Goal: Transaction & Acquisition: Book appointment/travel/reservation

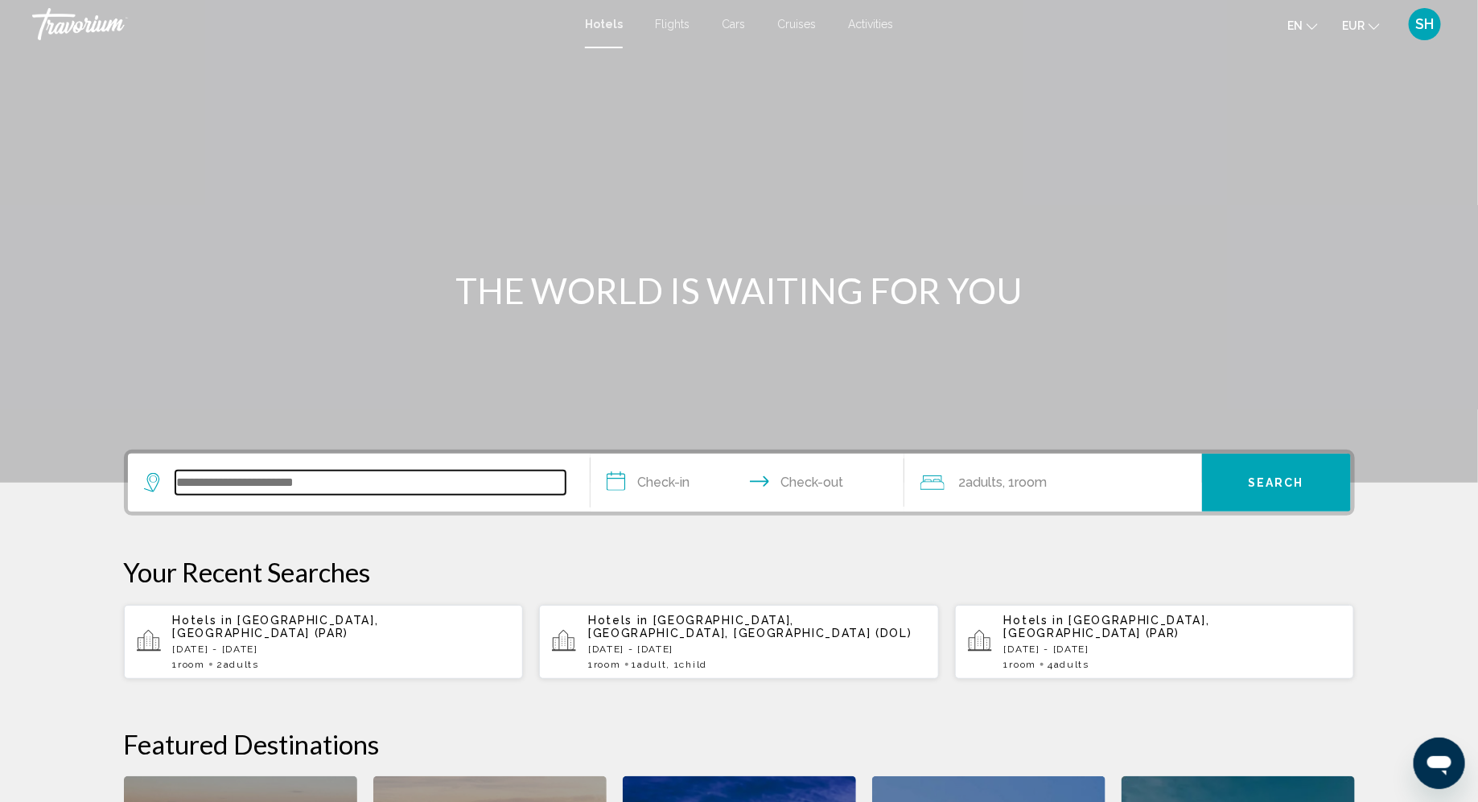
click at [248, 471] on input "Search widget" at bounding box center [370, 483] width 390 height 24
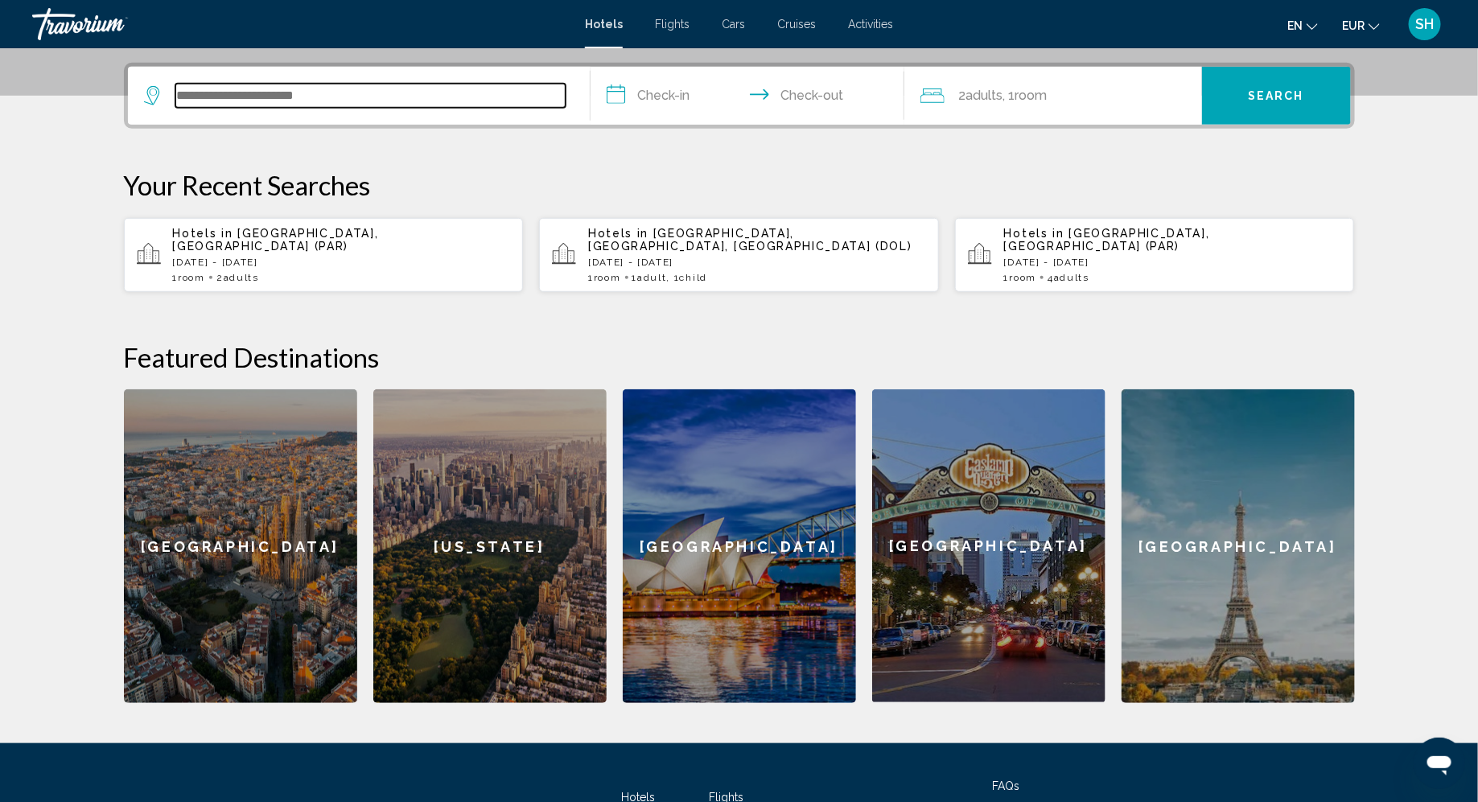
scroll to position [397, 0]
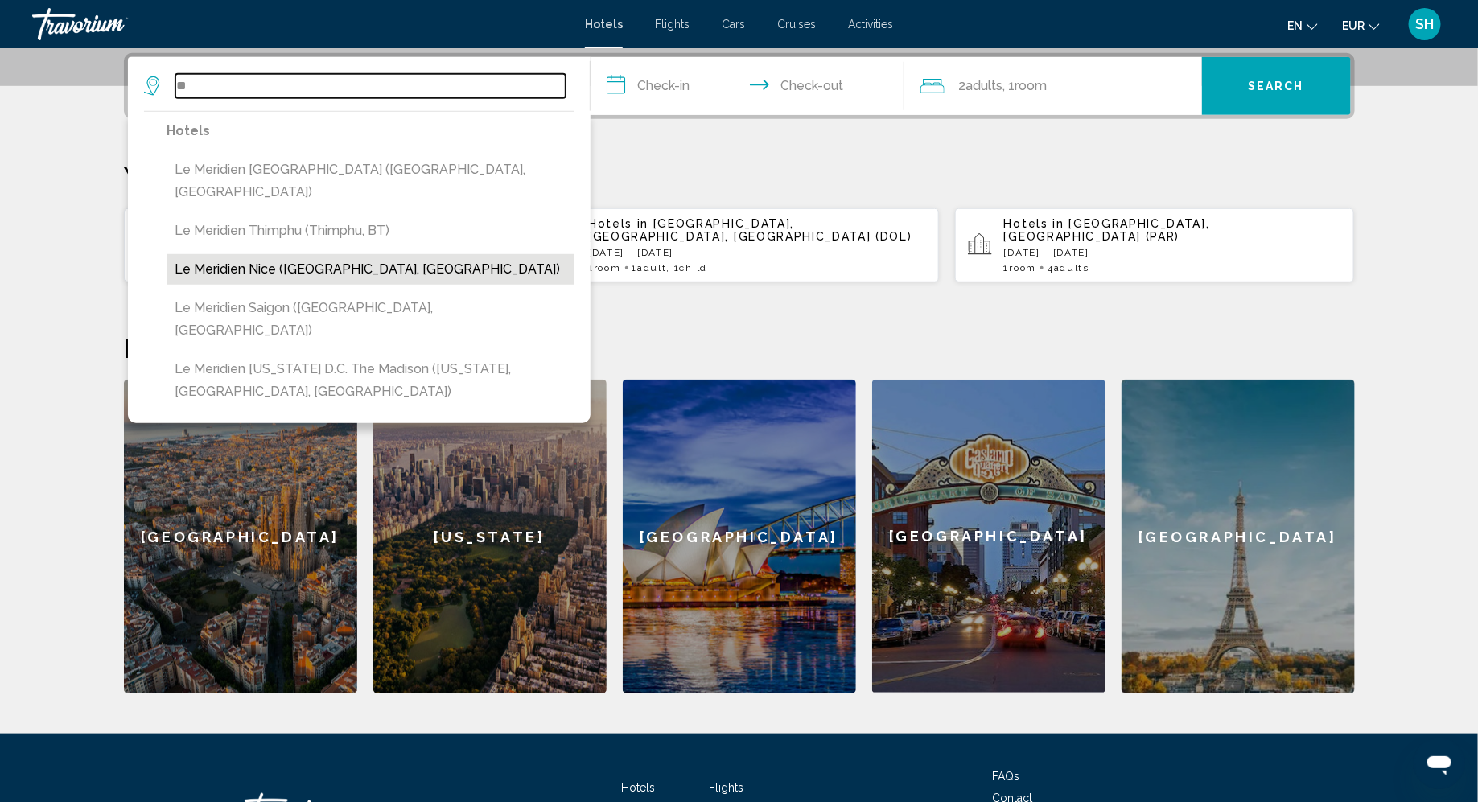
type input "*"
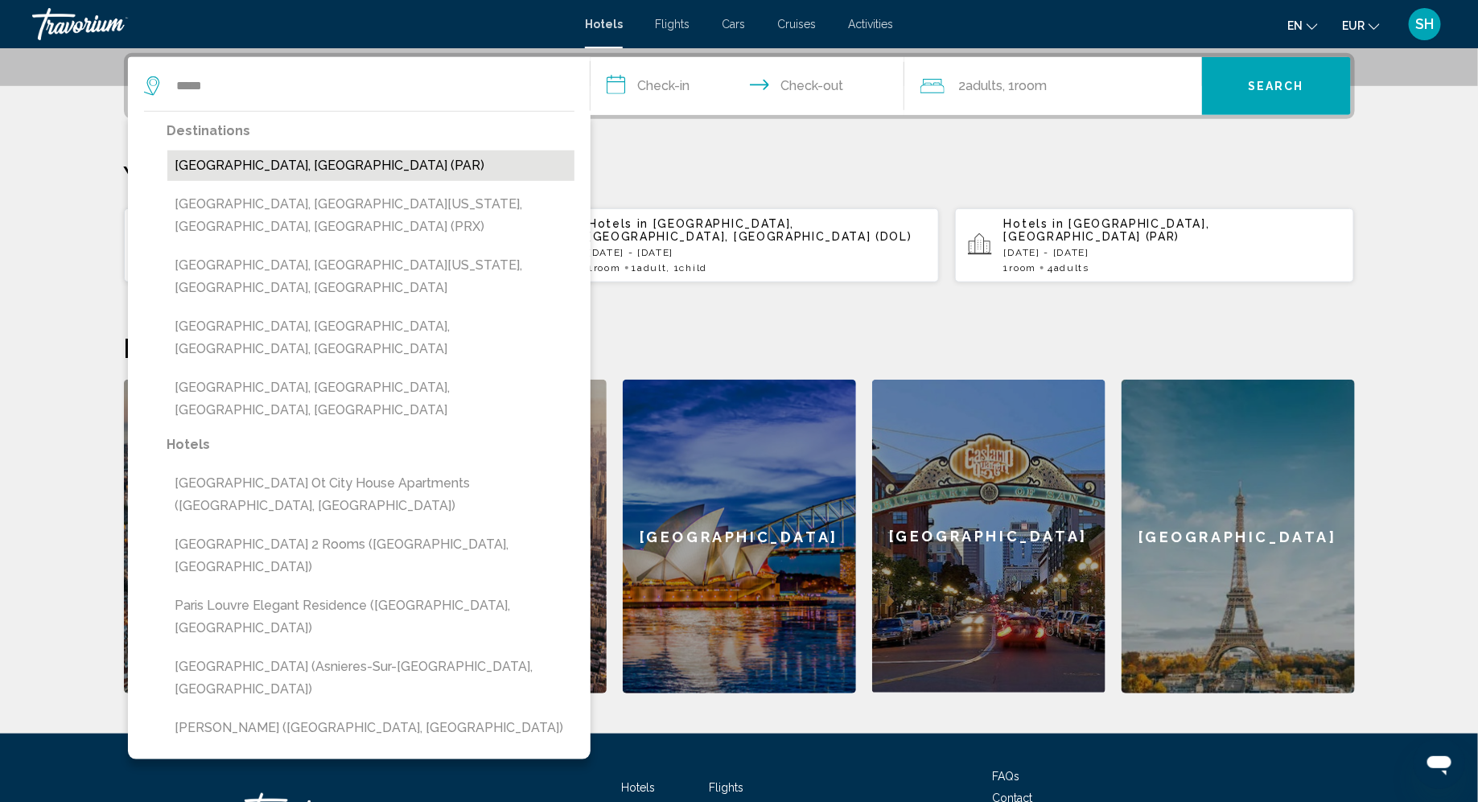
click at [226, 167] on button "Paris, France (PAR)" at bounding box center [370, 165] width 407 height 31
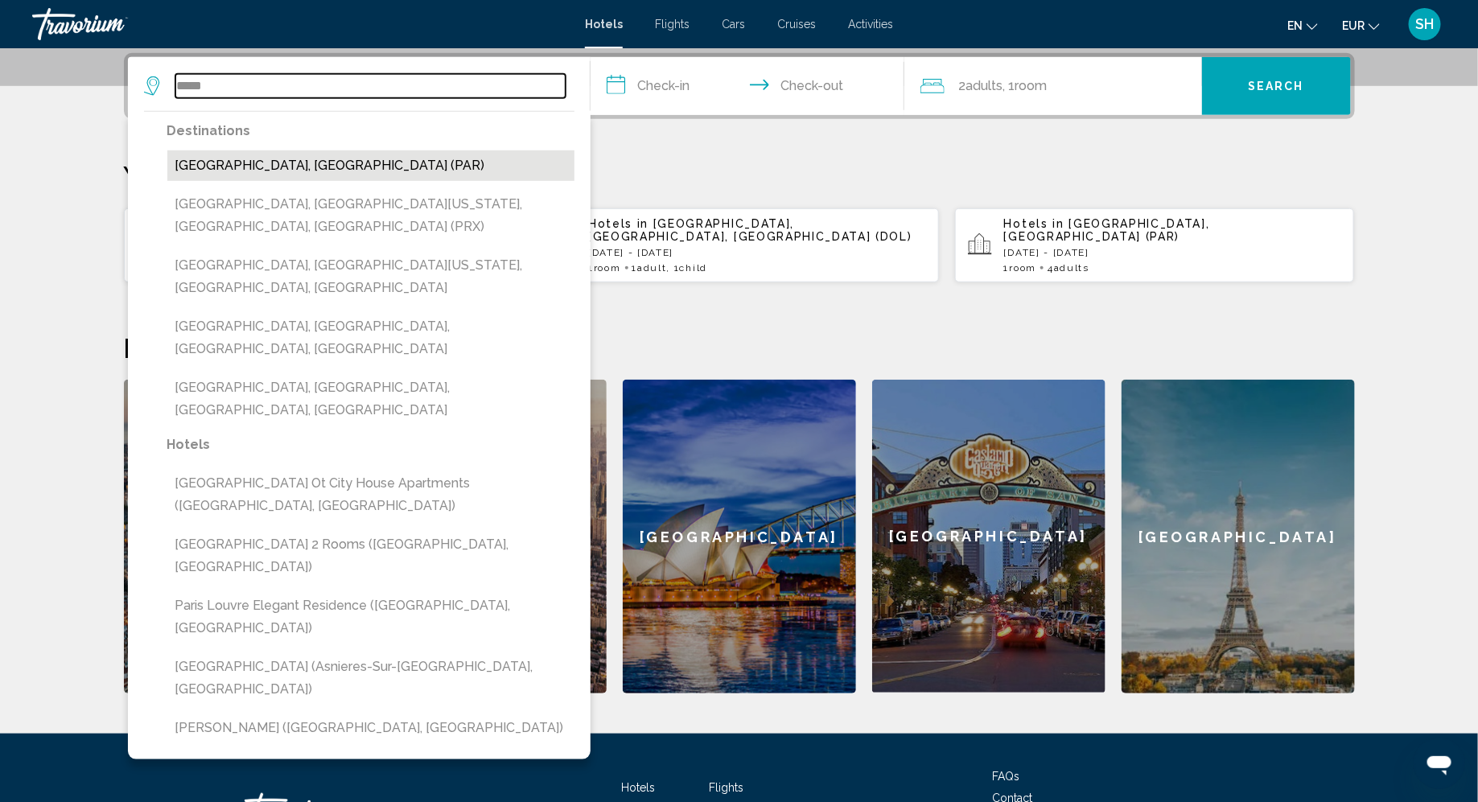
type input "**********"
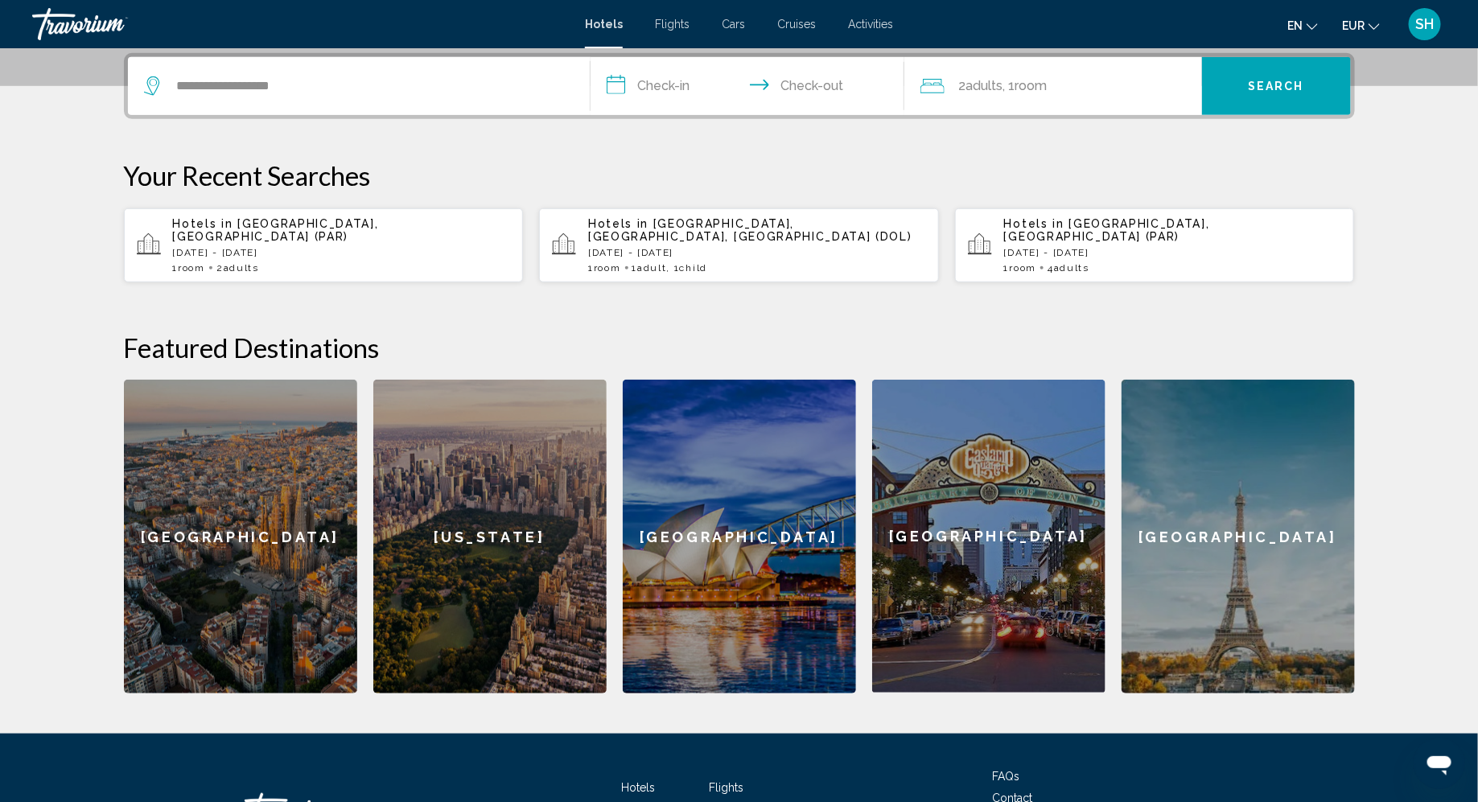
click at [655, 88] on input "**********" at bounding box center [750, 88] width 320 height 63
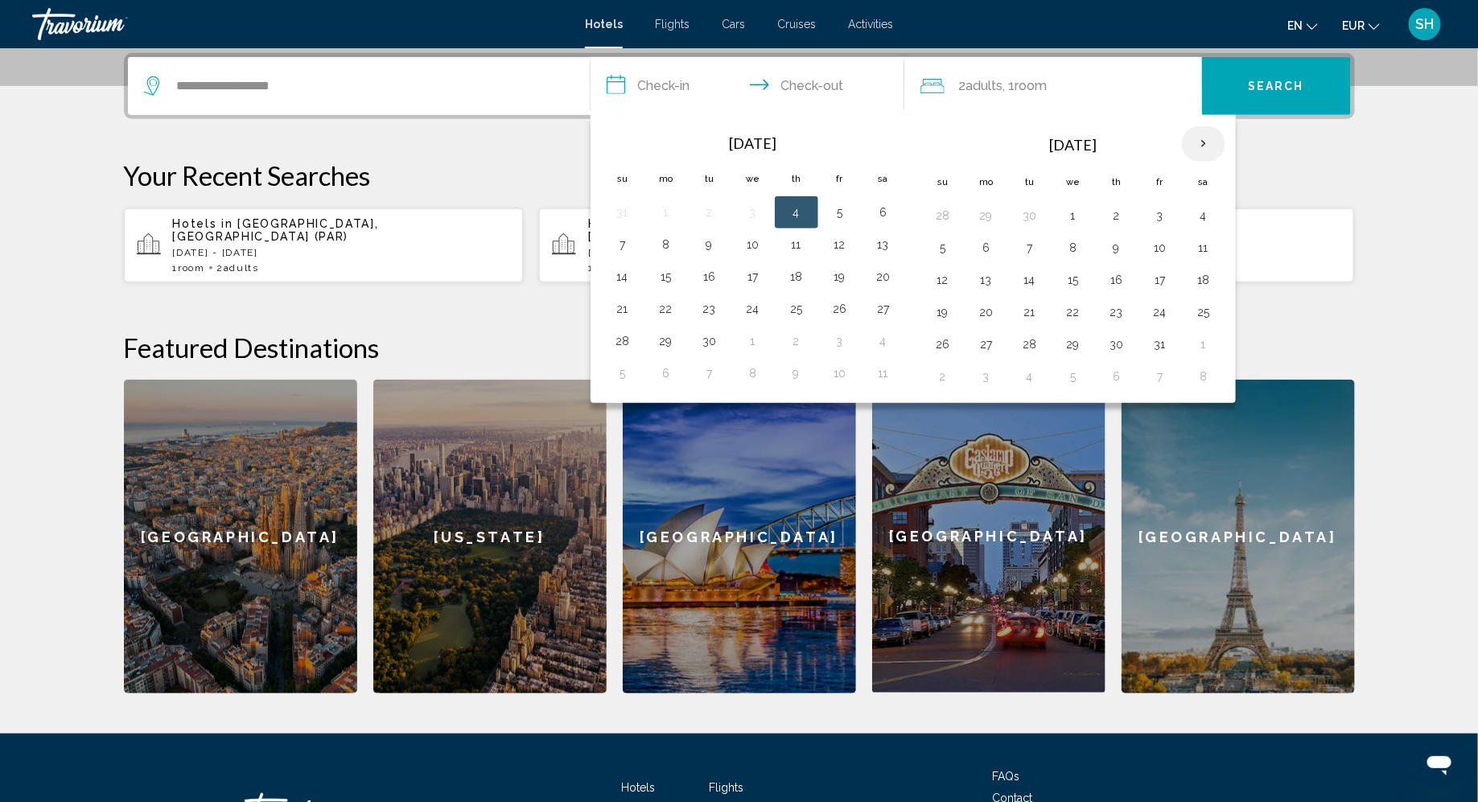
click at [1191, 142] on th "Next month" at bounding box center [1203, 143] width 43 height 35
click at [1106, 339] on button "27" at bounding box center [1117, 344] width 26 height 23
click at [983, 371] on button "1" at bounding box center [986, 376] width 26 height 23
type input "**********"
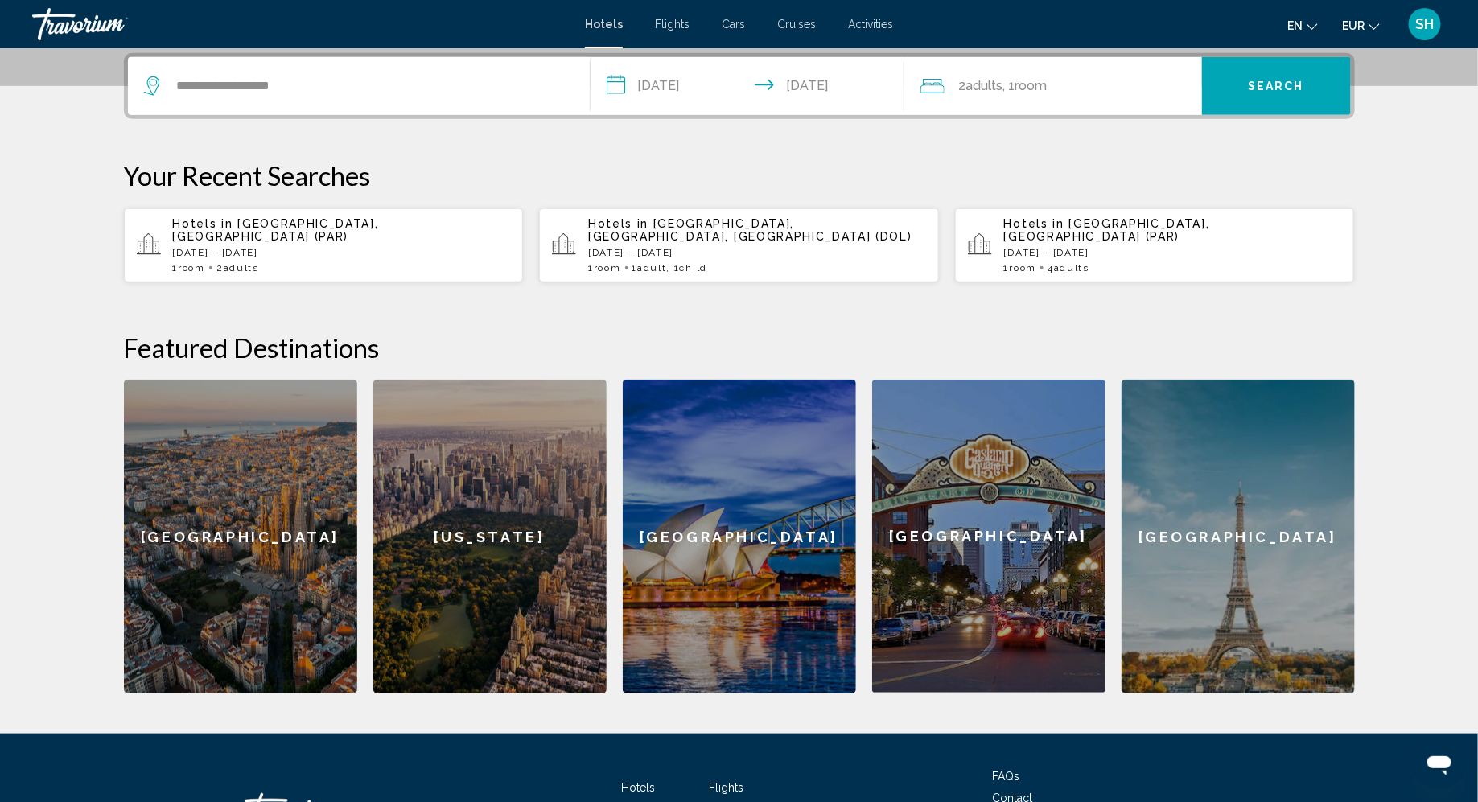
click at [1268, 94] on button "Search" at bounding box center [1276, 86] width 149 height 58
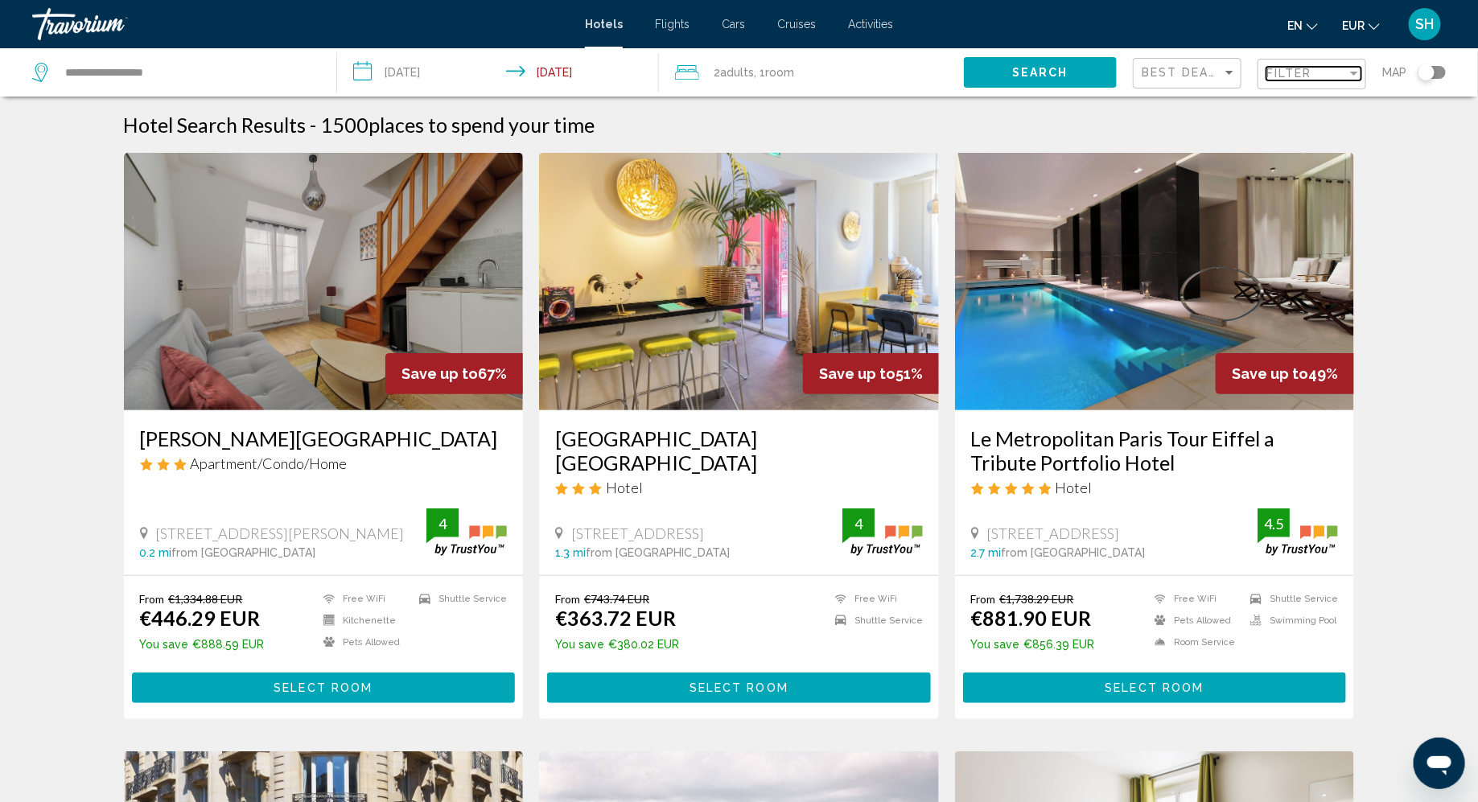
click at [1346, 75] on div "Filter" at bounding box center [1306, 73] width 80 height 13
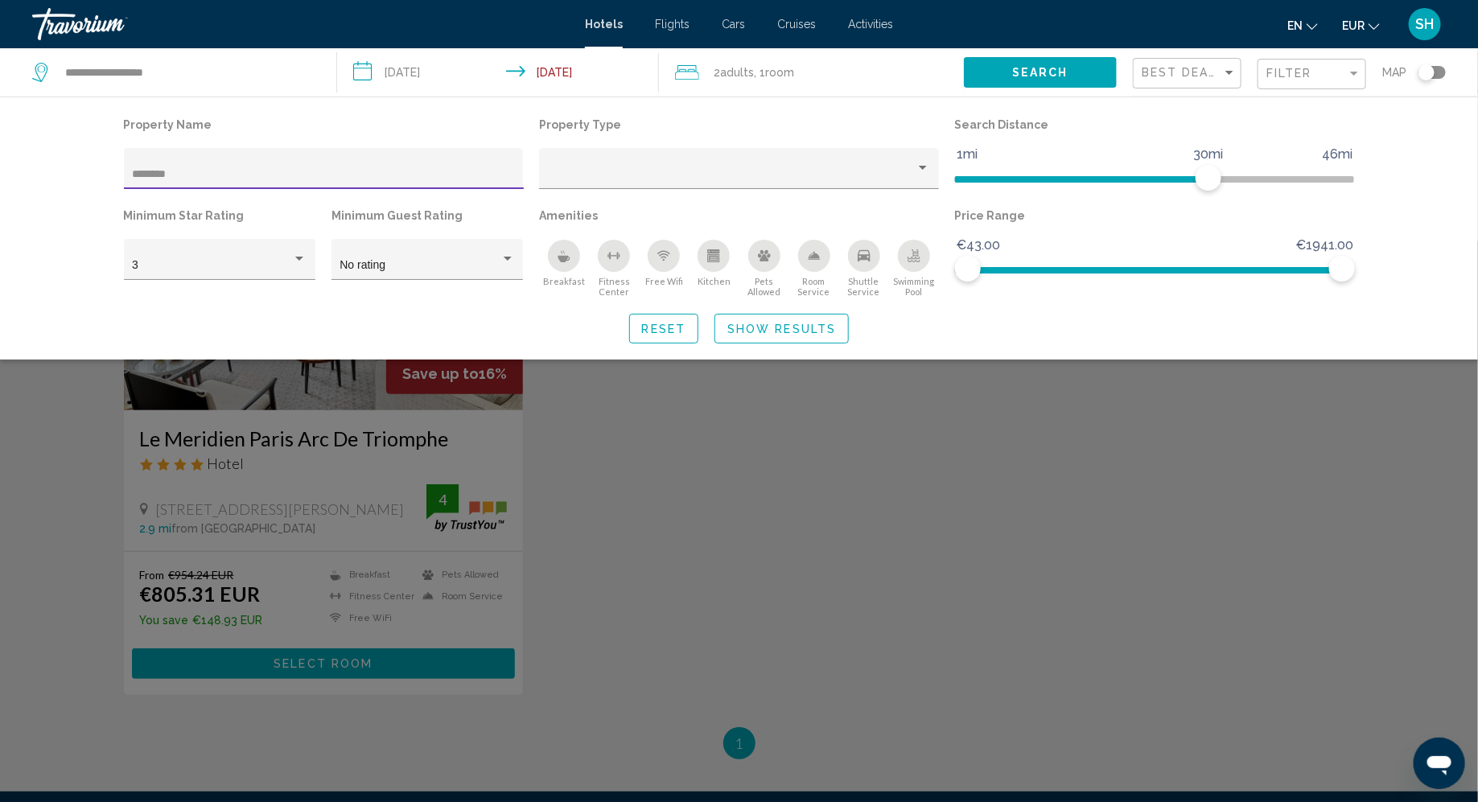
type input "********"
click at [800, 330] on span "Show Results" at bounding box center [781, 329] width 109 height 13
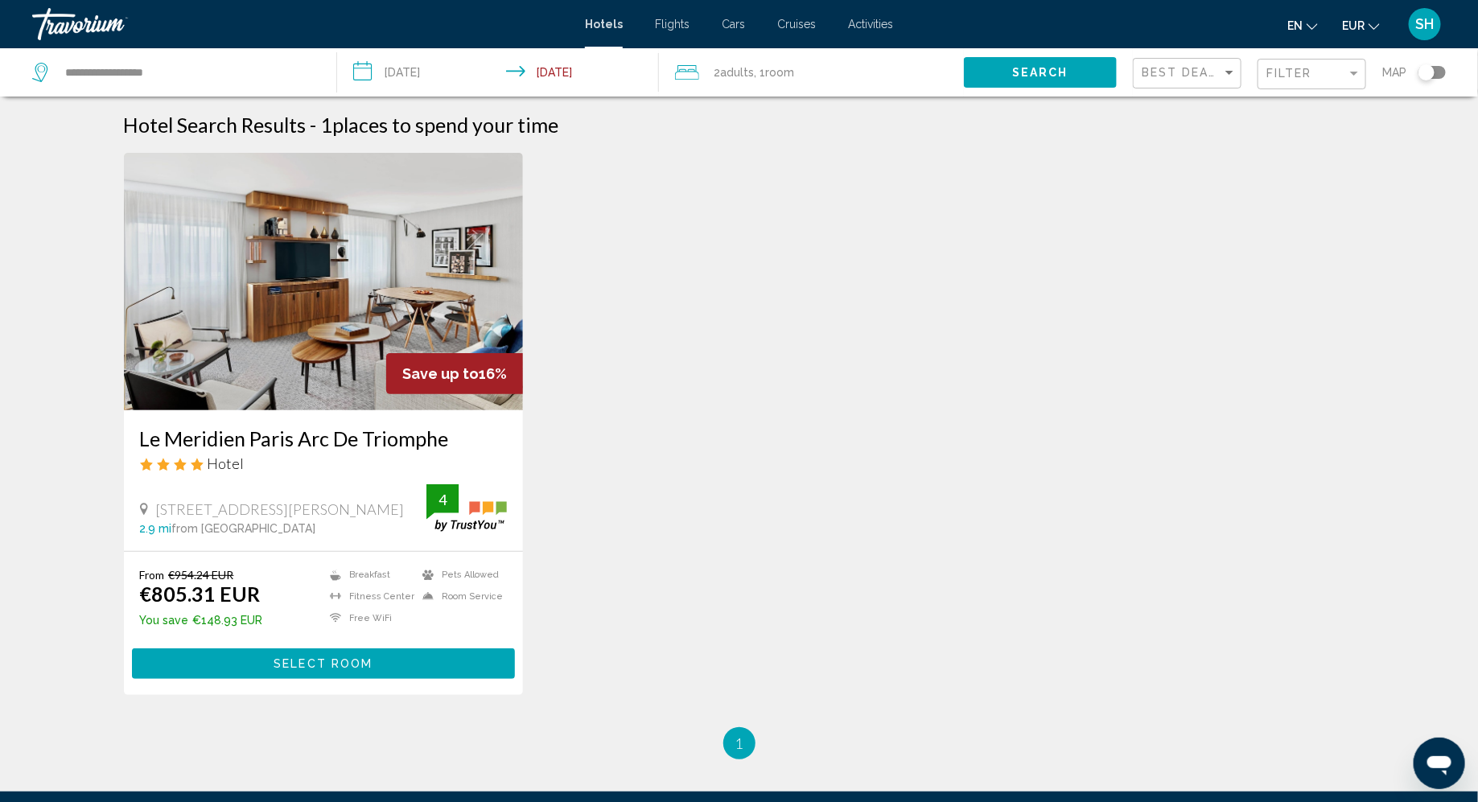
click at [314, 356] on img "Main content" at bounding box center [324, 281] width 400 height 257
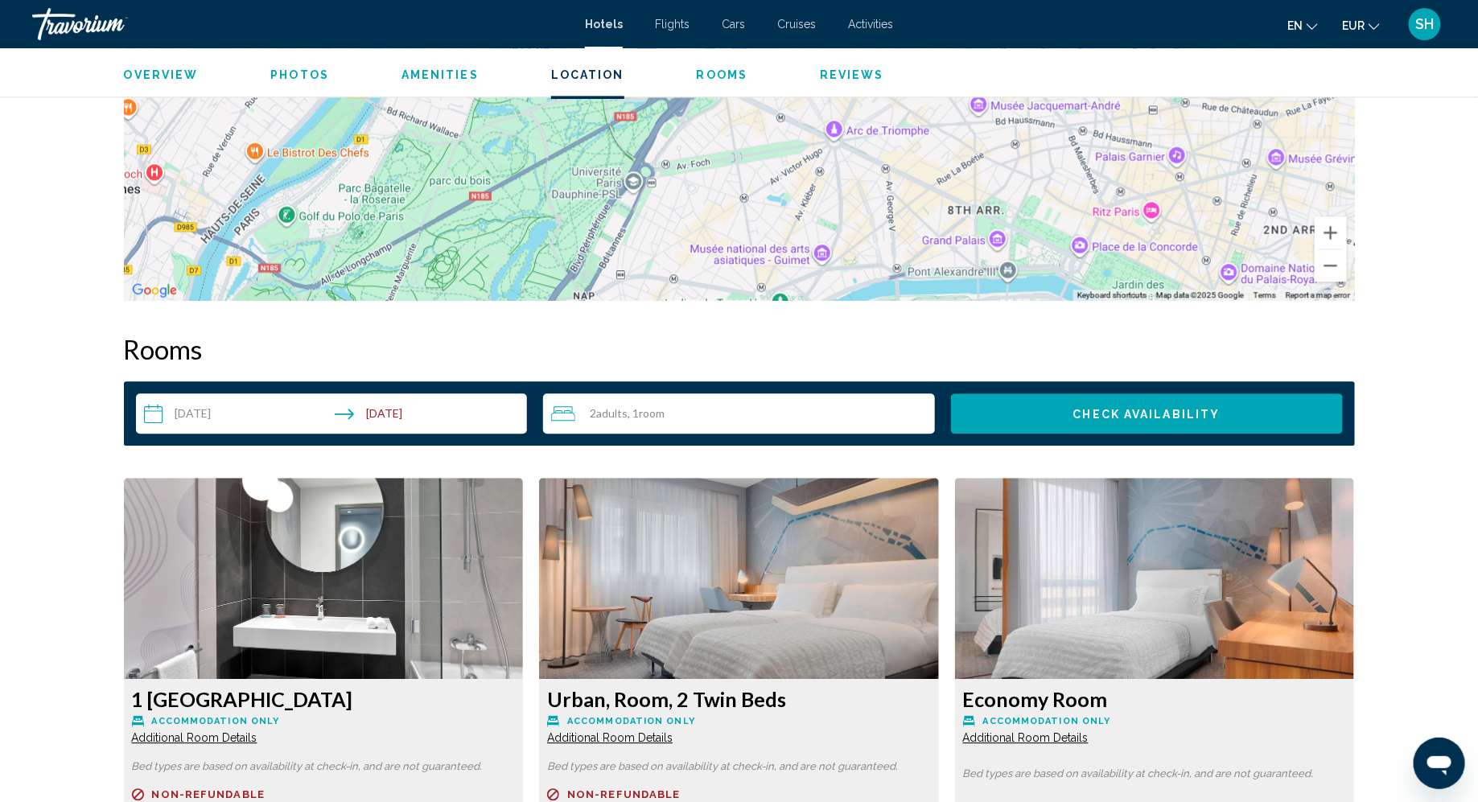
scroll to position [1808, 0]
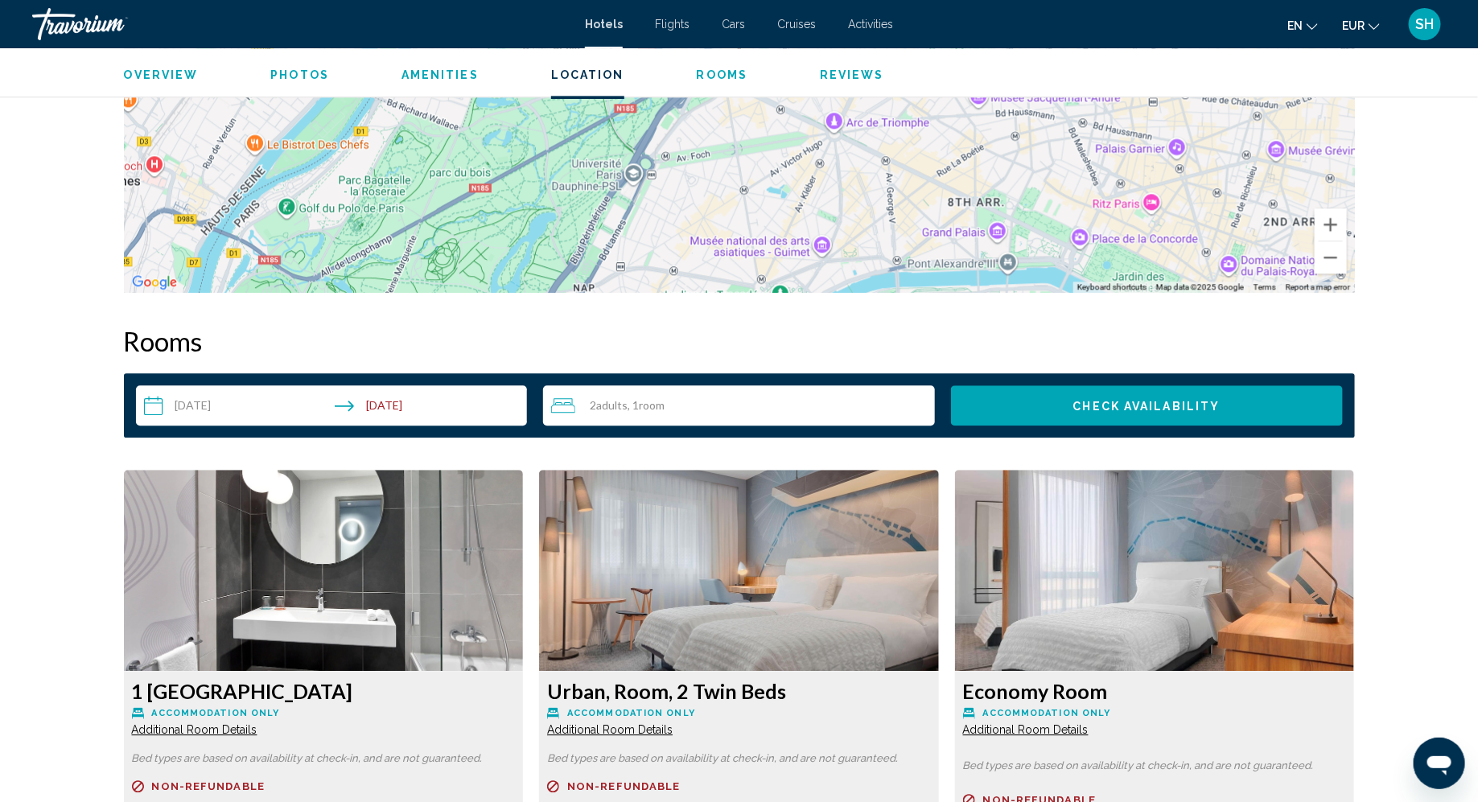
click at [196, 408] on input "**********" at bounding box center [335, 407] width 398 height 45
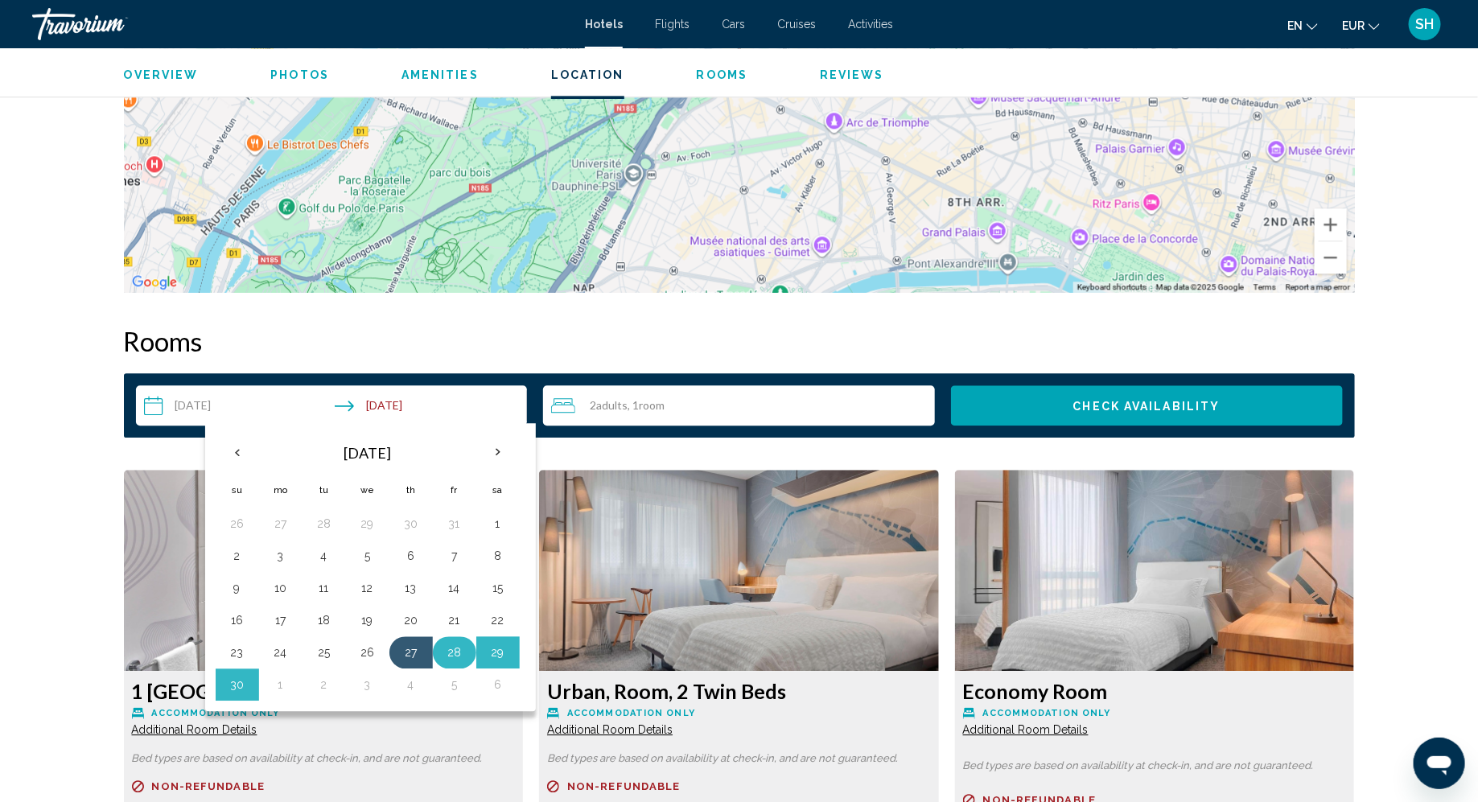
click at [459, 652] on button "28" at bounding box center [455, 652] width 26 height 23
click at [238, 679] on button "30" at bounding box center [237, 684] width 26 height 23
type input "**********"
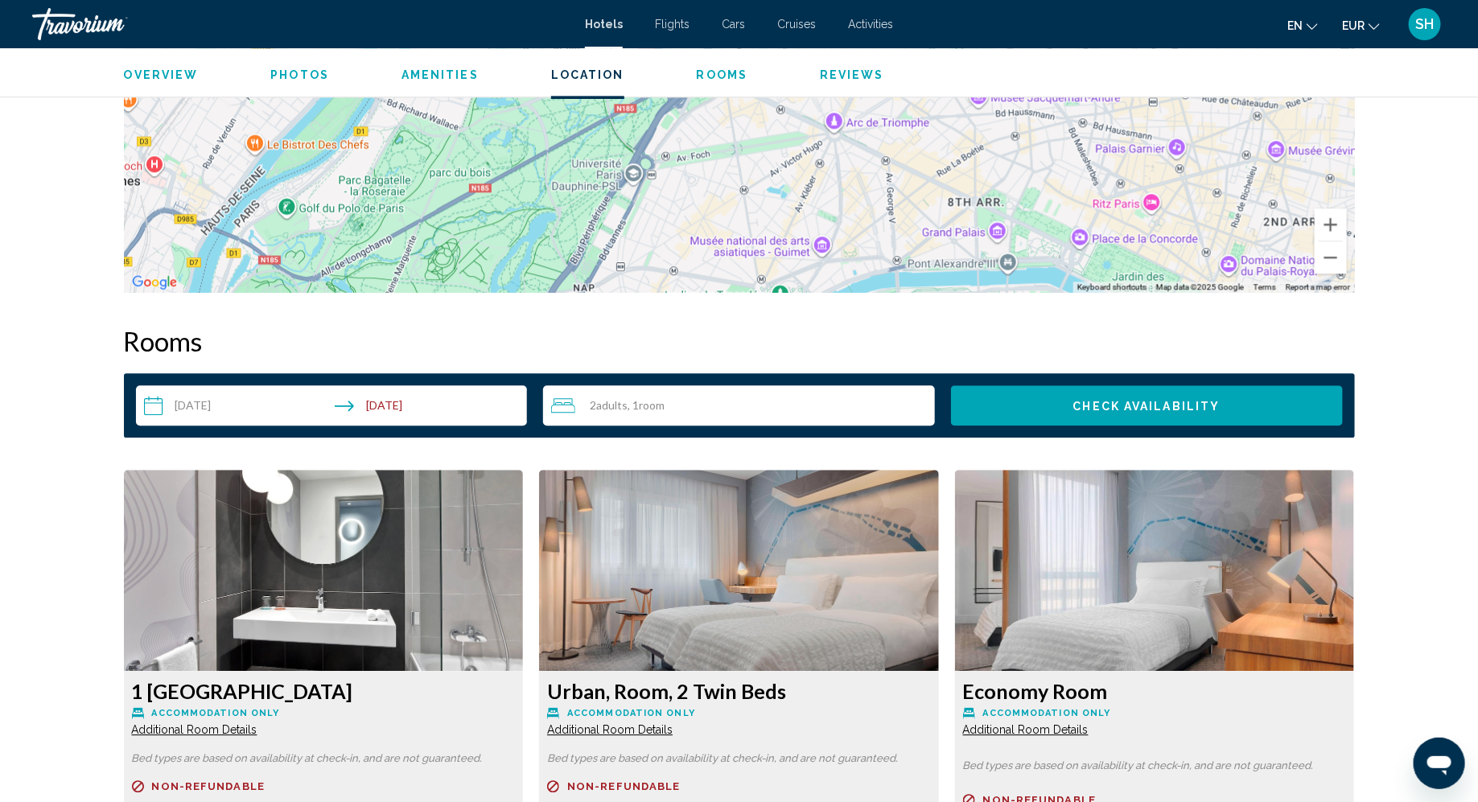
click at [1097, 408] on span "Check Availability" at bounding box center [1146, 406] width 147 height 13
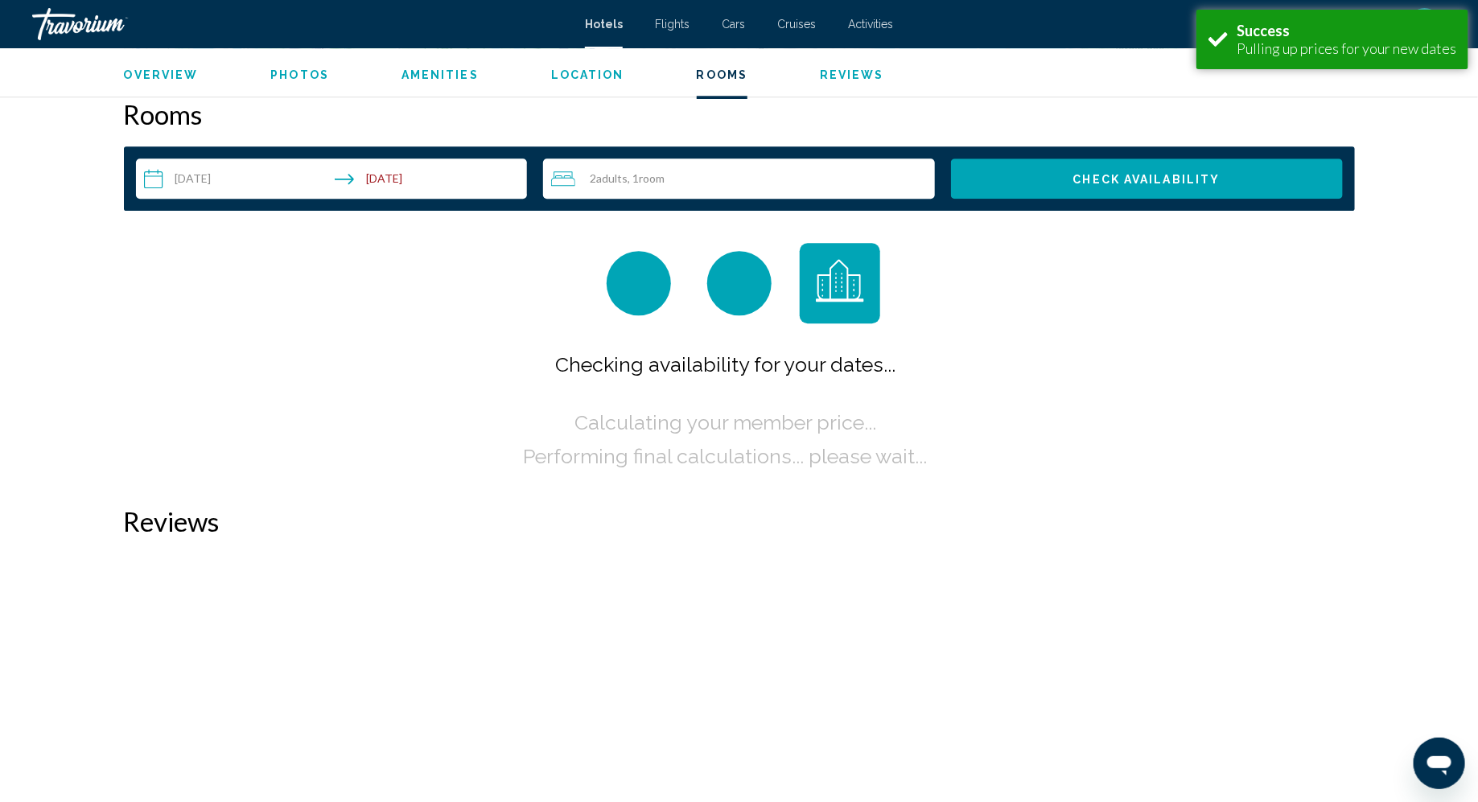
scroll to position [2036, 0]
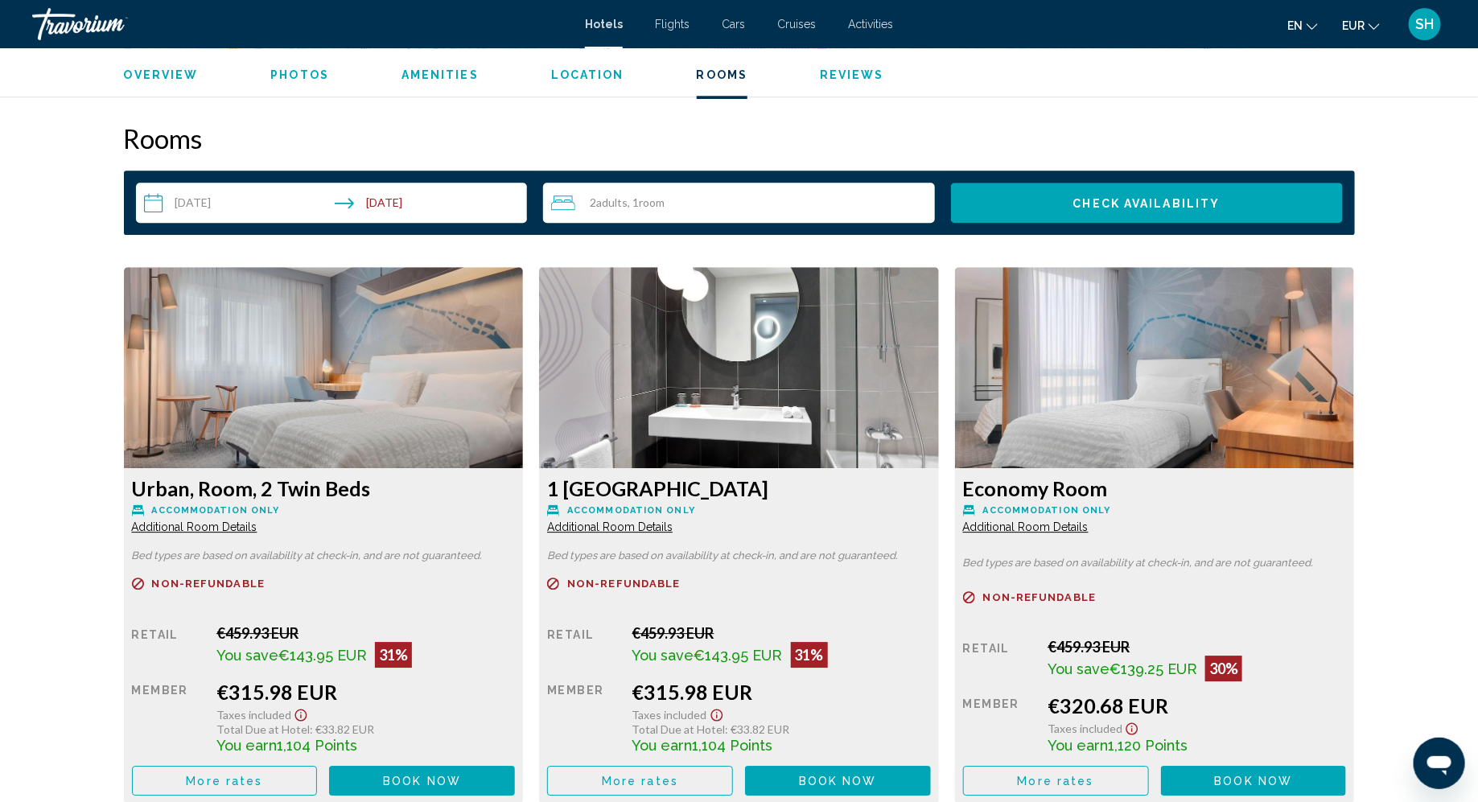
scroll to position [2051, 0]
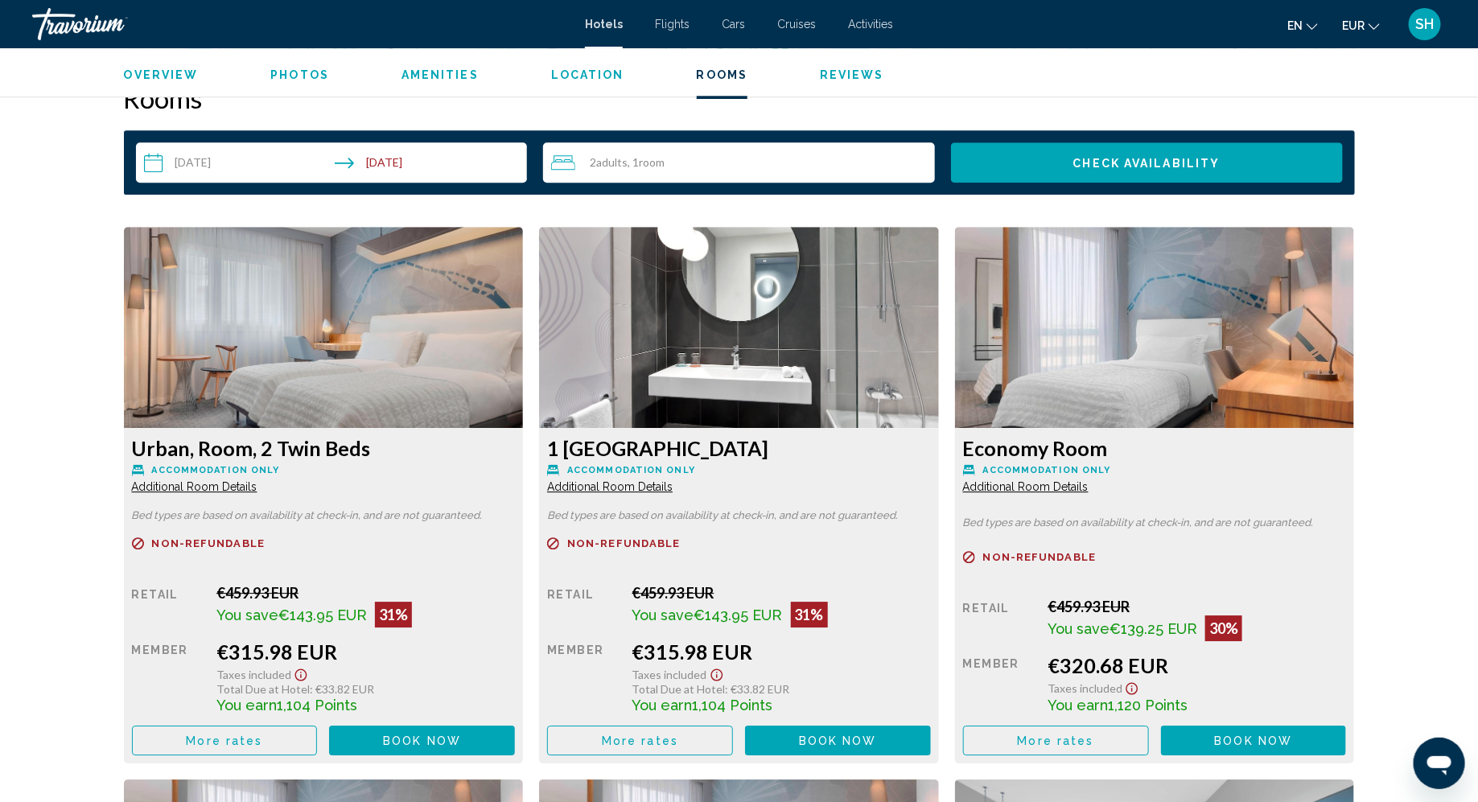
click at [610, 163] on span "Adults" at bounding box center [611, 162] width 31 height 14
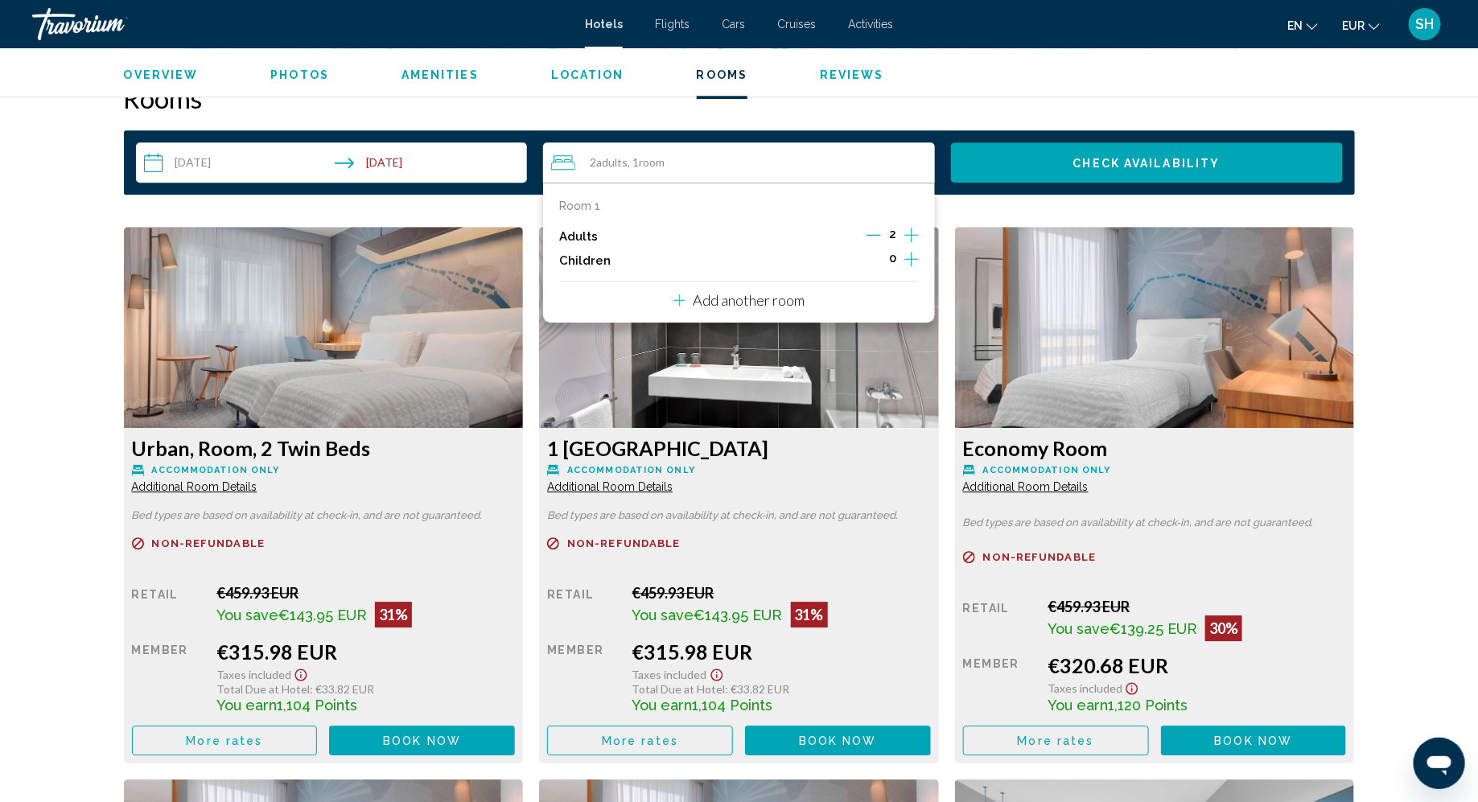
click at [913, 259] on icon "Increment children" at bounding box center [911, 259] width 14 height 14
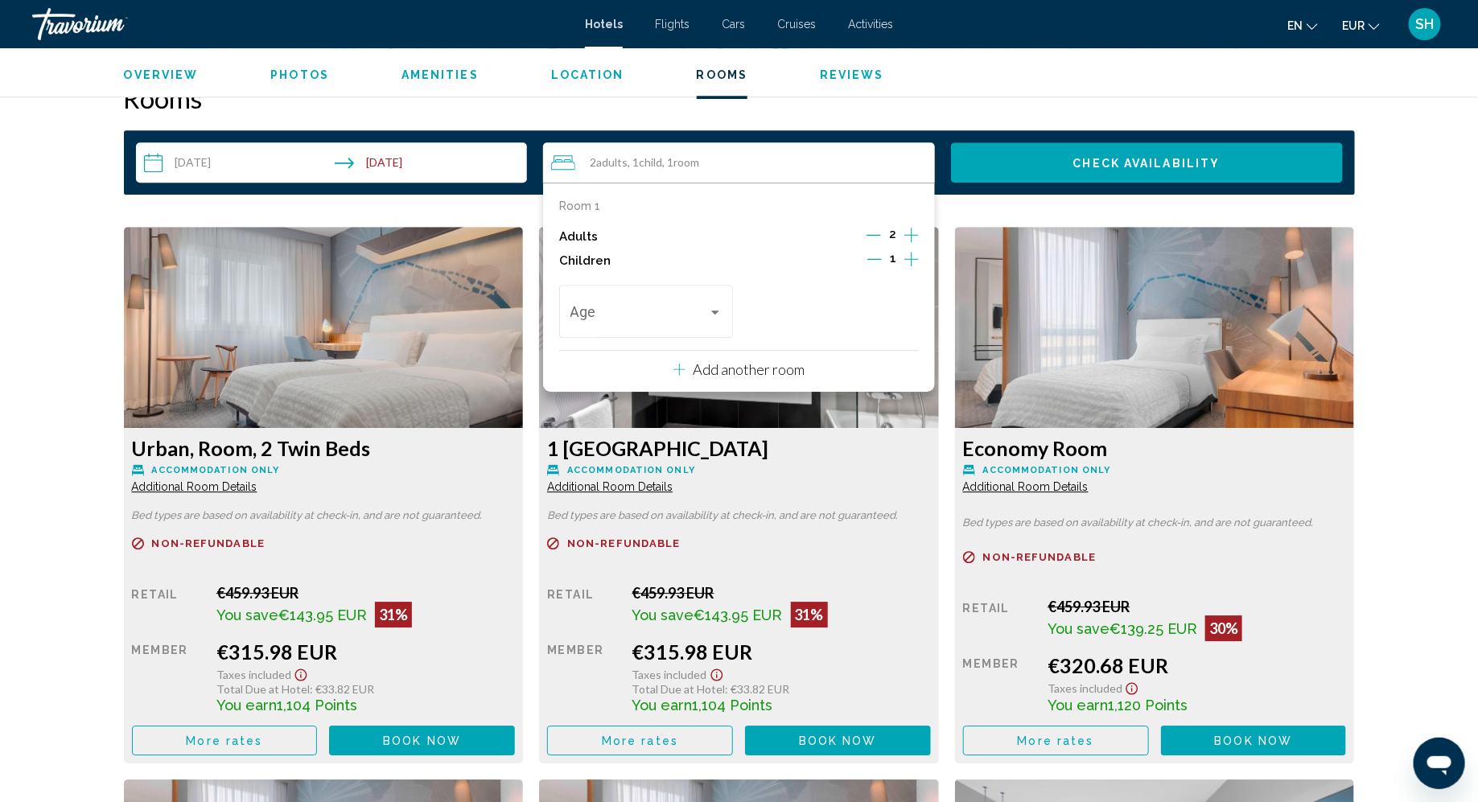
click at [875, 257] on icon "Decrement children" at bounding box center [874, 259] width 14 height 14
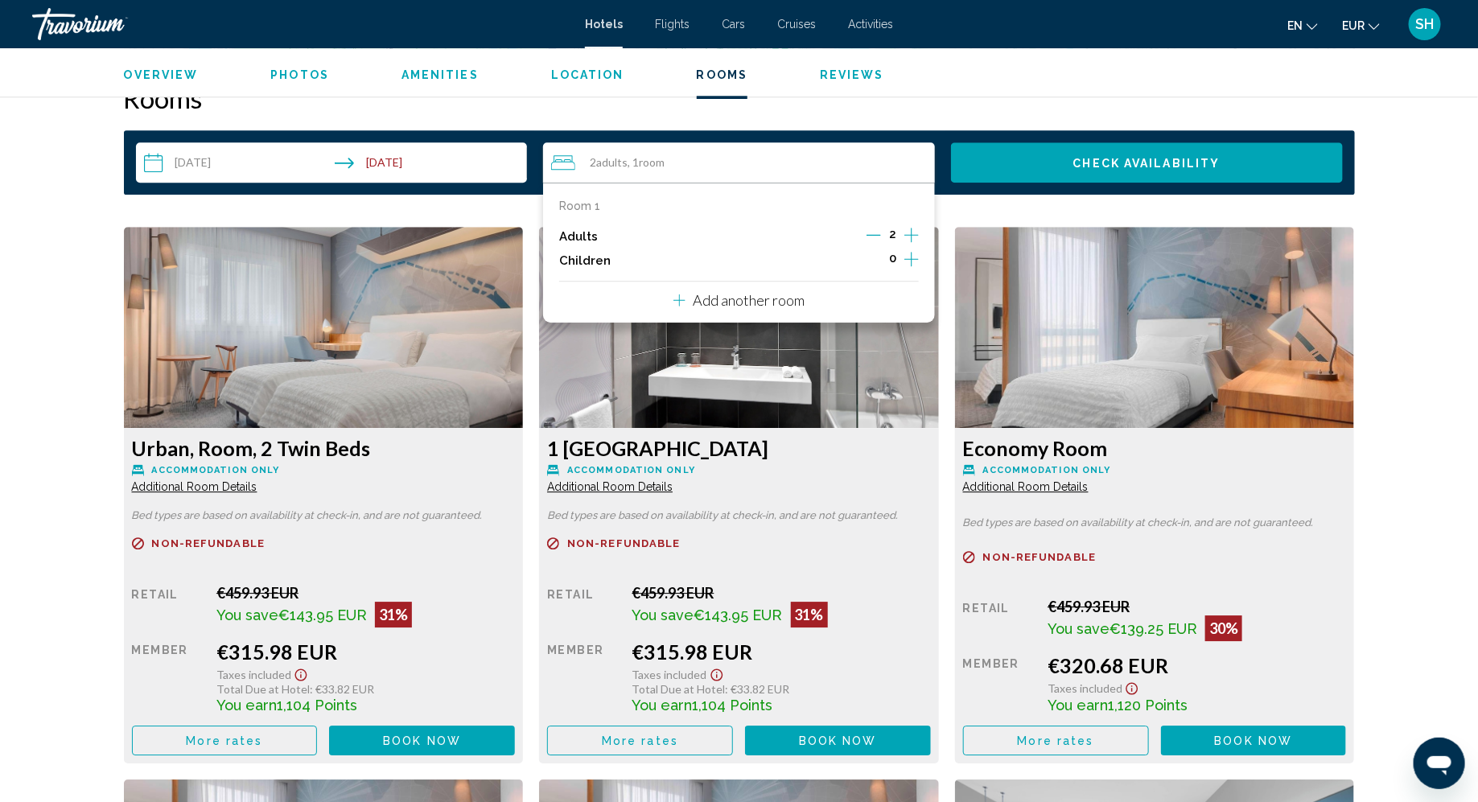
click at [911, 230] on icon "Increment adults" at bounding box center [911, 234] width 14 height 19
click at [1059, 154] on button "Check Availability" at bounding box center [1147, 162] width 392 height 40
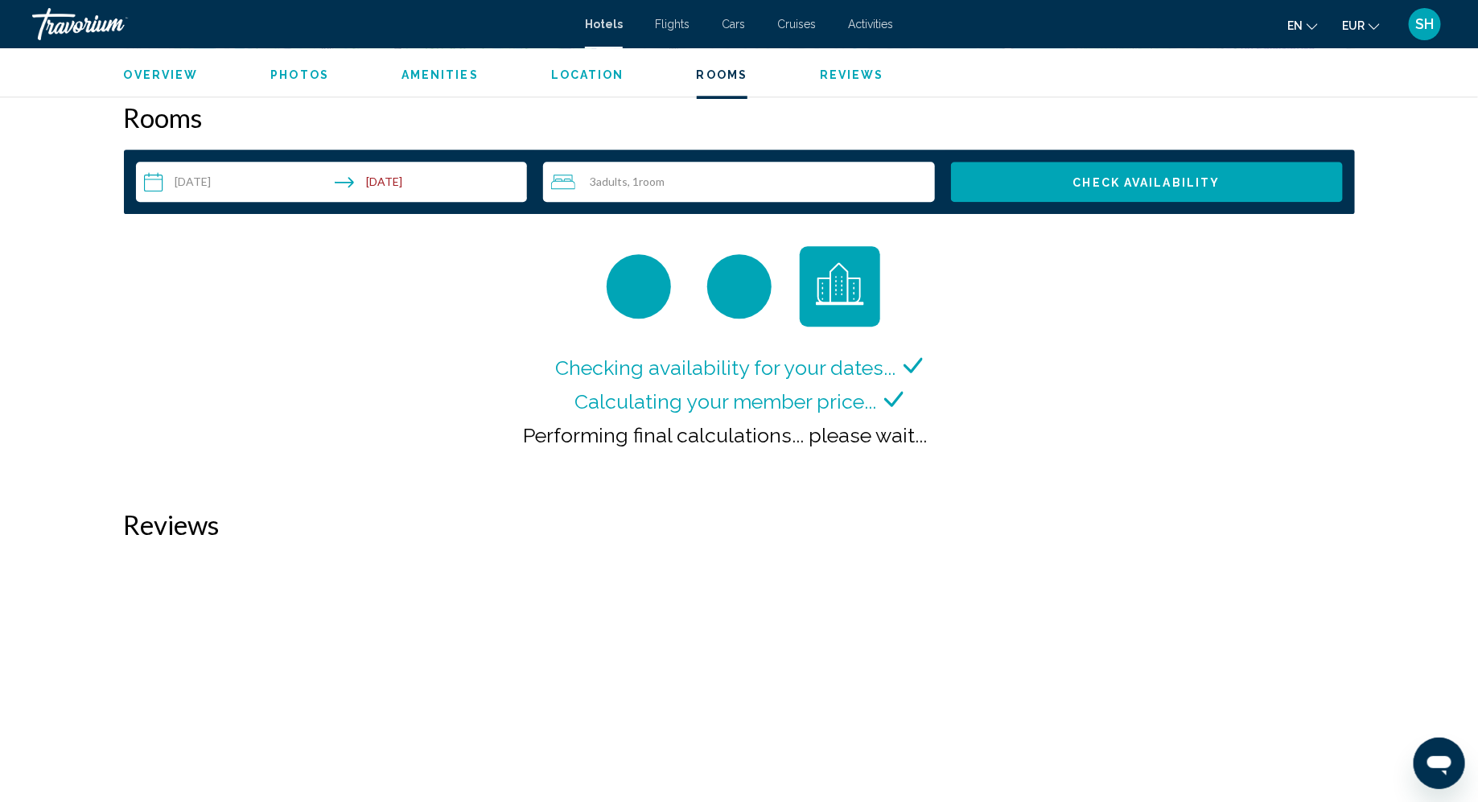
scroll to position [2036, 0]
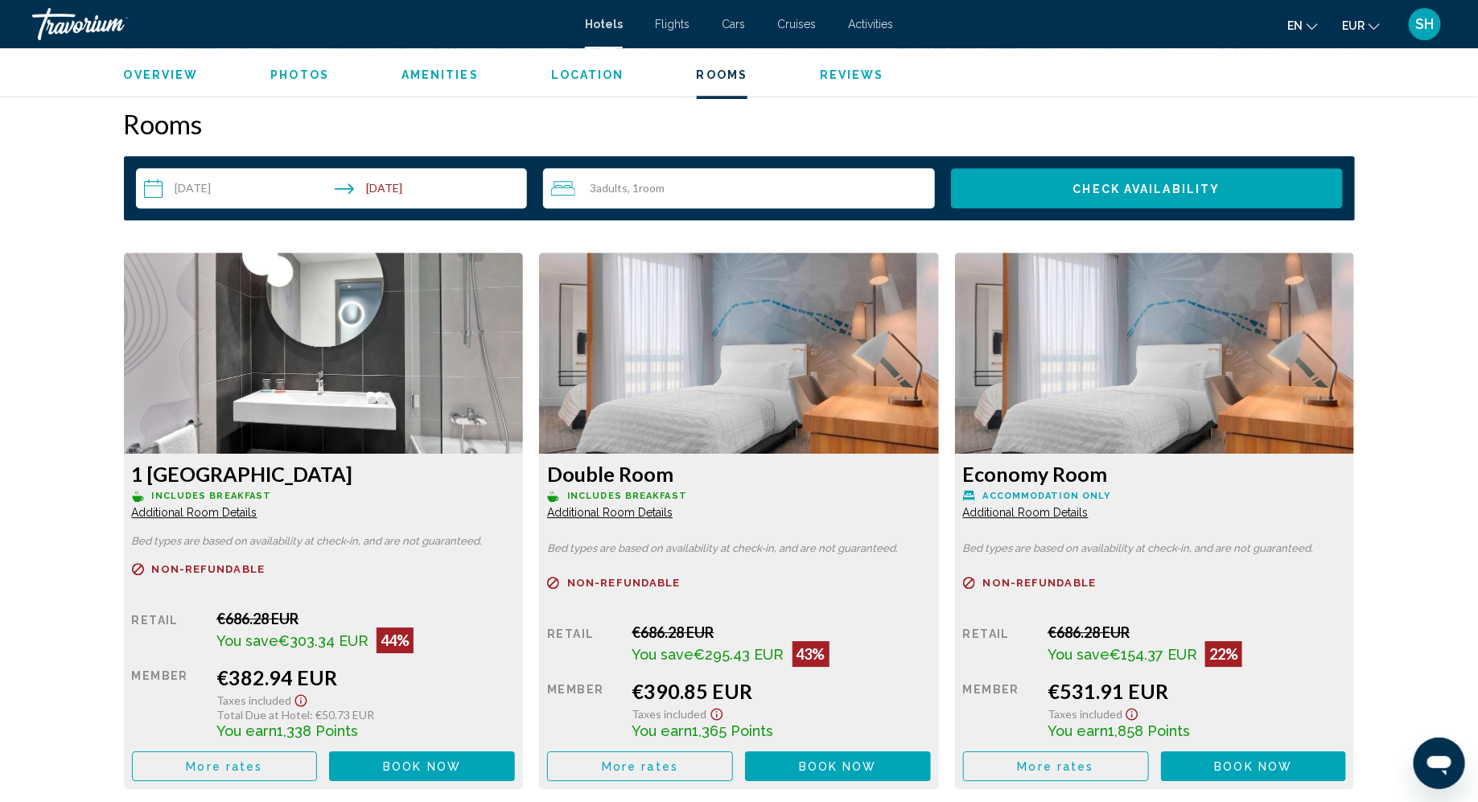
scroll to position [2011, 0]
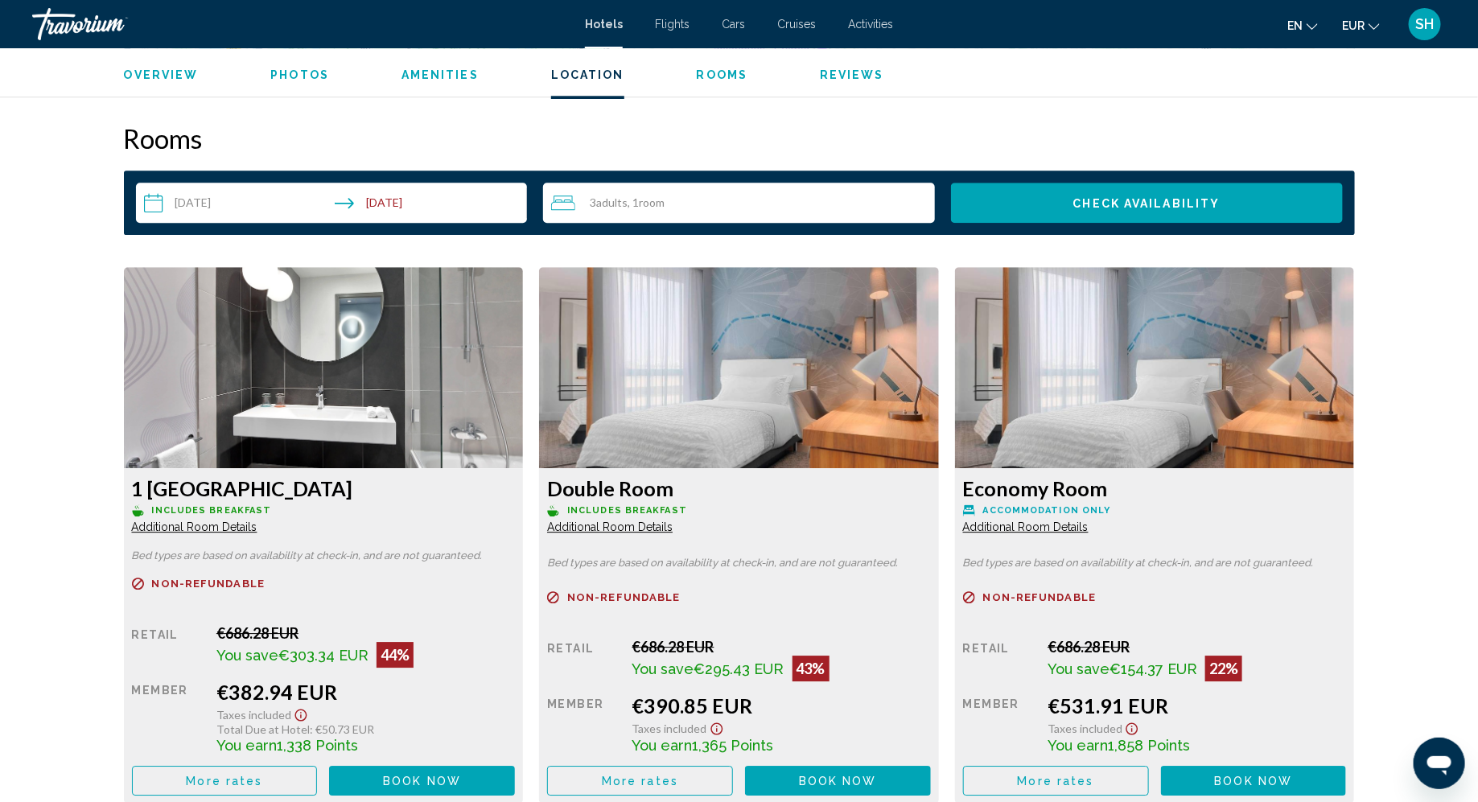
click at [605, 197] on span "Adults" at bounding box center [611, 202] width 31 height 14
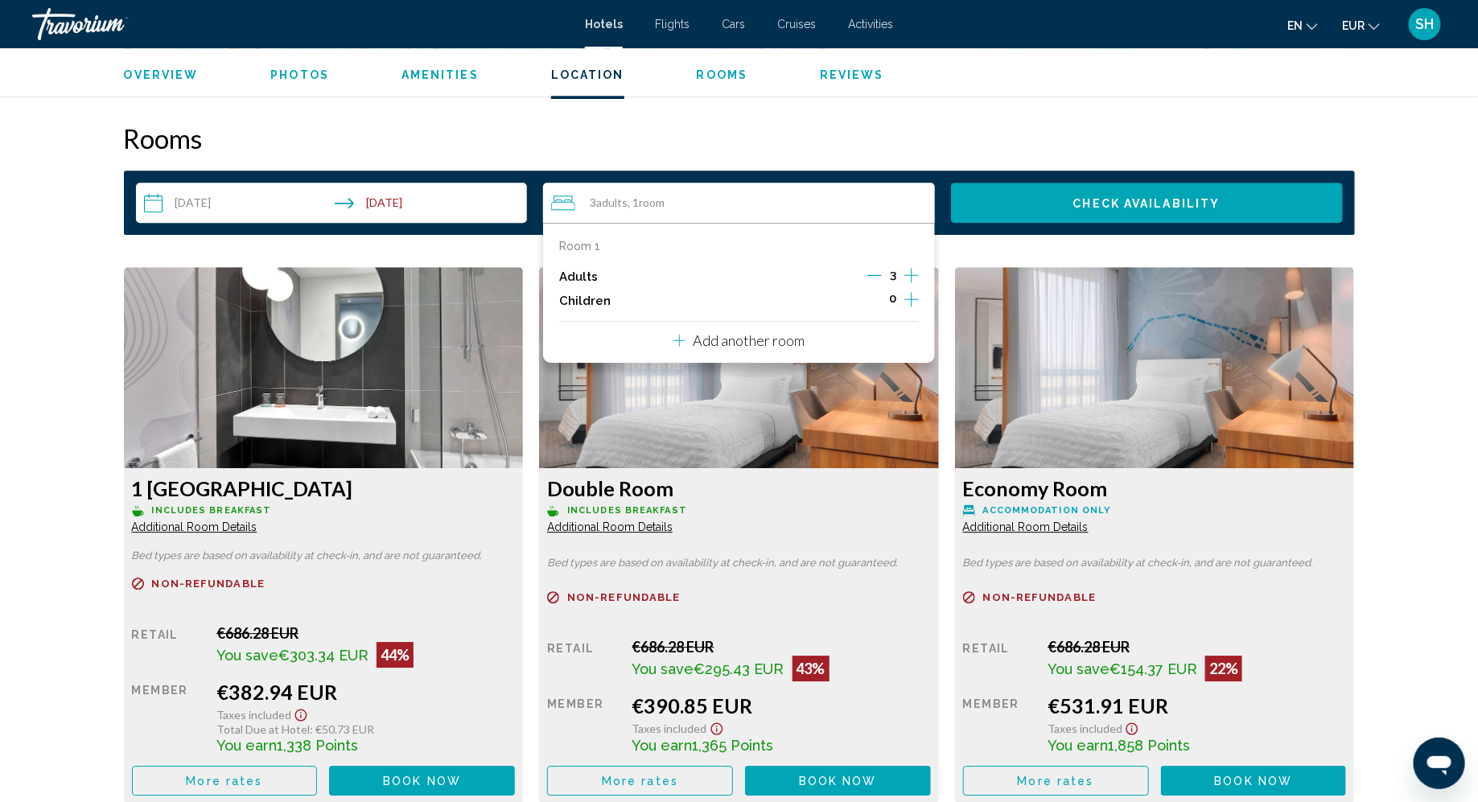
click at [873, 275] on icon "Decrement adults" at bounding box center [874, 275] width 14 height 1
click at [1084, 205] on span "Check Availability" at bounding box center [1146, 203] width 147 height 13
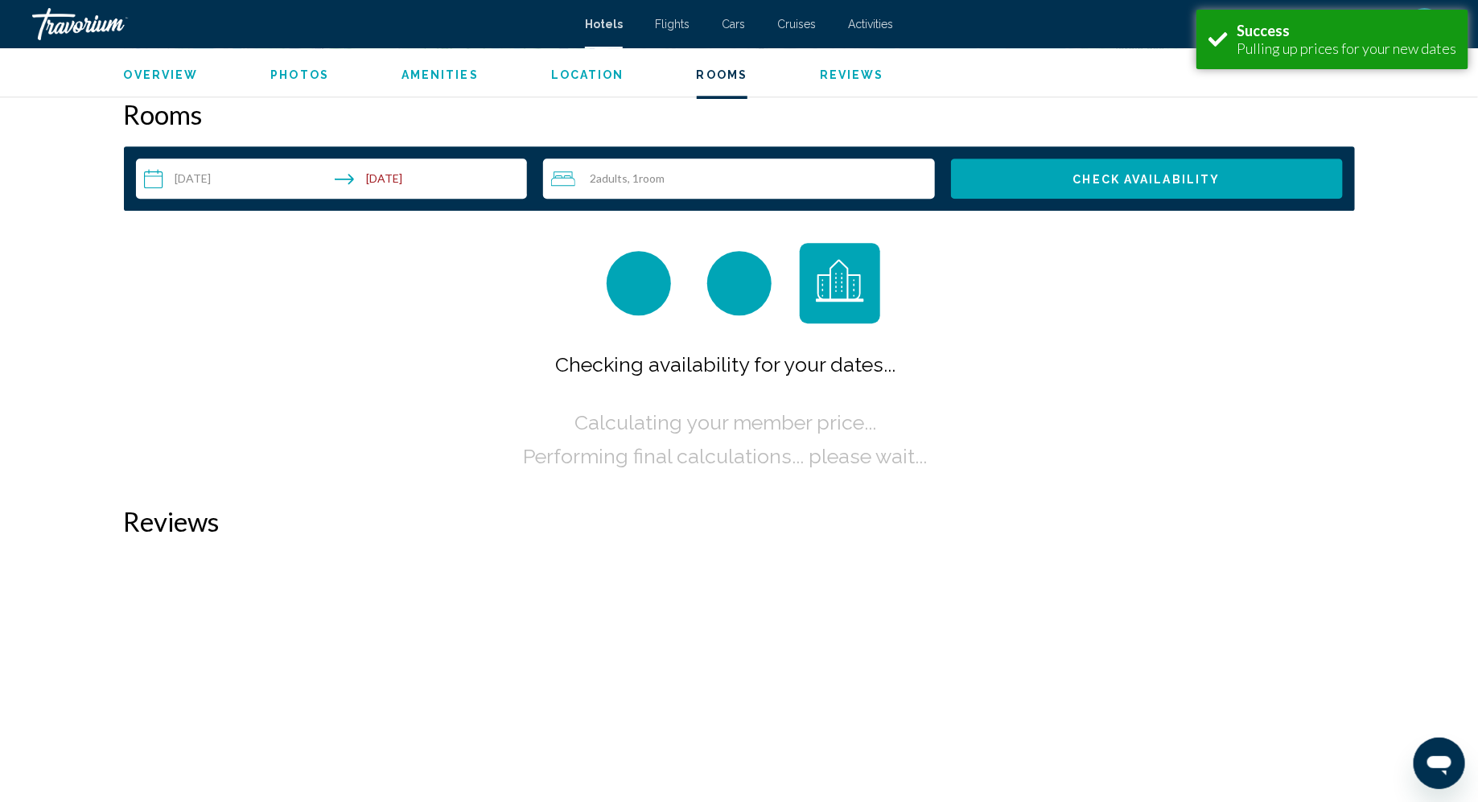
scroll to position [2036, 0]
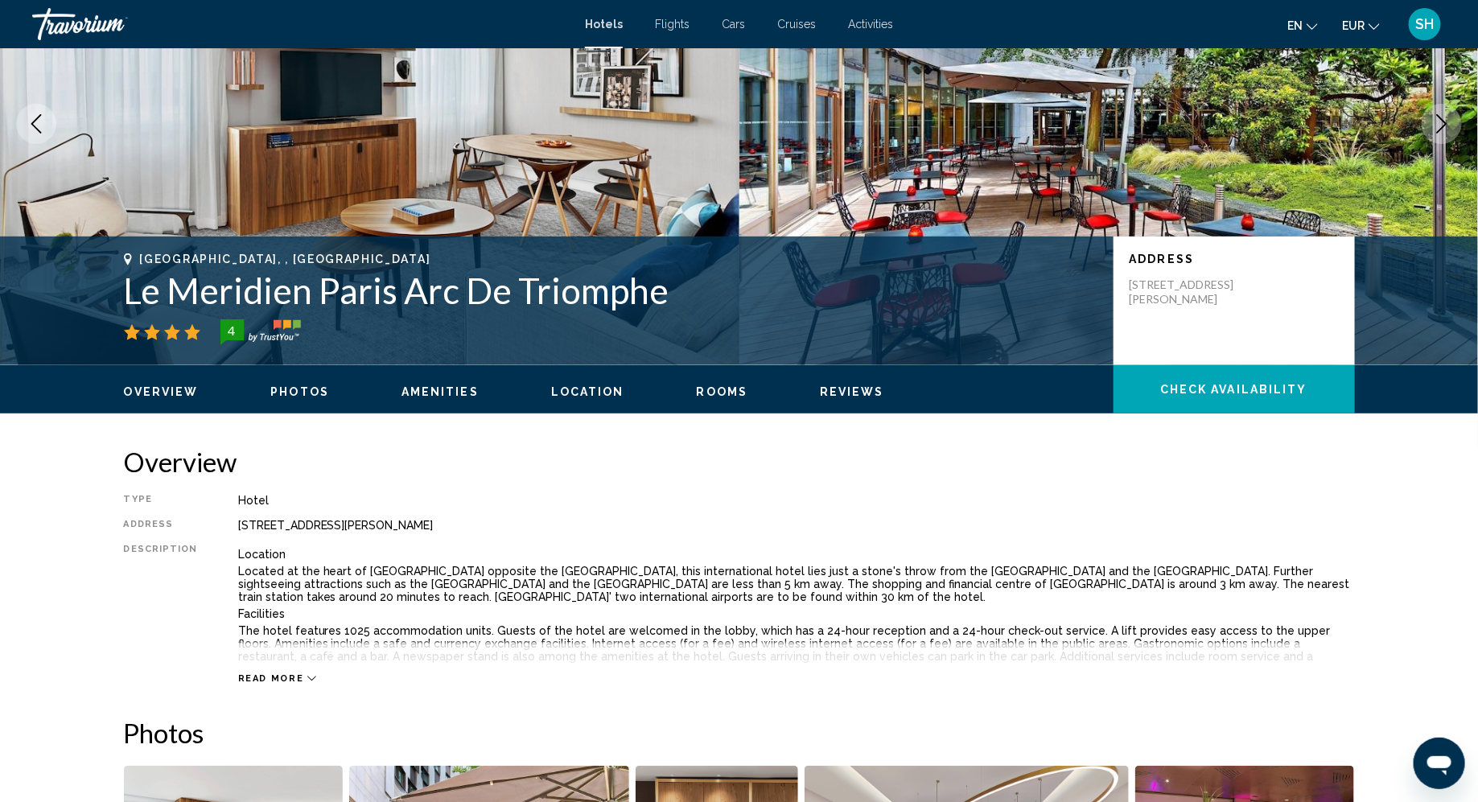
scroll to position [165, 0]
click at [129, 288] on h1 "Le Meridien Paris Arc De Triomphe" at bounding box center [610, 291] width 973 height 42
click at [96, 289] on div "Paris, , France Le Meridien Paris Arc De Triomphe 4 Address 81 Boulevard Gouvio…" at bounding box center [739, 301] width 1295 height 97
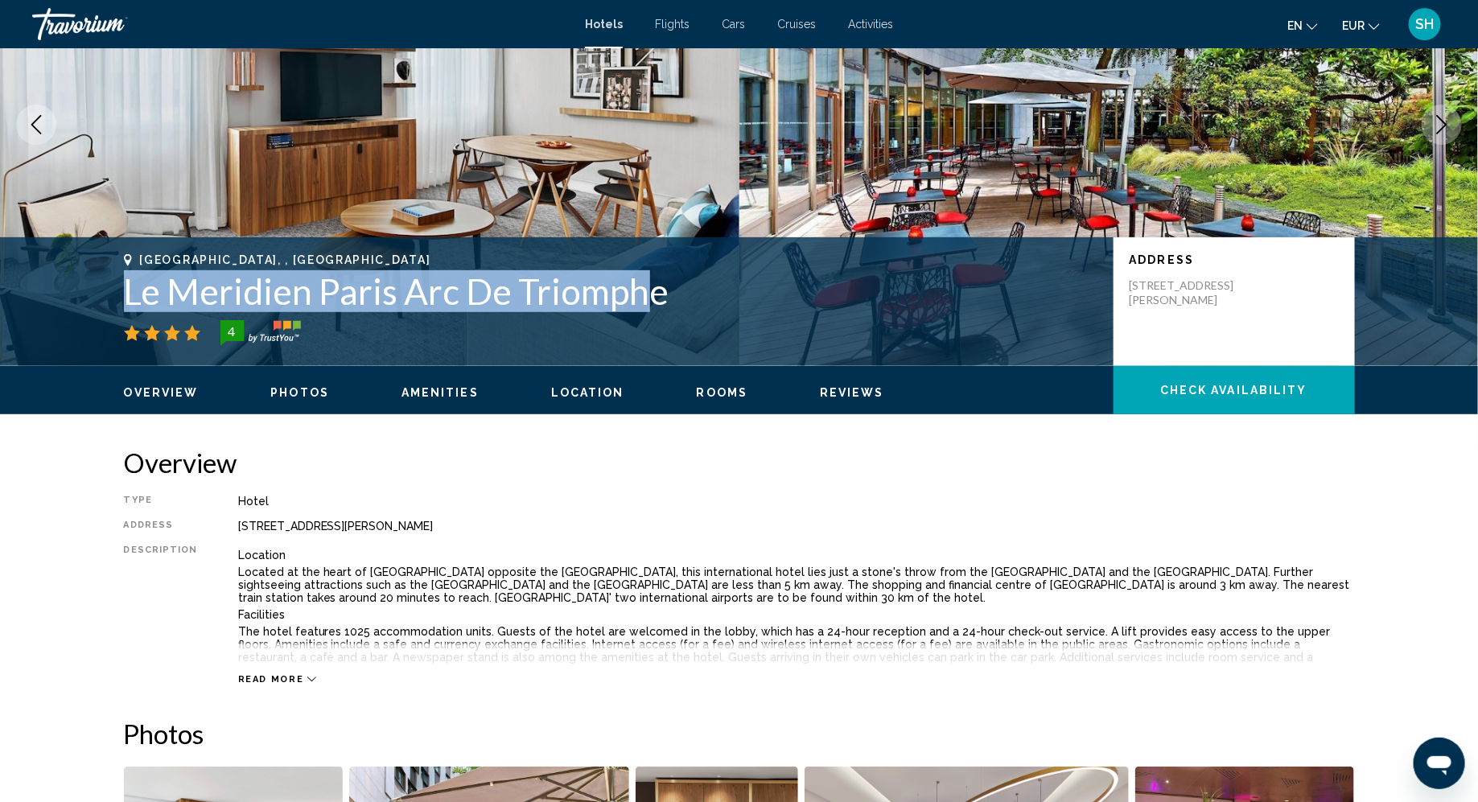
drag, startPoint x: 96, startPoint y: 289, endPoint x: 650, endPoint y: 289, distance: 554.3
click at [650, 289] on div "Paris, , France Le Meridien Paris Arc De Triomphe 4 Address 81 Boulevard Gouvio…" at bounding box center [739, 301] width 1295 height 97
click at [739, 254] on div "[GEOGRAPHIC_DATA], , [GEOGRAPHIC_DATA]" at bounding box center [610, 259] width 973 height 13
drag, startPoint x: 95, startPoint y: 292, endPoint x: 225, endPoint y: 320, distance: 133.3
click at [225, 320] on div "Paris, , France Le Meridien Paris Arc De Triomphe 4 Address 81 Boulevard Gouvio…" at bounding box center [739, 301] width 1295 height 97
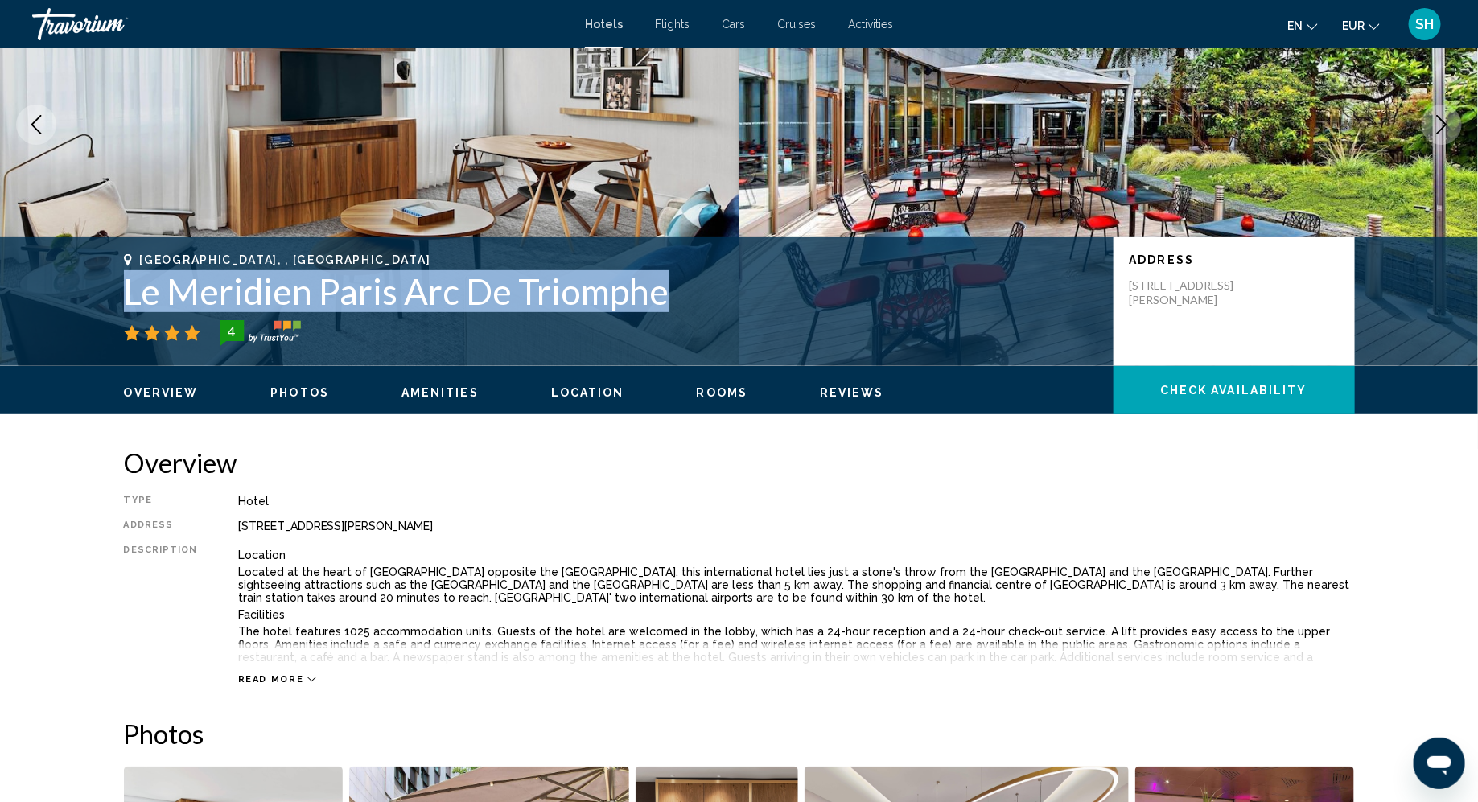
copy div "Le Meridien Paris Arc De Triomphe"
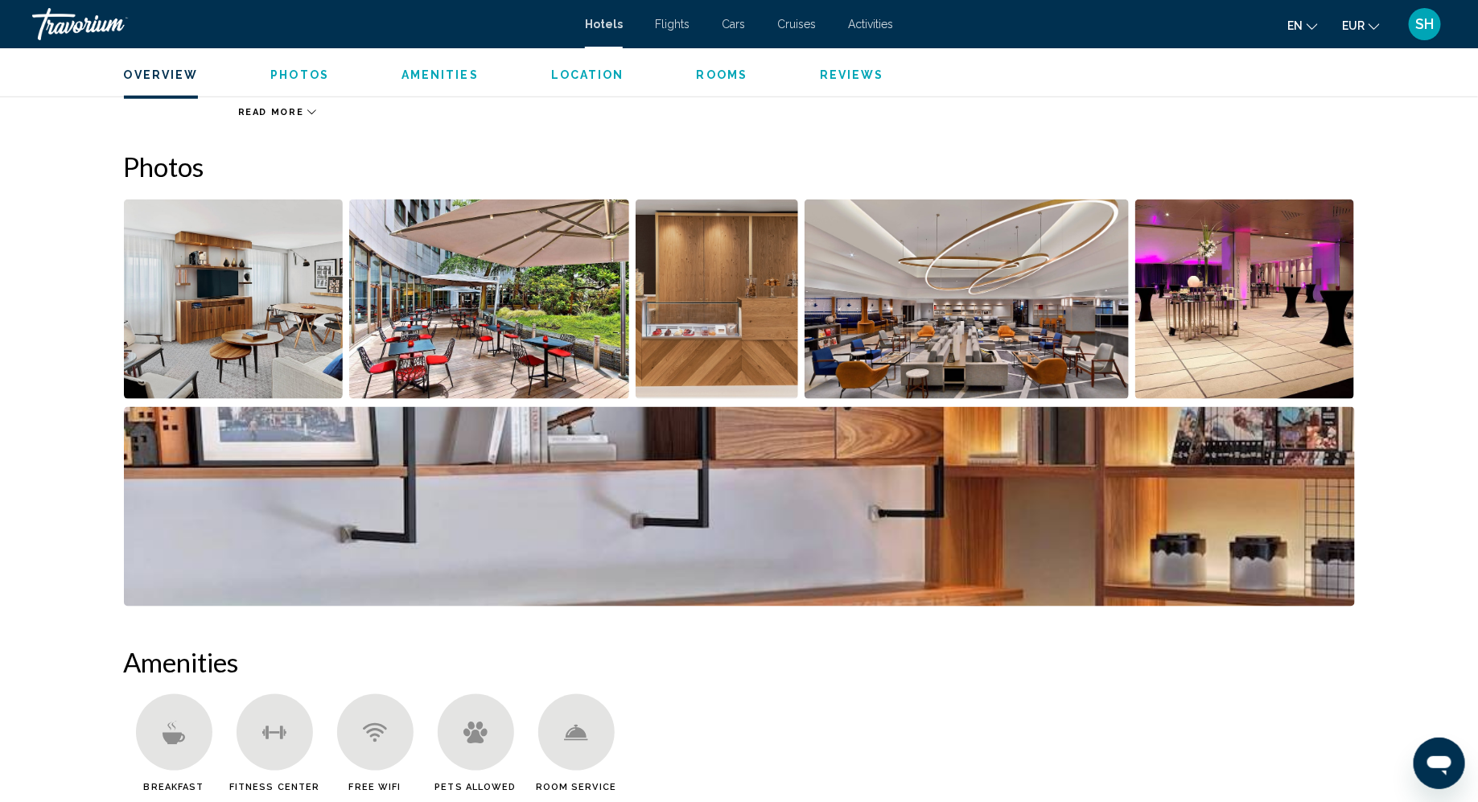
scroll to position [734, 0]
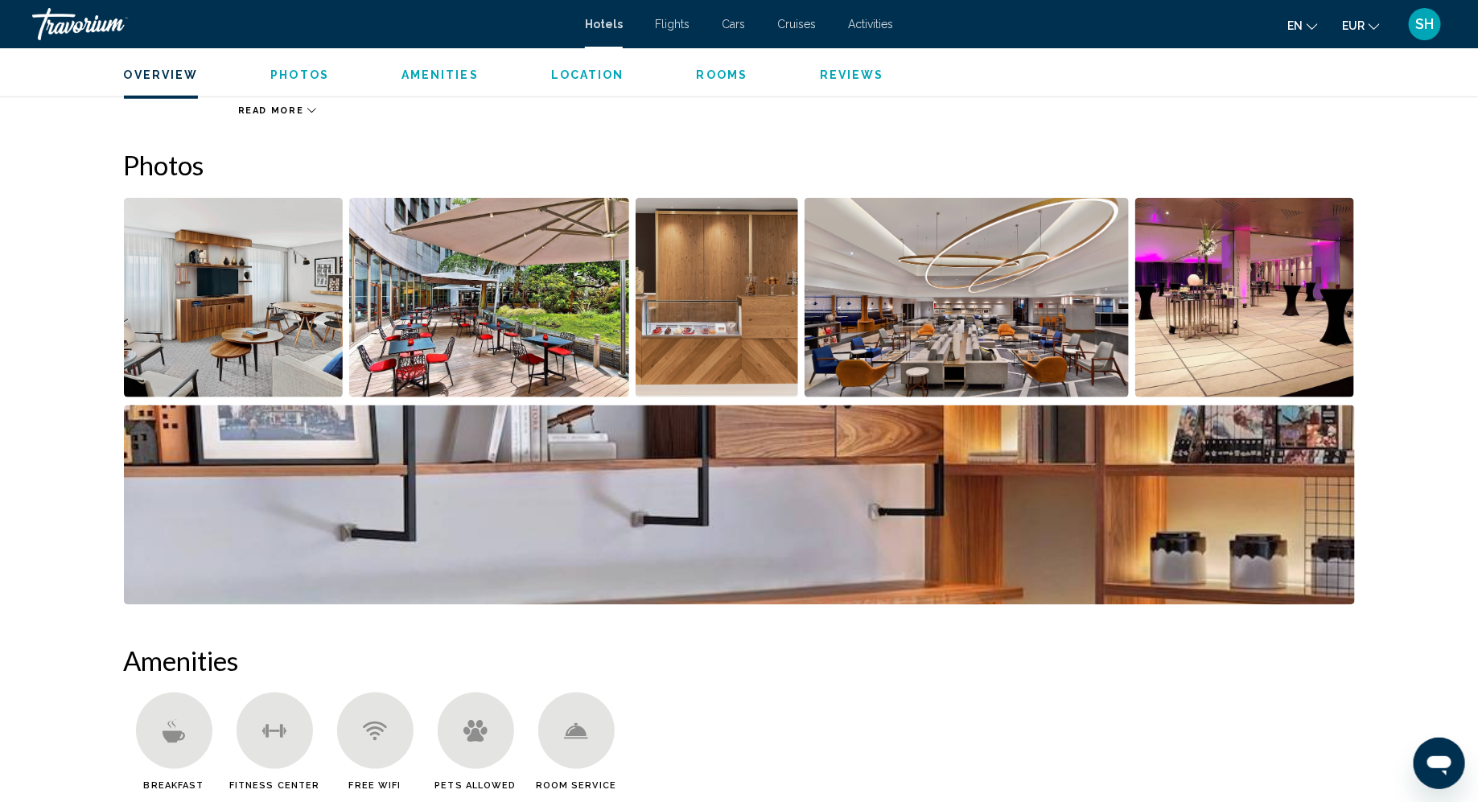
click at [1169, 509] on img "Open full-screen image slider" at bounding box center [739, 505] width 1231 height 200
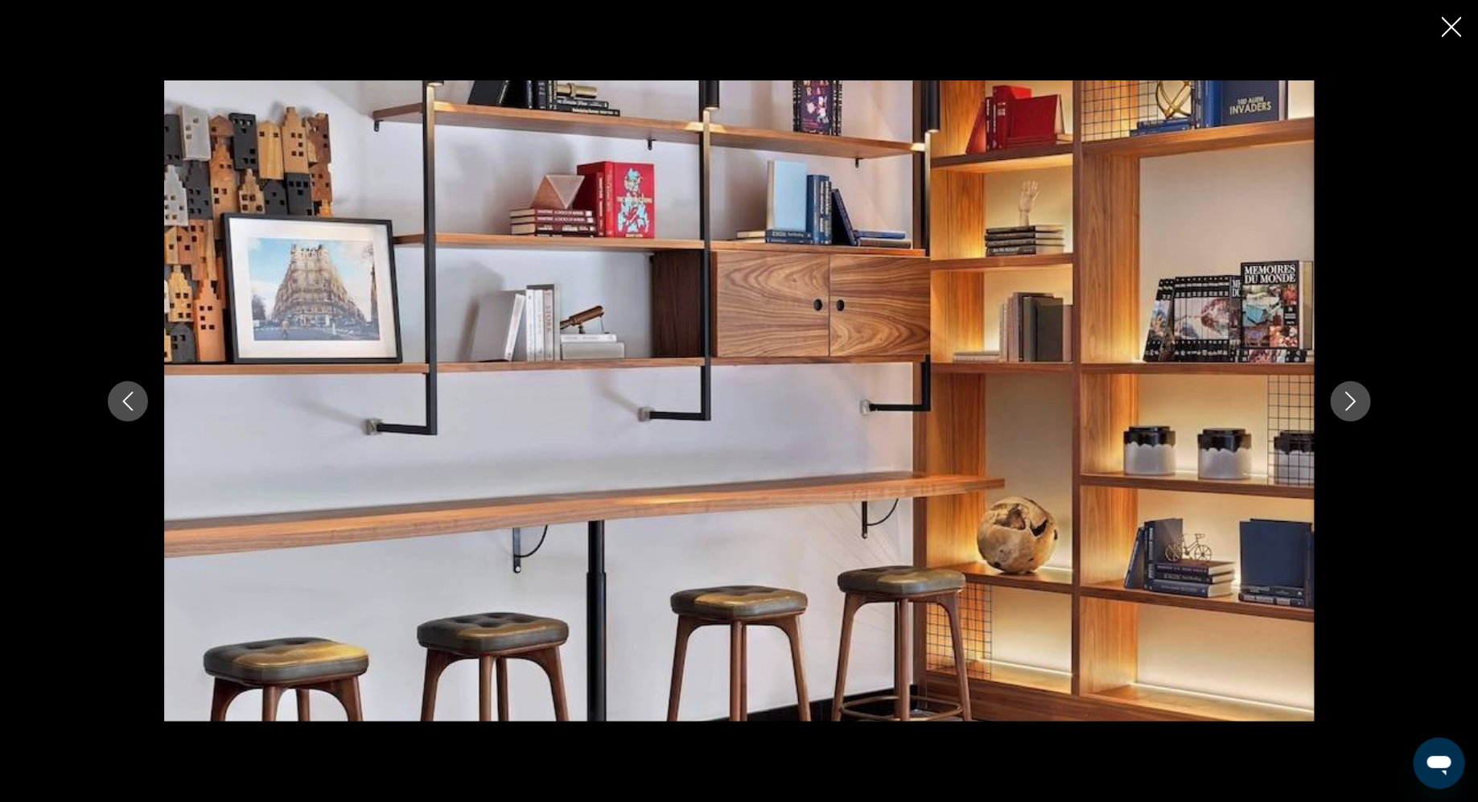
click at [1355, 400] on icon "Next image" at bounding box center [1350, 401] width 10 height 19
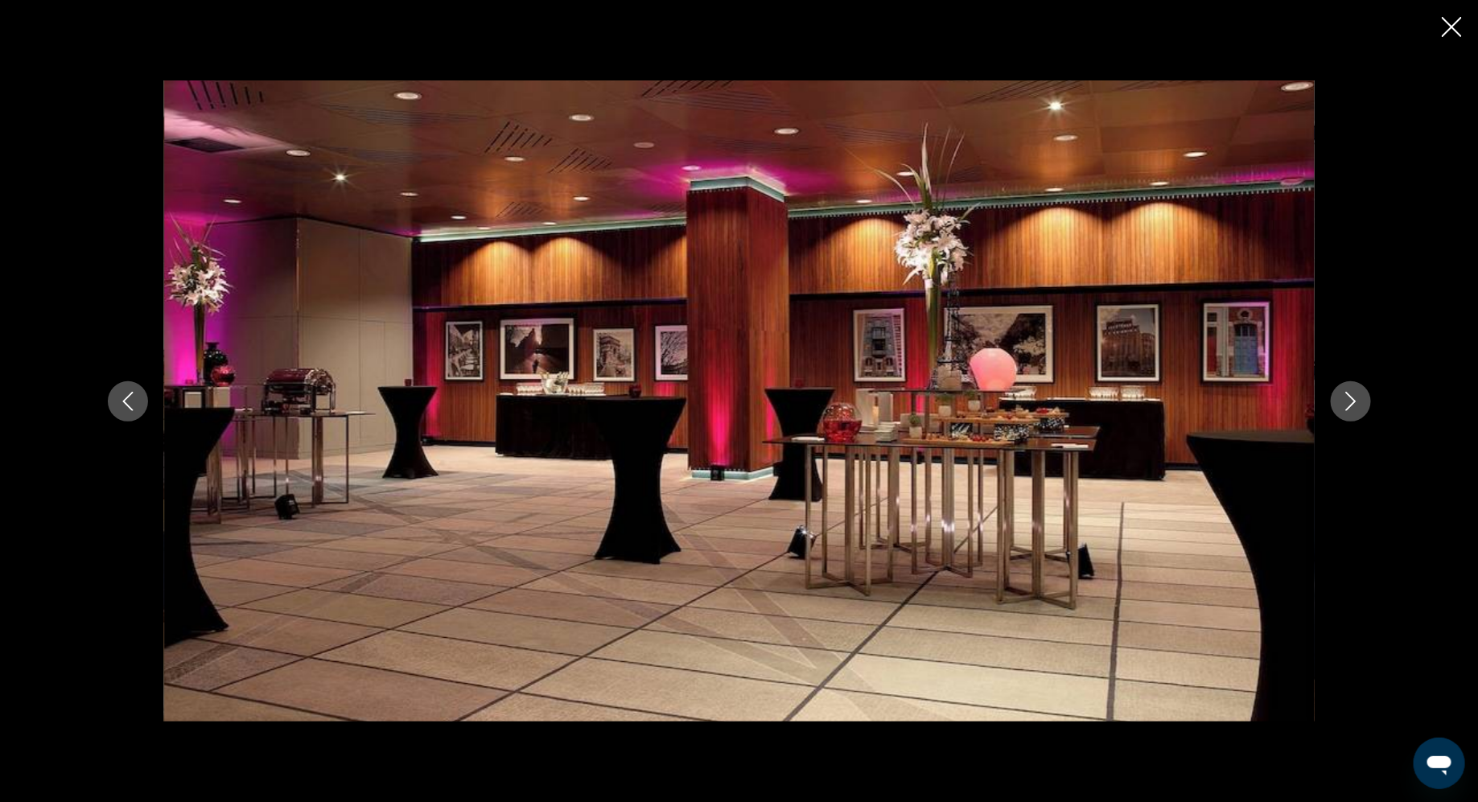
click at [1355, 400] on icon "Next image" at bounding box center [1350, 401] width 10 height 19
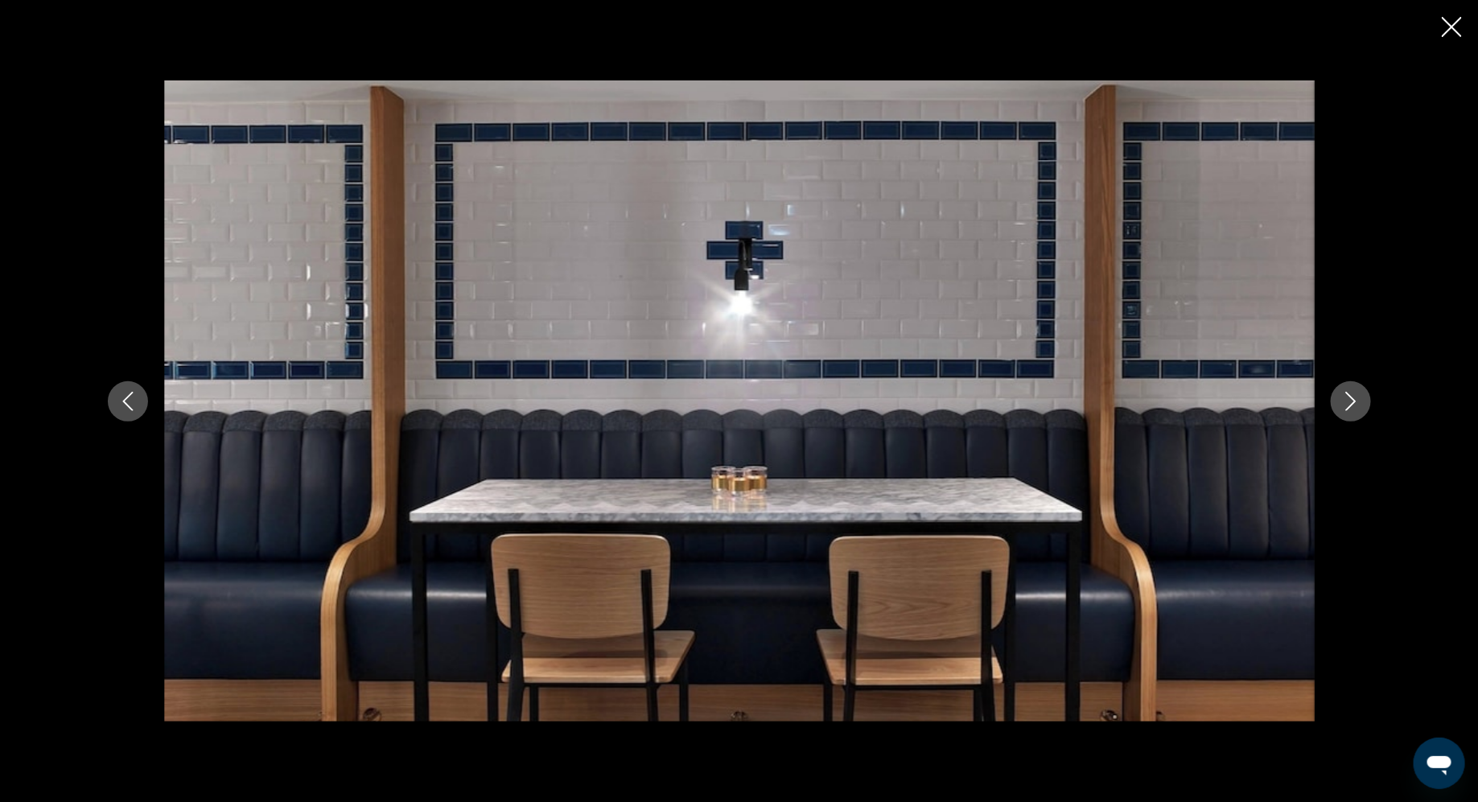
click at [1355, 400] on icon "Next image" at bounding box center [1350, 401] width 10 height 19
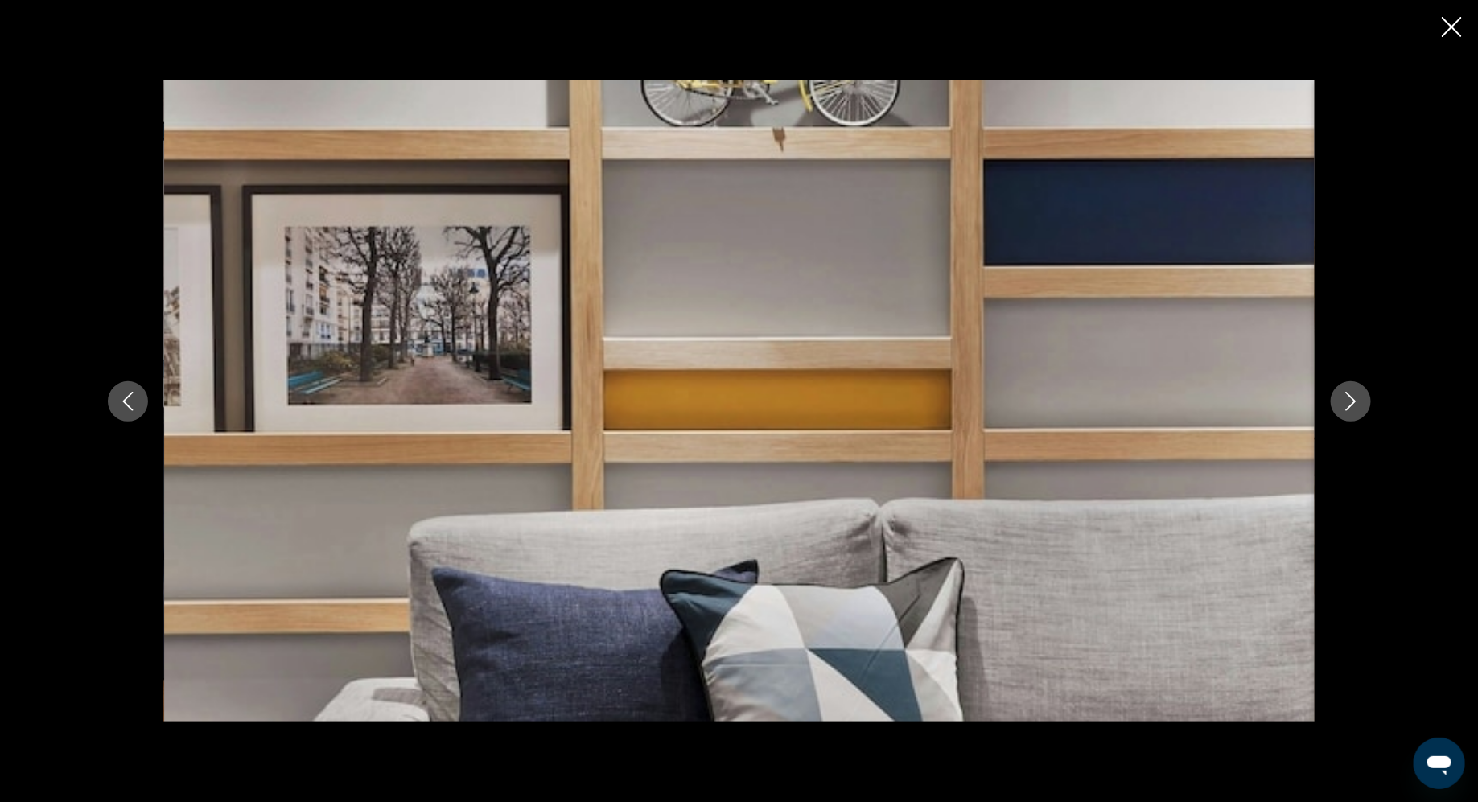
click at [1355, 400] on icon "Next image" at bounding box center [1350, 401] width 10 height 19
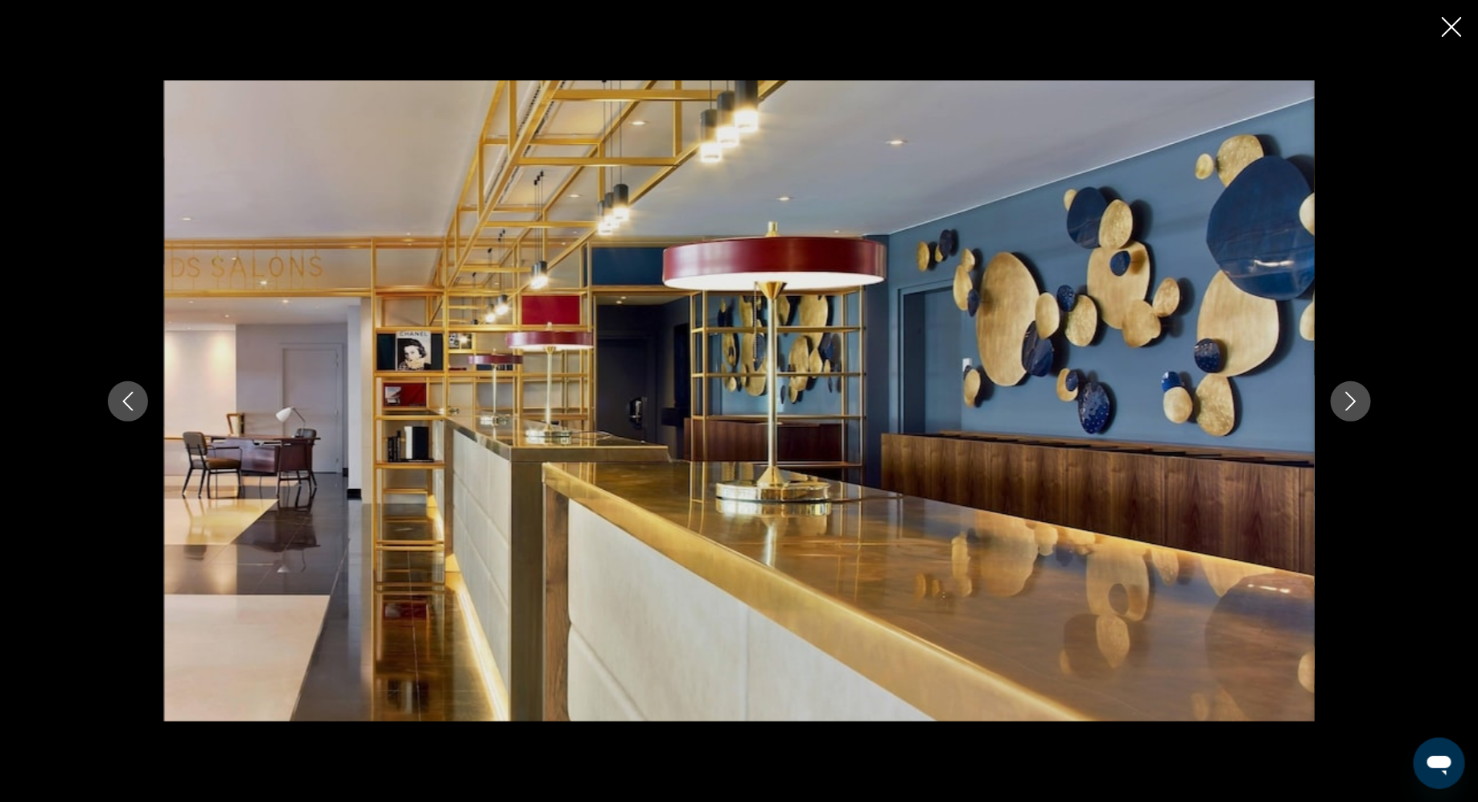
click at [1355, 400] on icon "Next image" at bounding box center [1350, 401] width 10 height 19
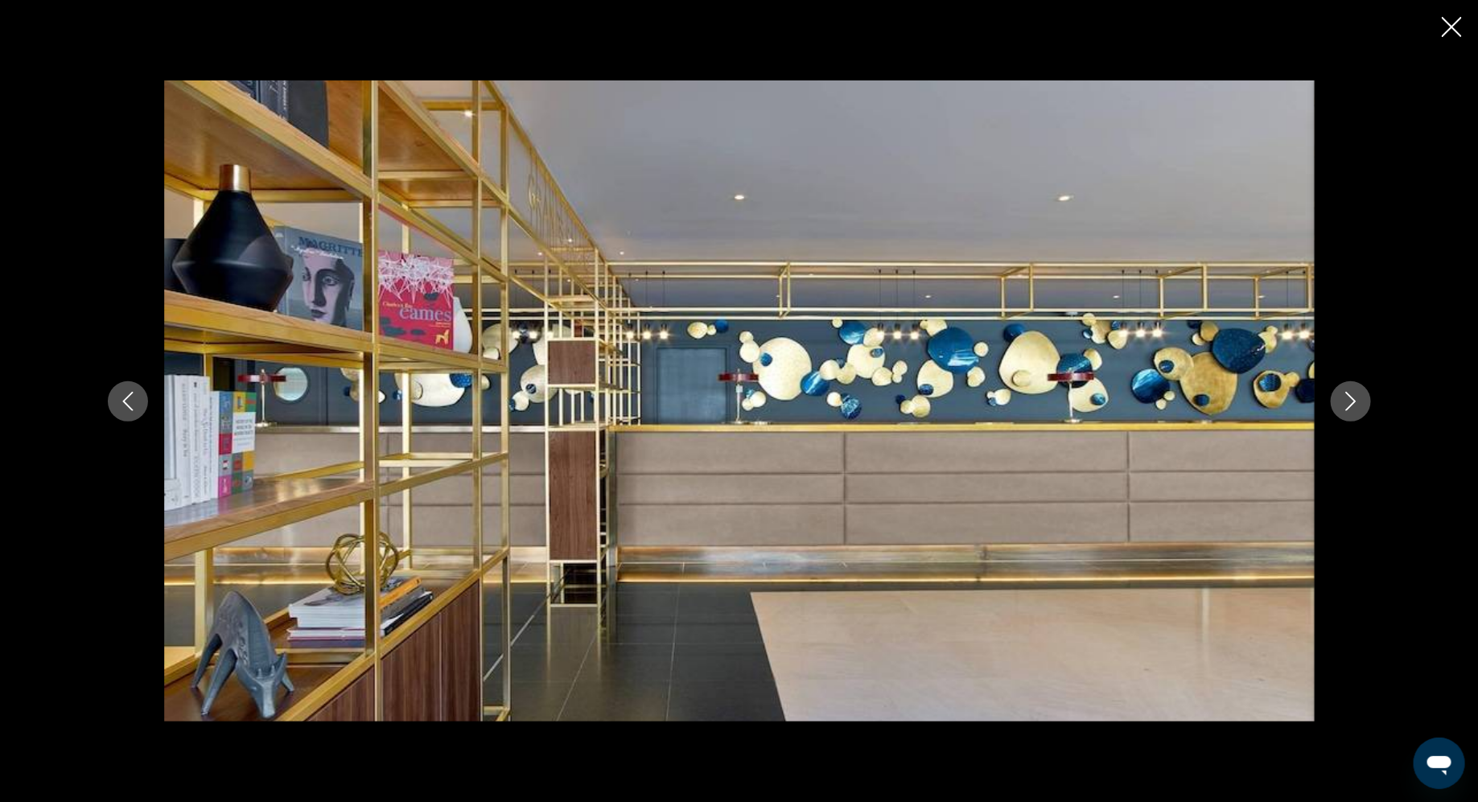
click at [1355, 400] on icon "Next image" at bounding box center [1350, 401] width 10 height 19
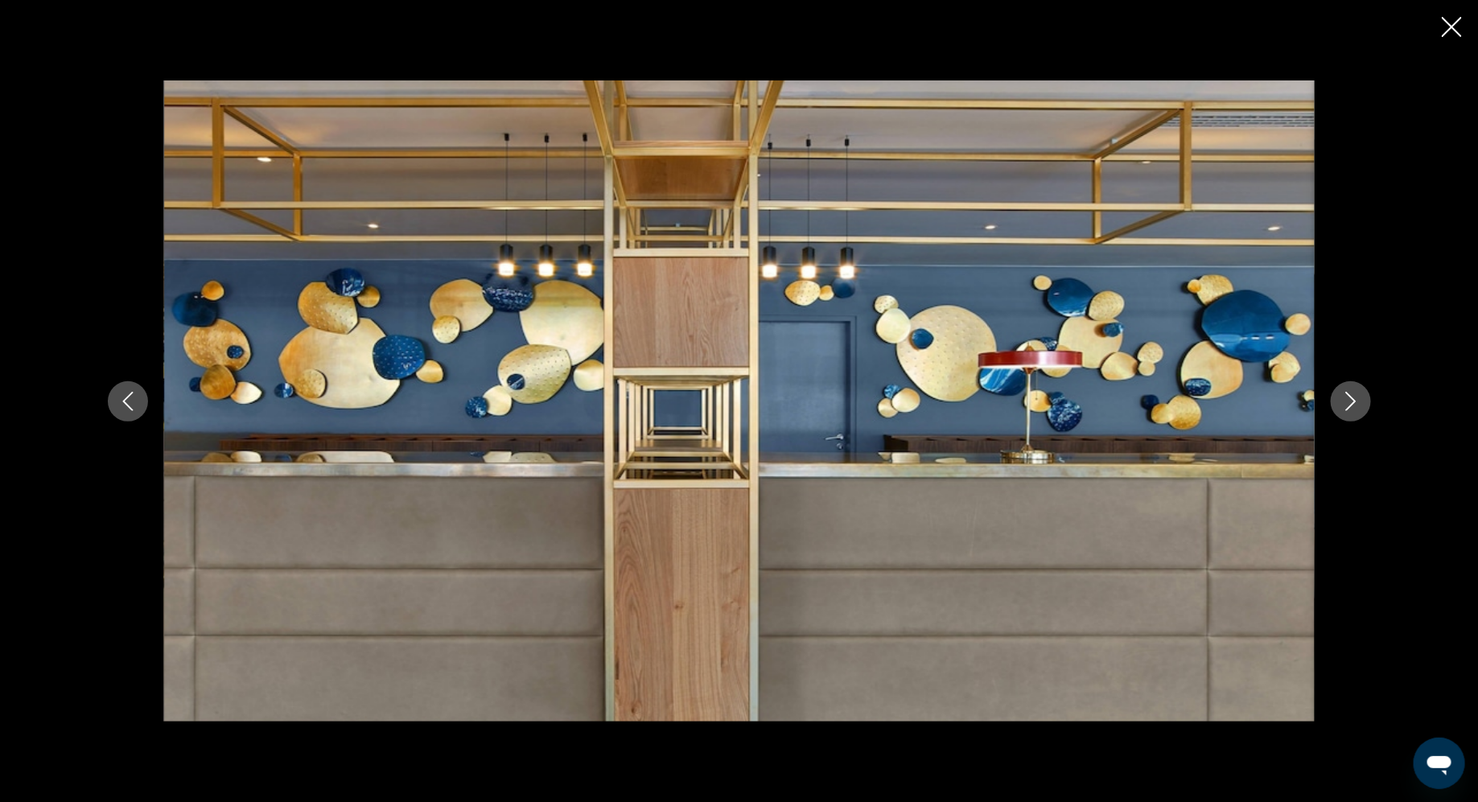
click at [1355, 400] on icon "Next image" at bounding box center [1350, 401] width 10 height 19
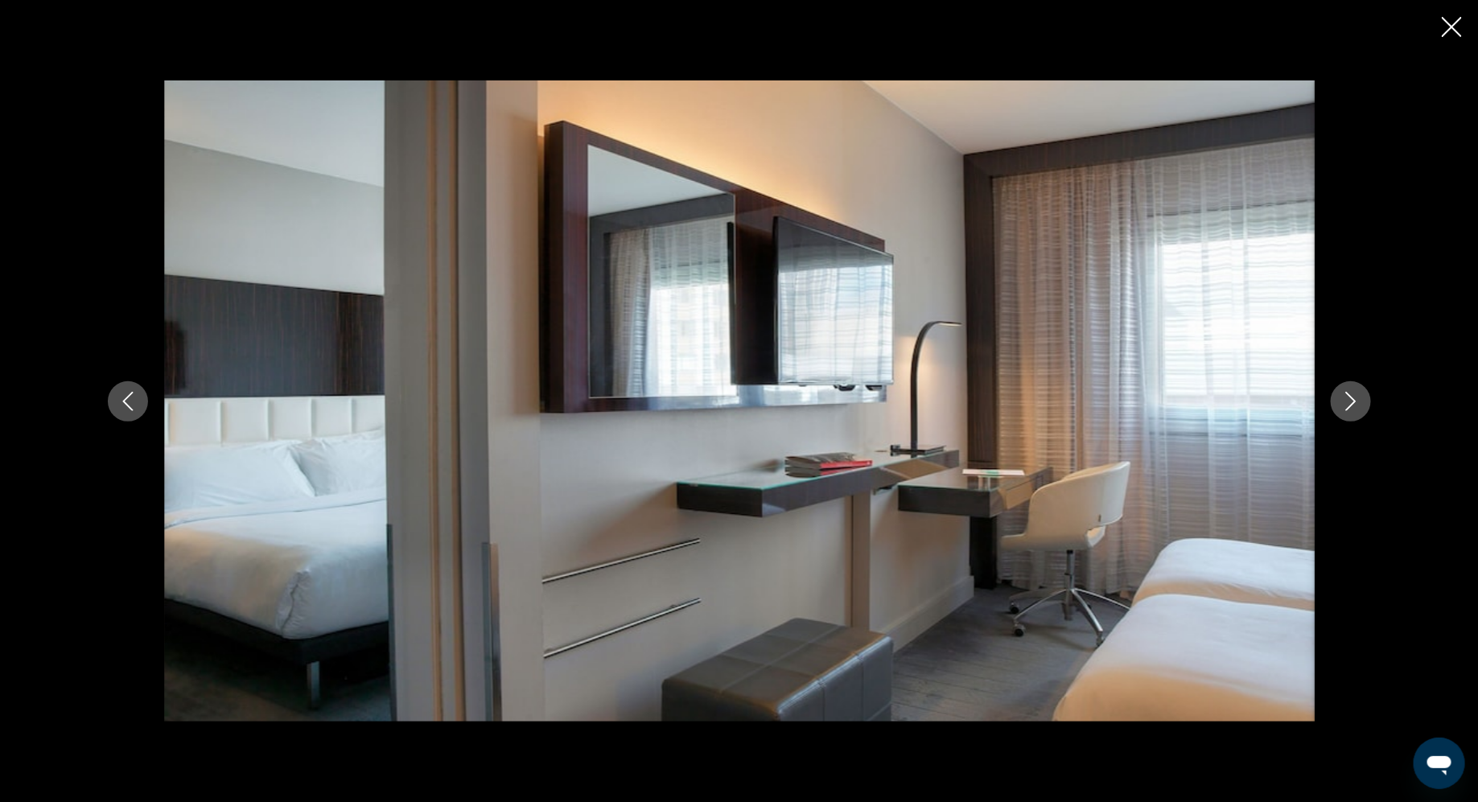
click at [1355, 400] on icon "Next image" at bounding box center [1350, 401] width 10 height 19
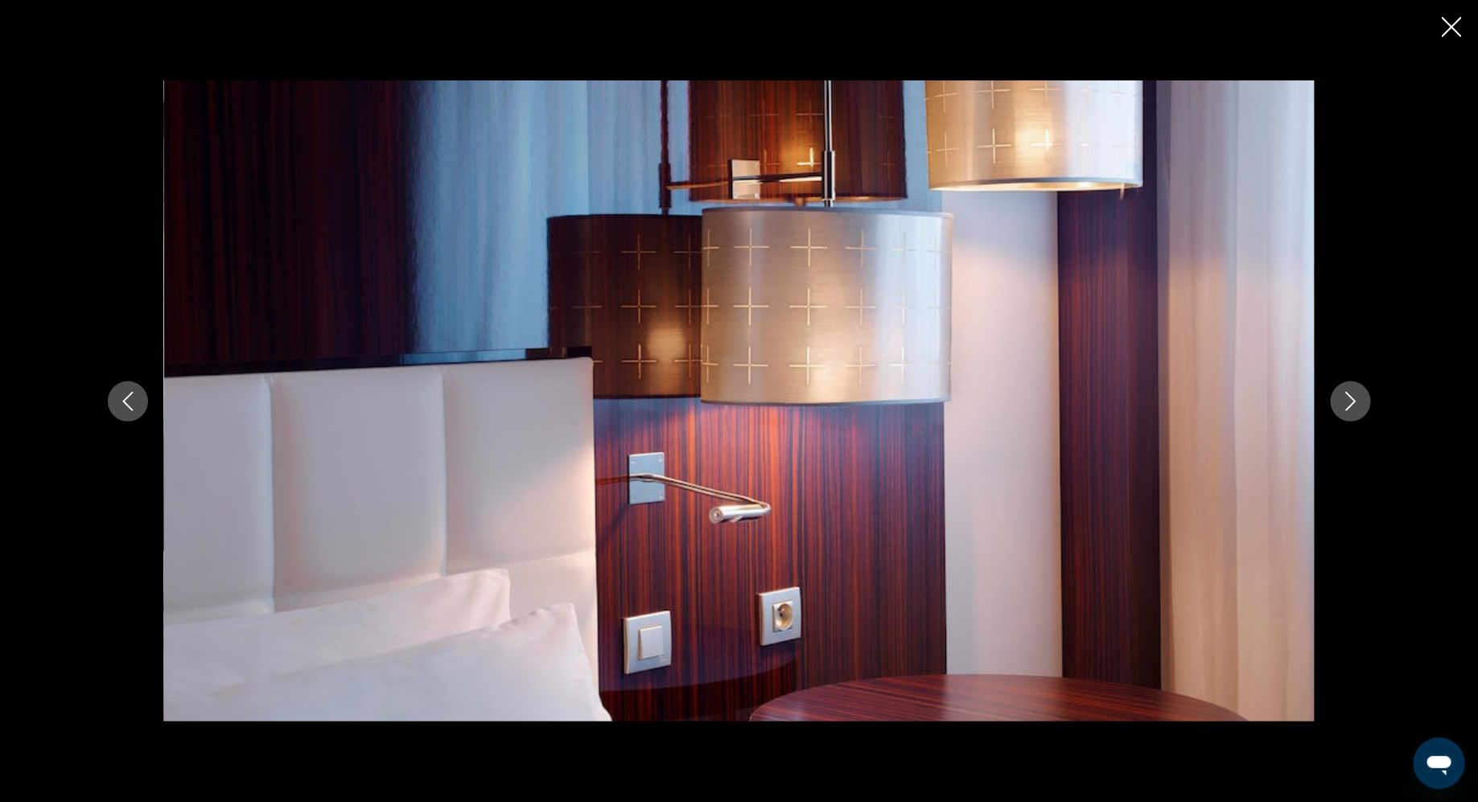
click at [1355, 400] on icon "Next image" at bounding box center [1350, 401] width 10 height 19
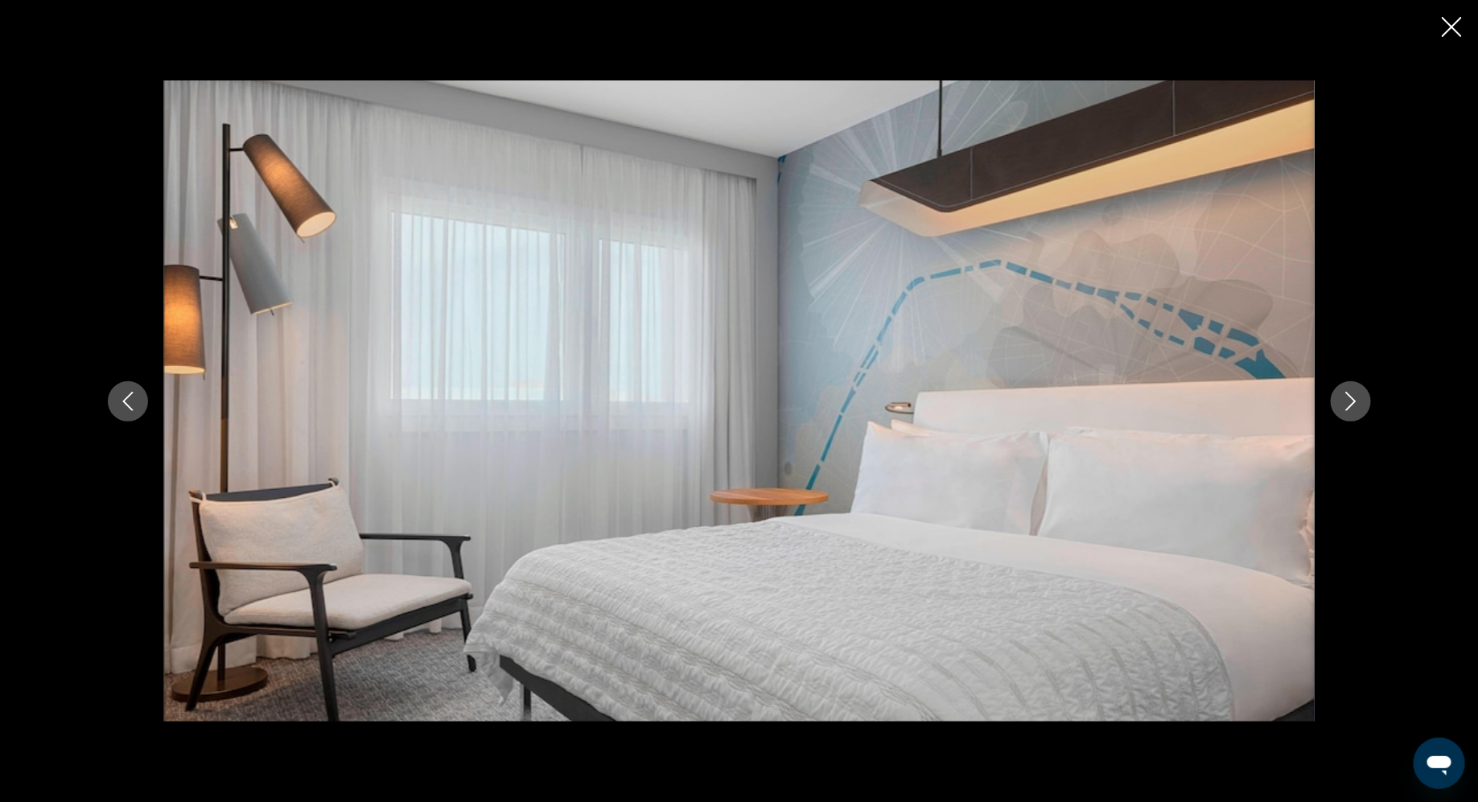
click at [1355, 400] on icon "Next image" at bounding box center [1350, 401] width 10 height 19
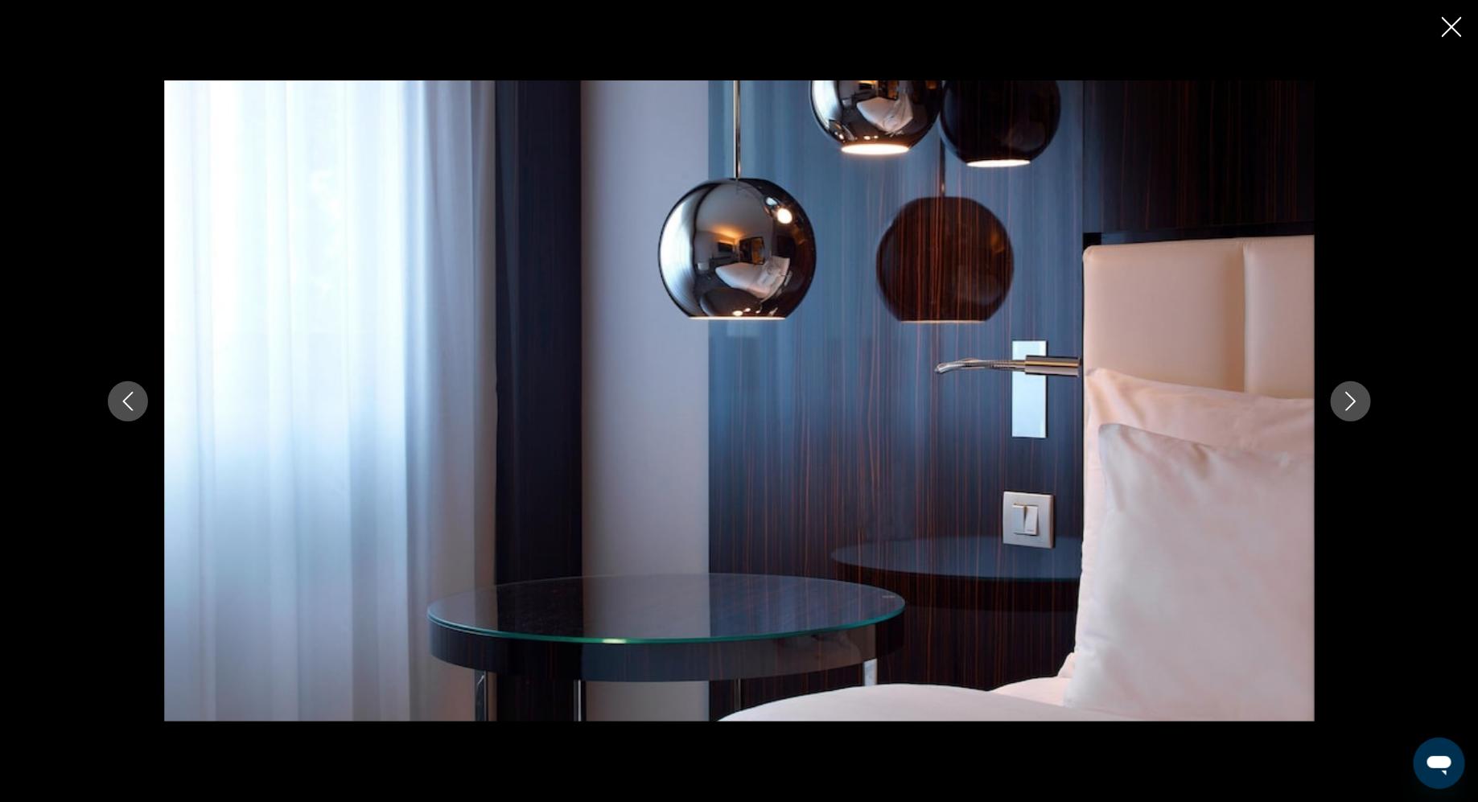
click at [1355, 400] on icon "Next image" at bounding box center [1350, 401] width 10 height 19
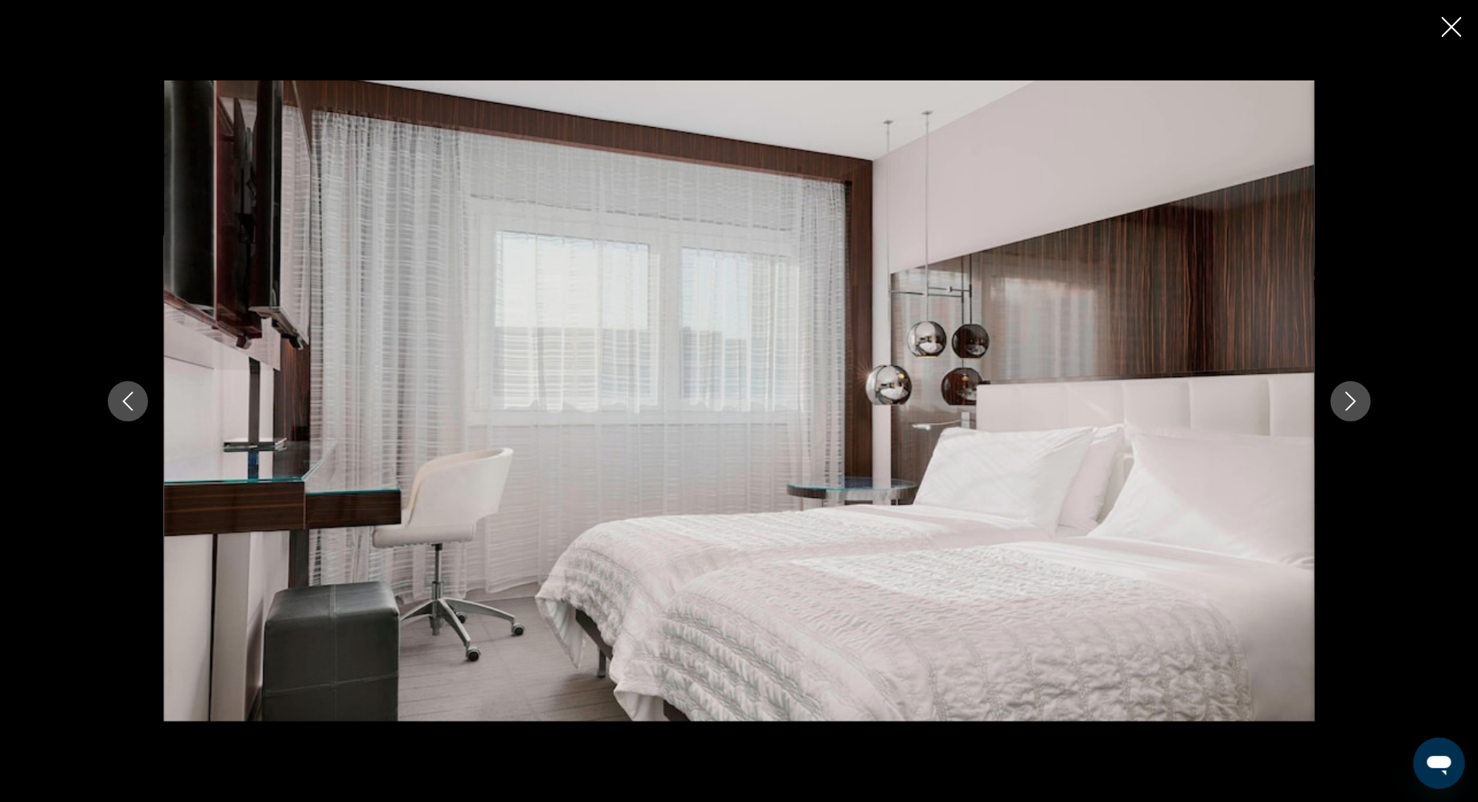
click at [1355, 400] on icon "Next image" at bounding box center [1350, 401] width 10 height 19
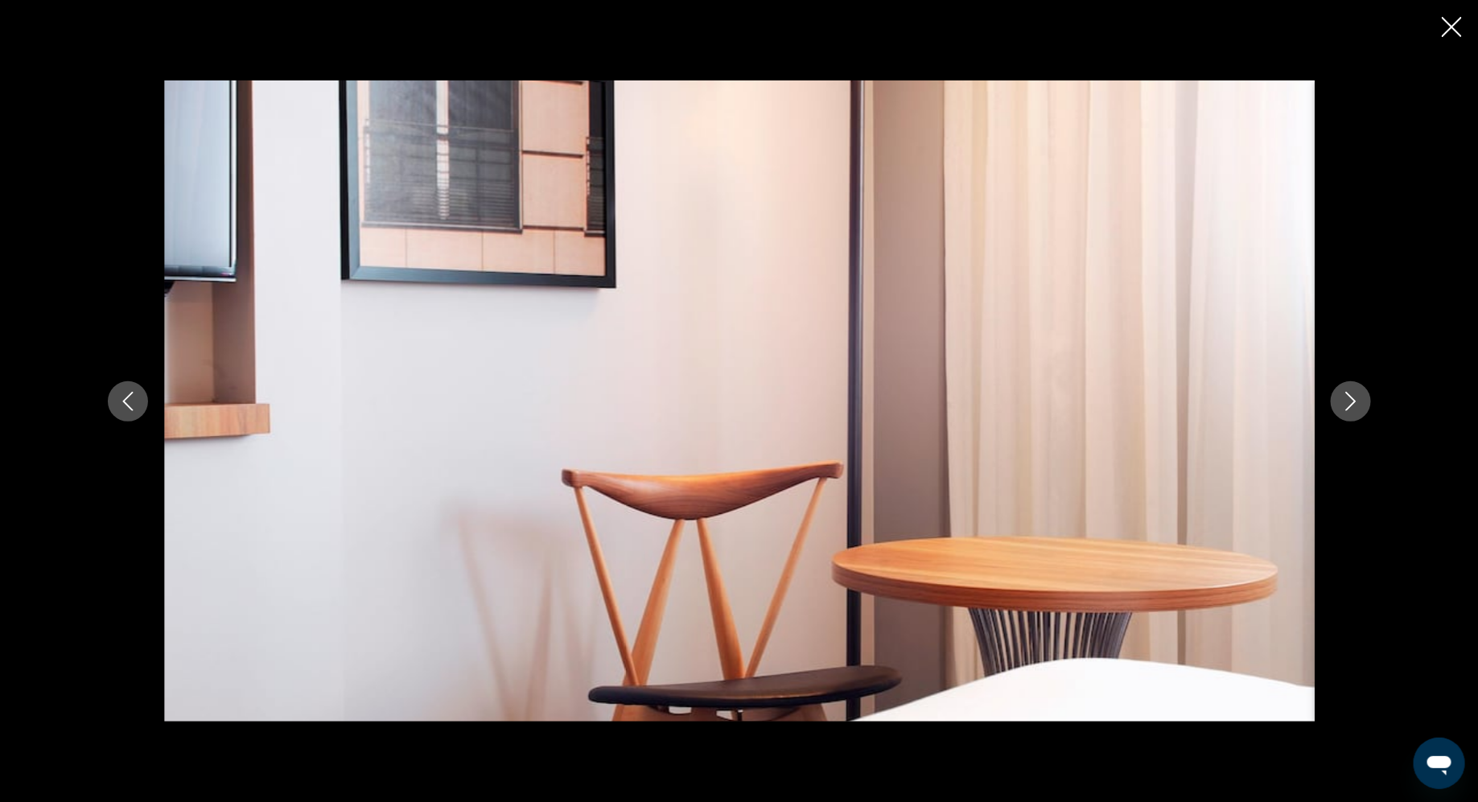
click at [1355, 400] on icon "Next image" at bounding box center [1350, 401] width 10 height 19
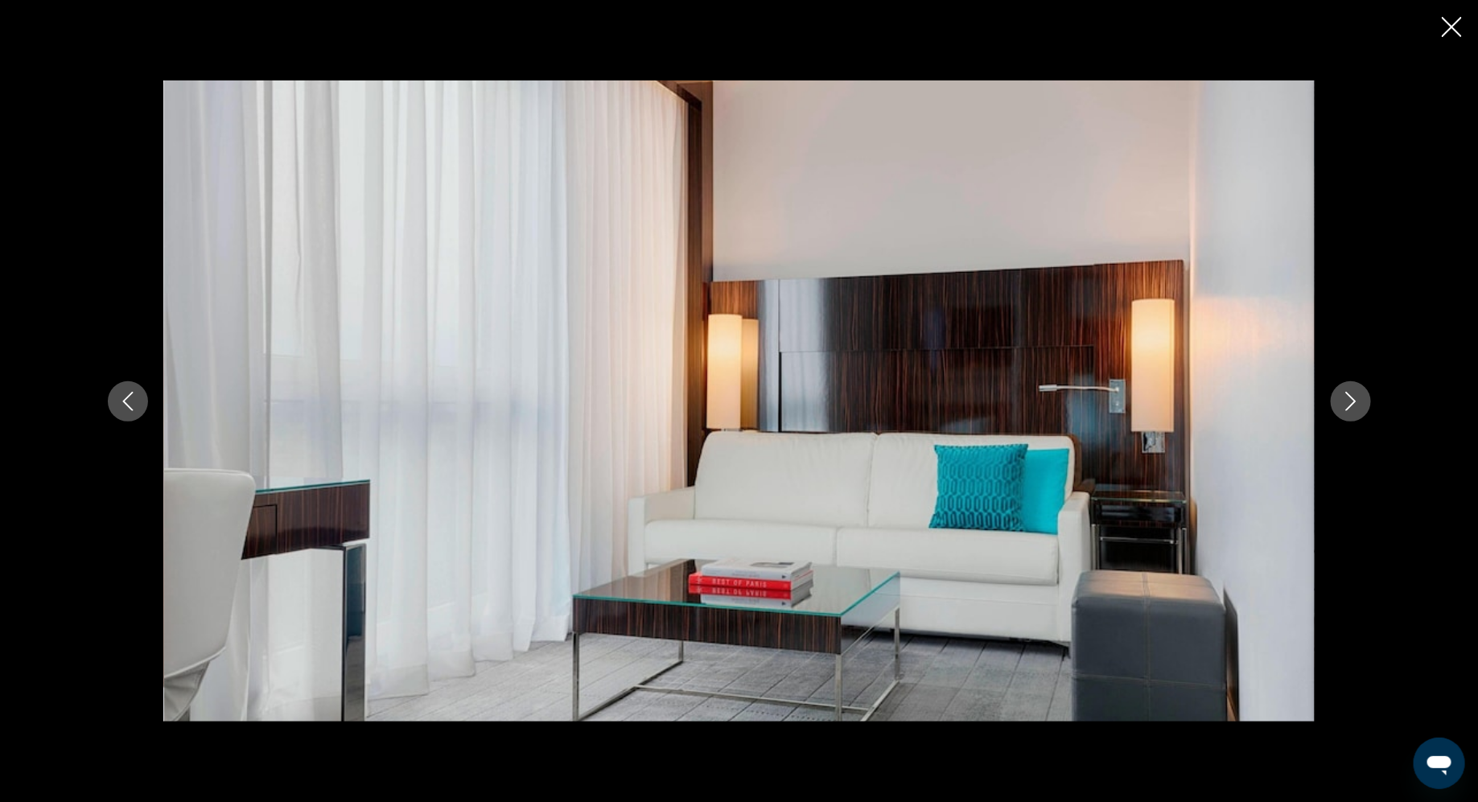
click at [1355, 400] on icon "Next image" at bounding box center [1350, 401] width 10 height 19
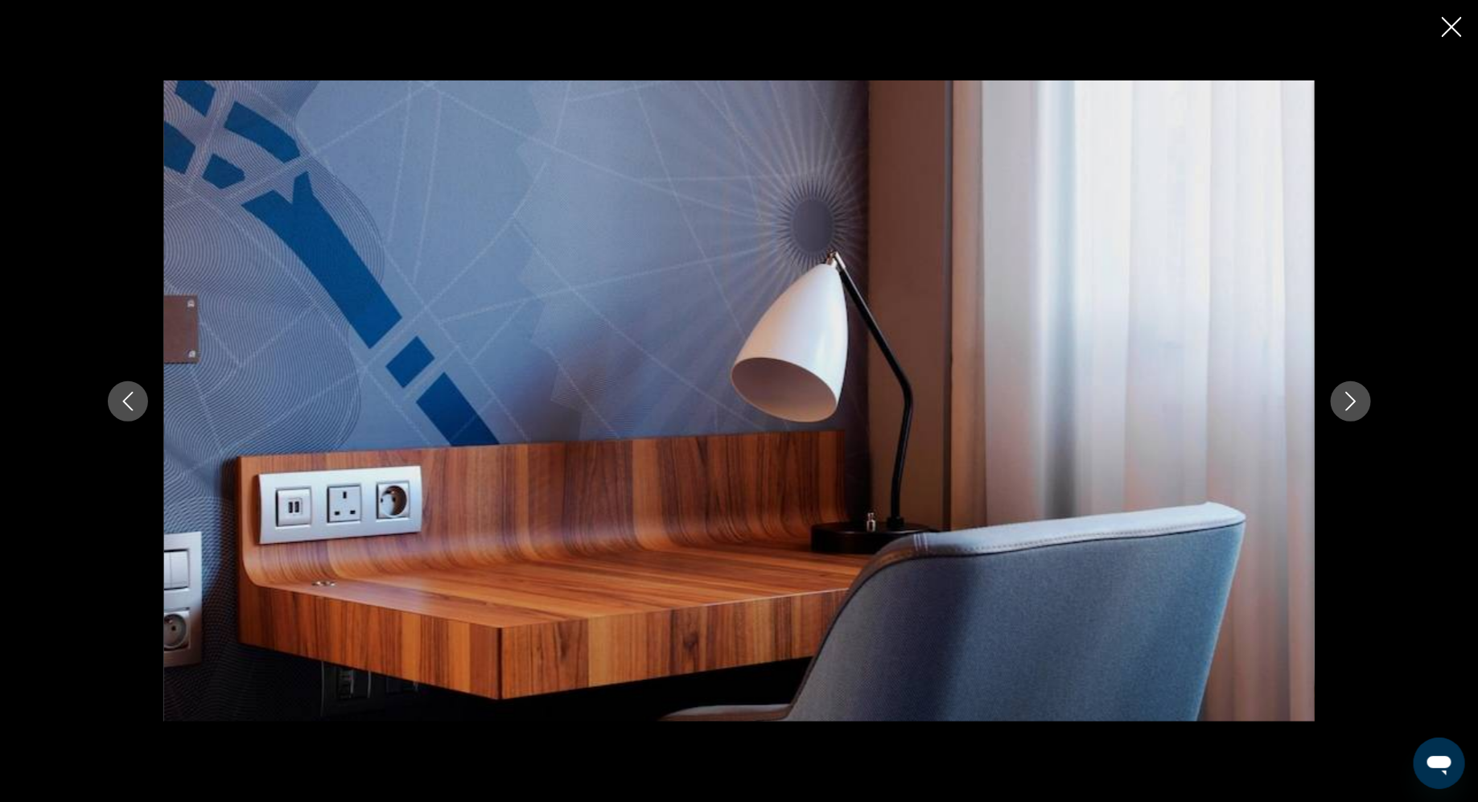
click at [1355, 400] on icon "Next image" at bounding box center [1350, 401] width 10 height 19
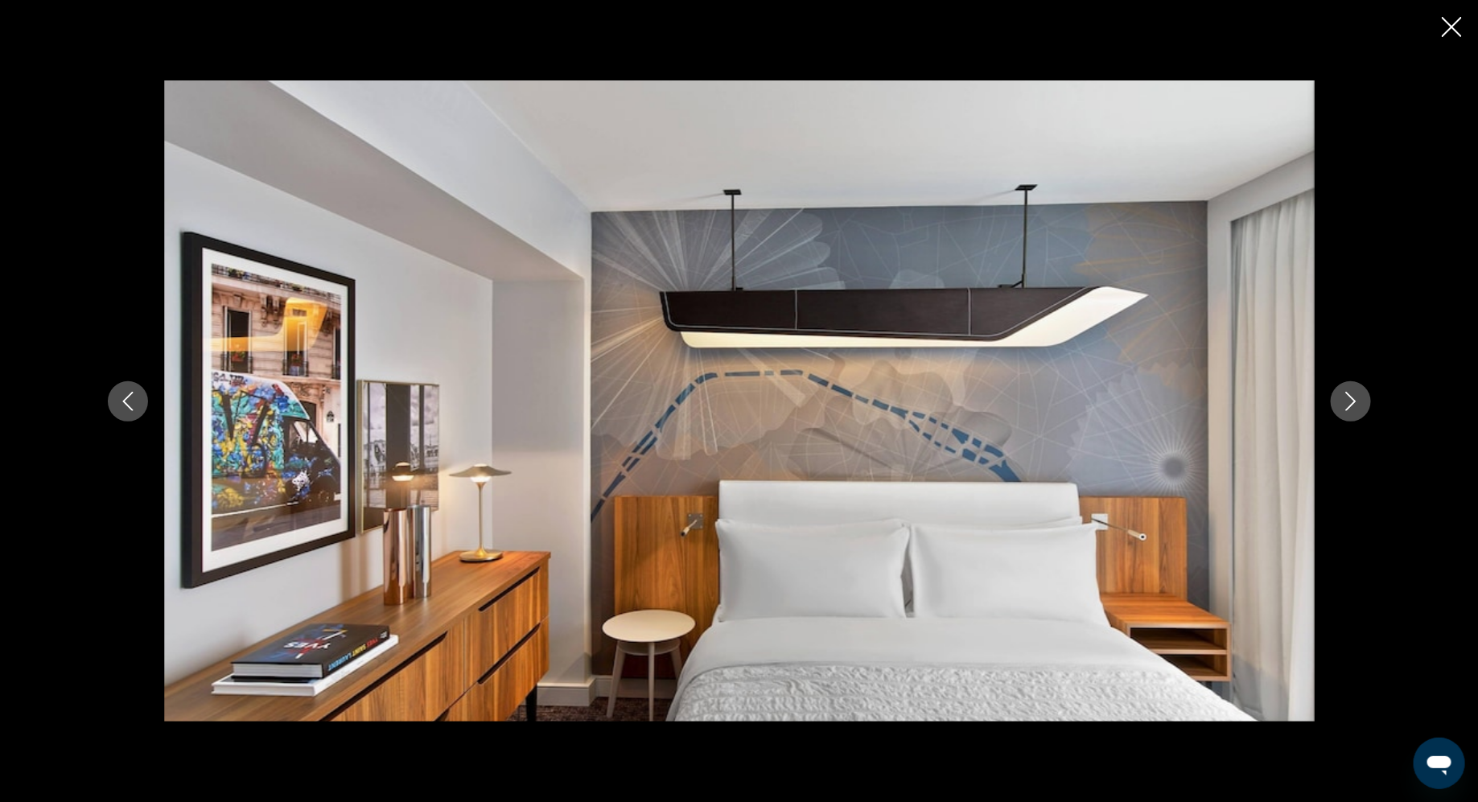
click at [1355, 400] on icon "Next image" at bounding box center [1350, 401] width 10 height 19
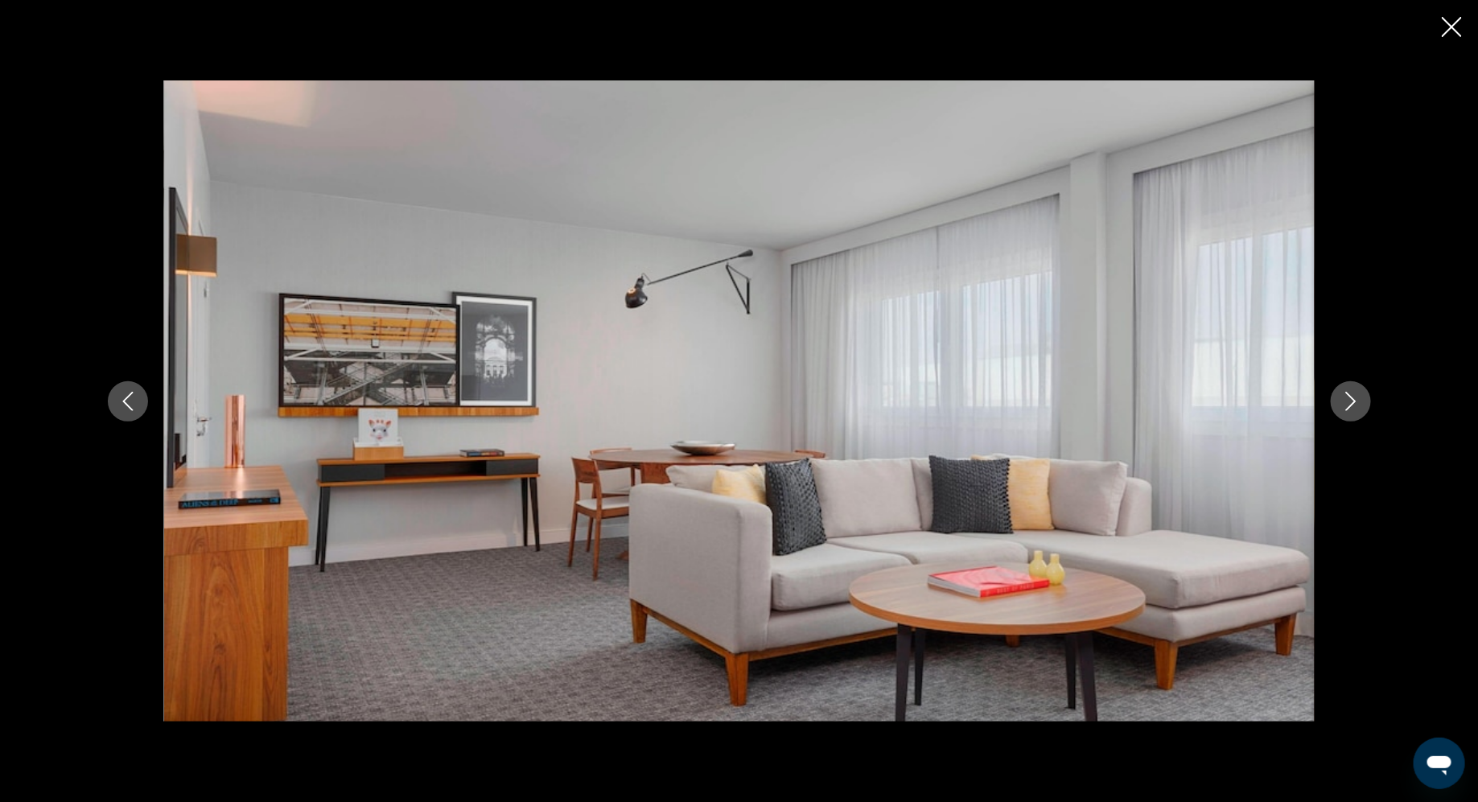
click at [1355, 400] on icon "Next image" at bounding box center [1350, 401] width 10 height 19
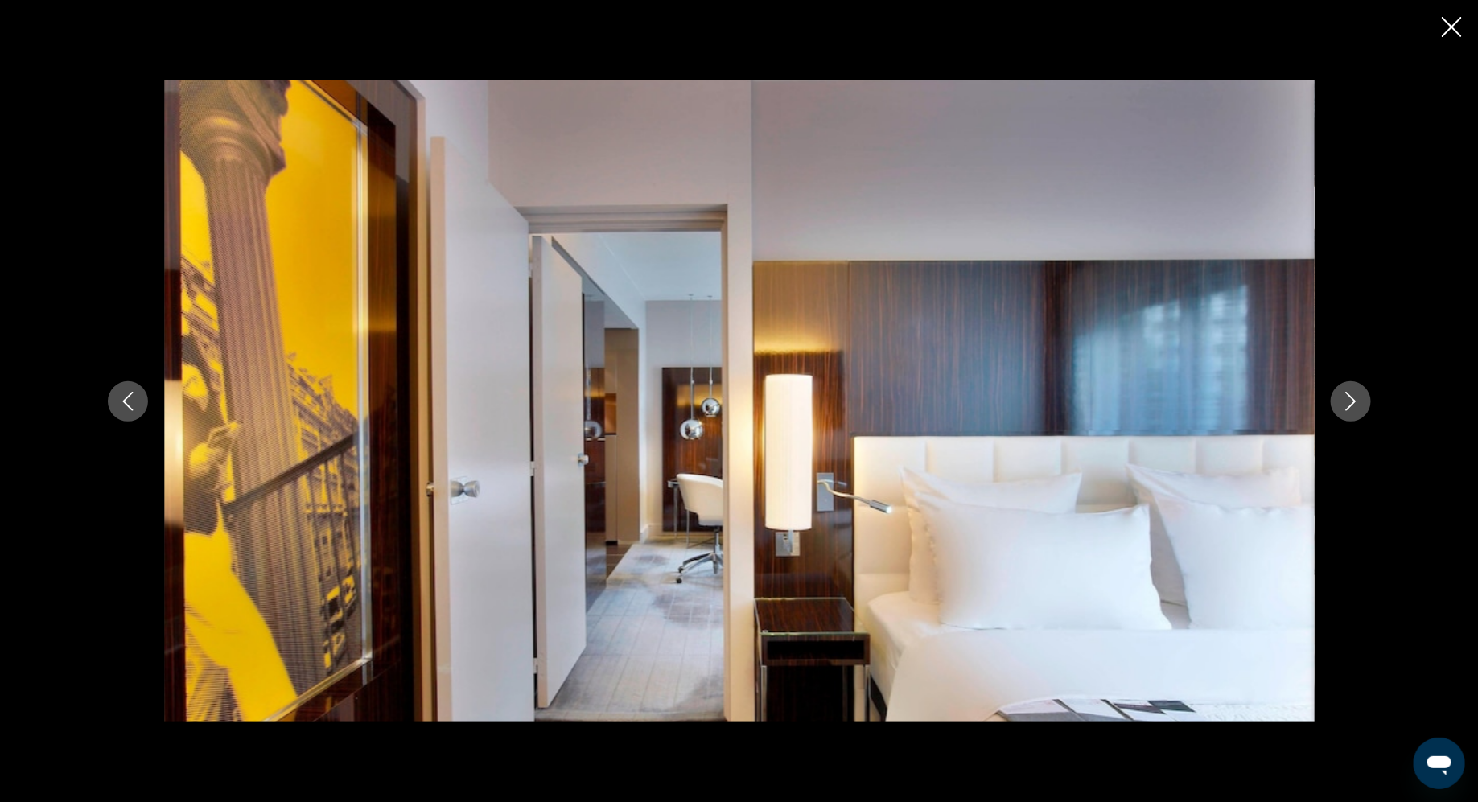
click at [1355, 400] on icon "Next image" at bounding box center [1350, 401] width 10 height 19
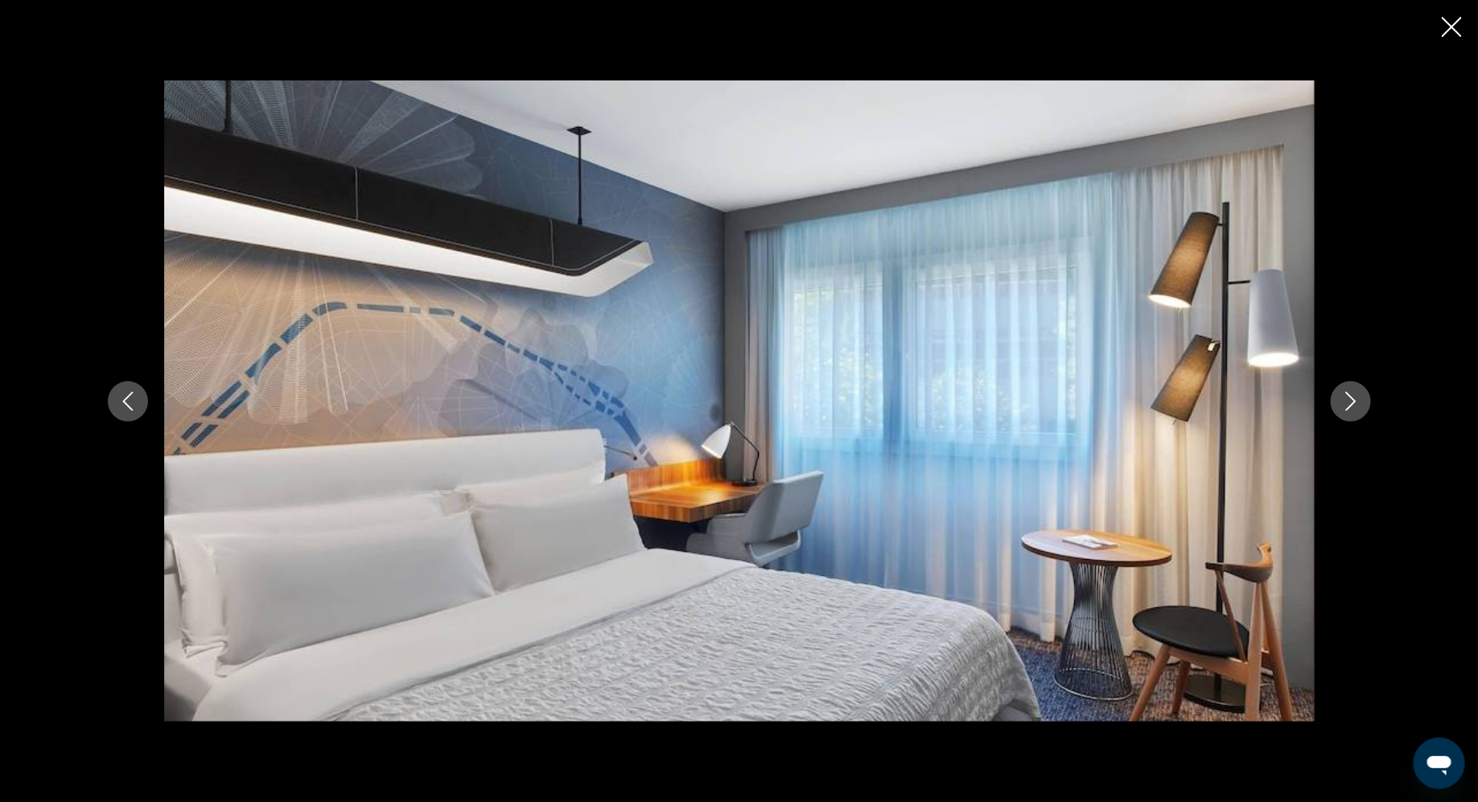
click at [1355, 400] on icon "Next image" at bounding box center [1350, 401] width 10 height 19
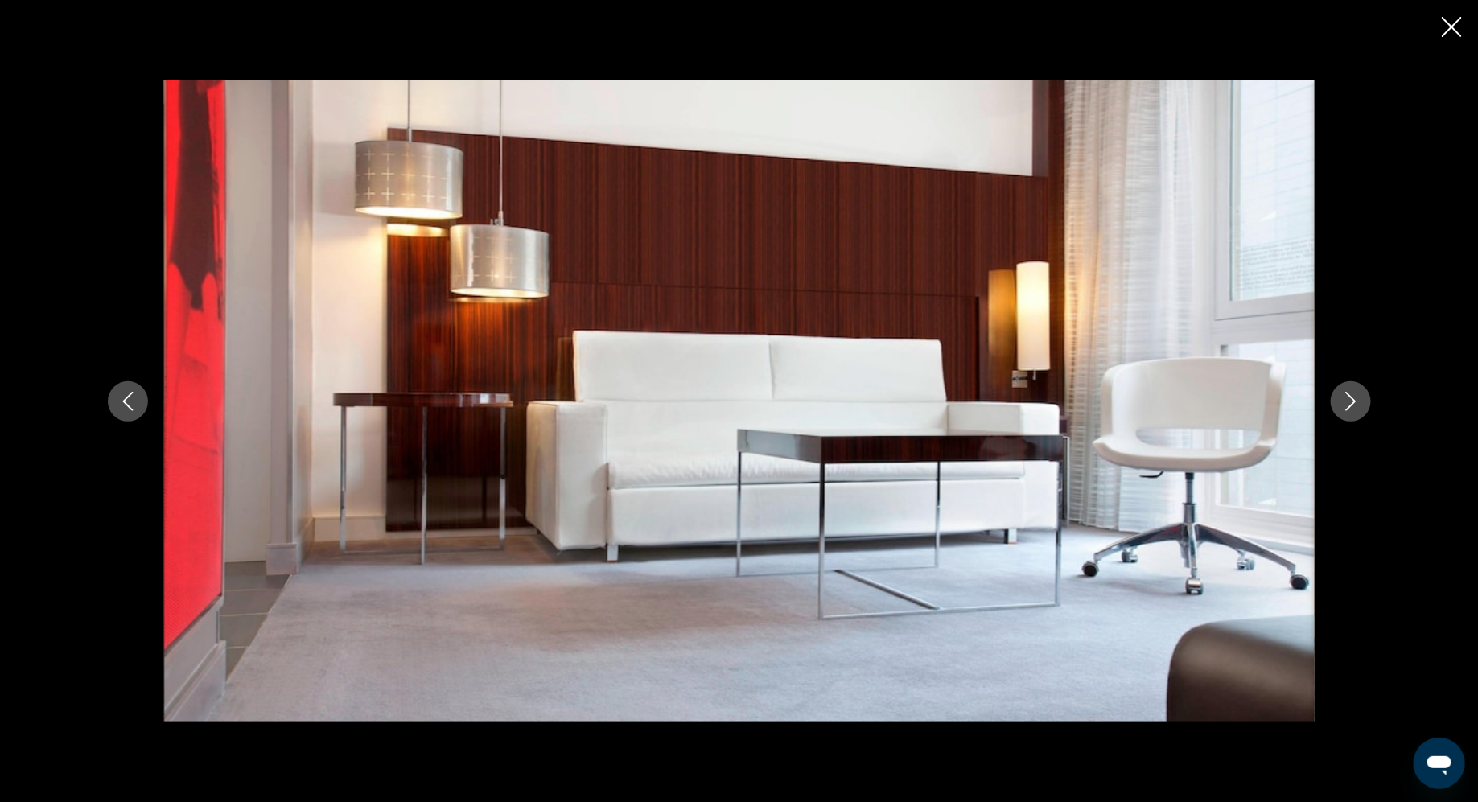
click at [1355, 400] on icon "Next image" at bounding box center [1350, 401] width 10 height 19
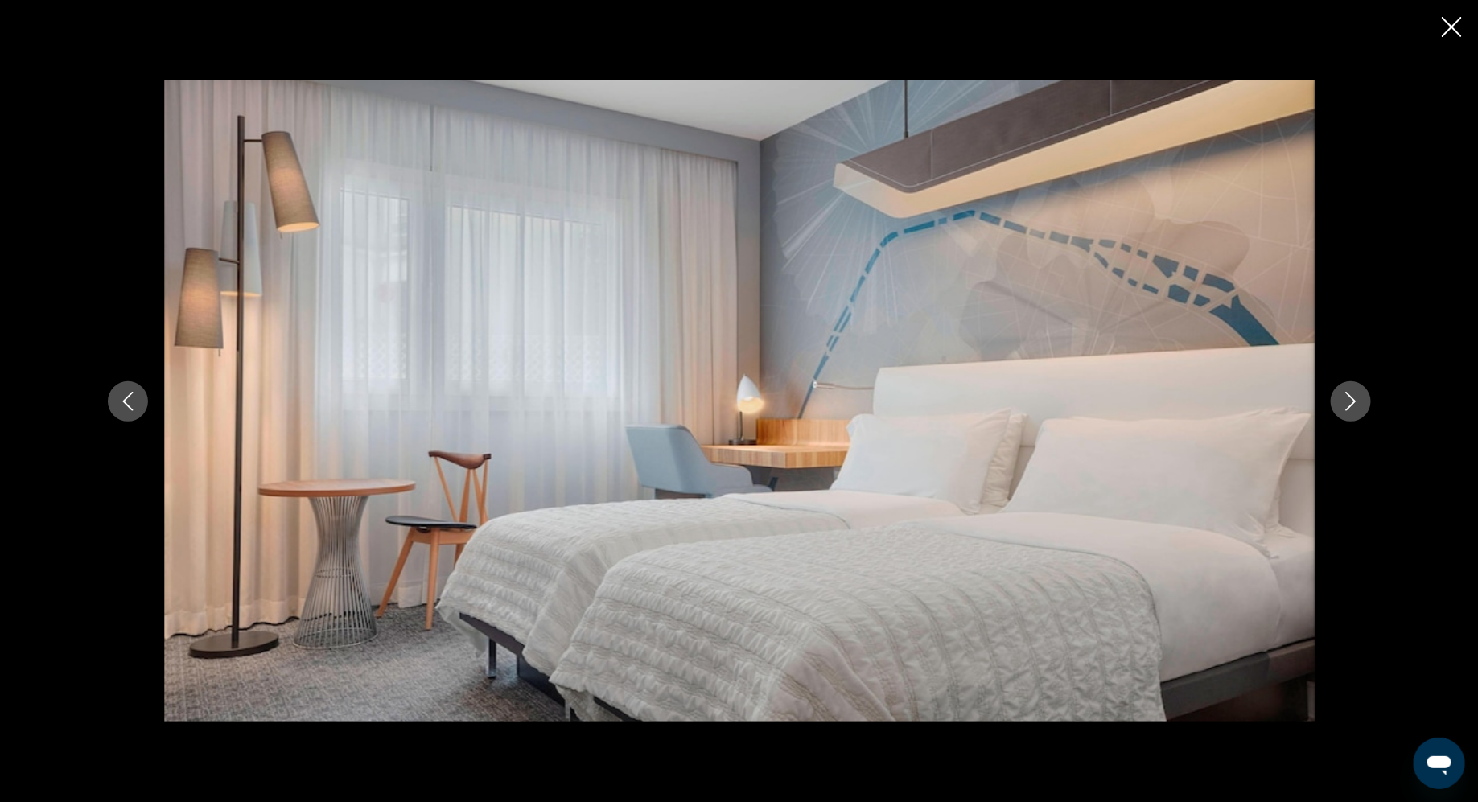
click at [1355, 400] on icon "Next image" at bounding box center [1350, 401] width 10 height 19
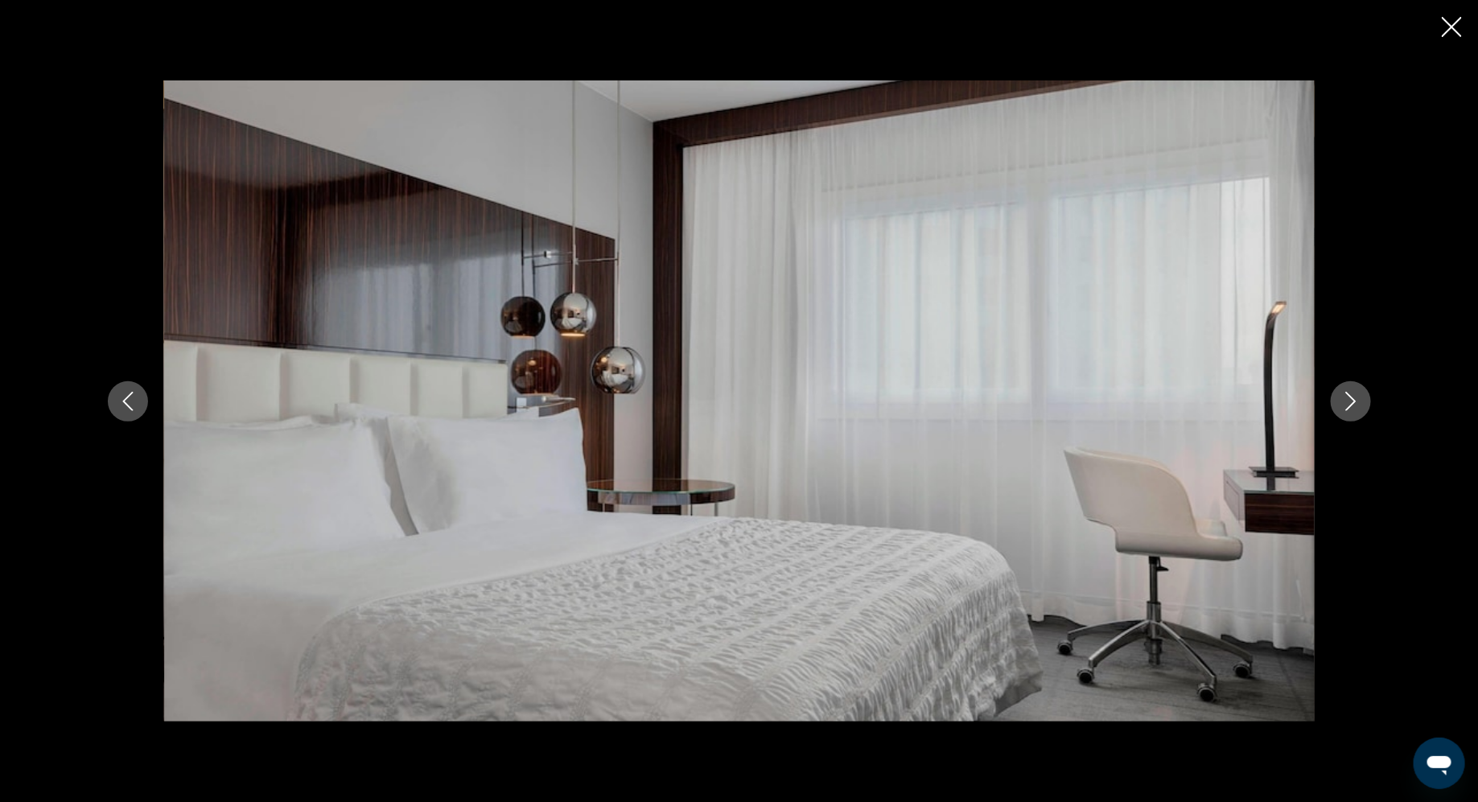
click at [1355, 400] on icon "Next image" at bounding box center [1350, 401] width 10 height 19
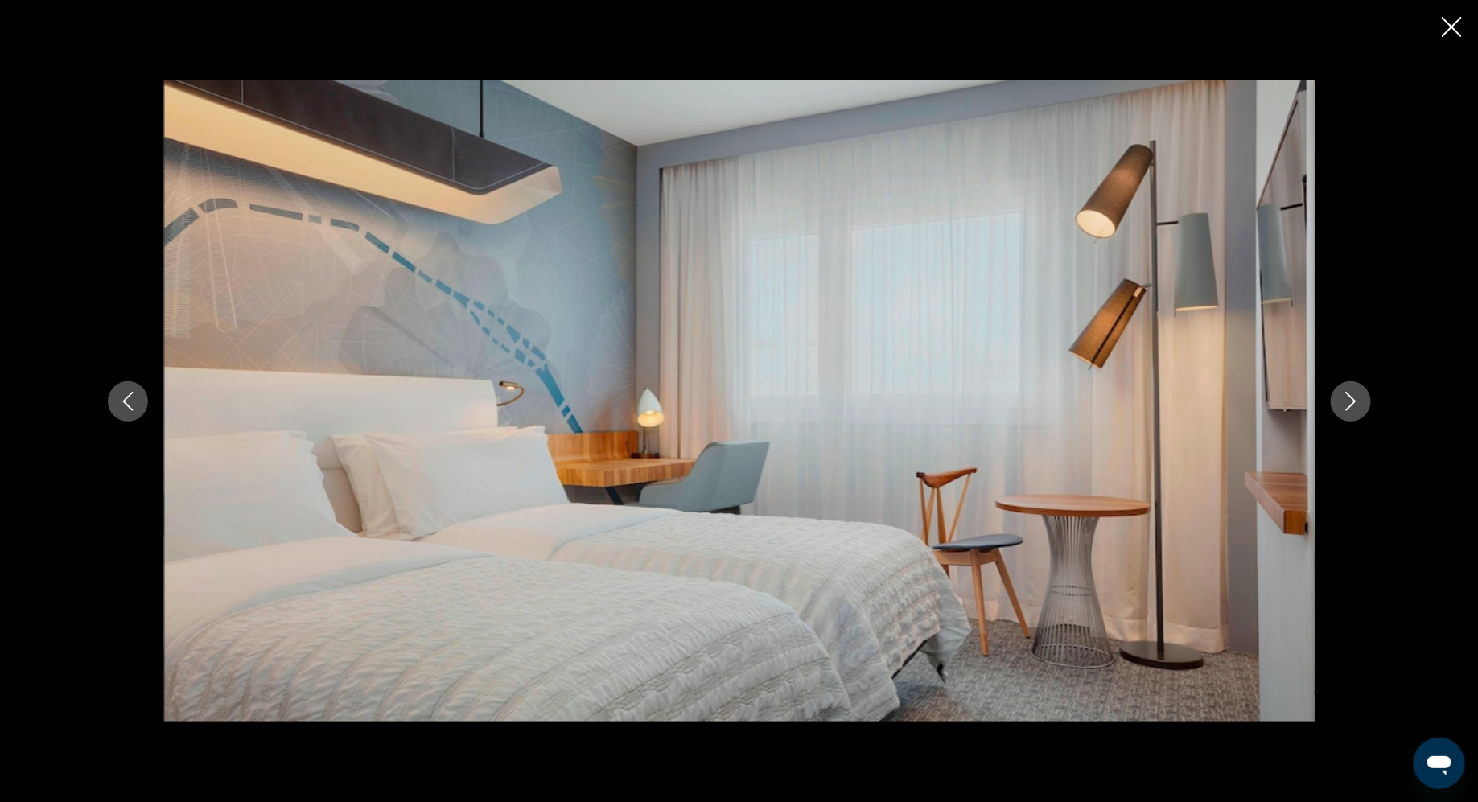
click at [1355, 400] on icon "Next image" at bounding box center [1350, 401] width 10 height 19
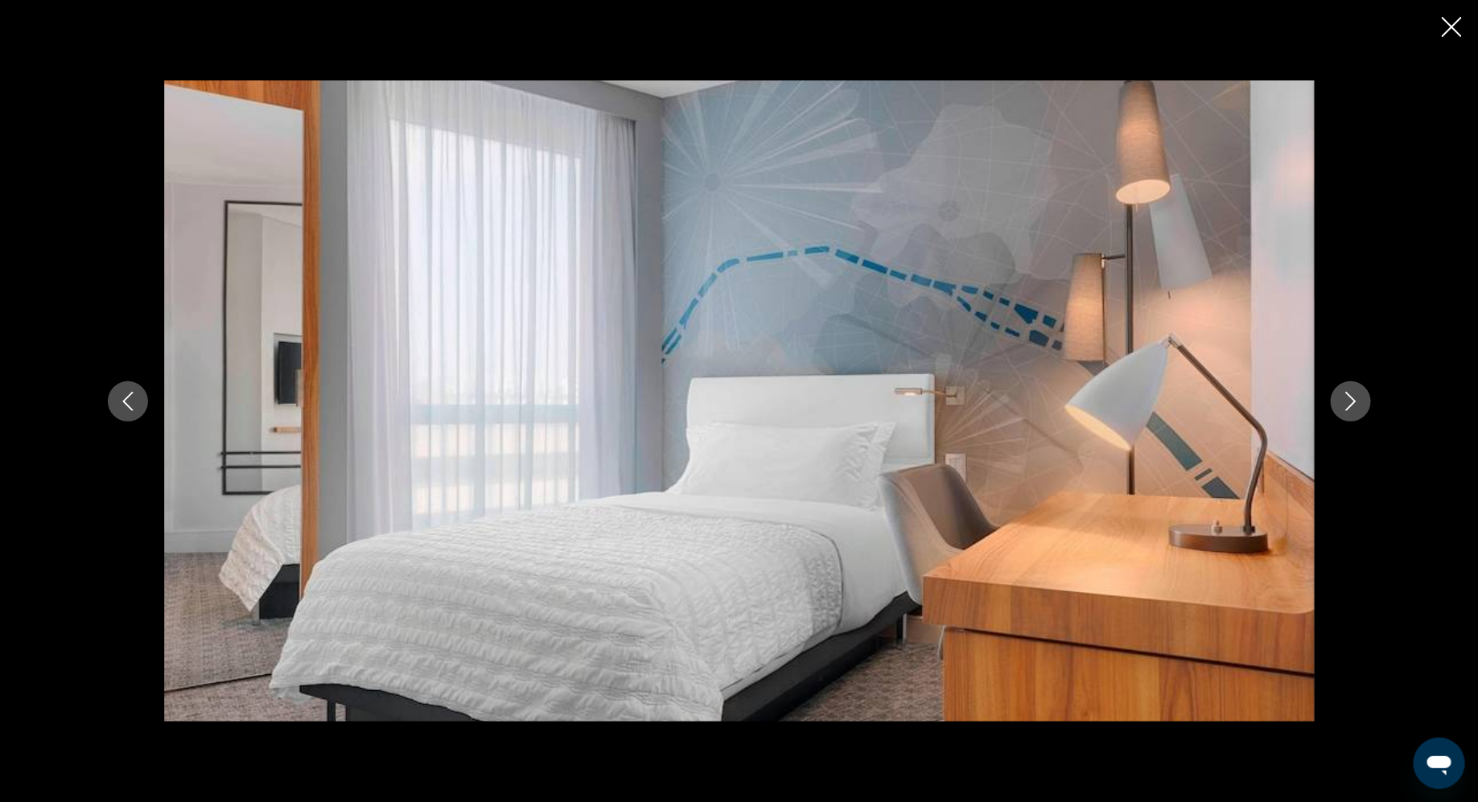
click at [1447, 28] on icon "Close slideshow" at bounding box center [1452, 27] width 20 height 20
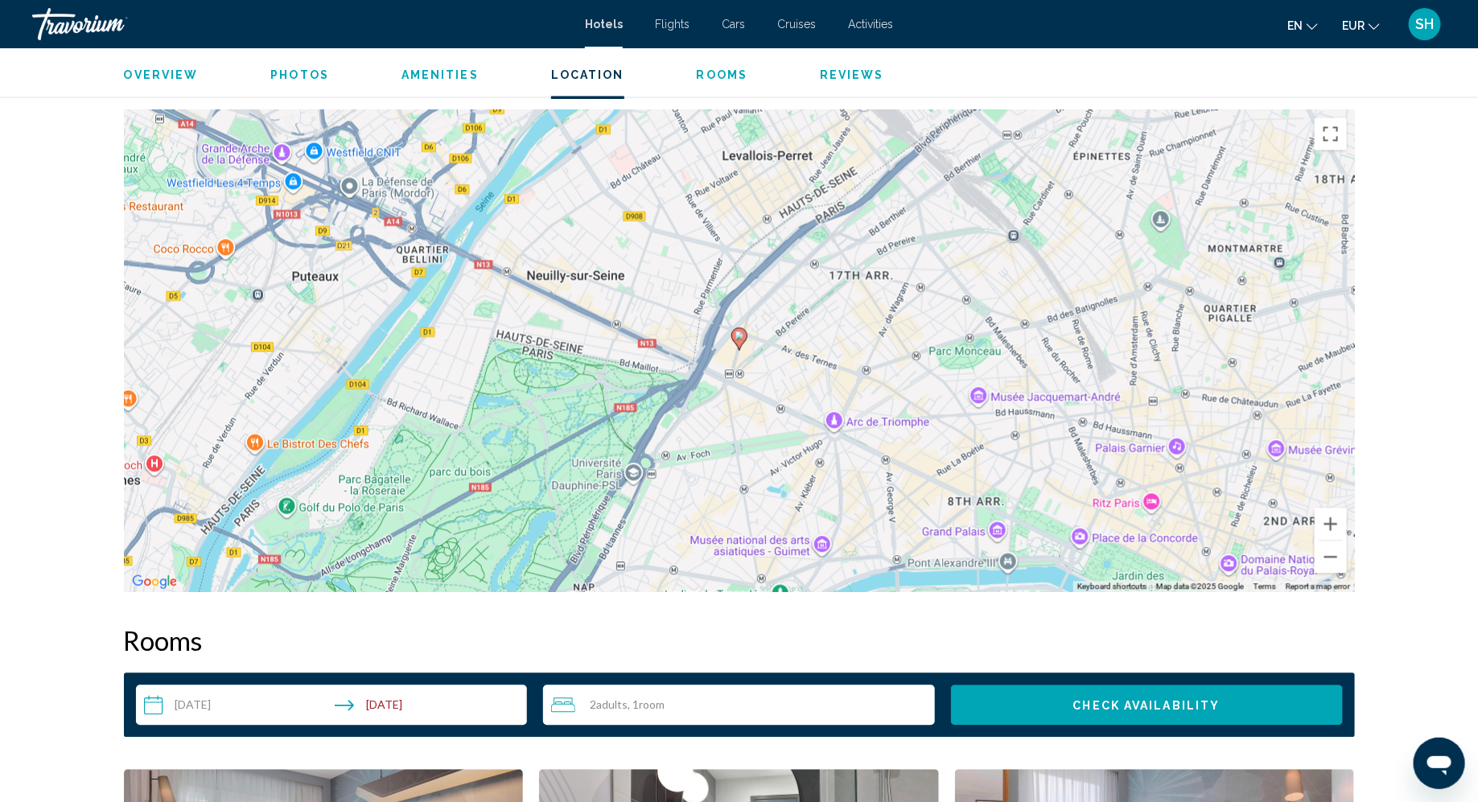
scroll to position [1511, 0]
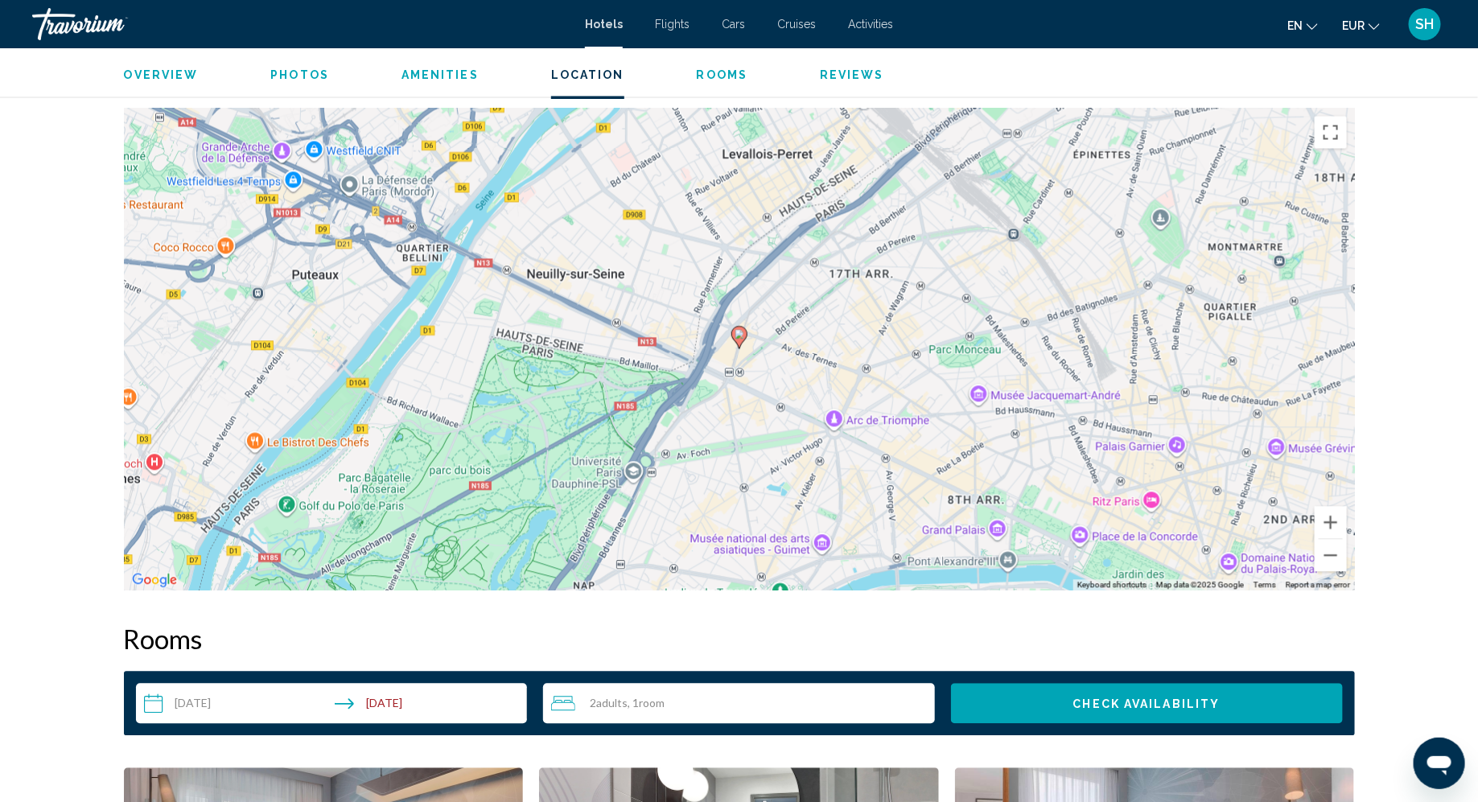
click at [759, 704] on div "2 Adult Adults , 1 Room rooms" at bounding box center [743, 702] width 384 height 19
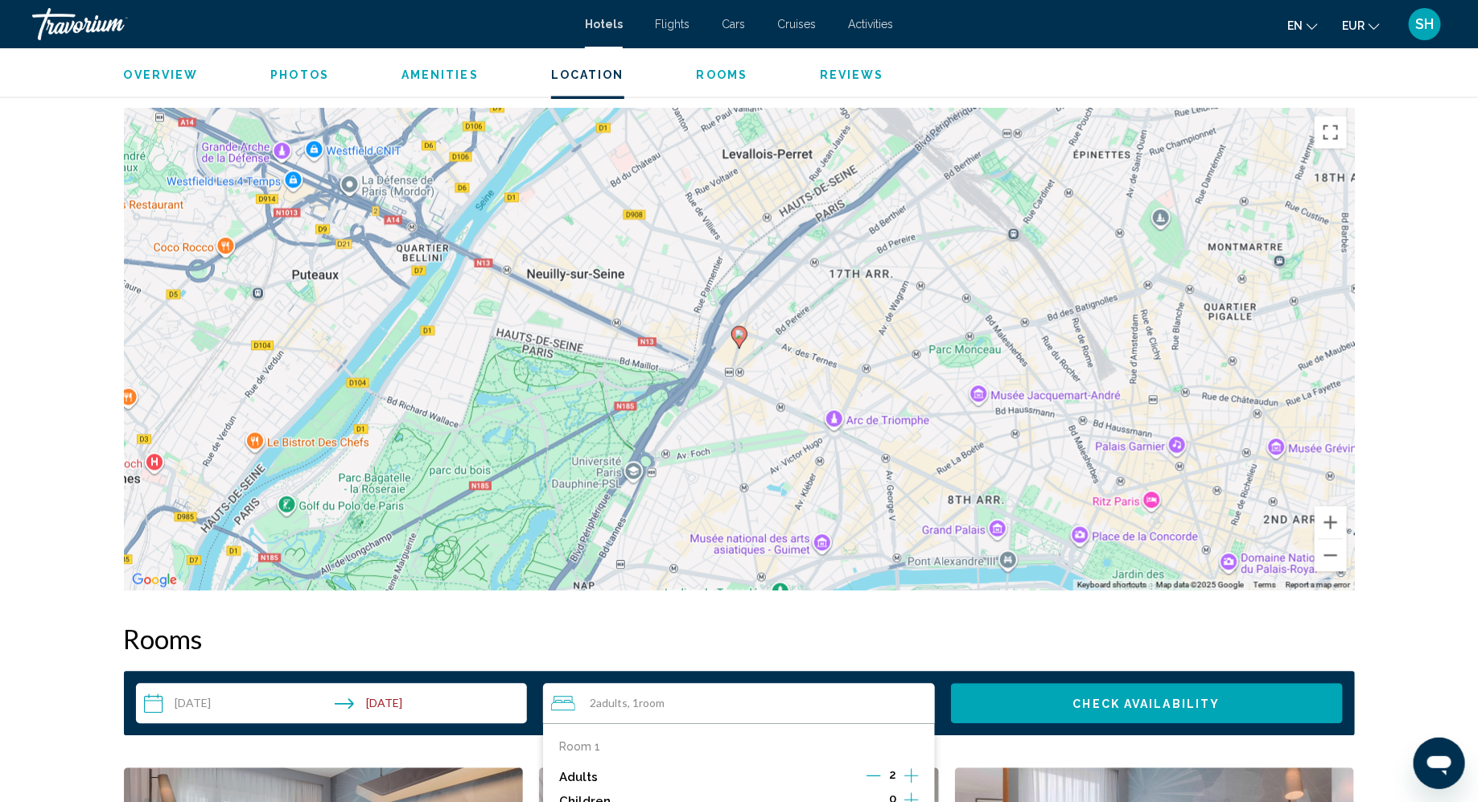
click at [906, 774] on icon "Increment adults" at bounding box center [911, 775] width 14 height 14
click at [1020, 700] on button "Check Availability" at bounding box center [1147, 703] width 392 height 40
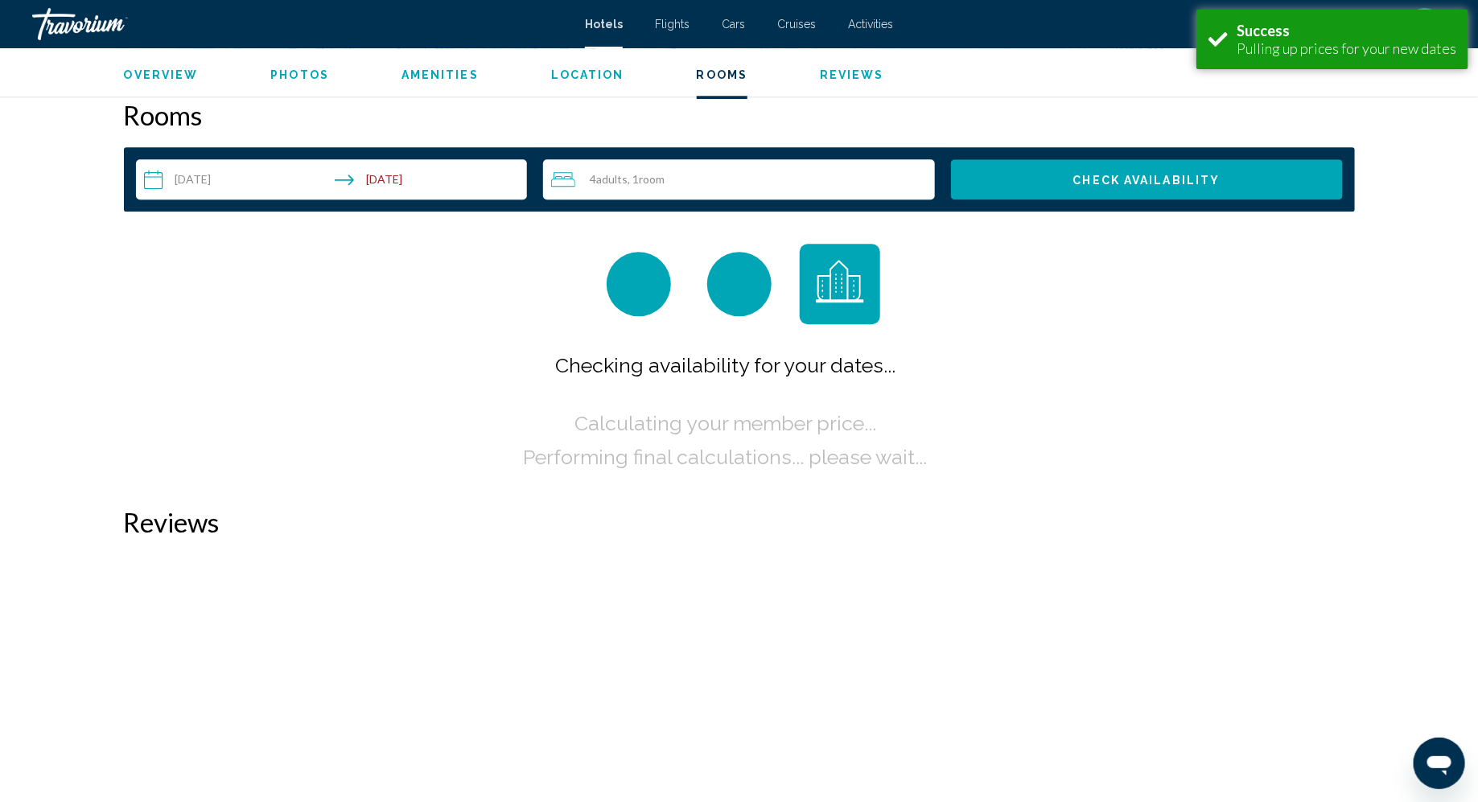
scroll to position [2036, 0]
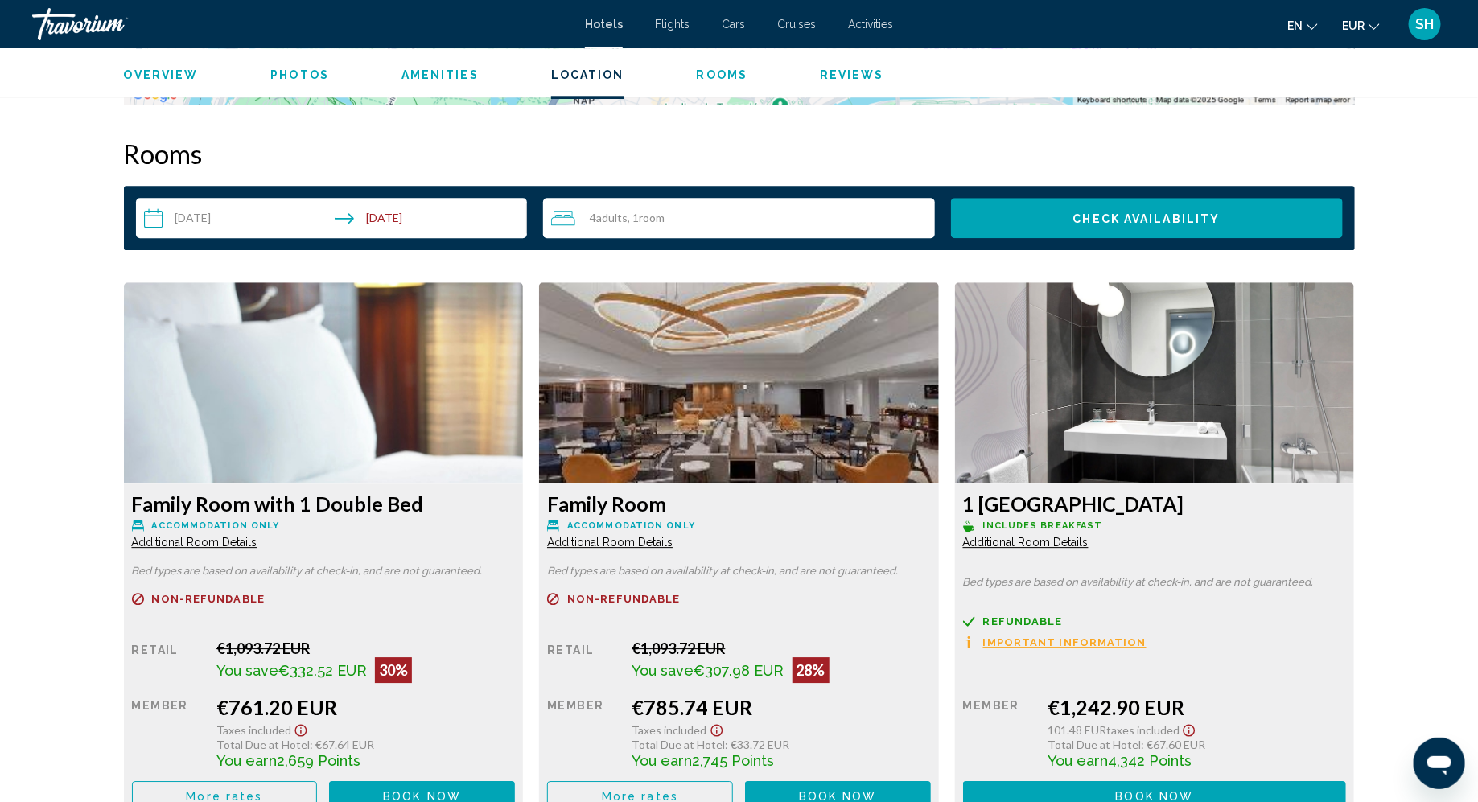
scroll to position [1980, 0]
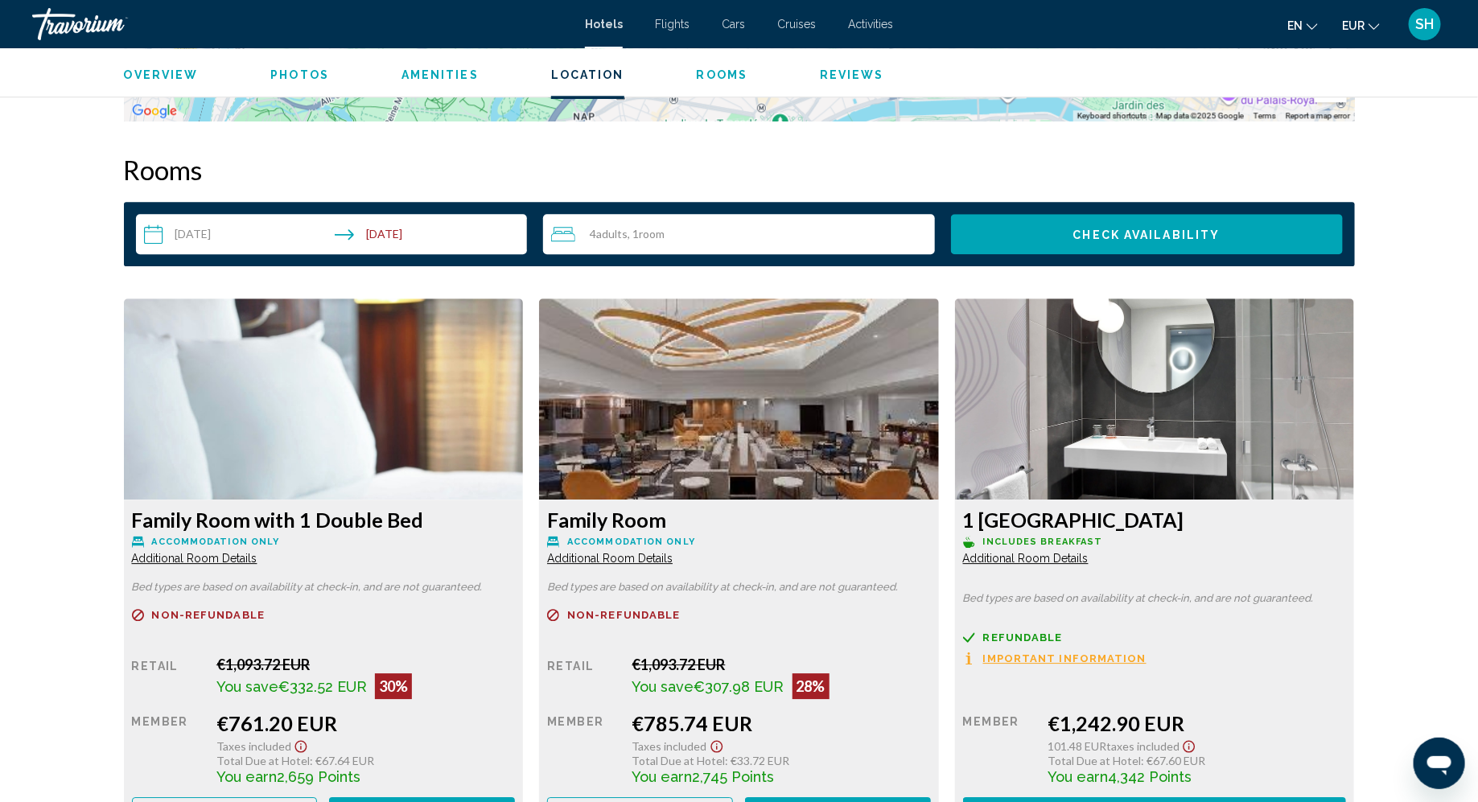
click at [661, 231] on span "Room" at bounding box center [652, 234] width 26 height 14
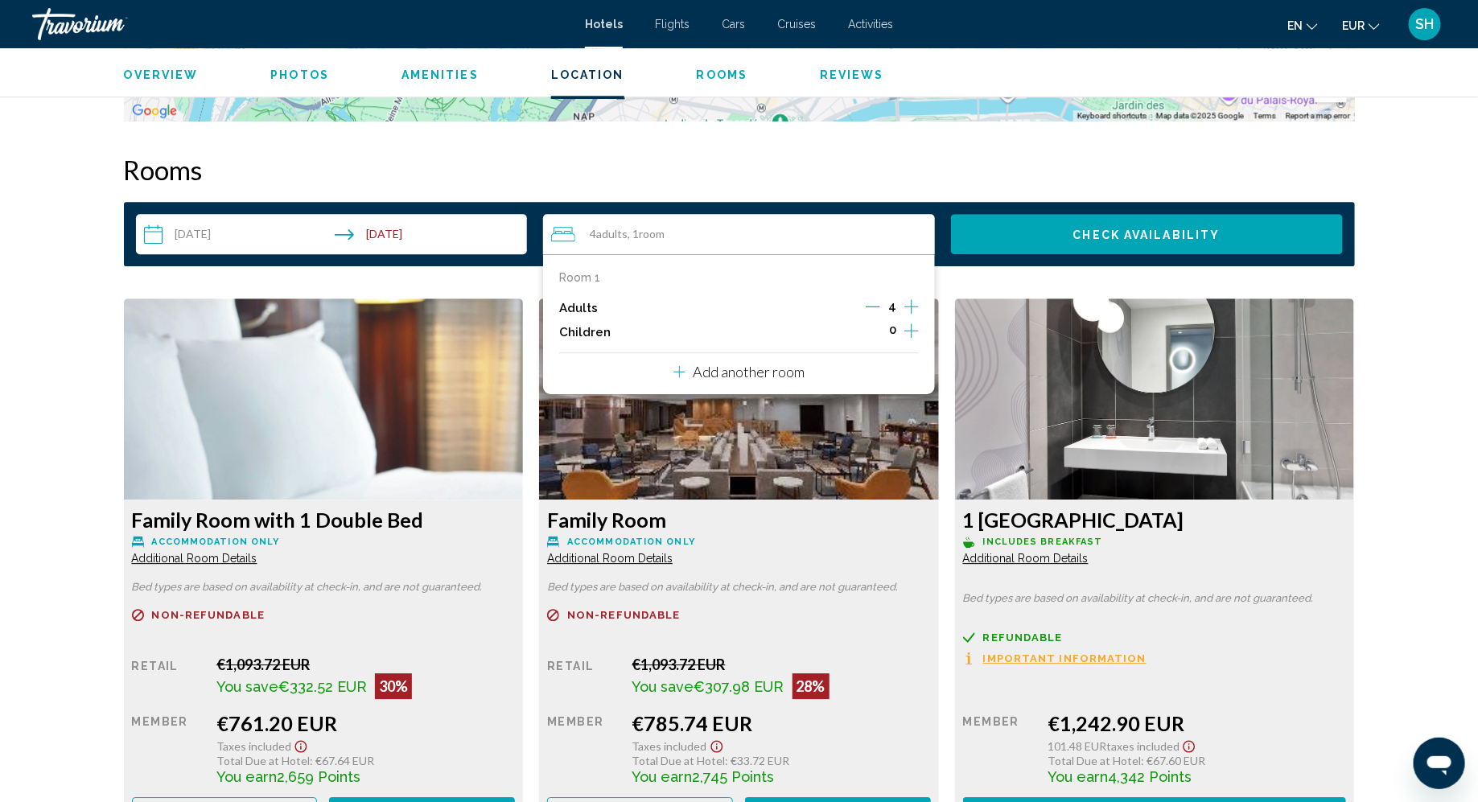
click at [877, 307] on icon "Decrement adults" at bounding box center [873, 307] width 14 height 1
click at [1094, 232] on span "Check Availability" at bounding box center [1146, 234] width 147 height 13
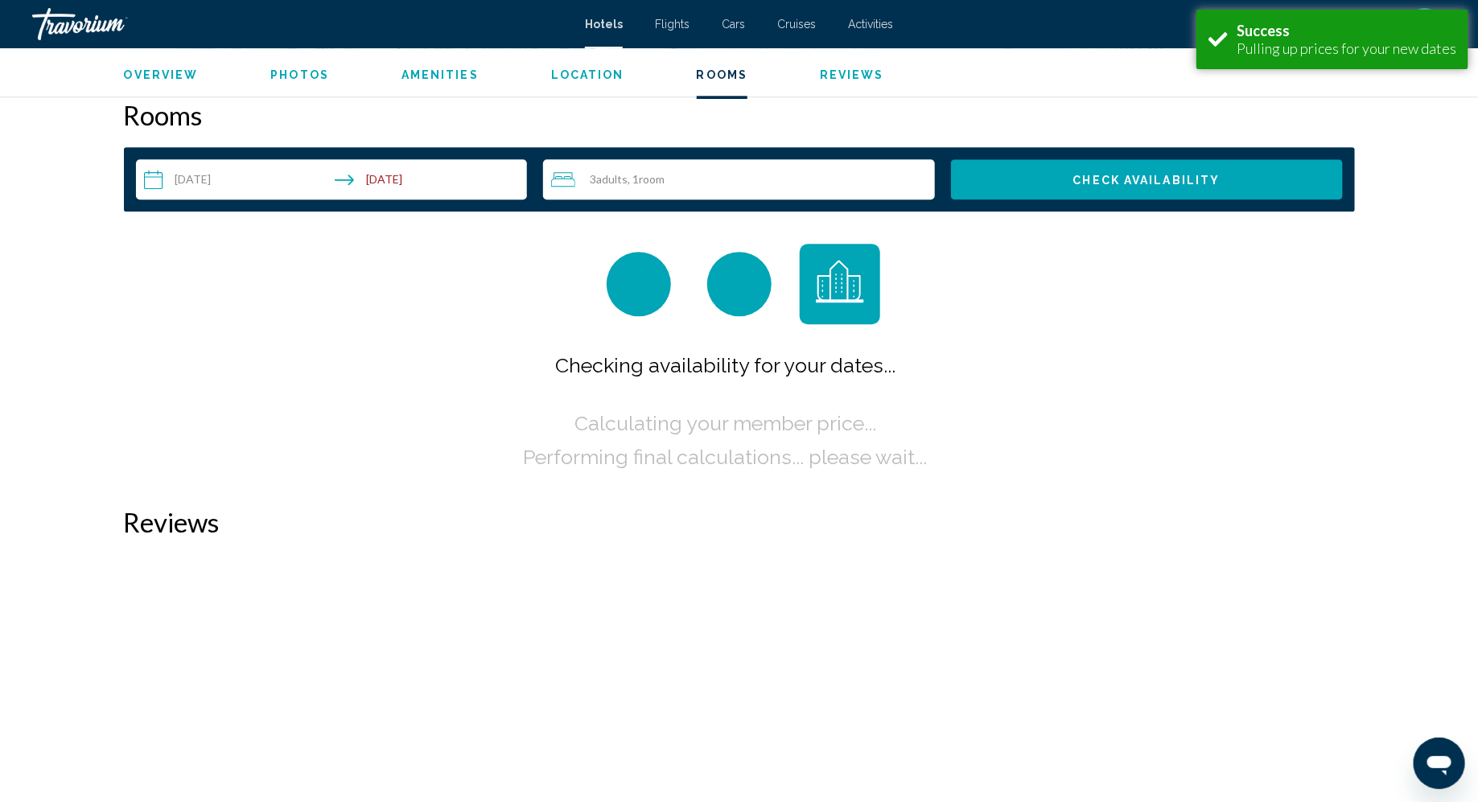
scroll to position [2036, 0]
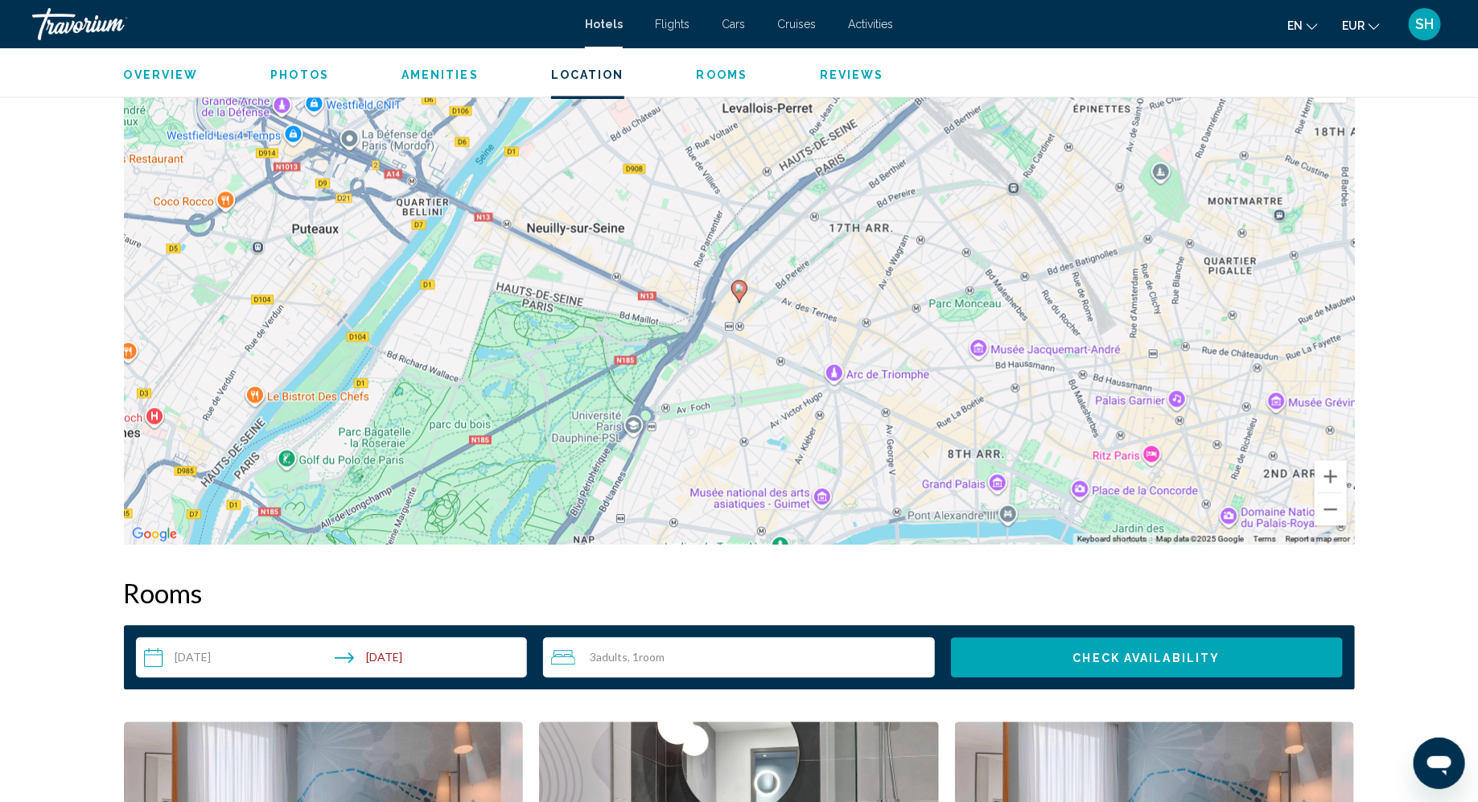
scroll to position [1550, 0]
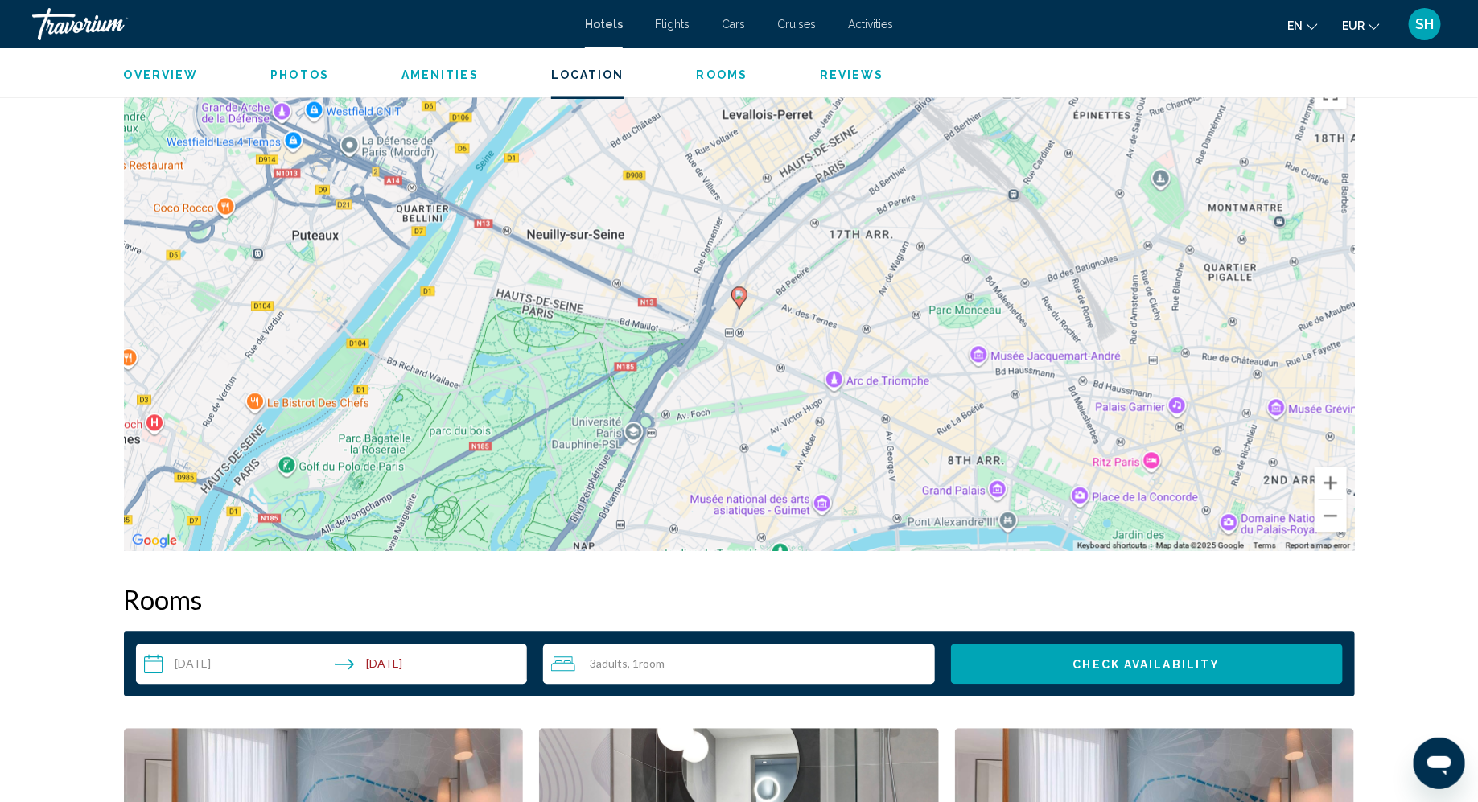
click at [238, 657] on input "**********" at bounding box center [335, 666] width 398 height 45
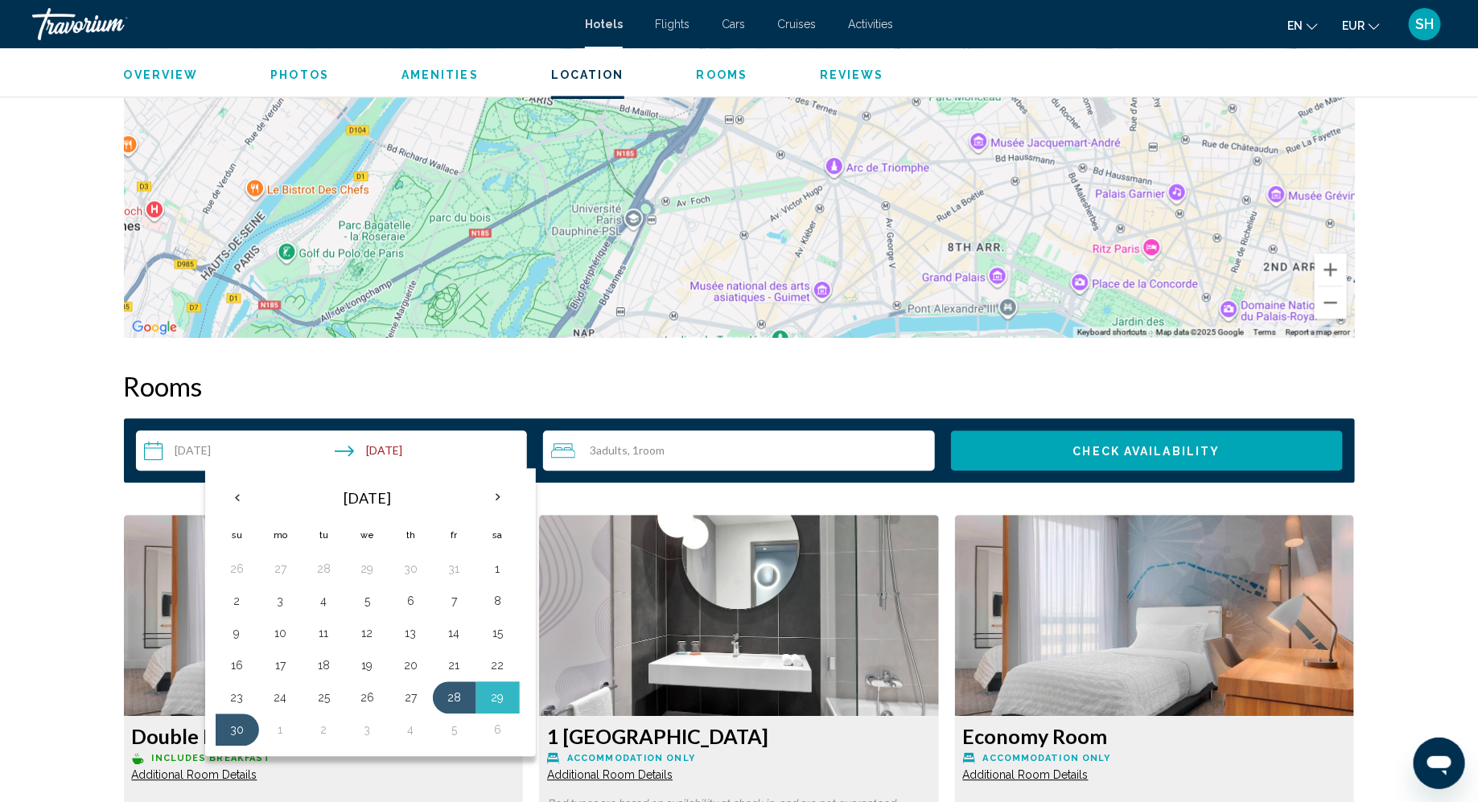
scroll to position [1764, 0]
click at [403, 685] on button "27" at bounding box center [411, 696] width 26 height 23
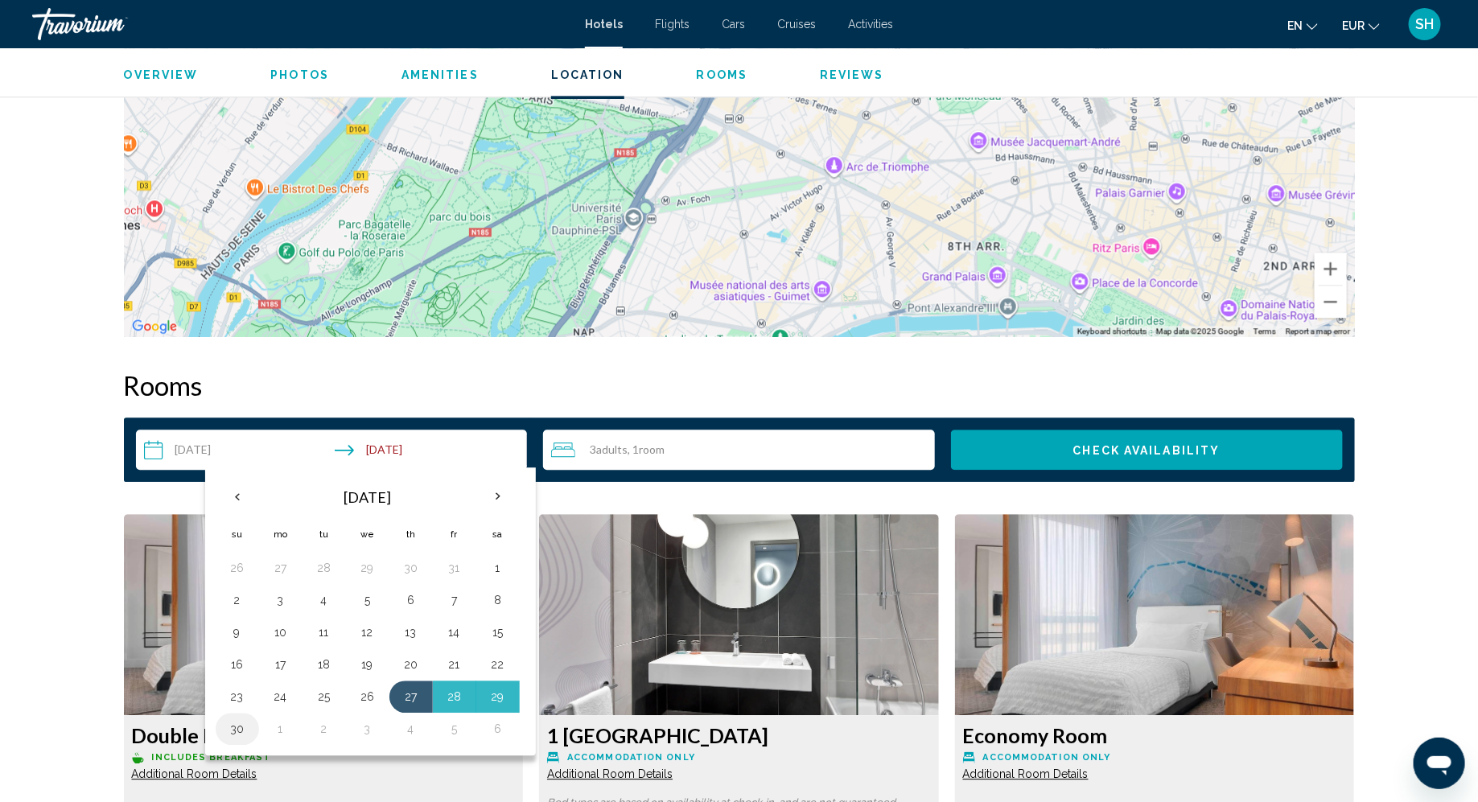
click at [236, 728] on button "30" at bounding box center [237, 729] width 26 height 23
type input "**********"
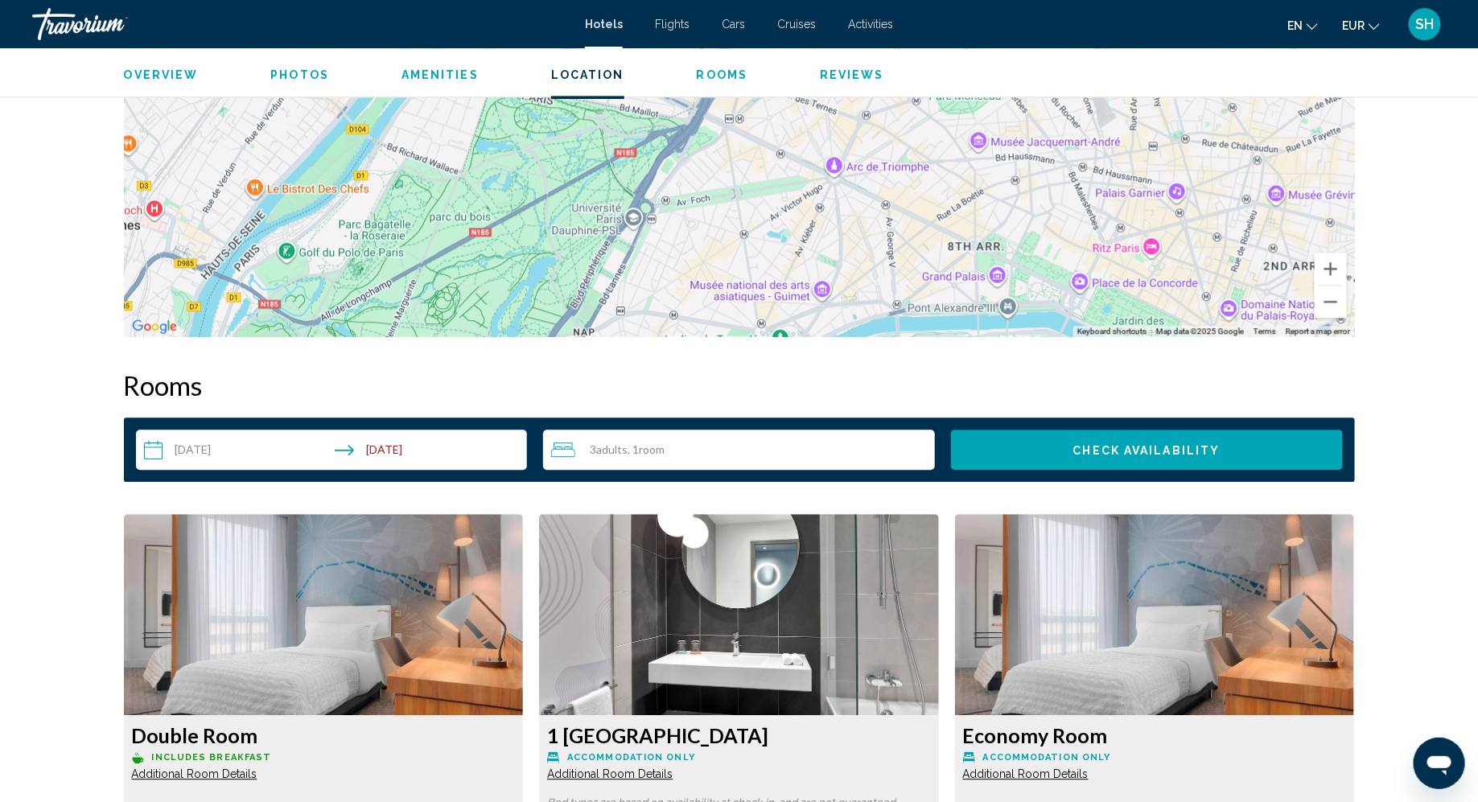
click at [1031, 442] on button "Check Availability" at bounding box center [1147, 450] width 392 height 40
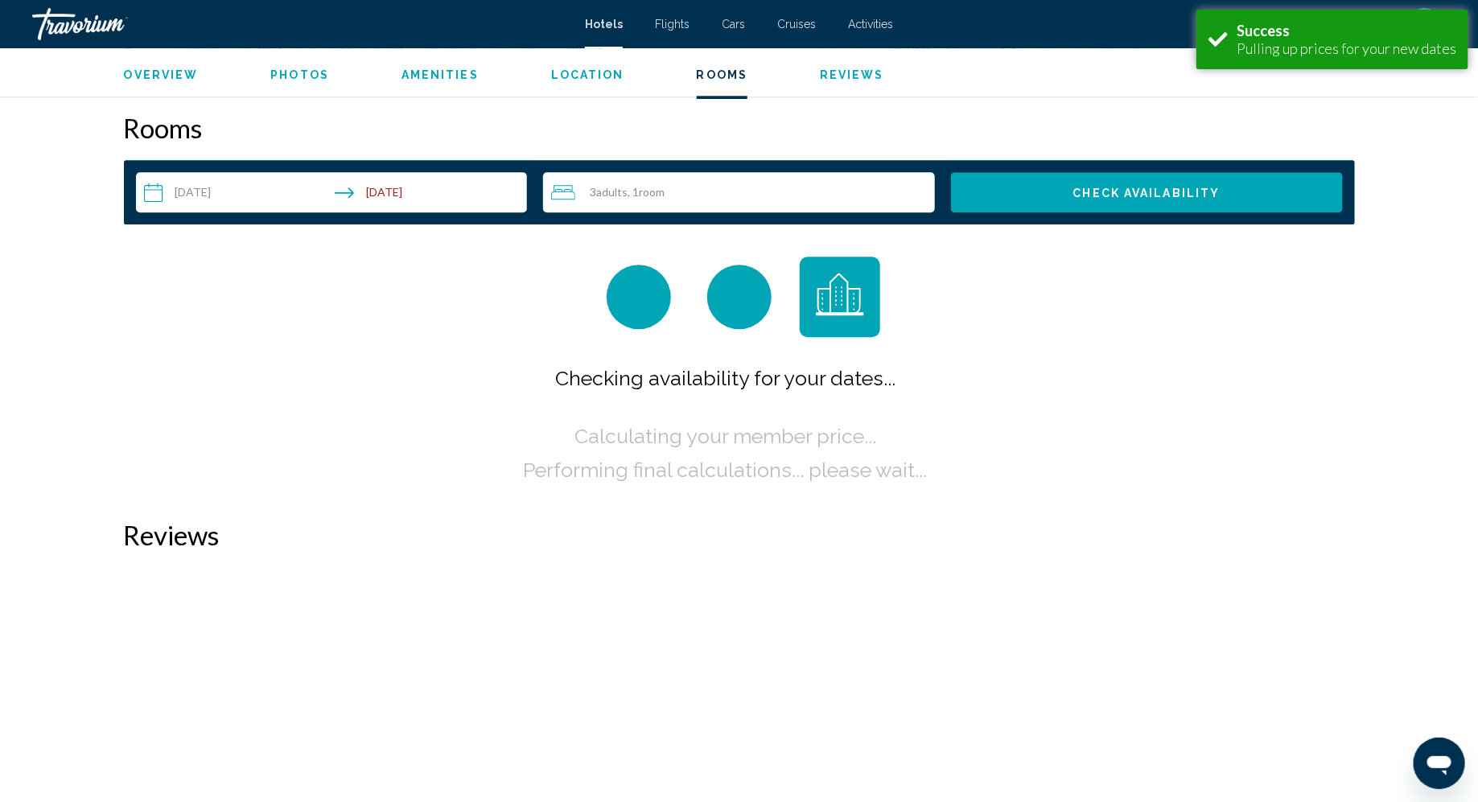
scroll to position [2036, 0]
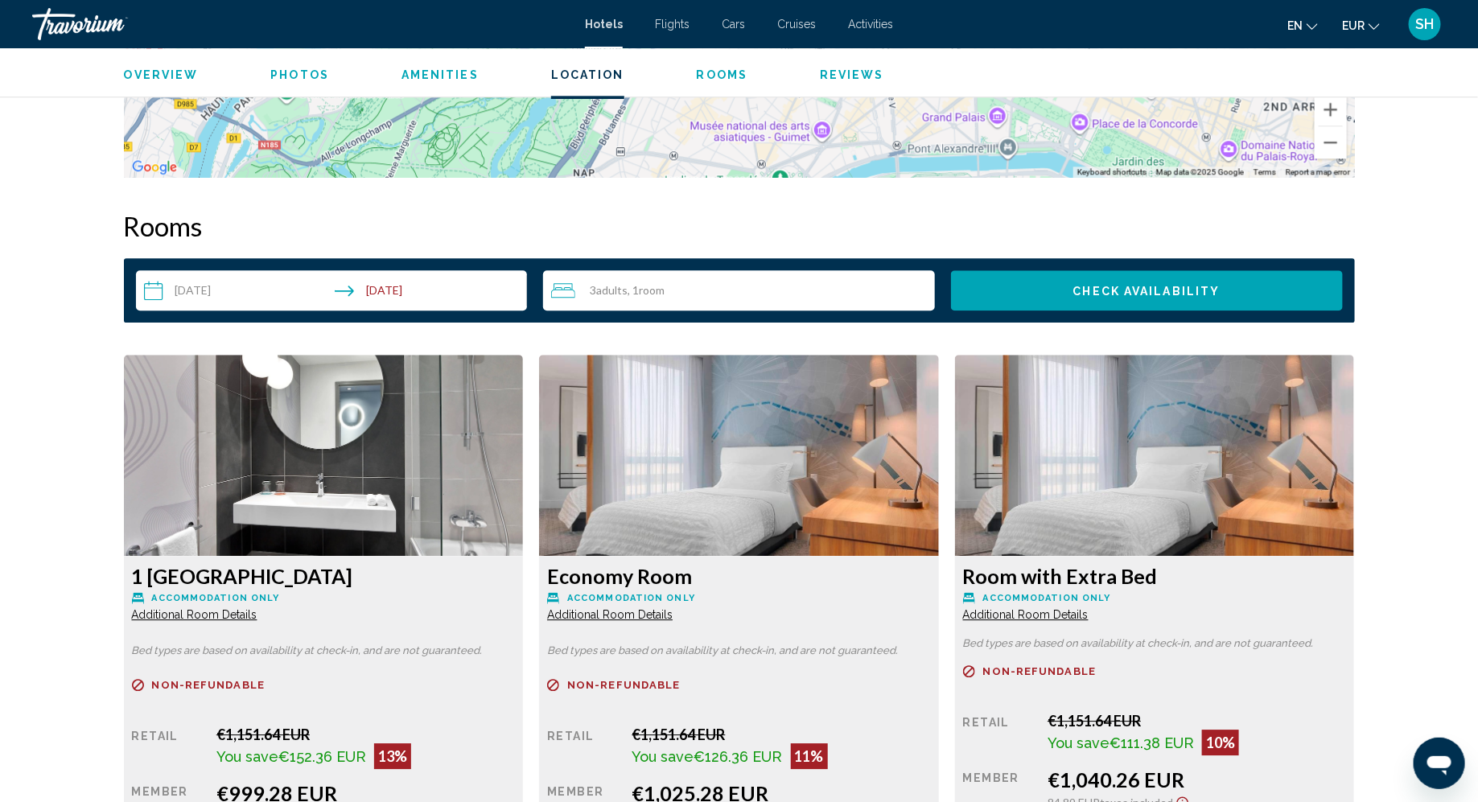
scroll to position [1917, 0]
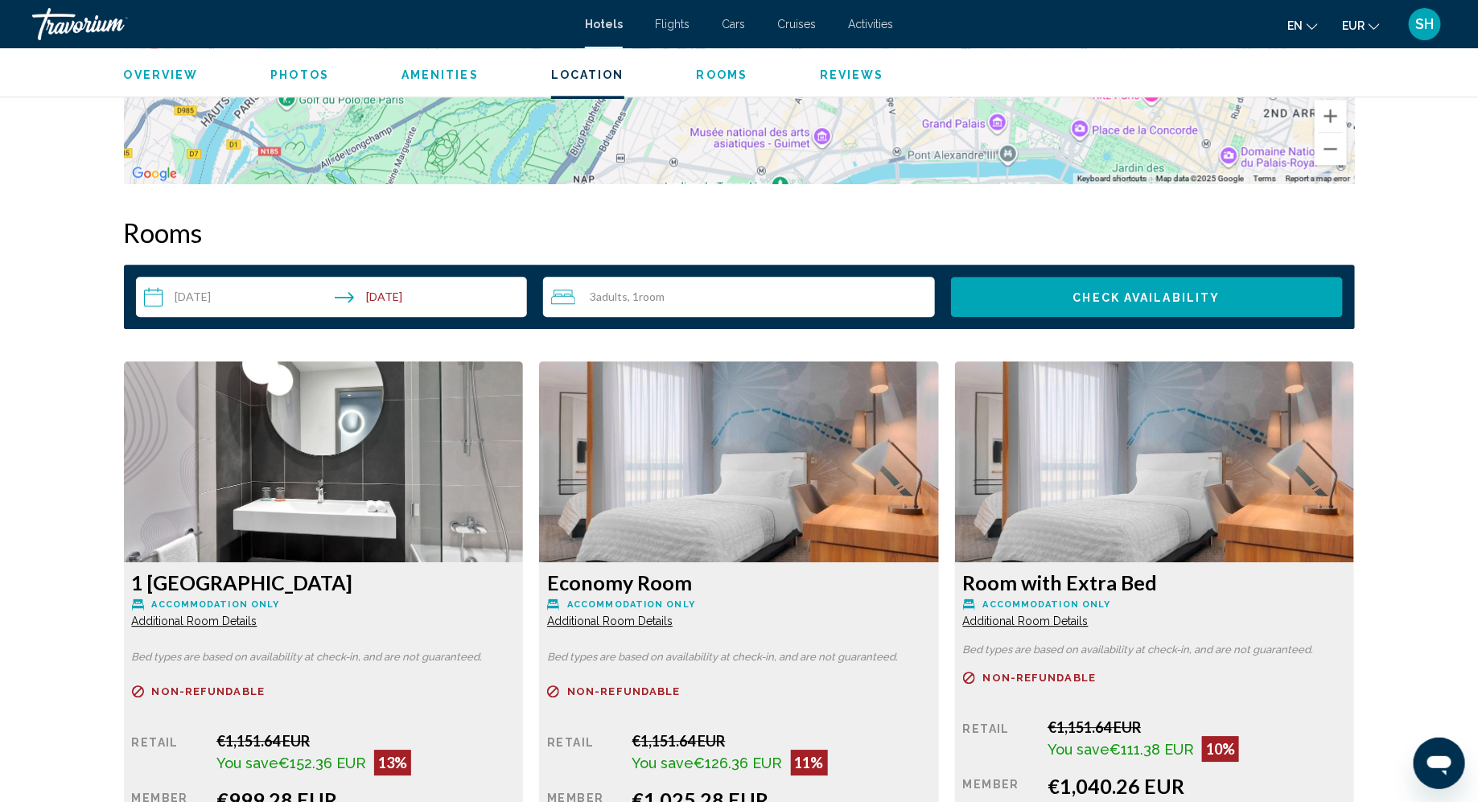
click at [619, 287] on div "3 Adult Adults , 1 Room rooms" at bounding box center [743, 296] width 384 height 19
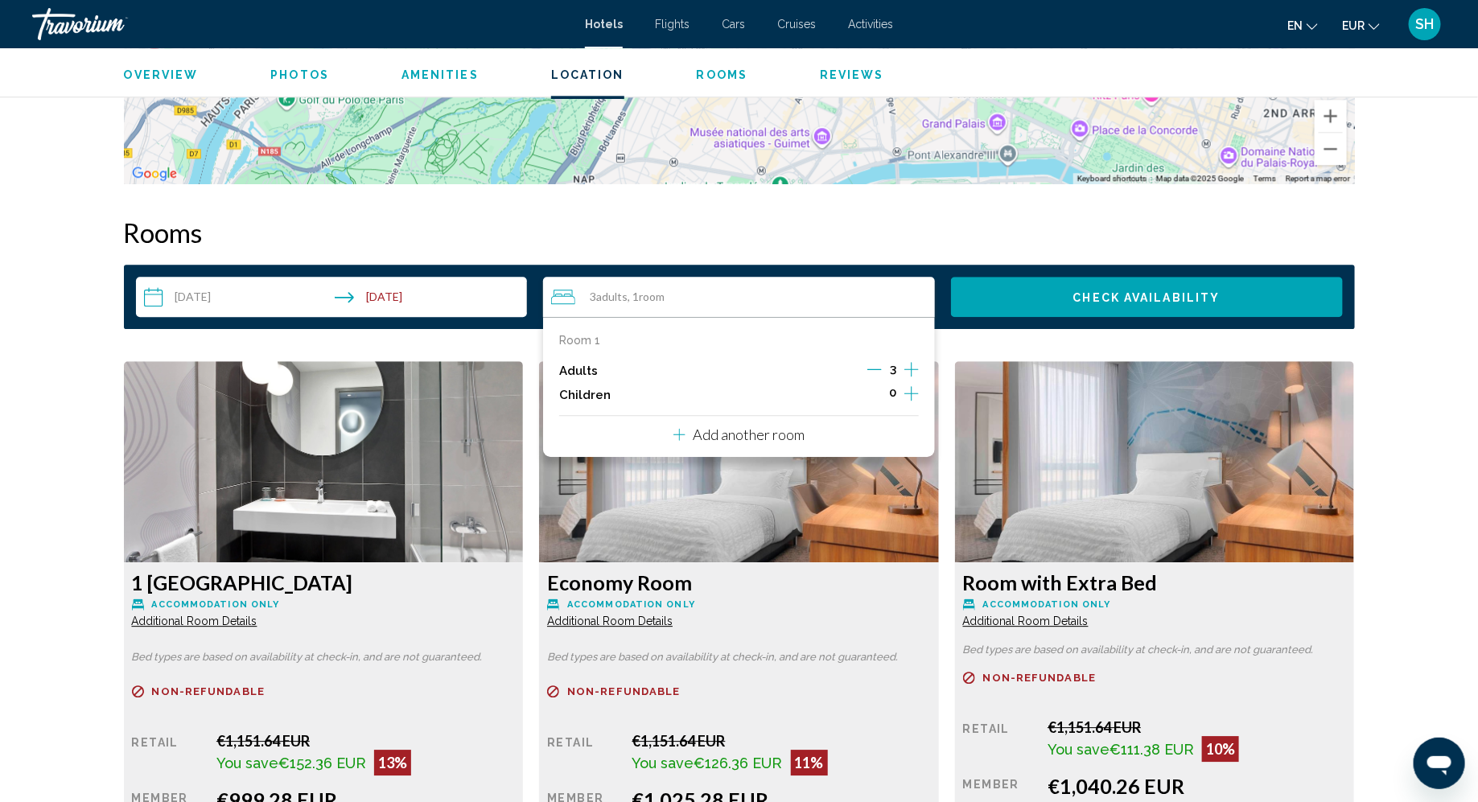
click at [875, 366] on icon "Decrement adults" at bounding box center [874, 369] width 14 height 14
click at [1055, 284] on button "Check Availability" at bounding box center [1147, 297] width 392 height 40
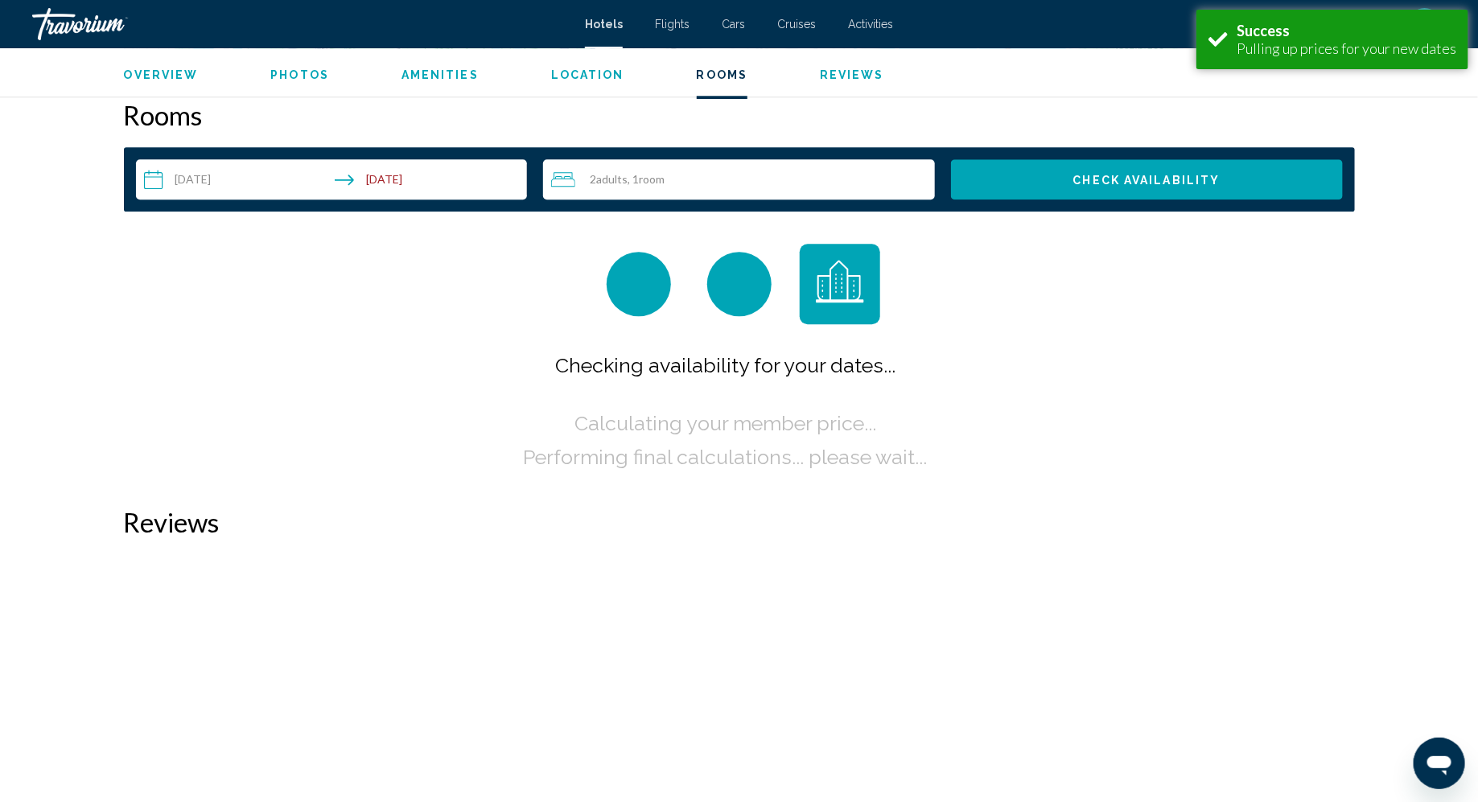
scroll to position [2036, 0]
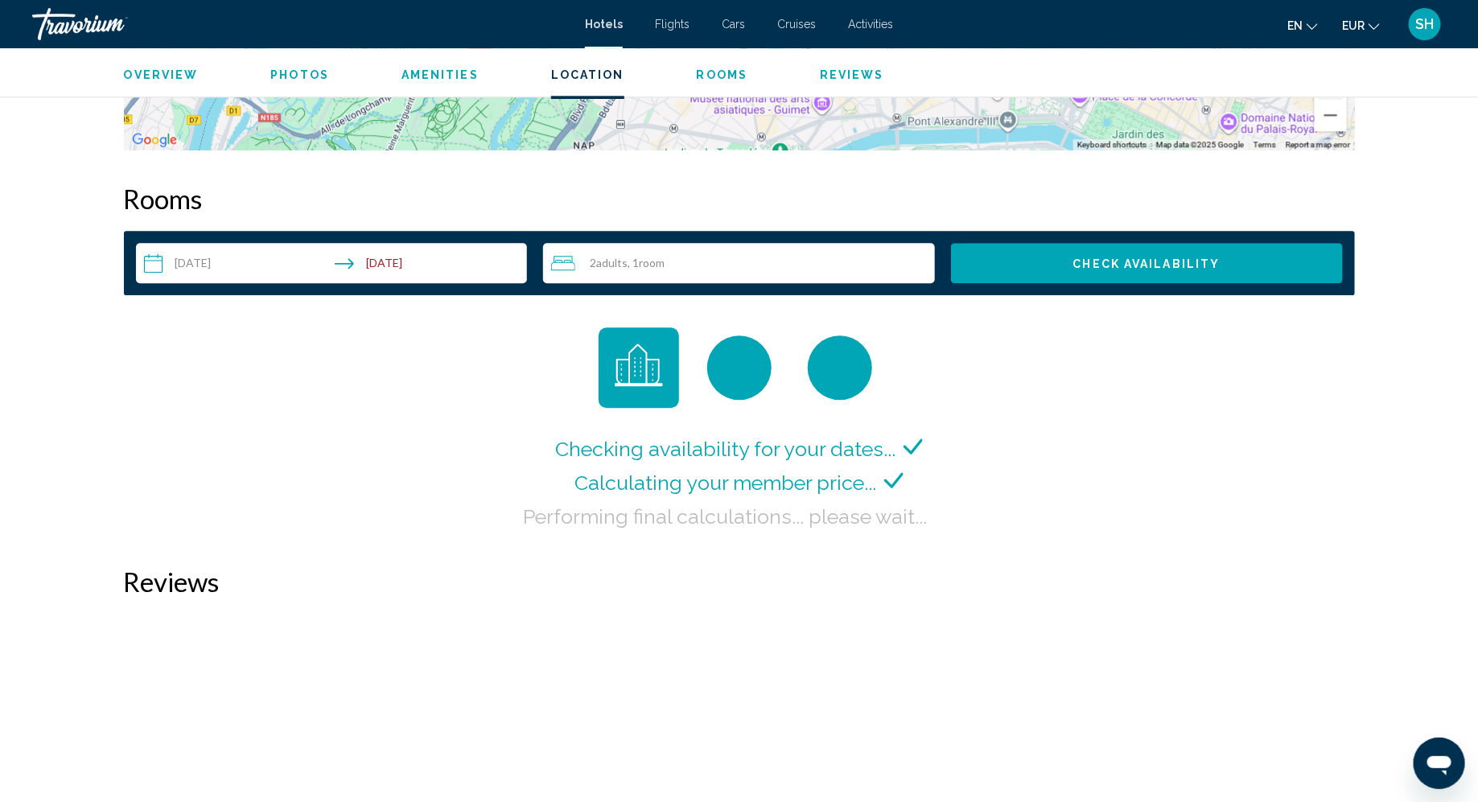
scroll to position [1952, 0]
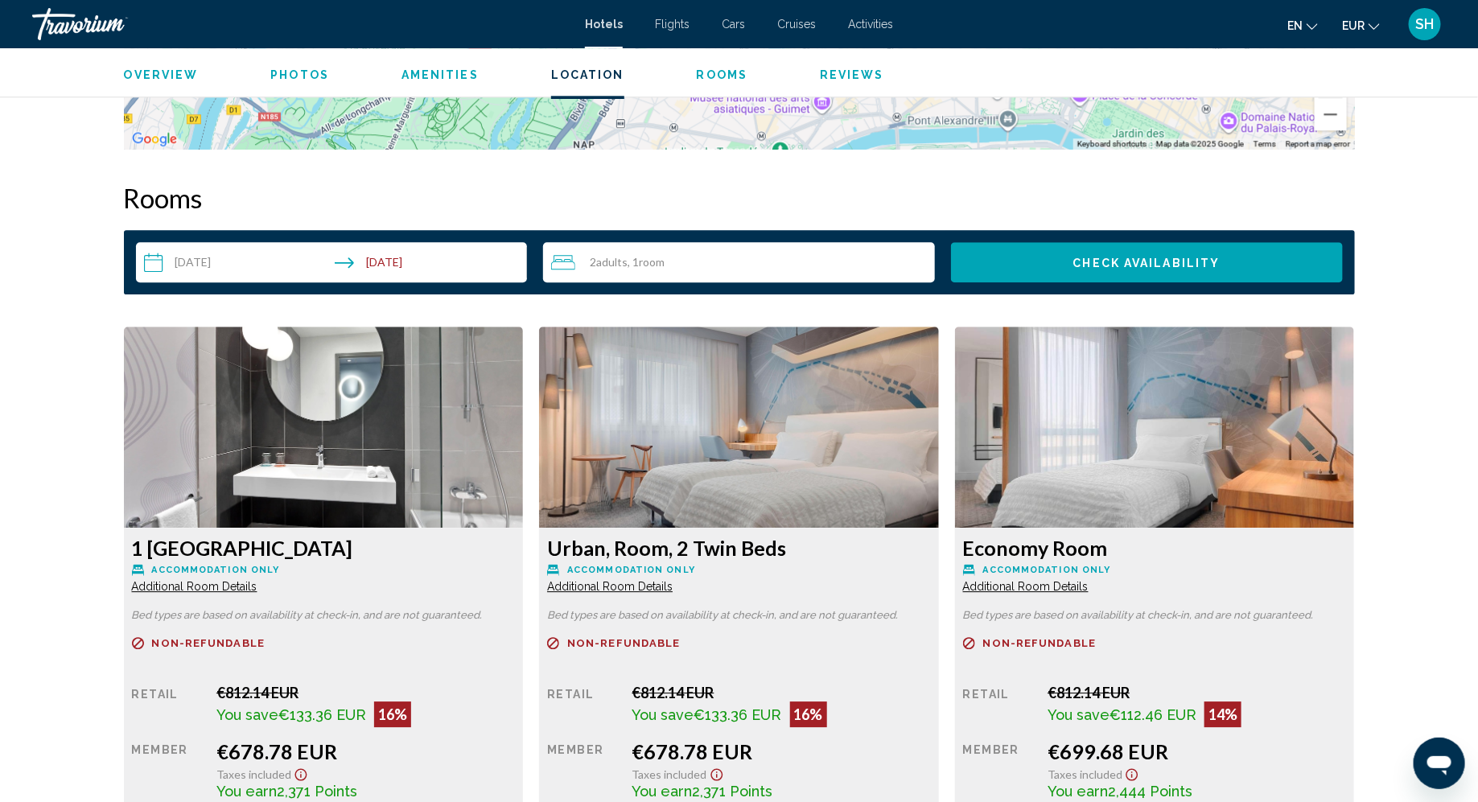
click at [235, 258] on input "**********" at bounding box center [335, 264] width 398 height 45
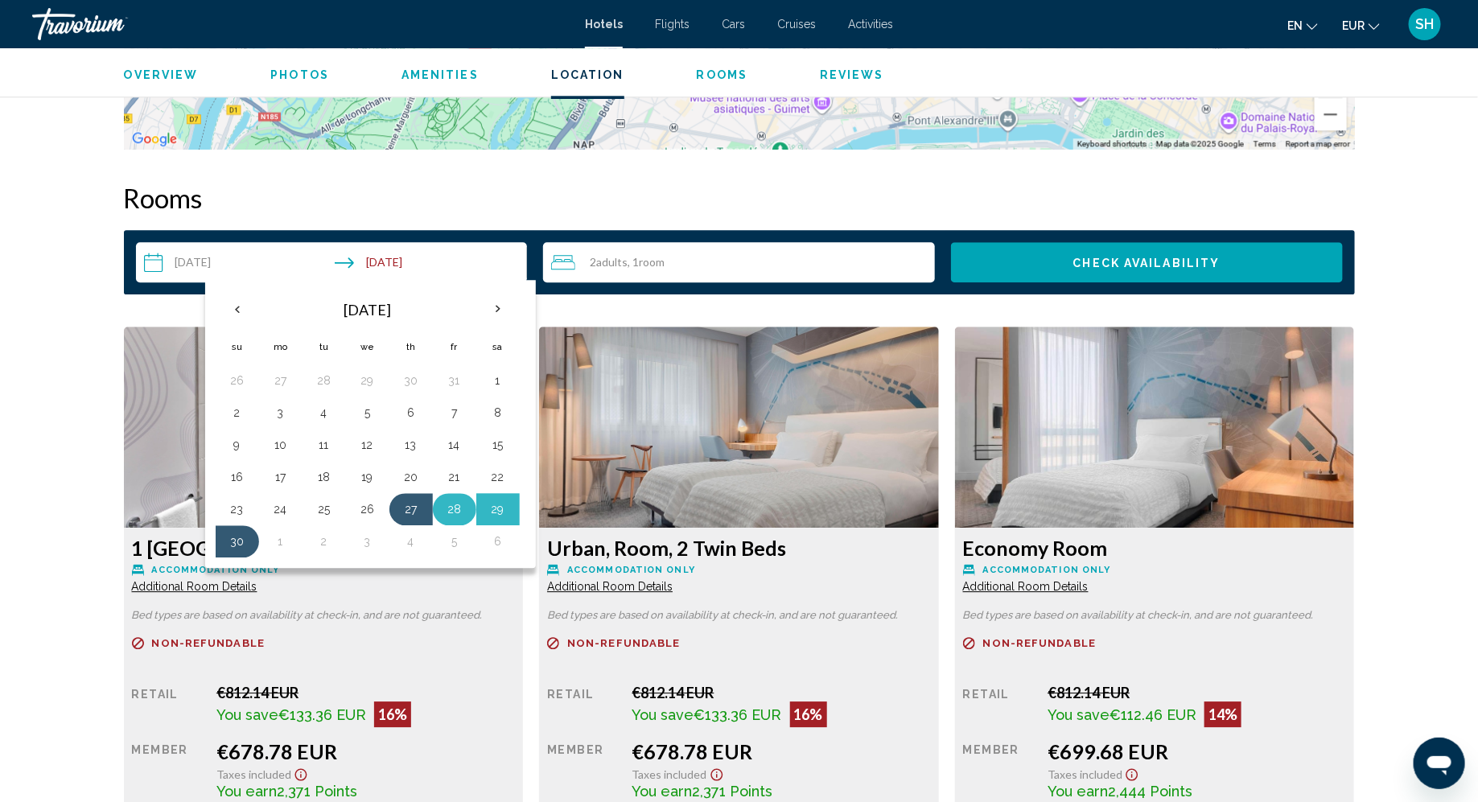
click at [454, 498] on button "28" at bounding box center [455, 509] width 26 height 23
click at [282, 532] on button "1" at bounding box center [281, 541] width 26 height 23
type input "**********"
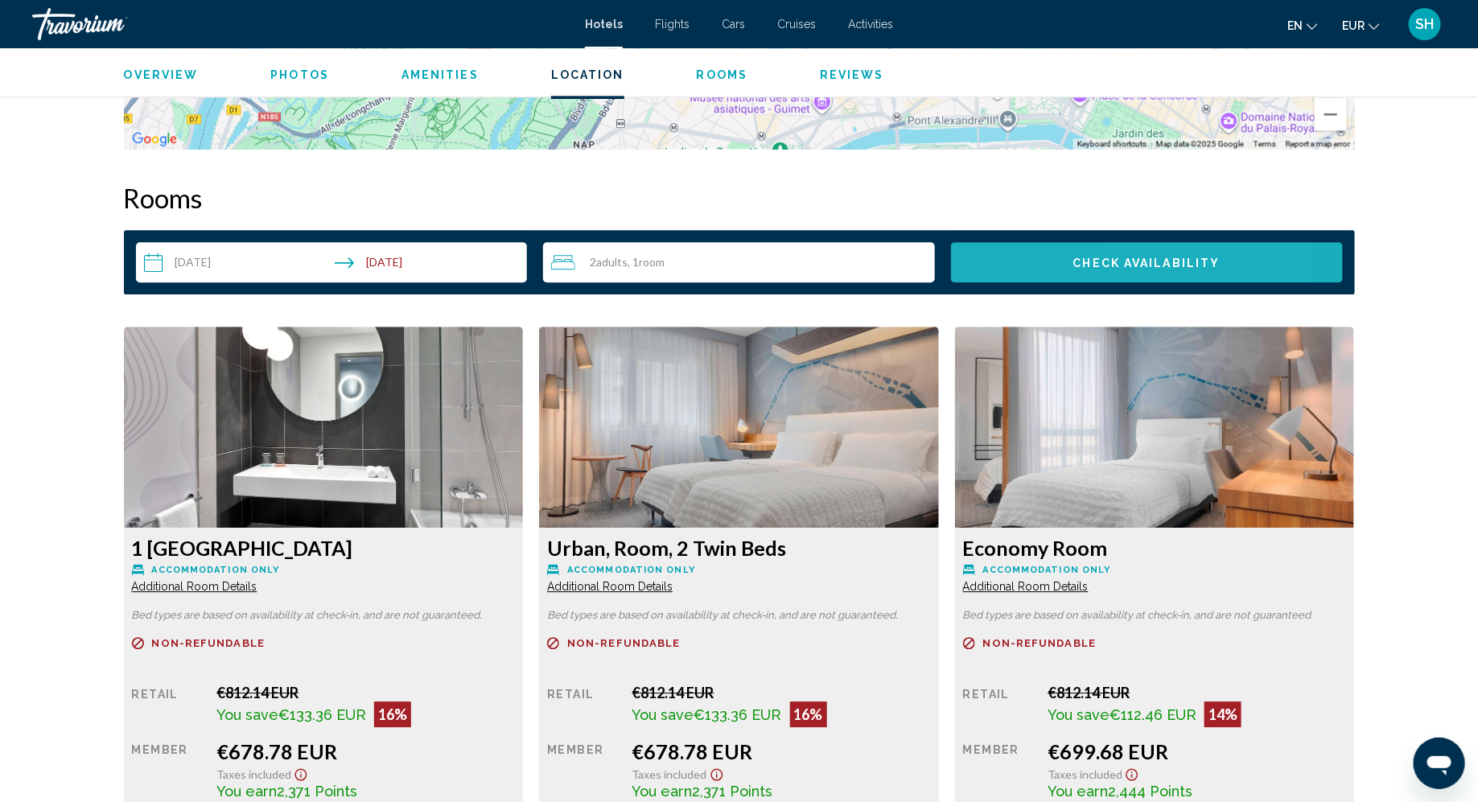
click at [1020, 264] on button "Check Availability" at bounding box center [1147, 262] width 392 height 40
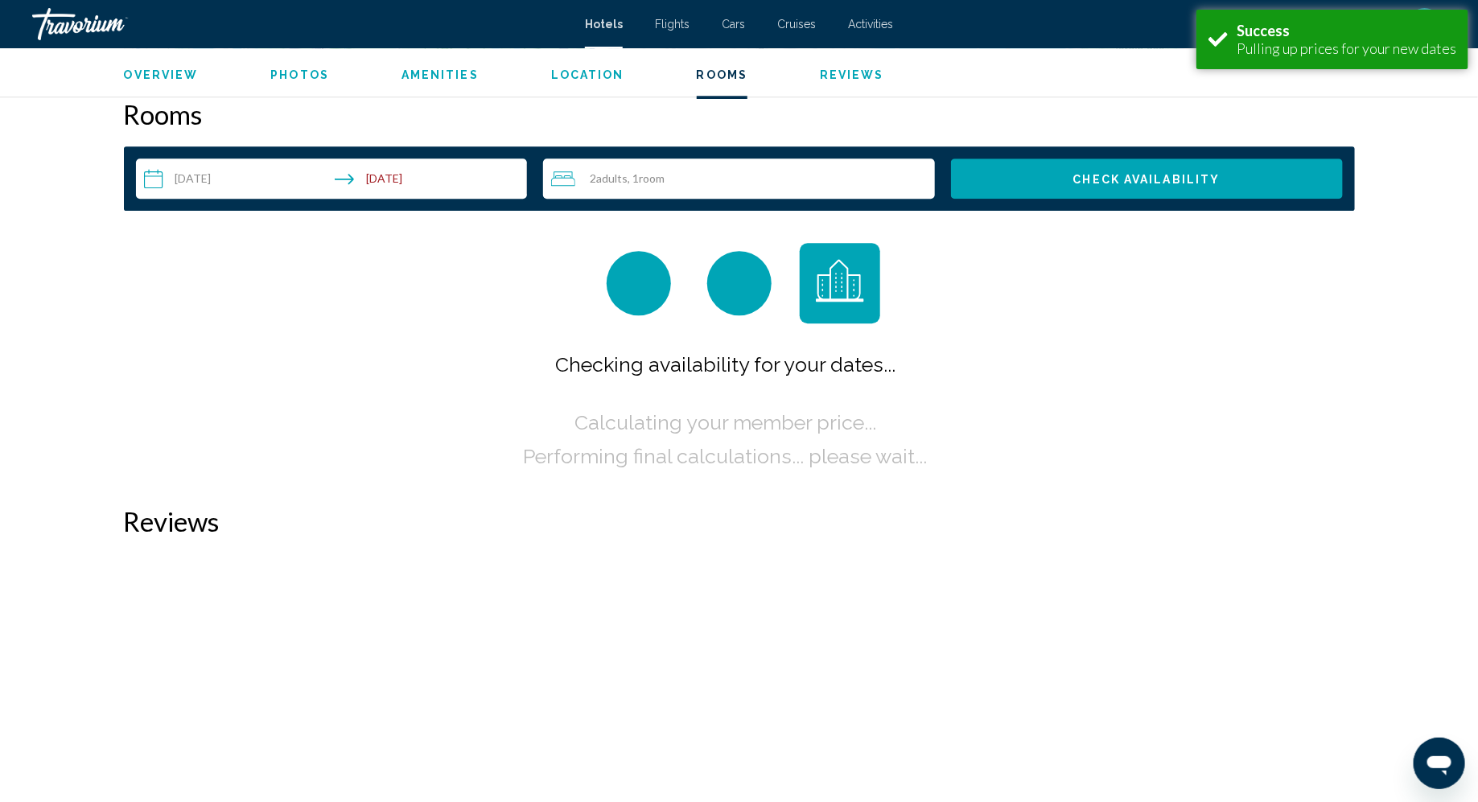
scroll to position [2036, 0]
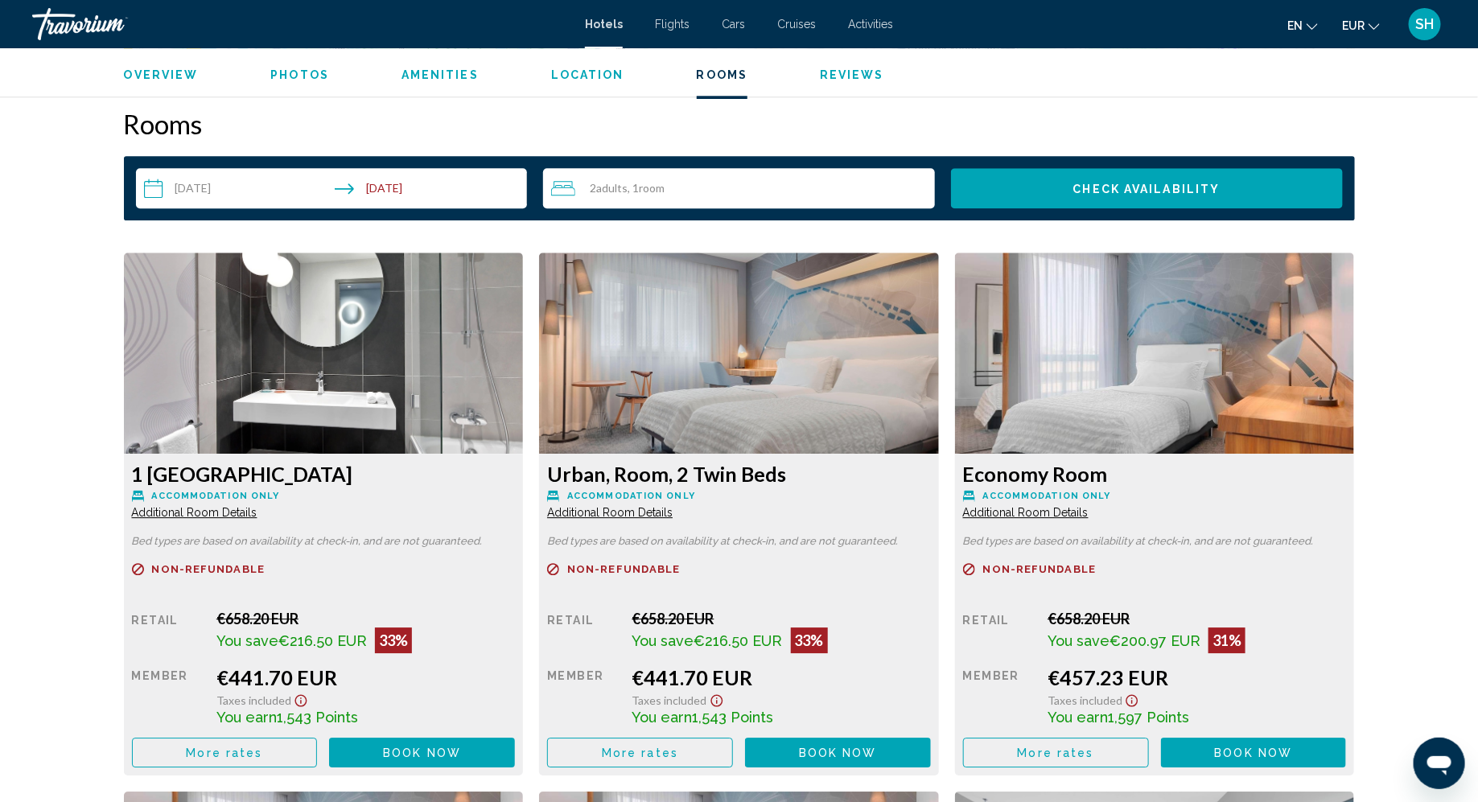
scroll to position [2034, 0]
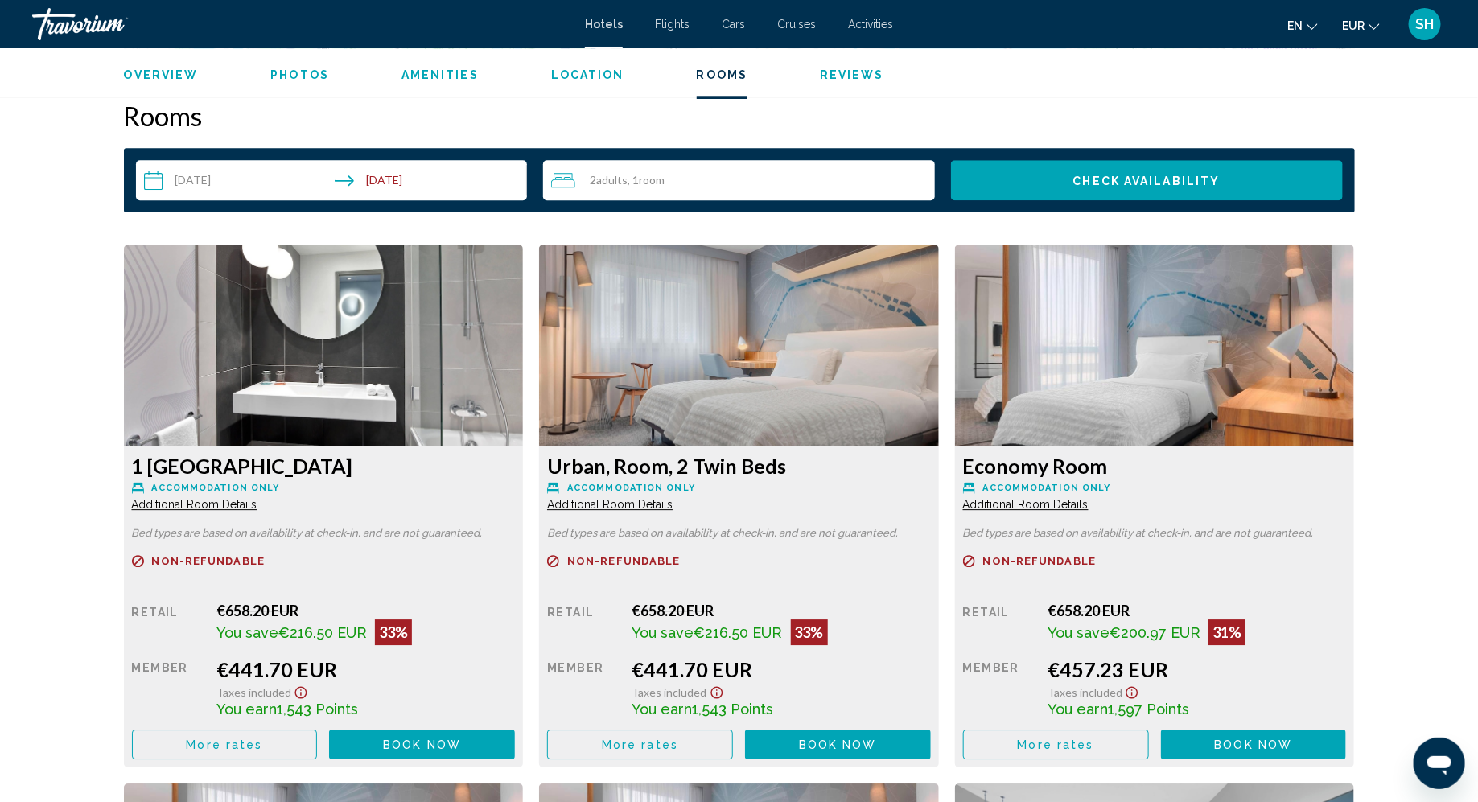
click at [625, 179] on span "Adults" at bounding box center [611, 180] width 31 height 14
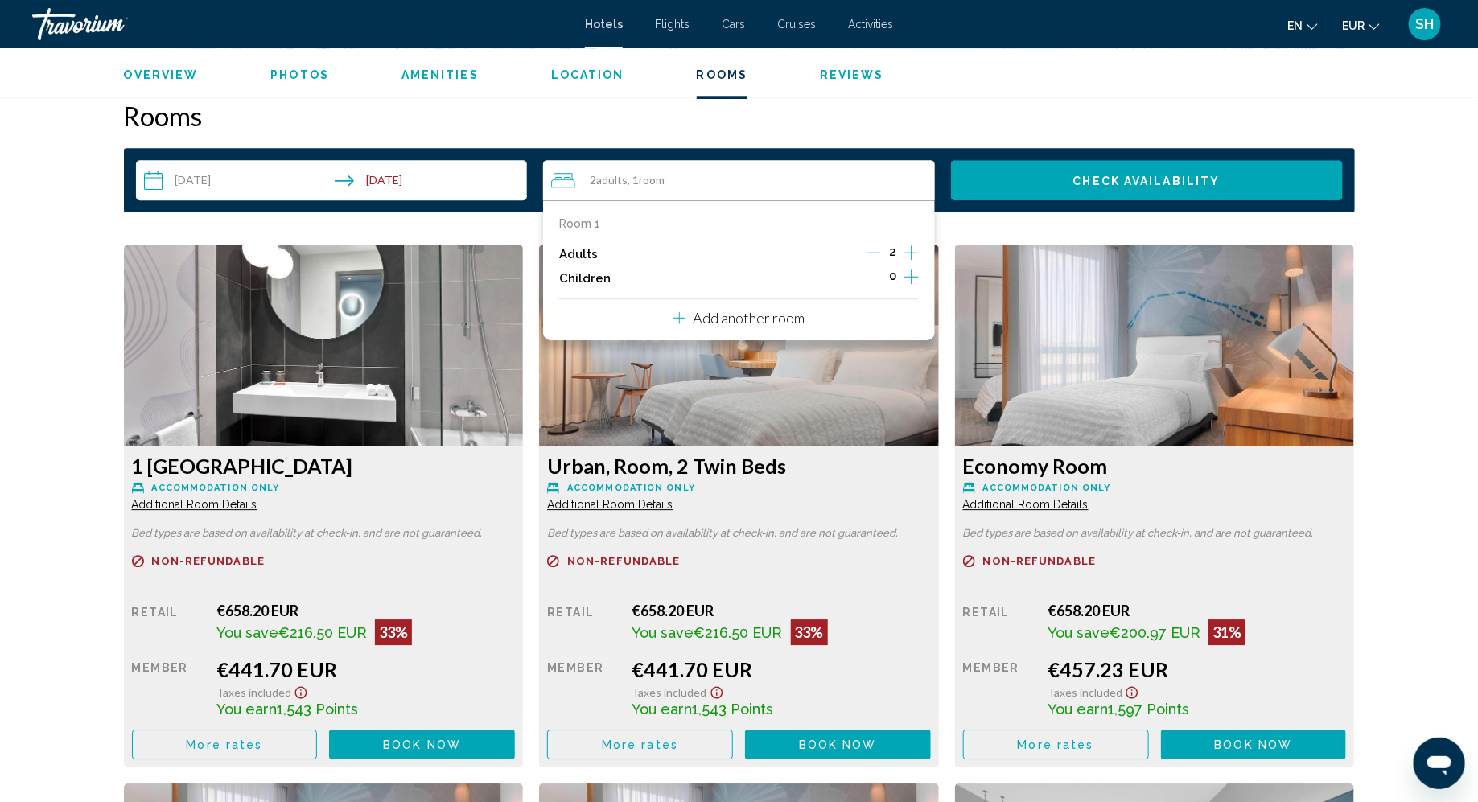
click at [904, 246] on icon "Increment adults" at bounding box center [911, 252] width 14 height 19
click at [1022, 171] on button "Check Availability" at bounding box center [1147, 180] width 392 height 40
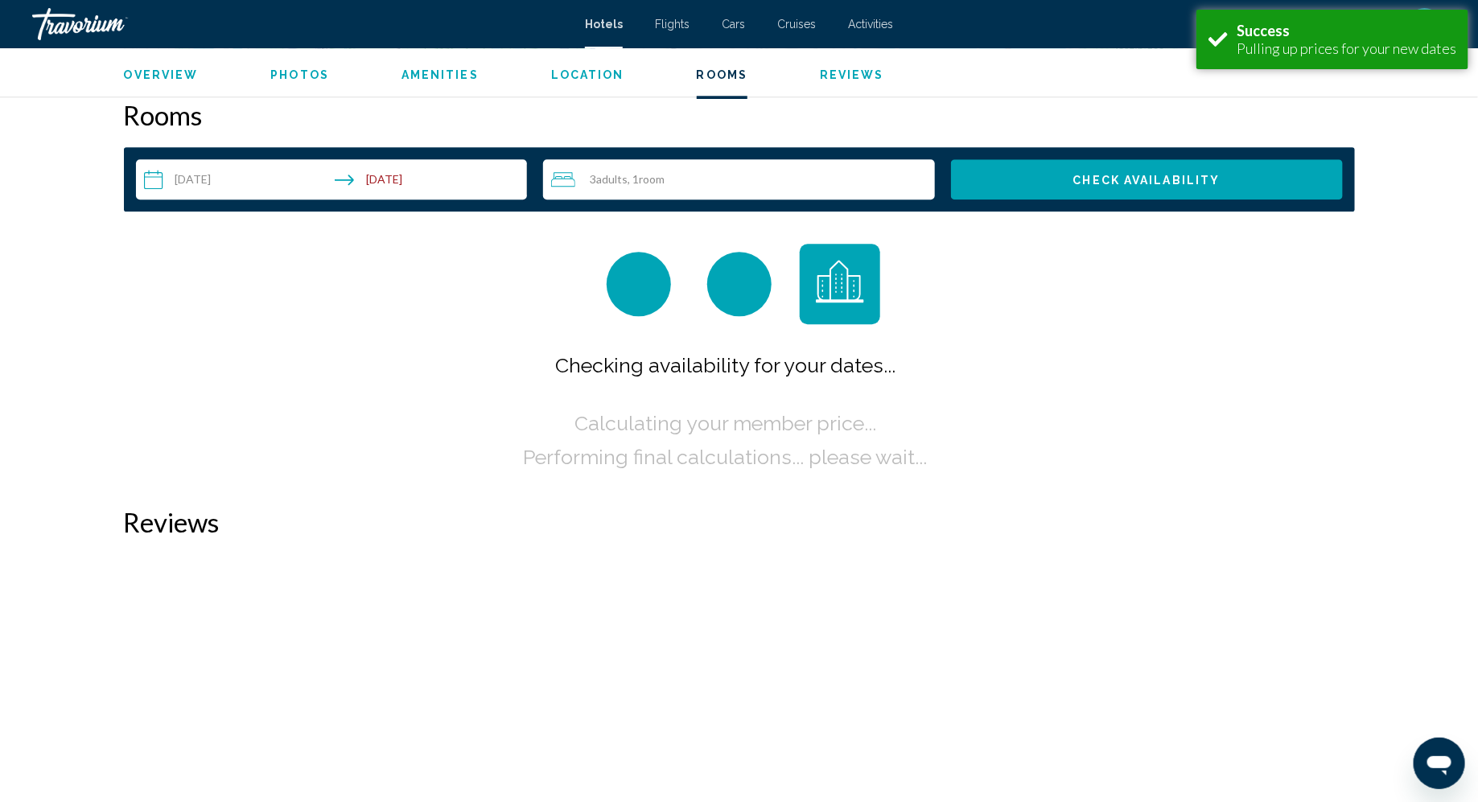
scroll to position [2036, 0]
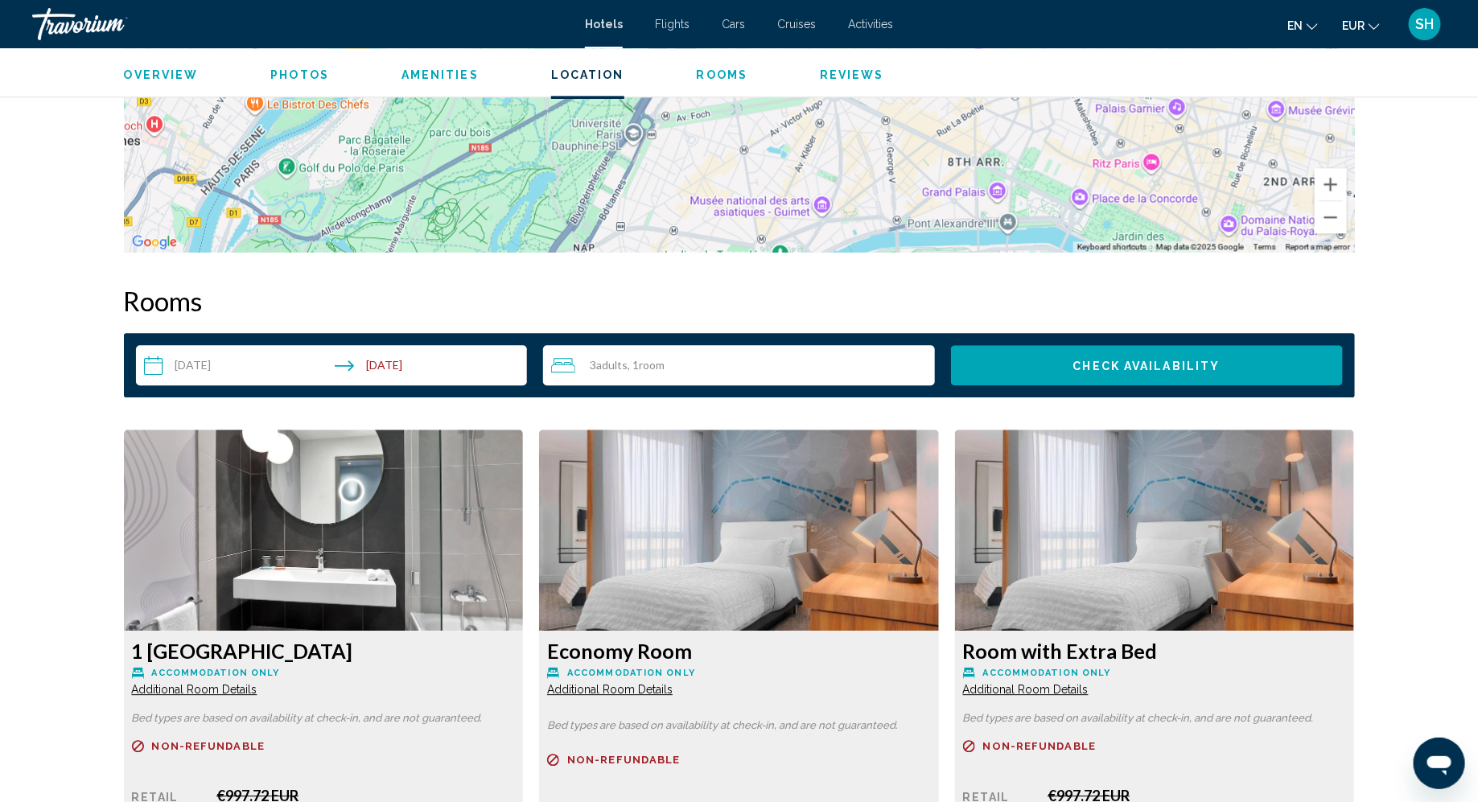
scroll to position [1847, 0]
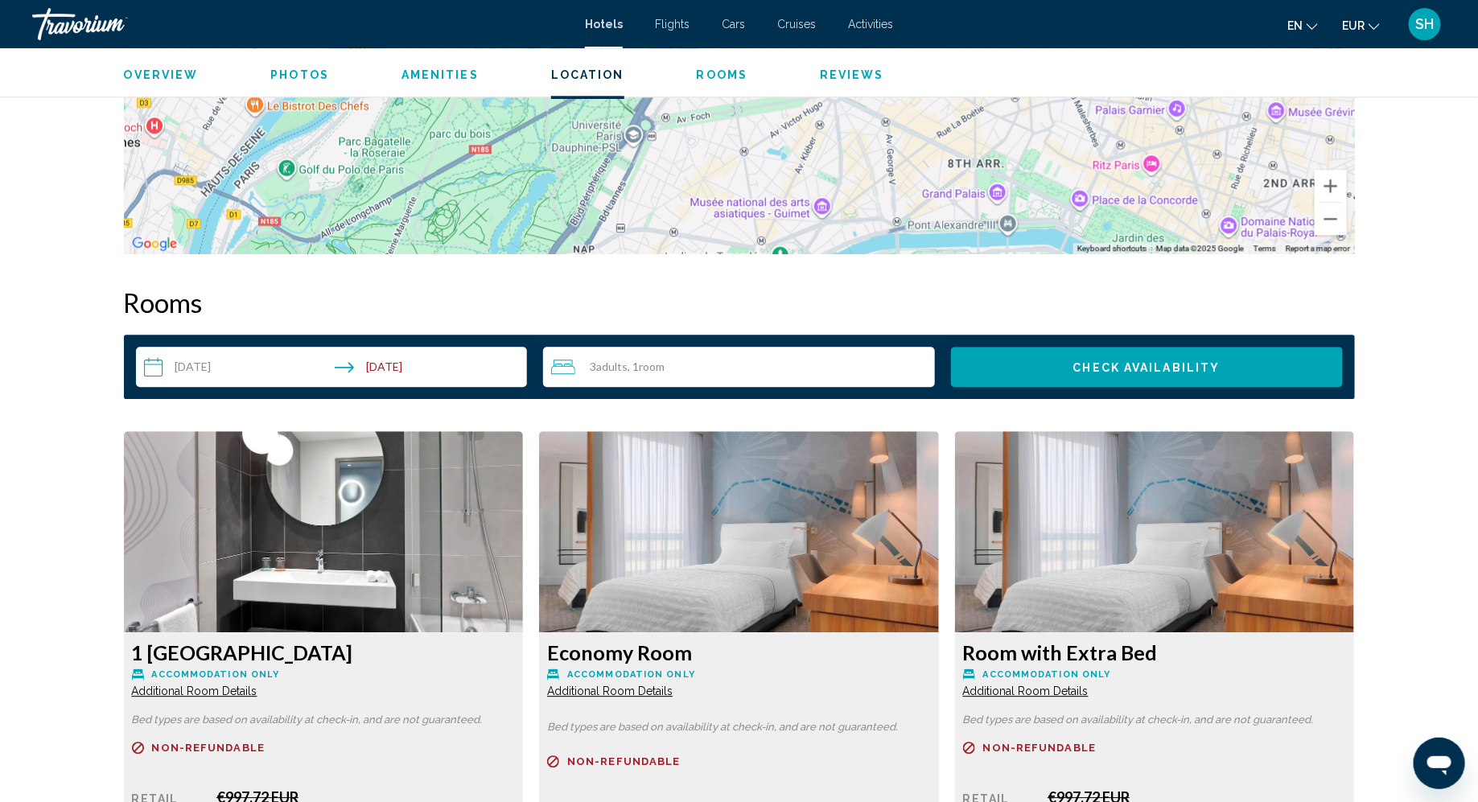
click at [220, 362] on input "**********" at bounding box center [335, 369] width 398 height 45
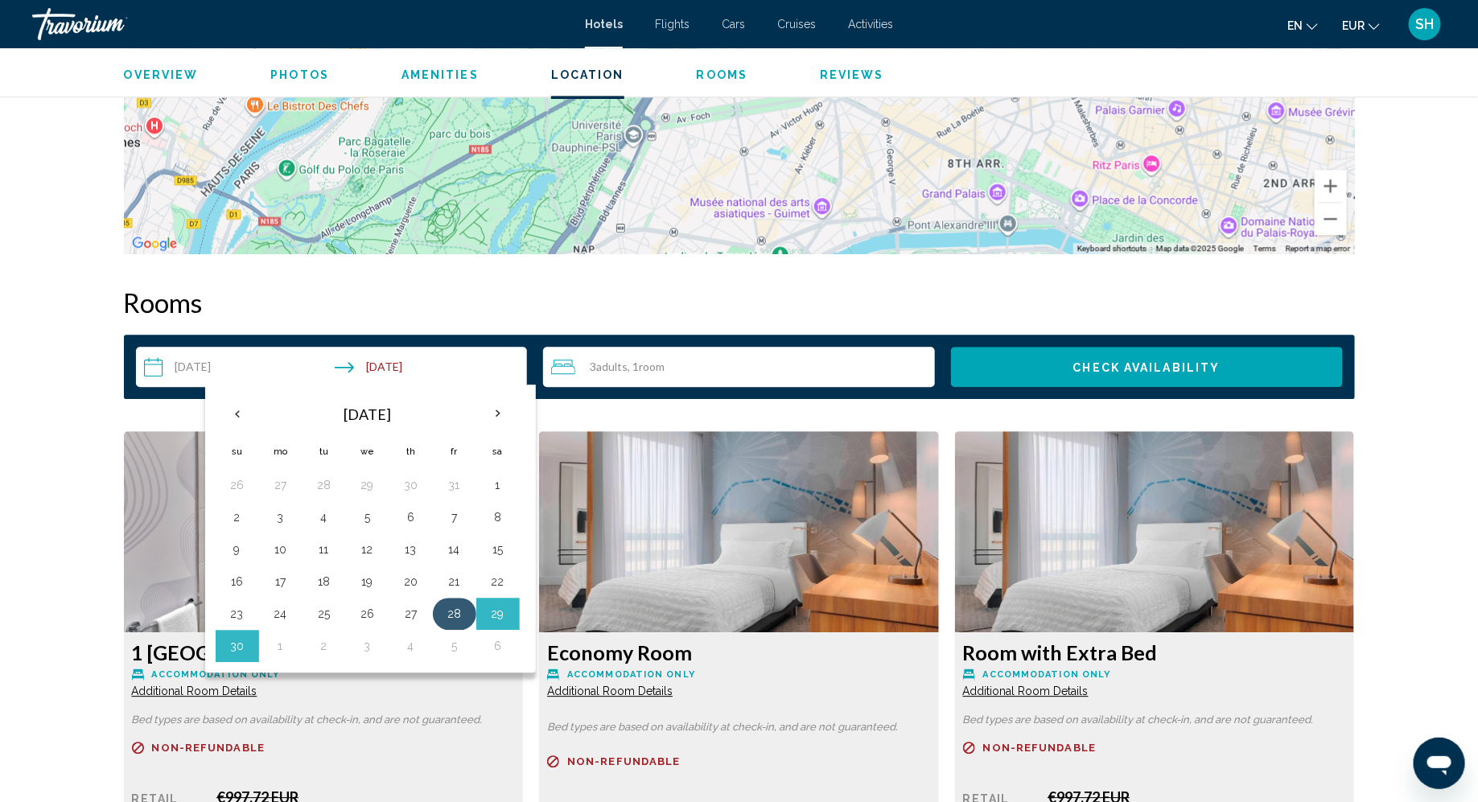
click at [449, 605] on button "28" at bounding box center [455, 614] width 26 height 23
click at [237, 635] on button "30" at bounding box center [237, 646] width 26 height 23
type input "**********"
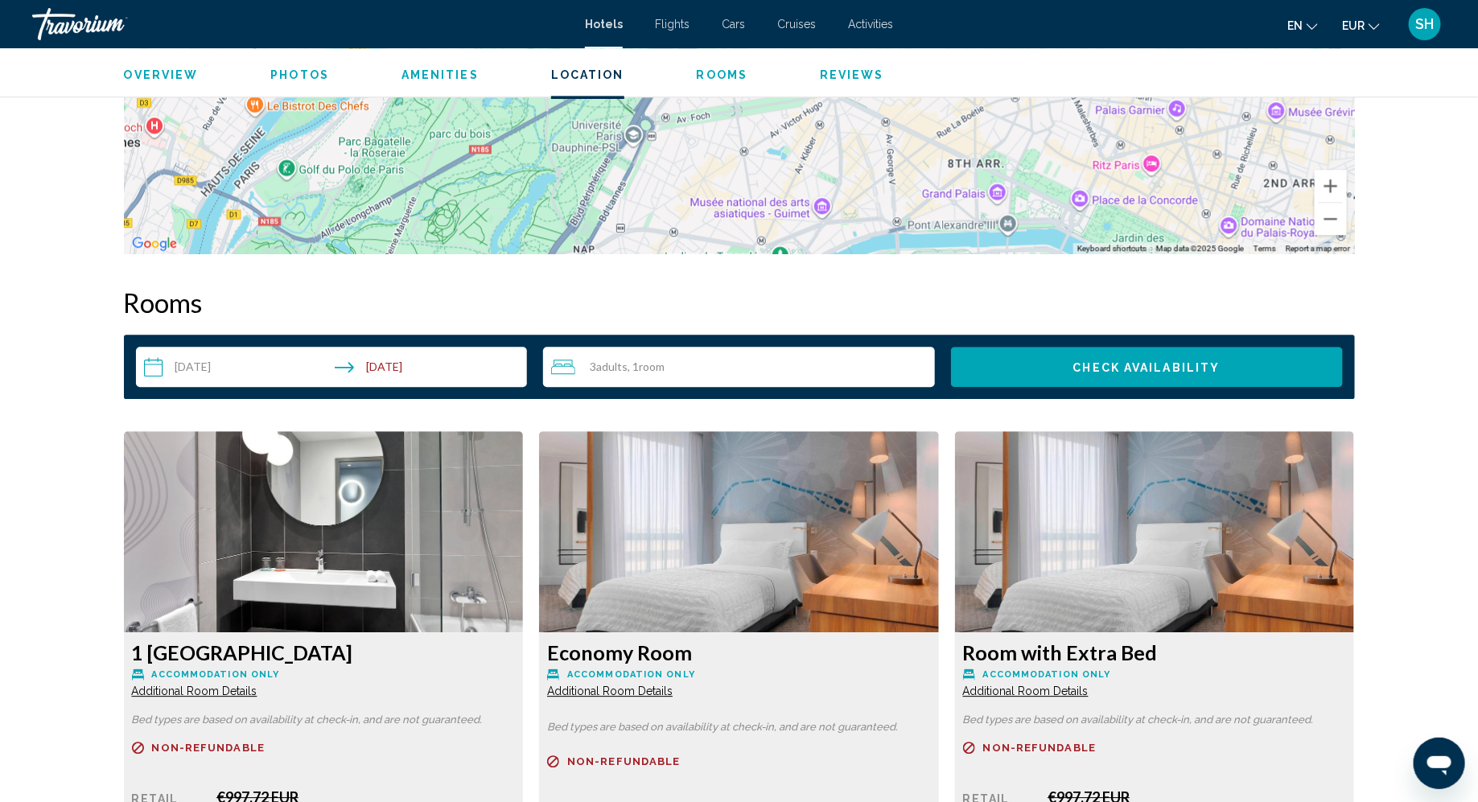
click at [608, 363] on span "Adults" at bounding box center [611, 367] width 31 height 14
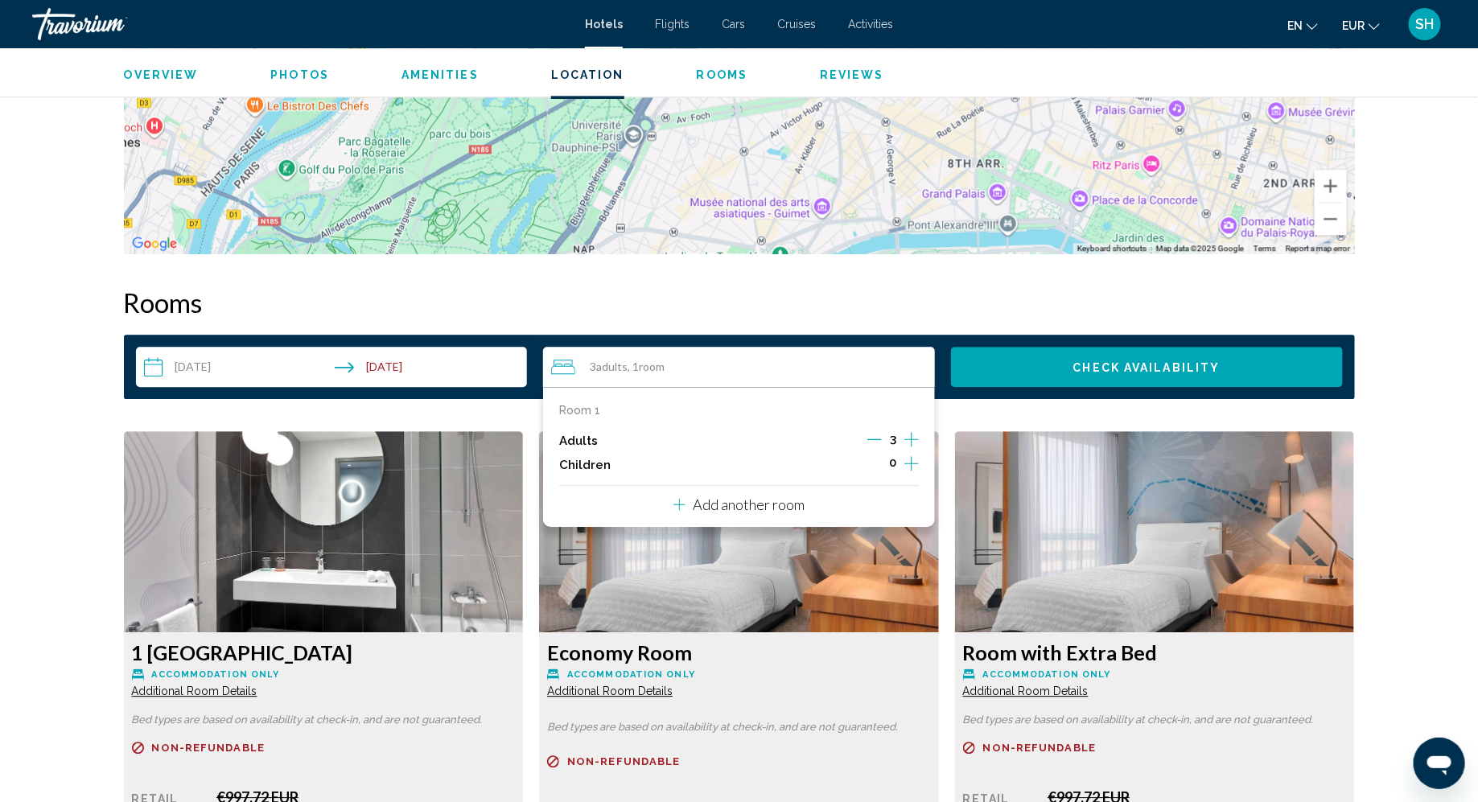
click at [1238, 368] on button "Check Availability" at bounding box center [1147, 367] width 392 height 40
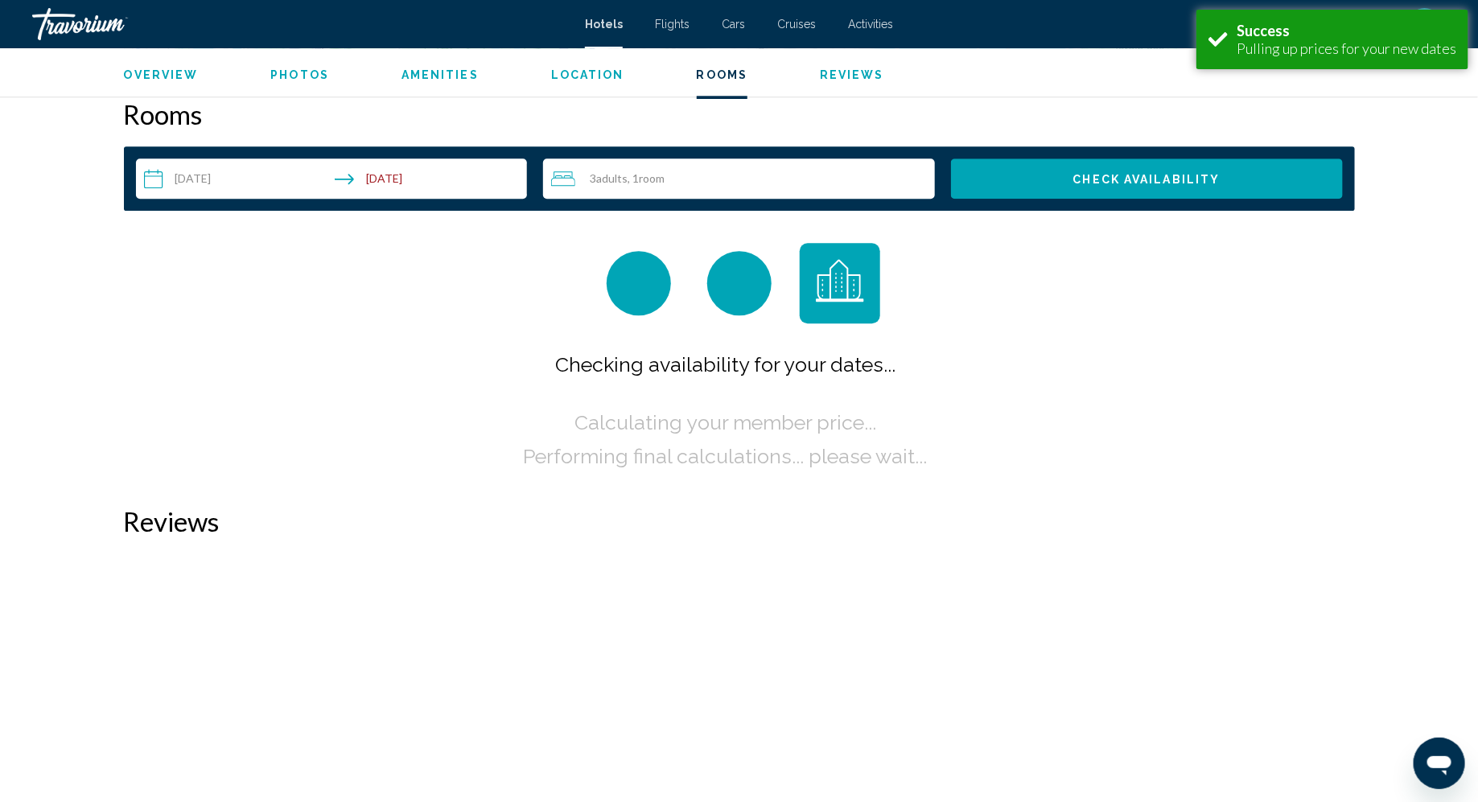
scroll to position [2036, 0]
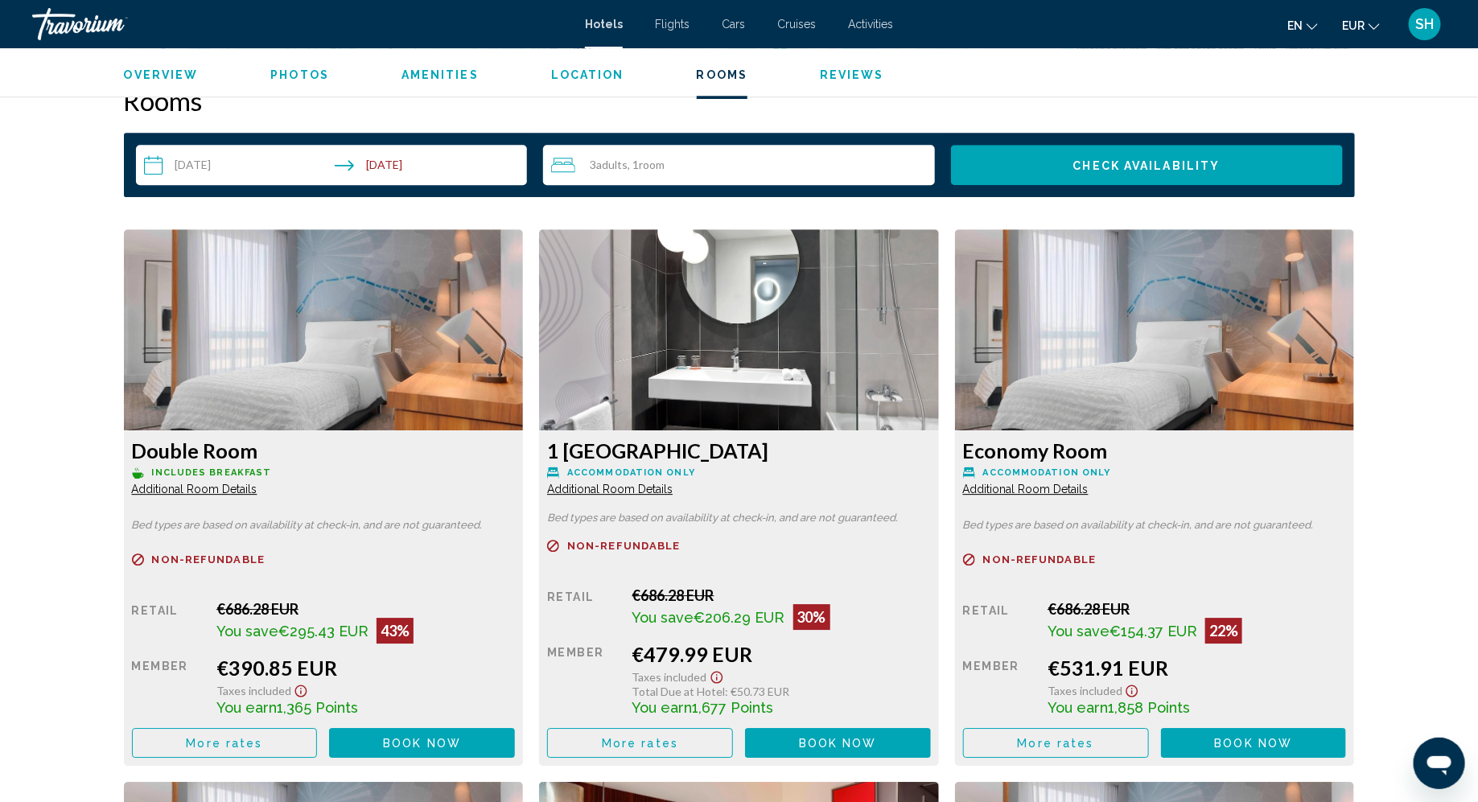
scroll to position [2050, 0]
click at [237, 730] on button "More rates" at bounding box center [225, 742] width 186 height 30
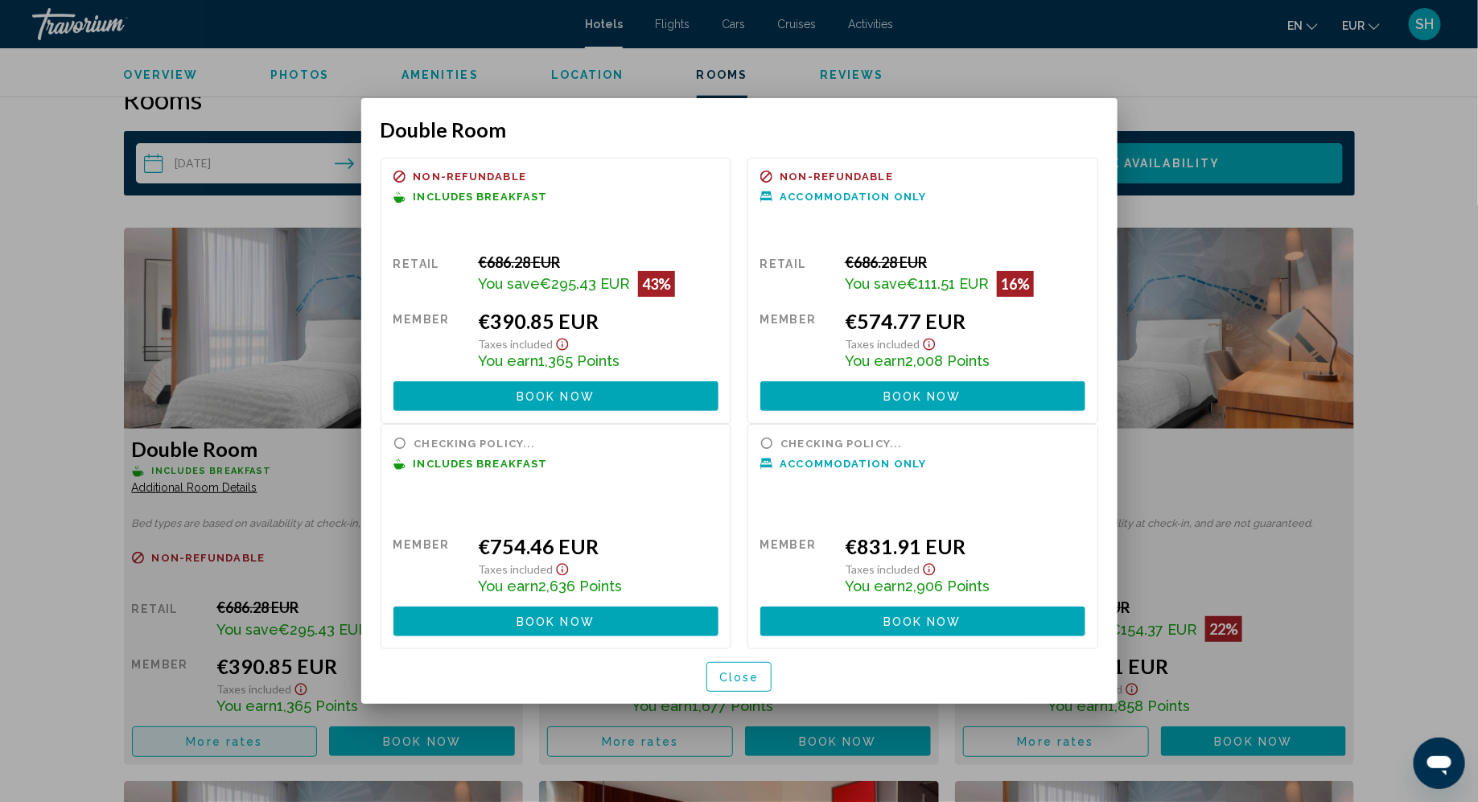
scroll to position [0, 0]
click at [19, 555] on div at bounding box center [739, 401] width 1478 height 802
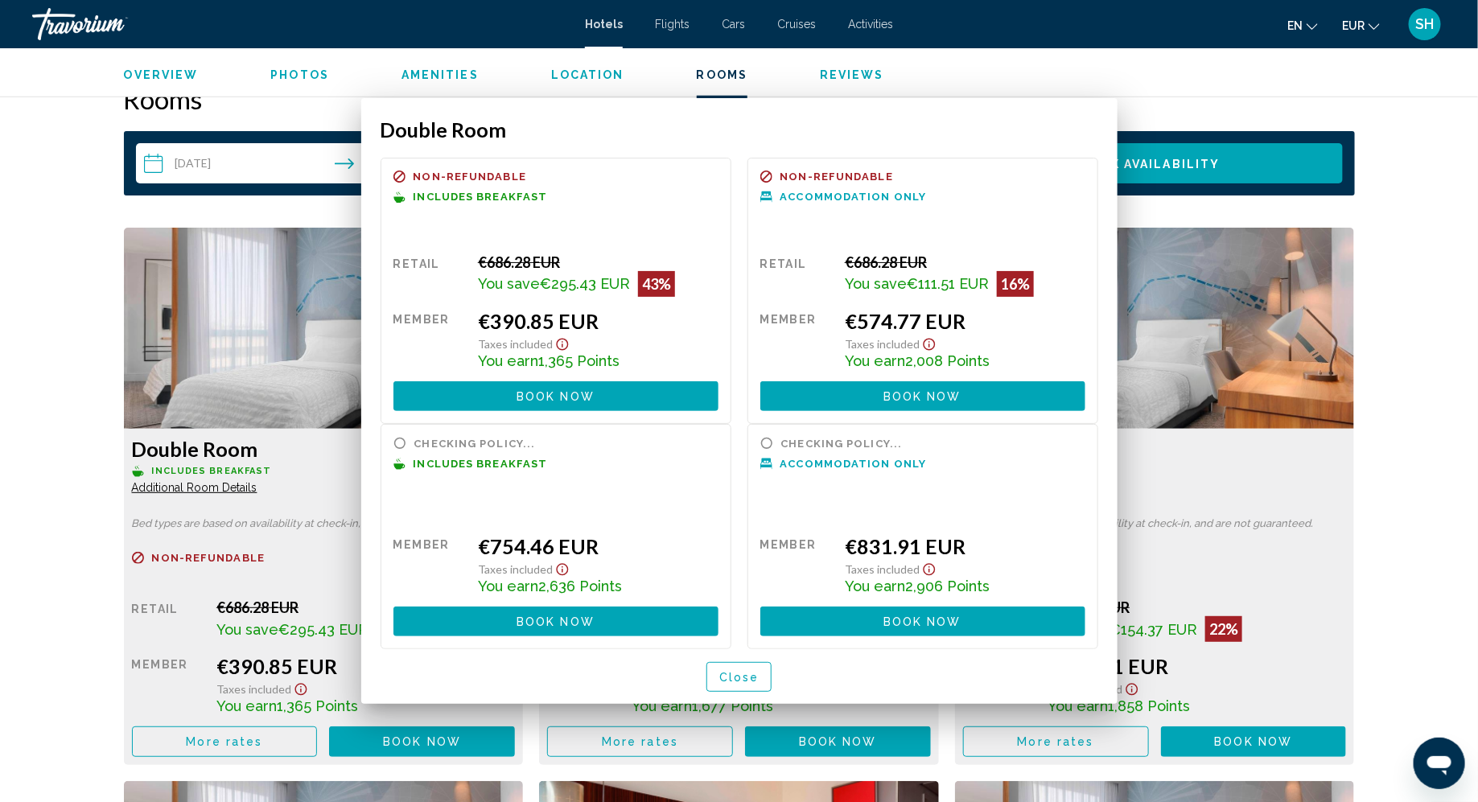
scroll to position [2050, 0]
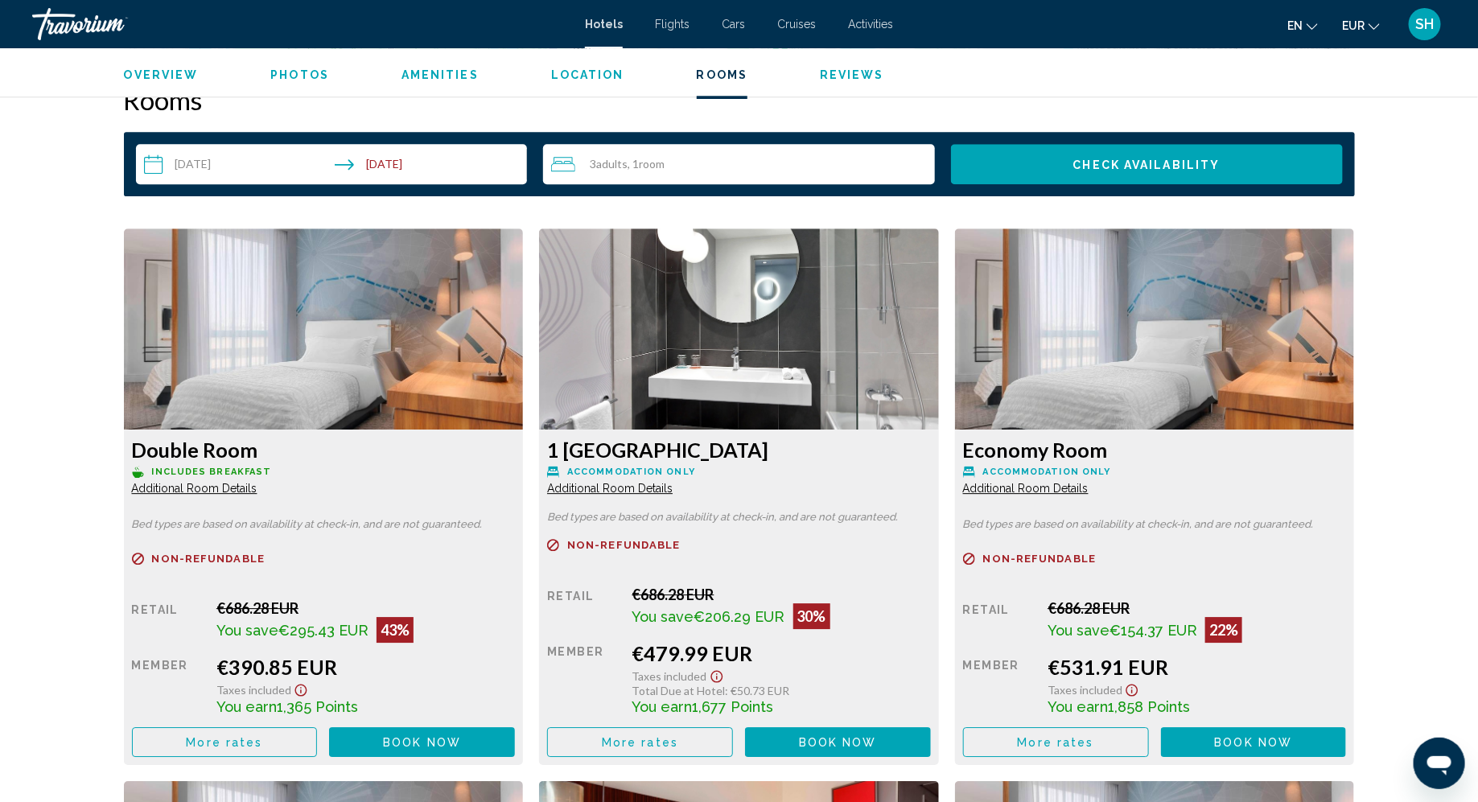
click at [200, 377] on img "Main content" at bounding box center [324, 328] width 400 height 201
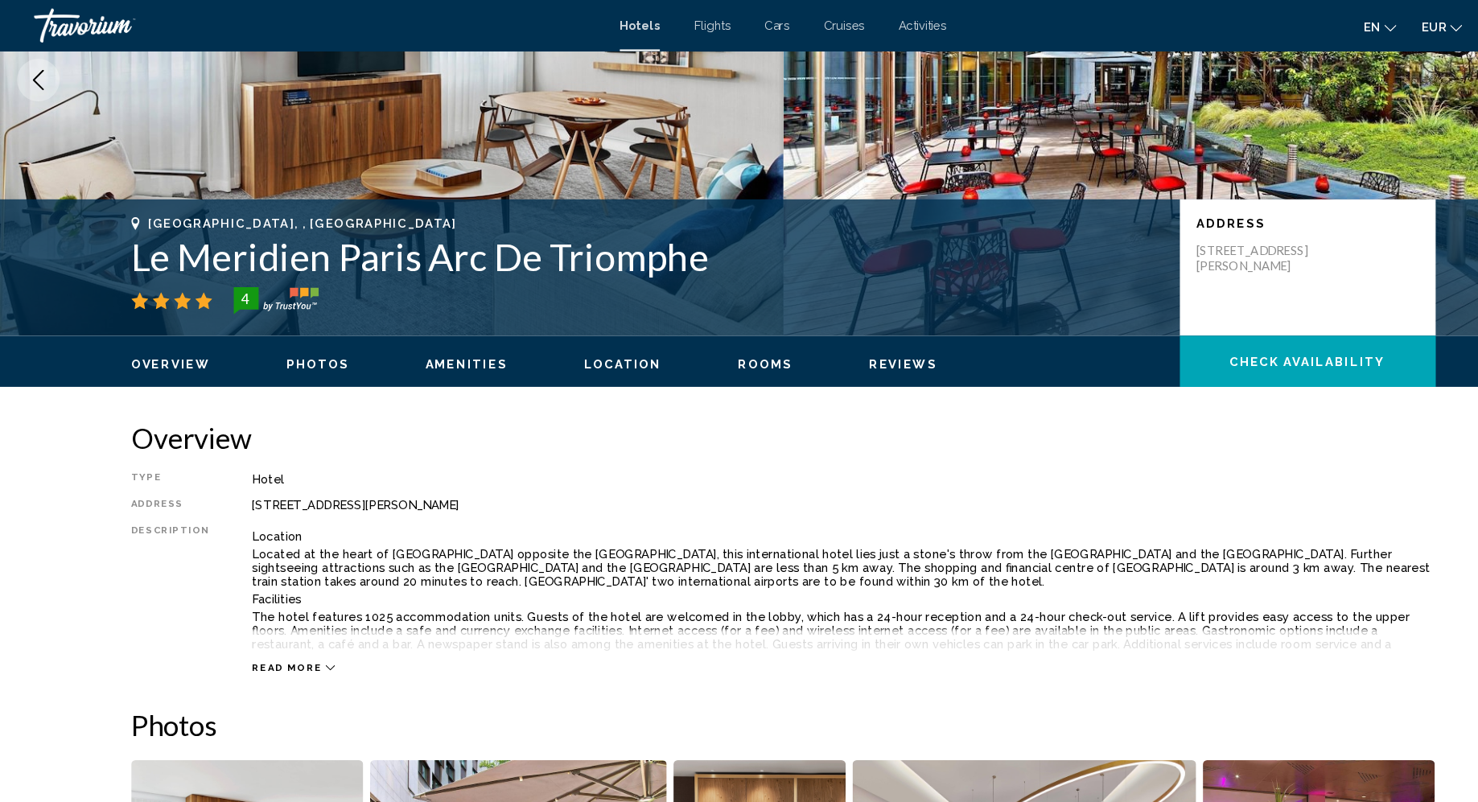
scroll to position [203, 0]
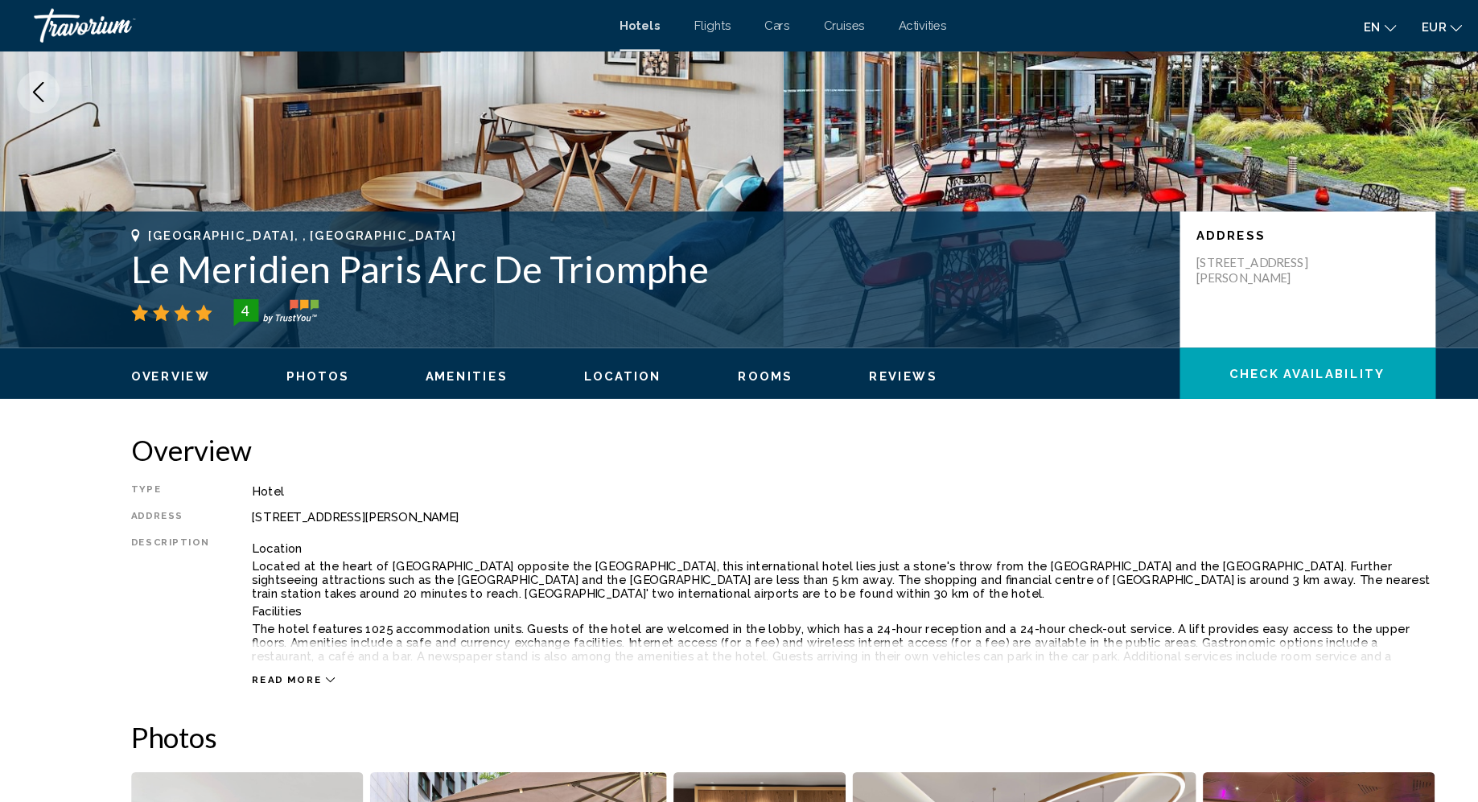
click at [295, 354] on span "Photos" at bounding box center [299, 354] width 59 height 13
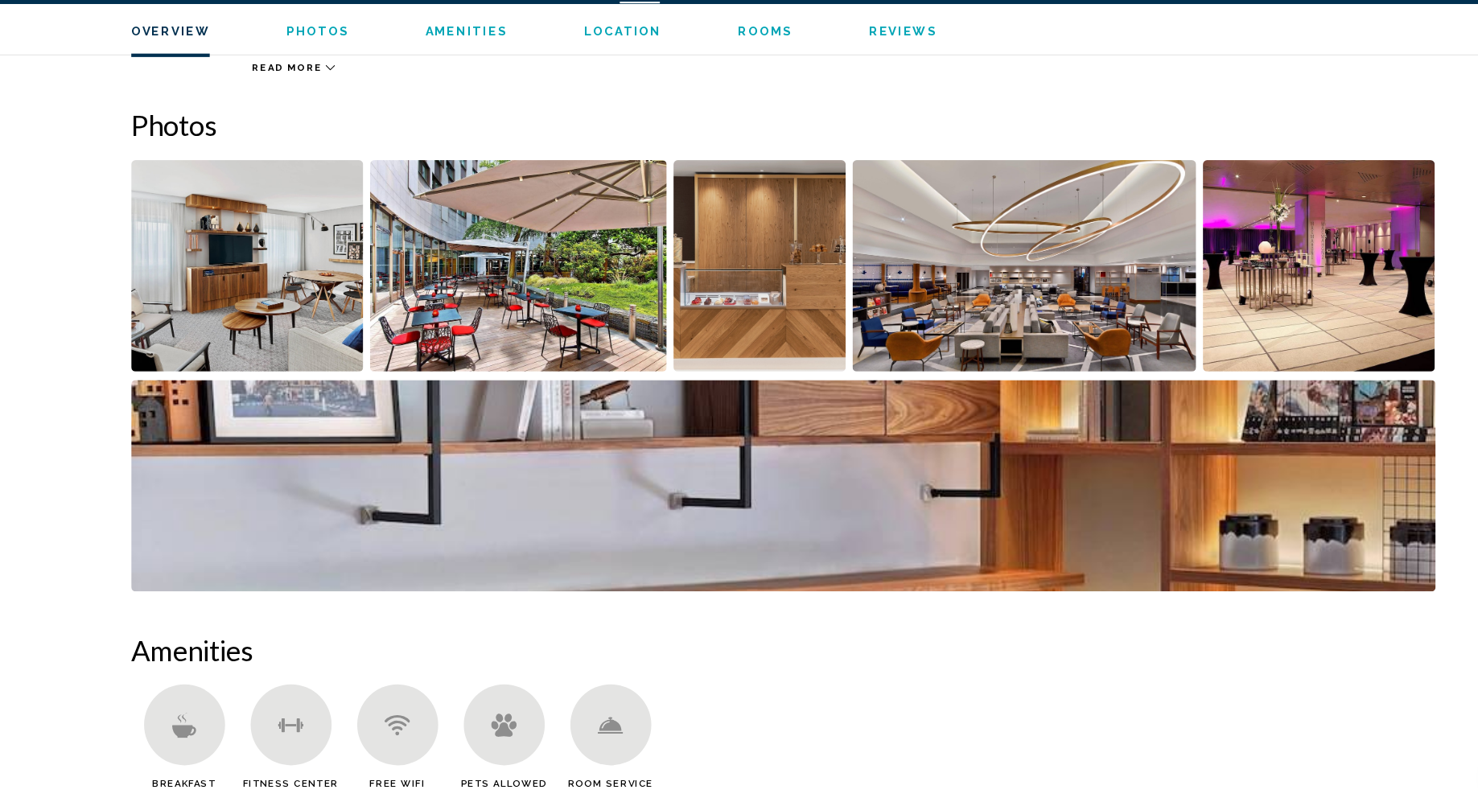
scroll to position [741, 0]
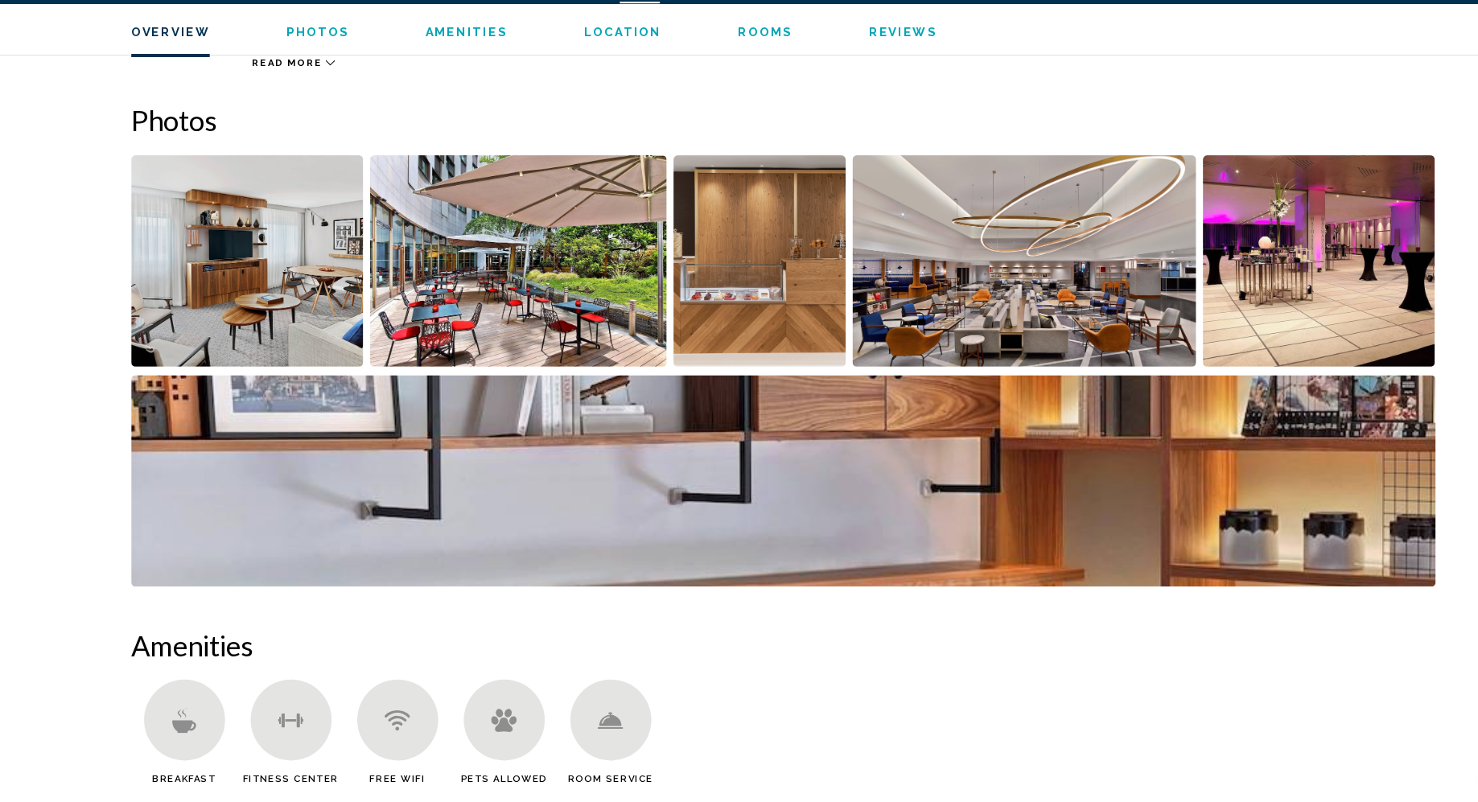
click at [1073, 427] on img "Open full-screen image slider" at bounding box center [739, 499] width 1231 height 200
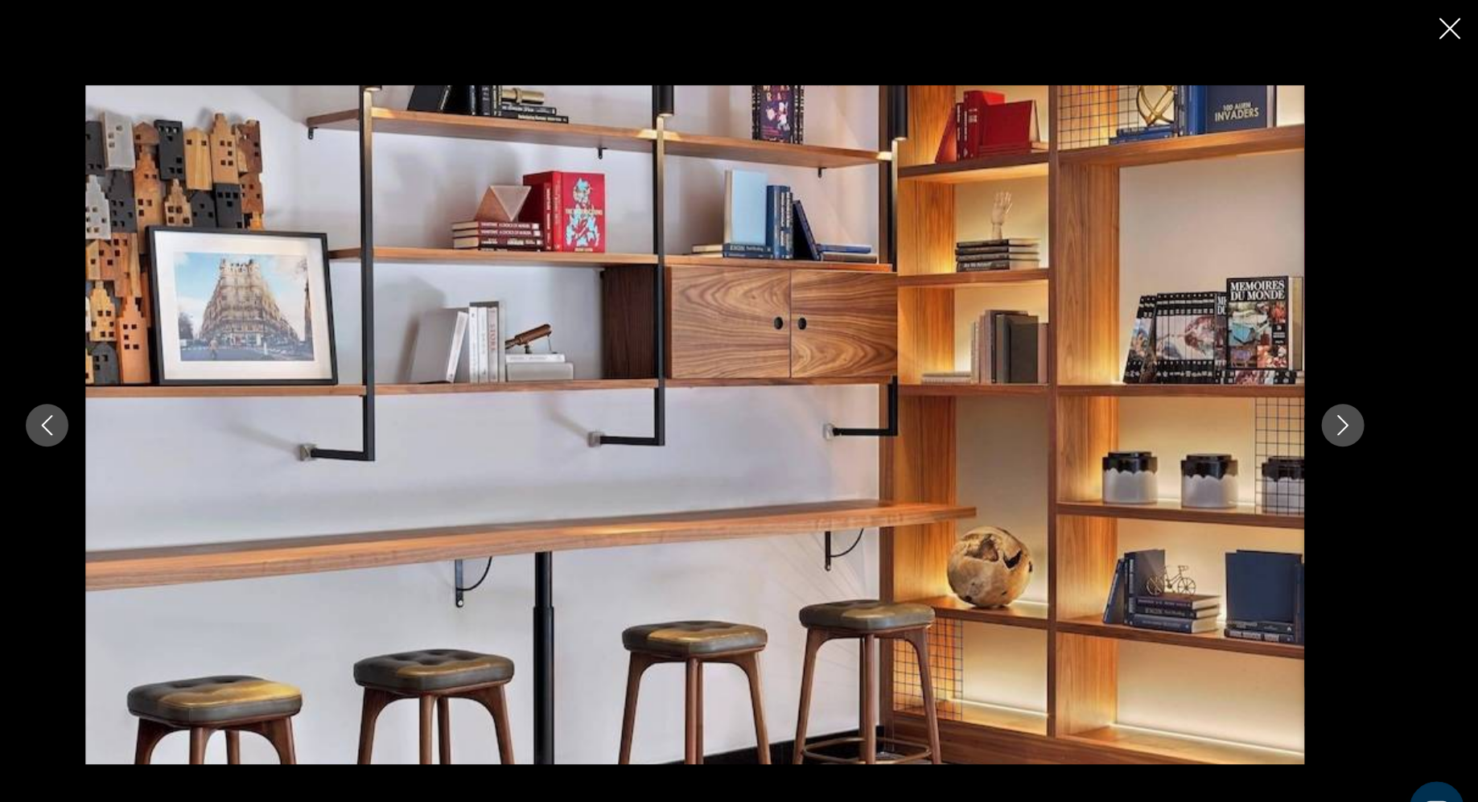
click at [1356, 399] on icon "Next image" at bounding box center [1350, 401] width 19 height 19
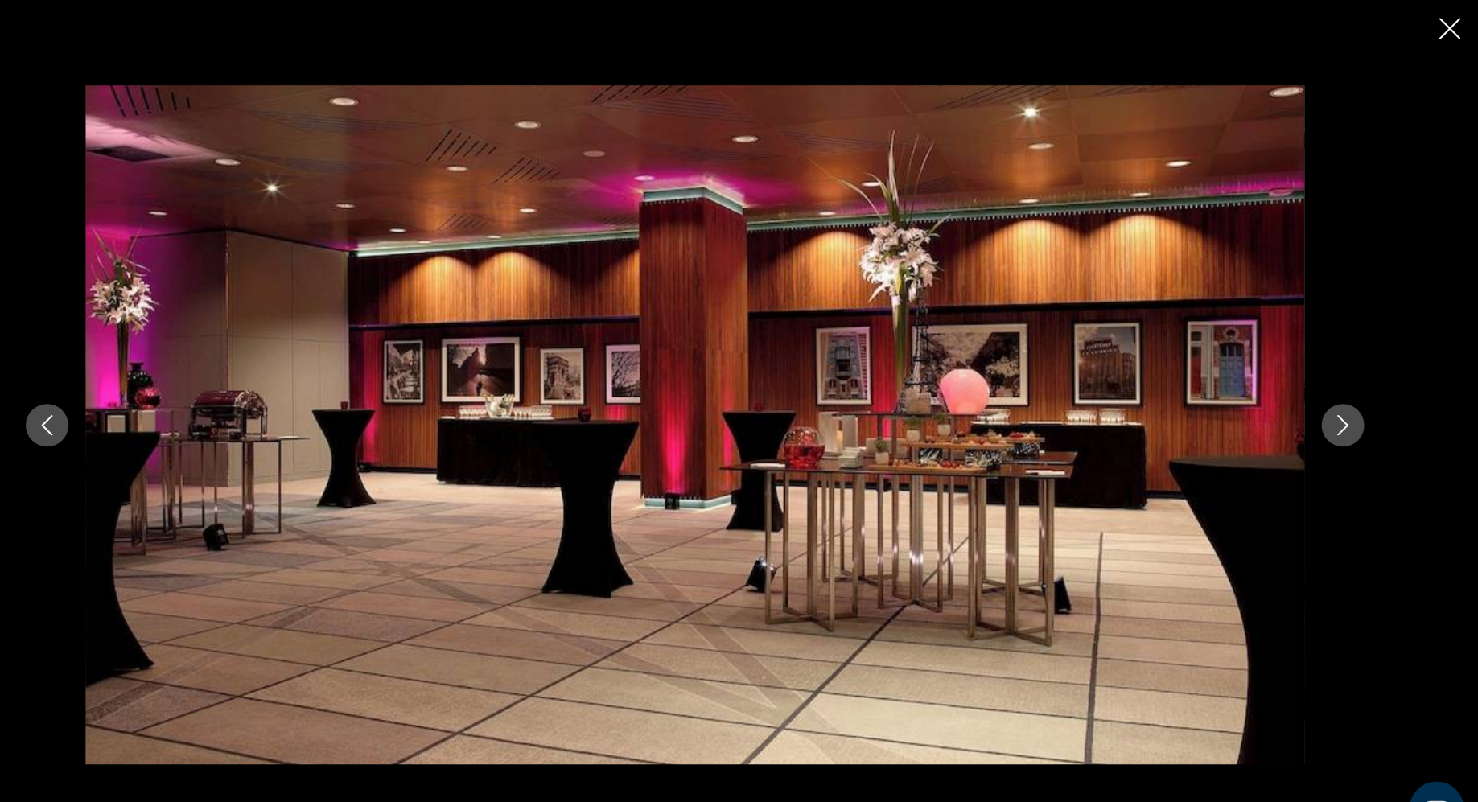
click at [1356, 399] on icon "Next image" at bounding box center [1350, 401] width 19 height 19
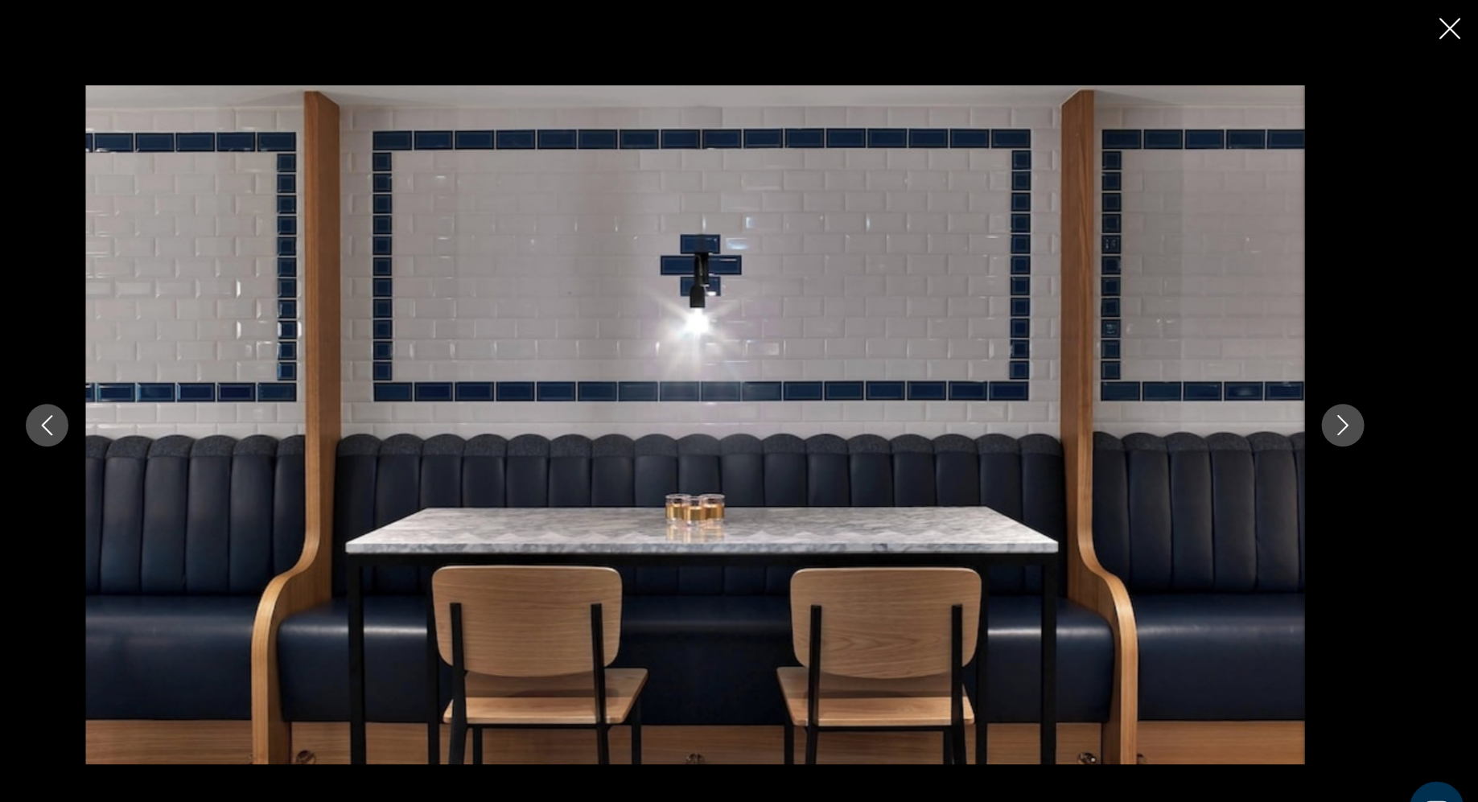
click at [1356, 399] on icon "Next image" at bounding box center [1350, 401] width 19 height 19
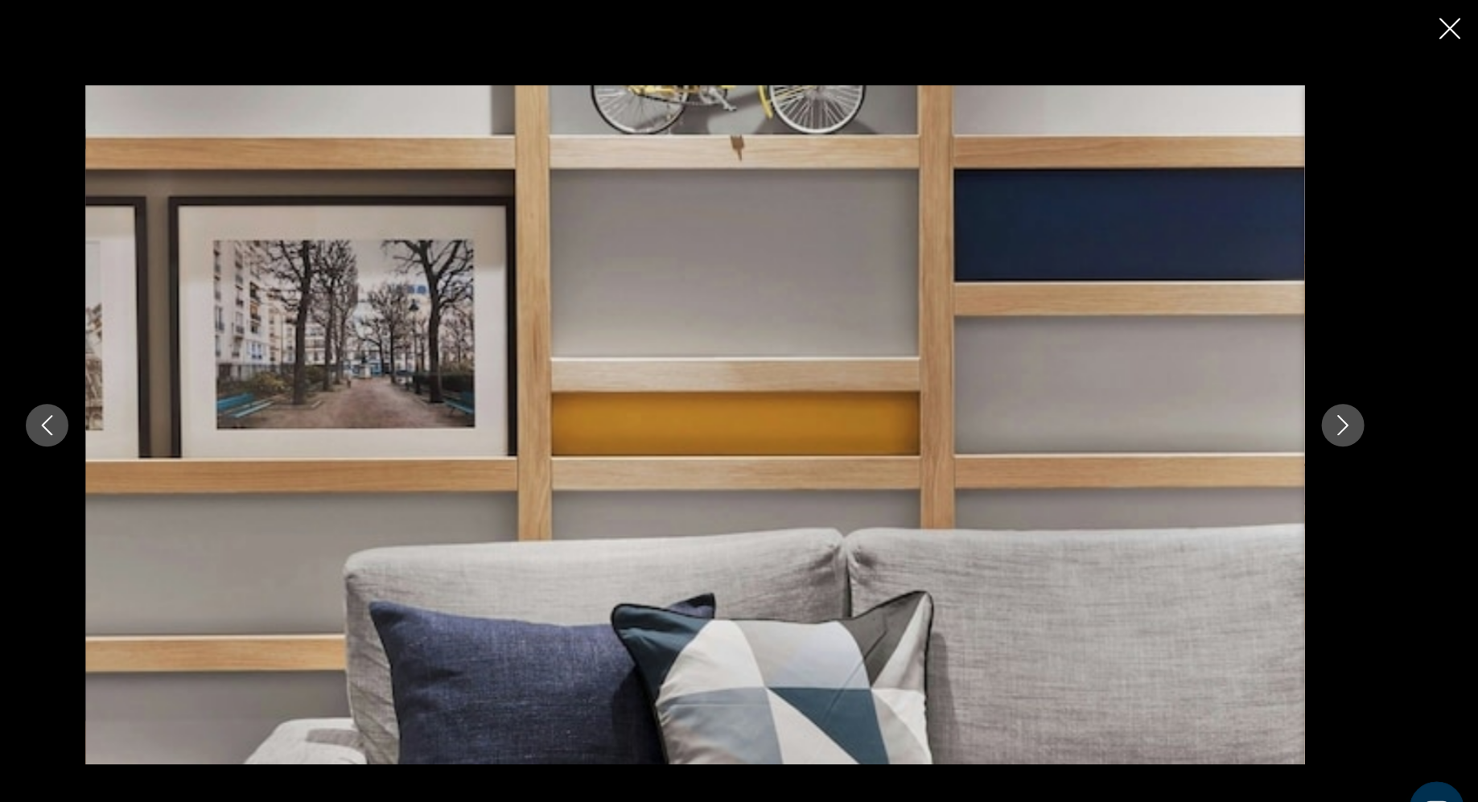
click at [1356, 399] on icon "Next image" at bounding box center [1350, 401] width 19 height 19
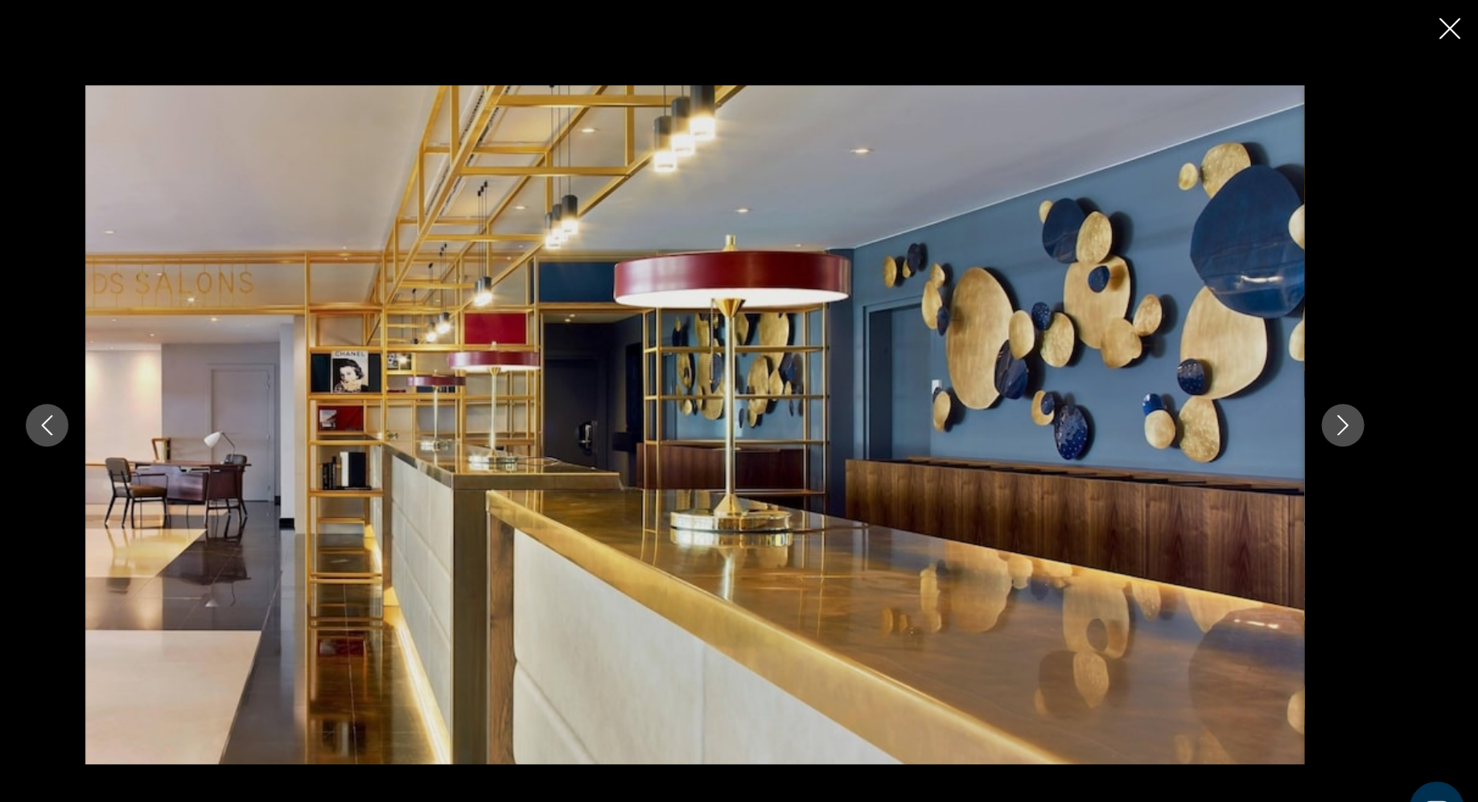
click at [1356, 399] on icon "Next image" at bounding box center [1350, 401] width 19 height 19
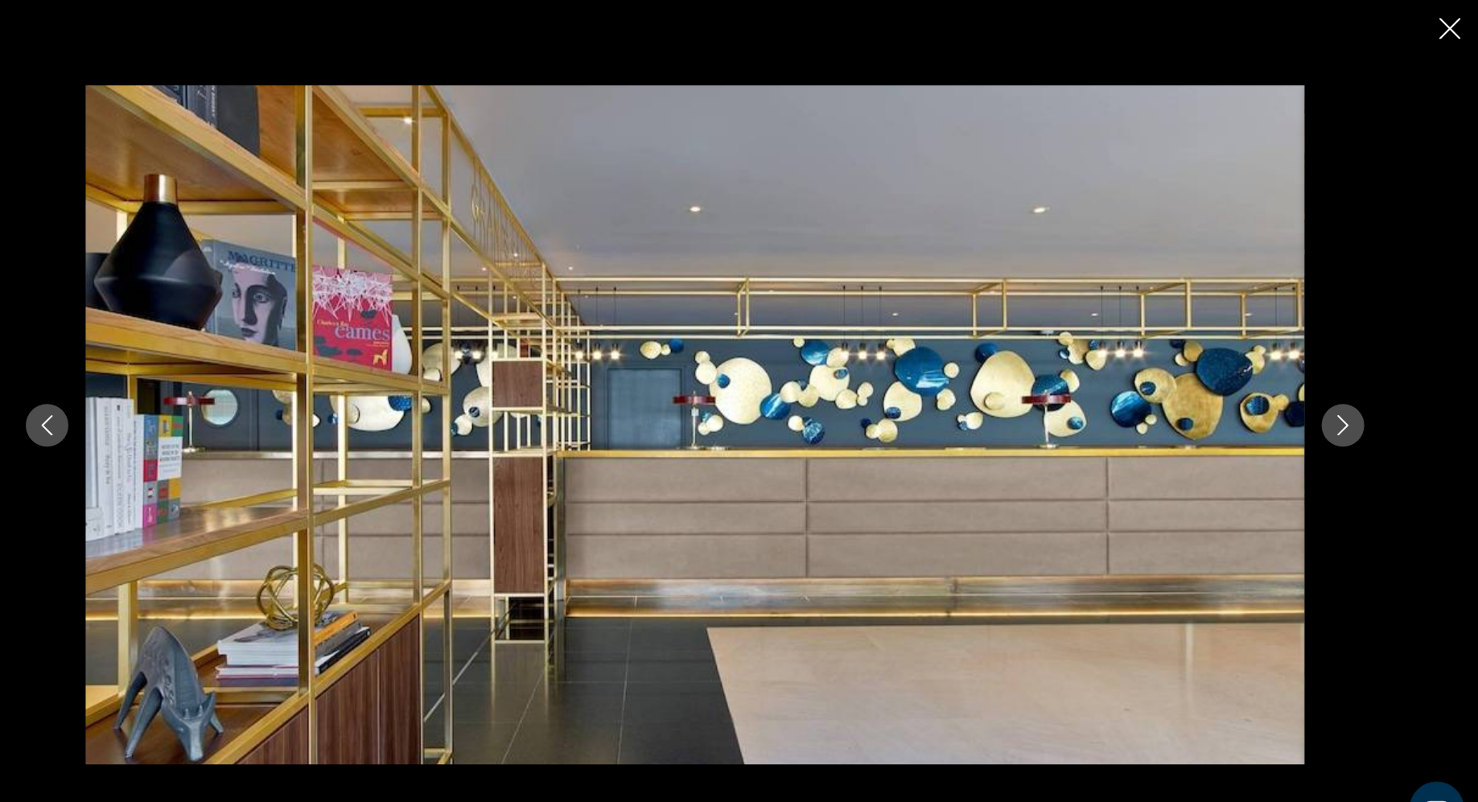
click at [1356, 399] on icon "Next image" at bounding box center [1350, 401] width 19 height 19
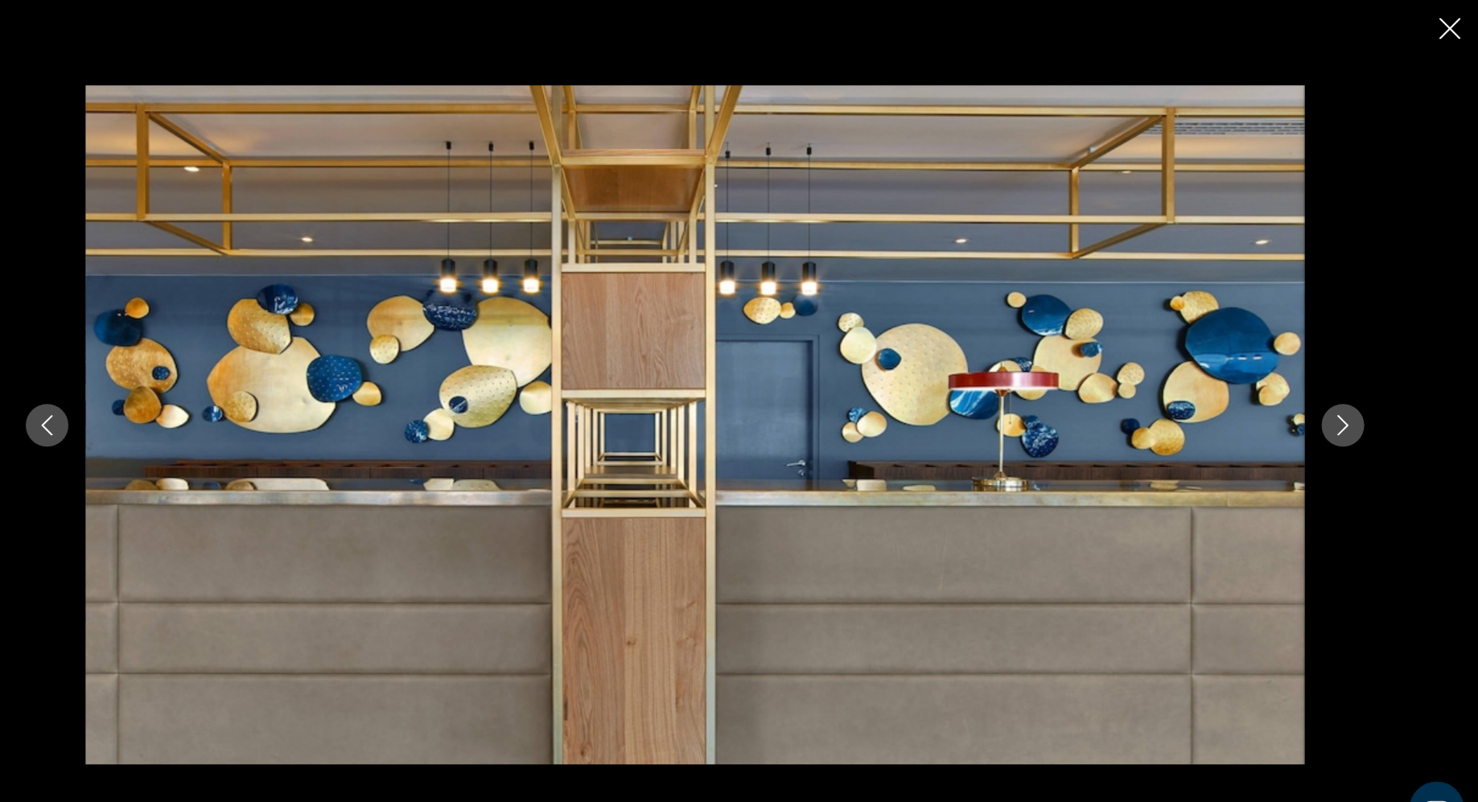
click at [1356, 399] on icon "Next image" at bounding box center [1350, 401] width 19 height 19
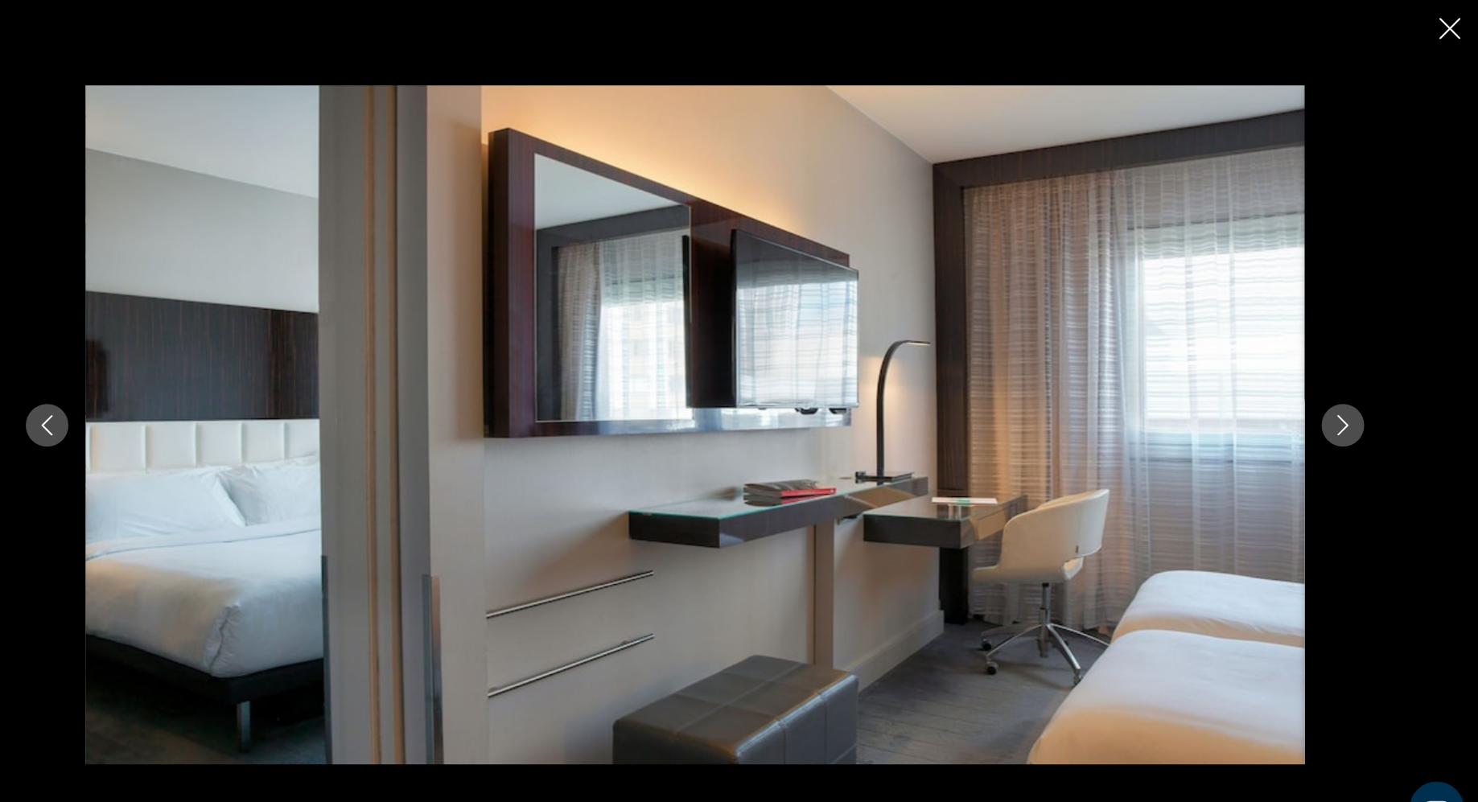
click at [1356, 399] on icon "Next image" at bounding box center [1350, 401] width 19 height 19
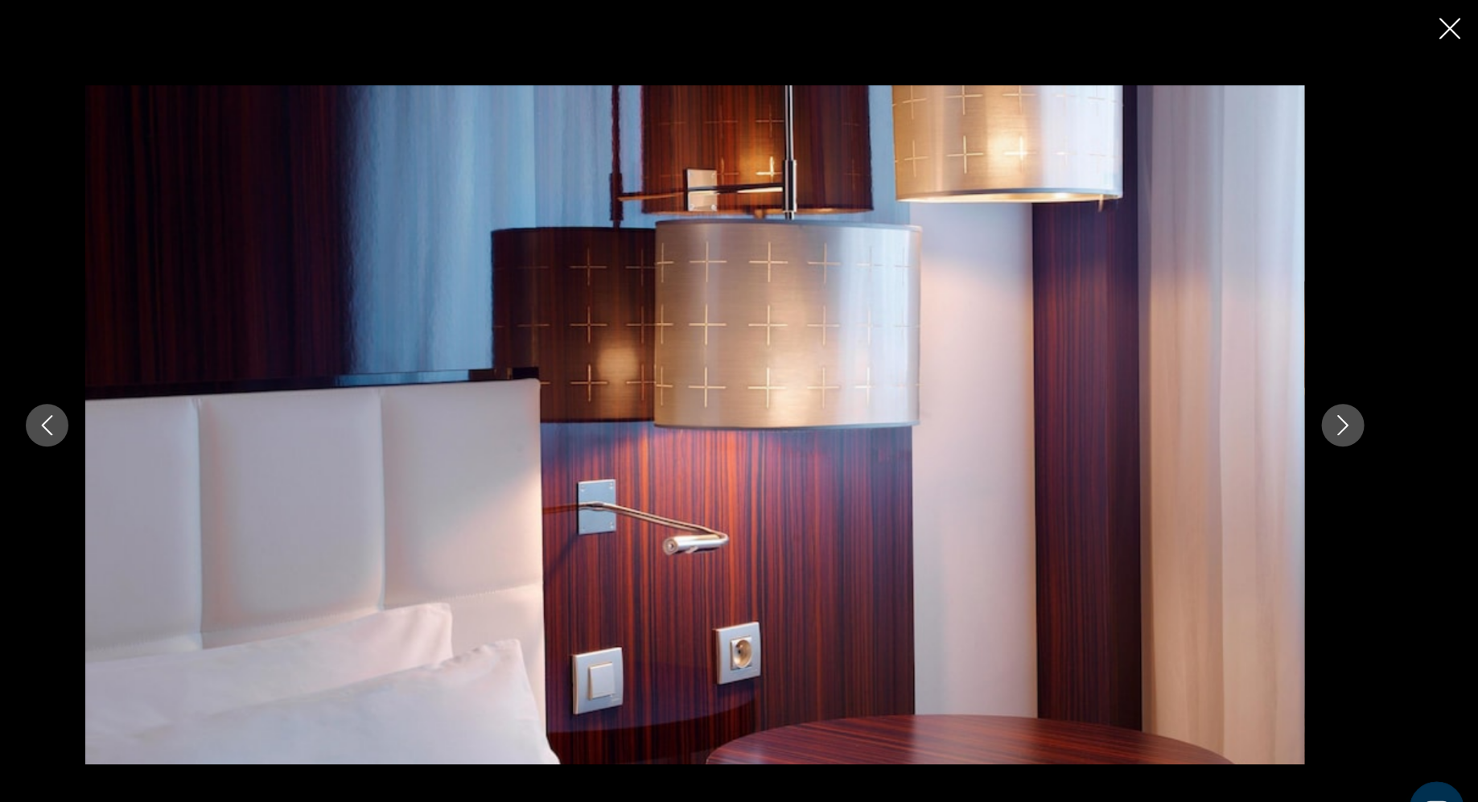
click at [132, 405] on icon "Previous image" at bounding box center [127, 401] width 19 height 19
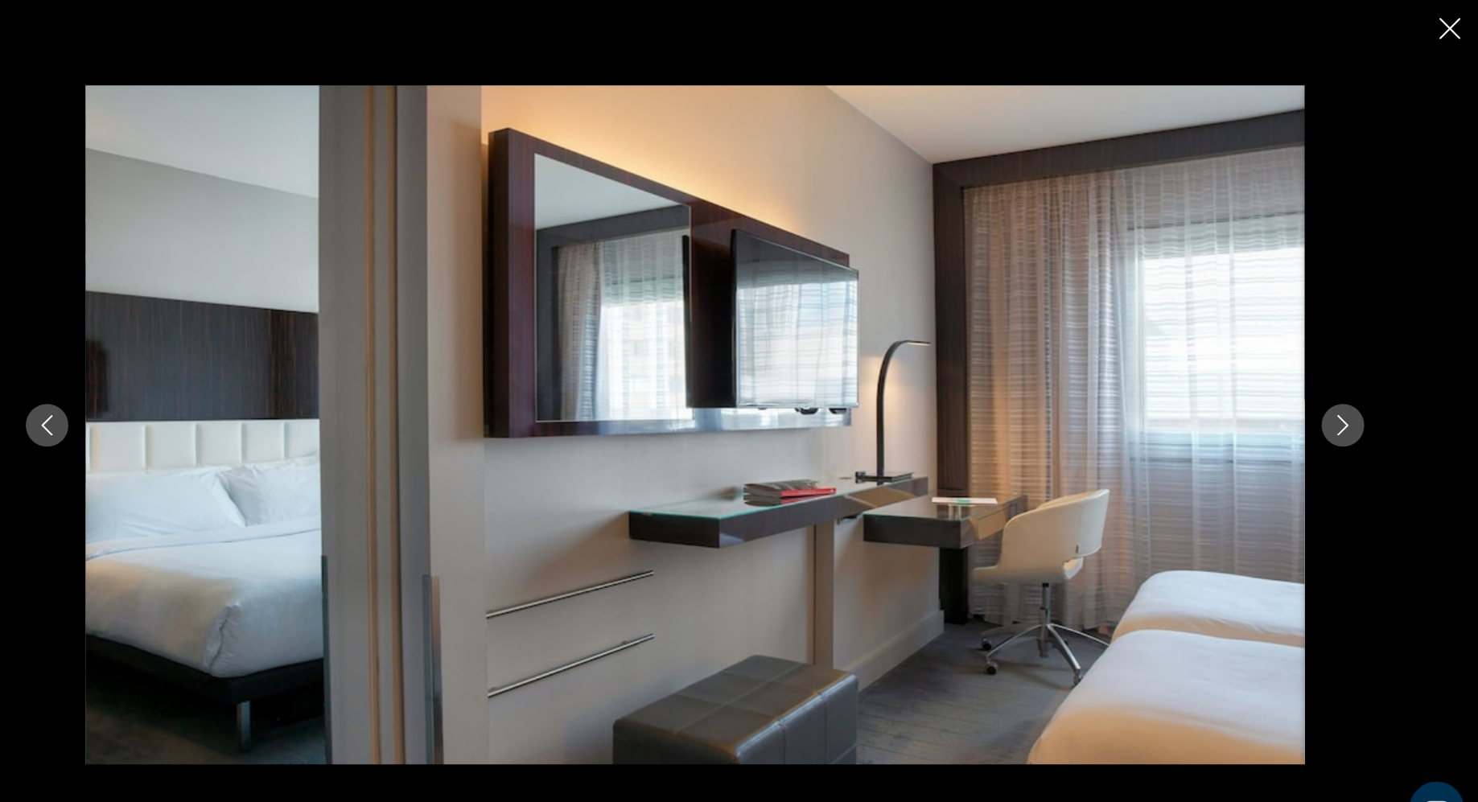
click at [1351, 397] on icon "Next image" at bounding box center [1350, 401] width 10 height 19
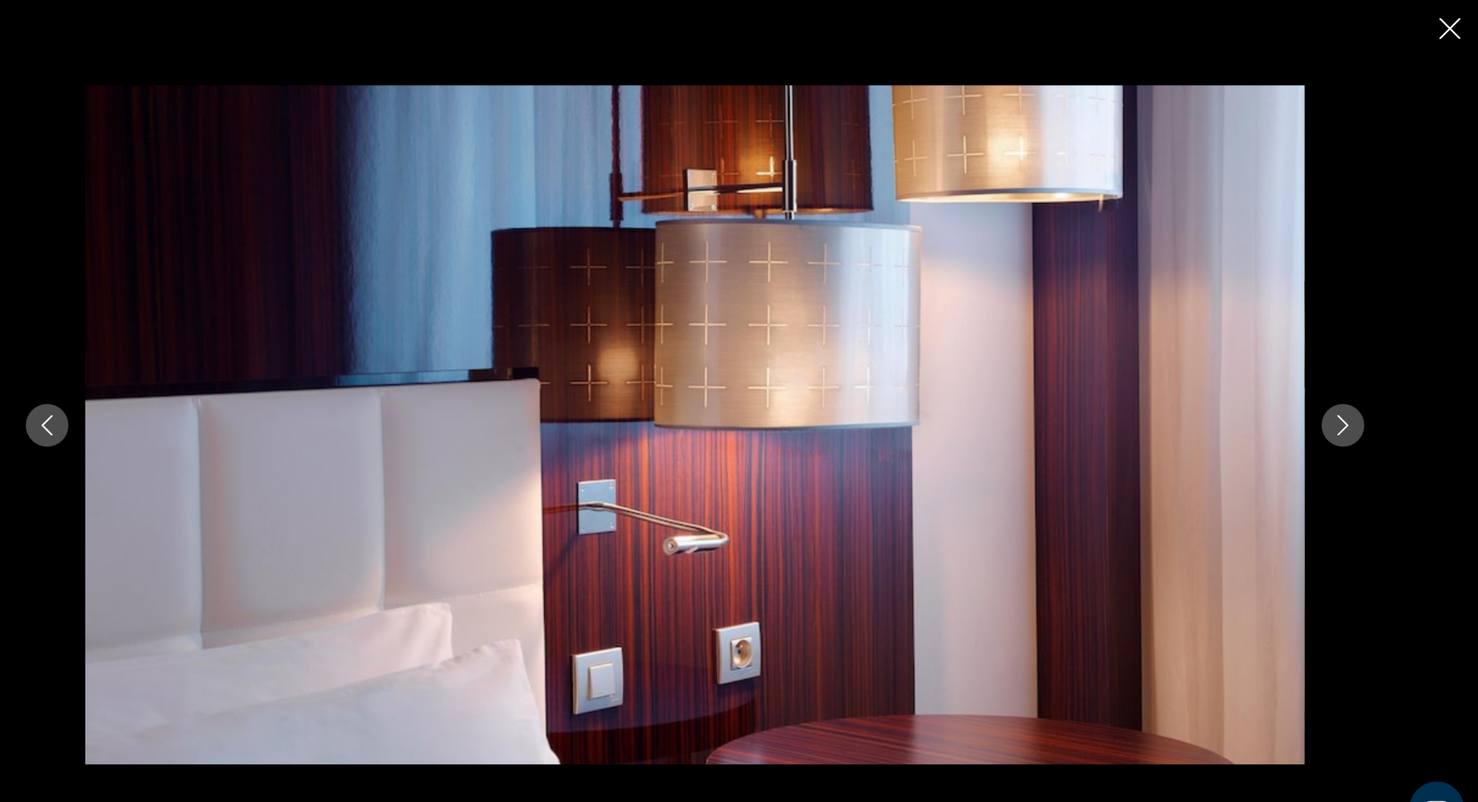
click at [1351, 397] on icon "Next image" at bounding box center [1350, 401] width 10 height 19
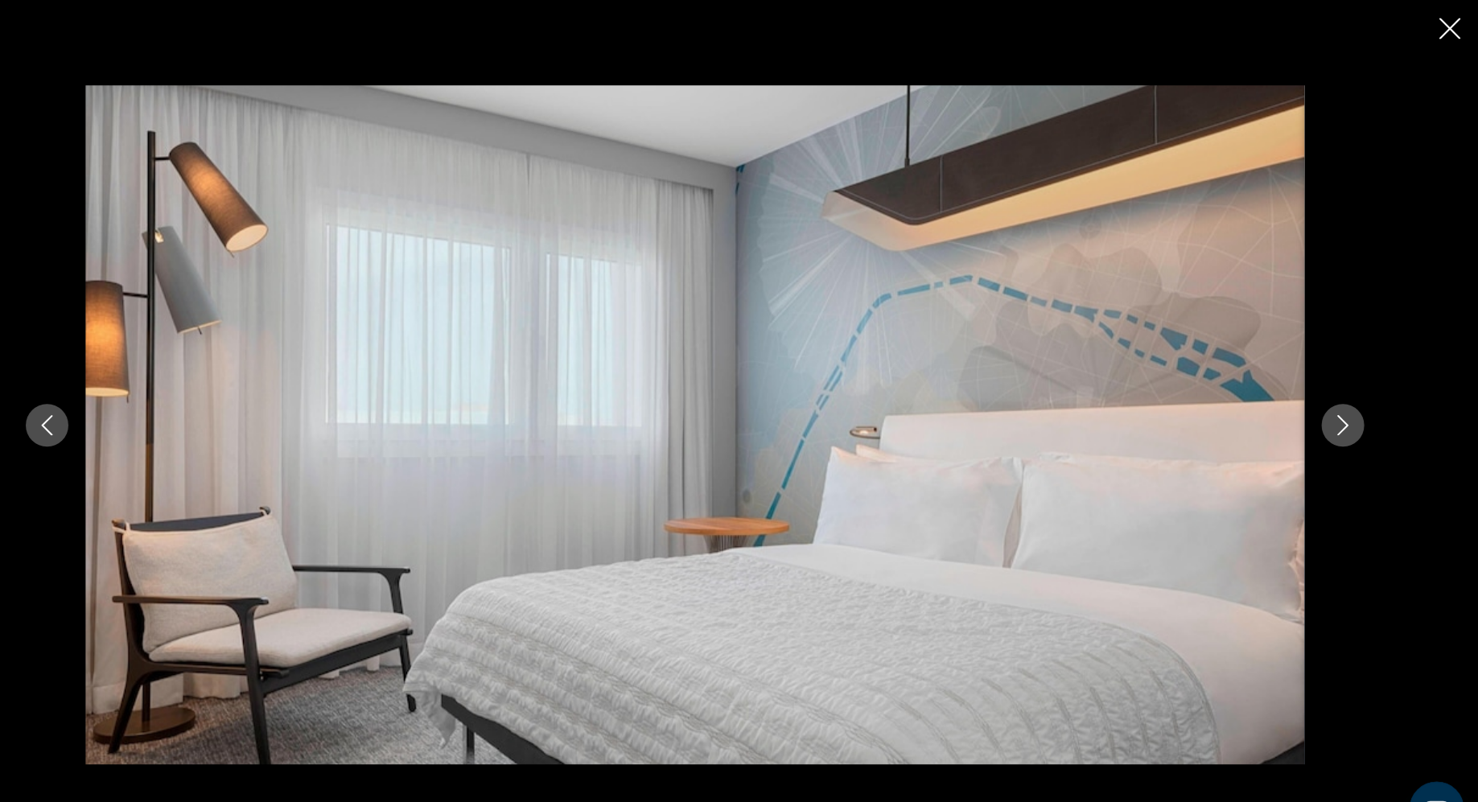
click at [1351, 397] on icon "Next image" at bounding box center [1350, 401] width 10 height 19
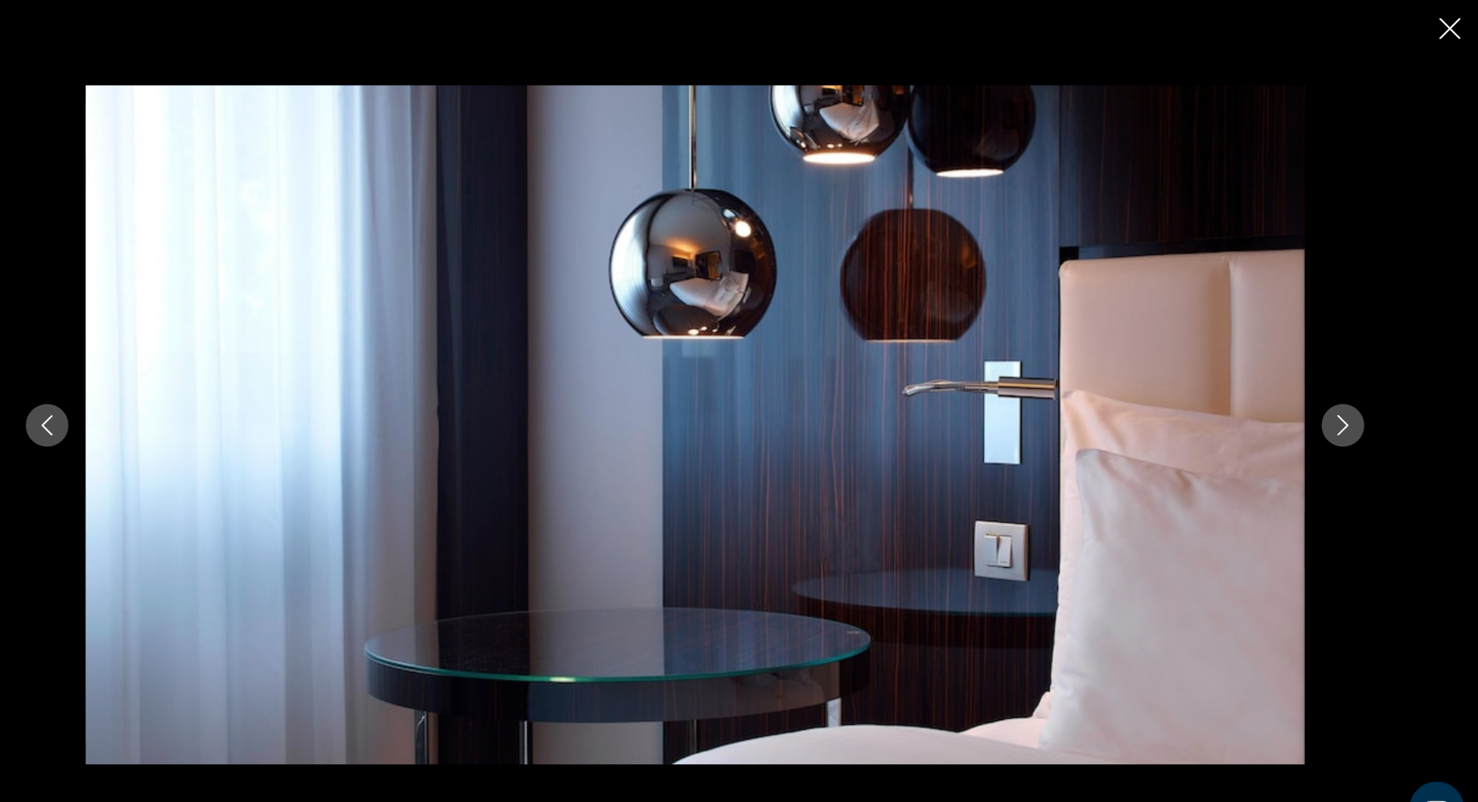
click at [1351, 397] on icon "Next image" at bounding box center [1350, 401] width 10 height 19
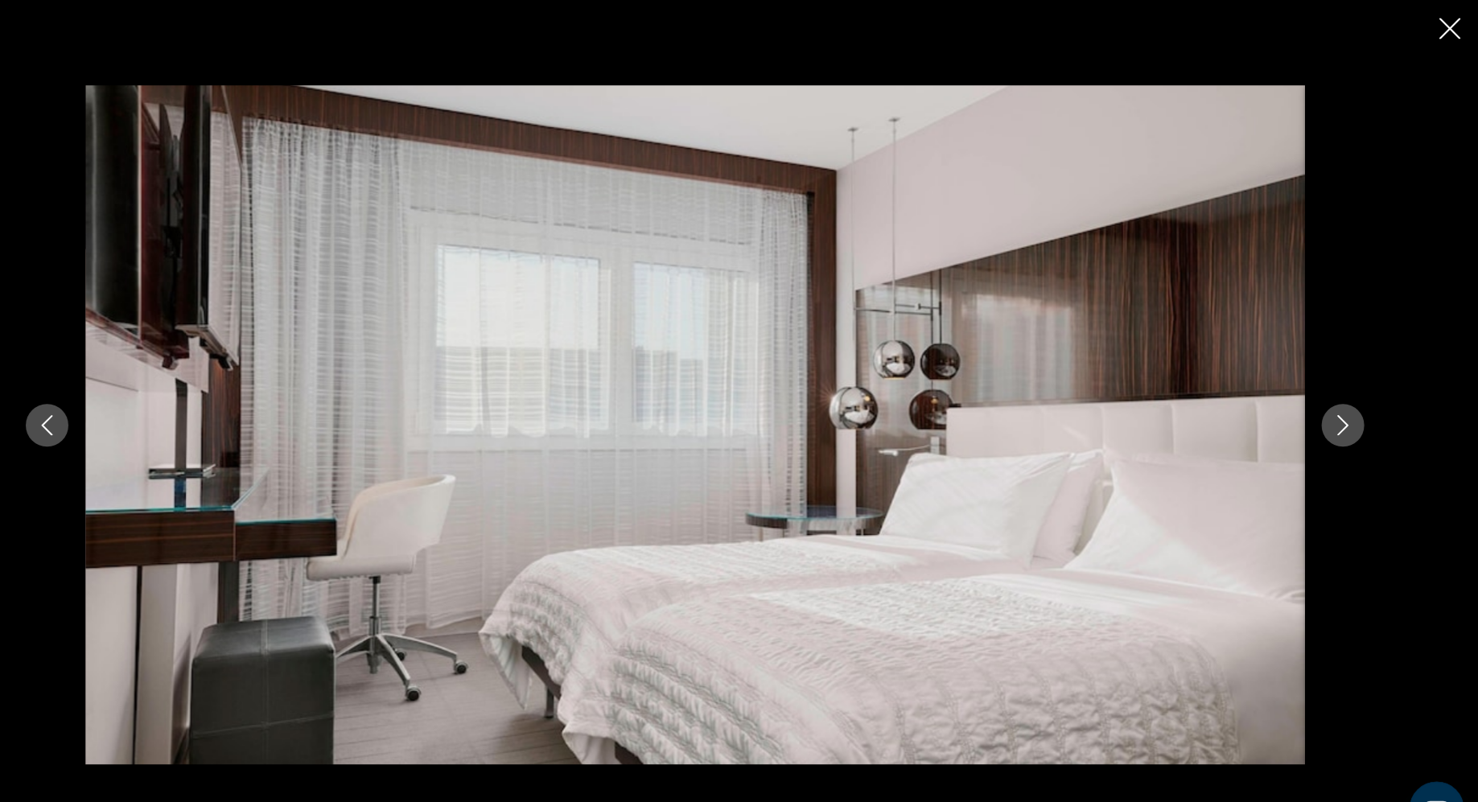
click at [1351, 397] on icon "Next image" at bounding box center [1350, 401] width 10 height 19
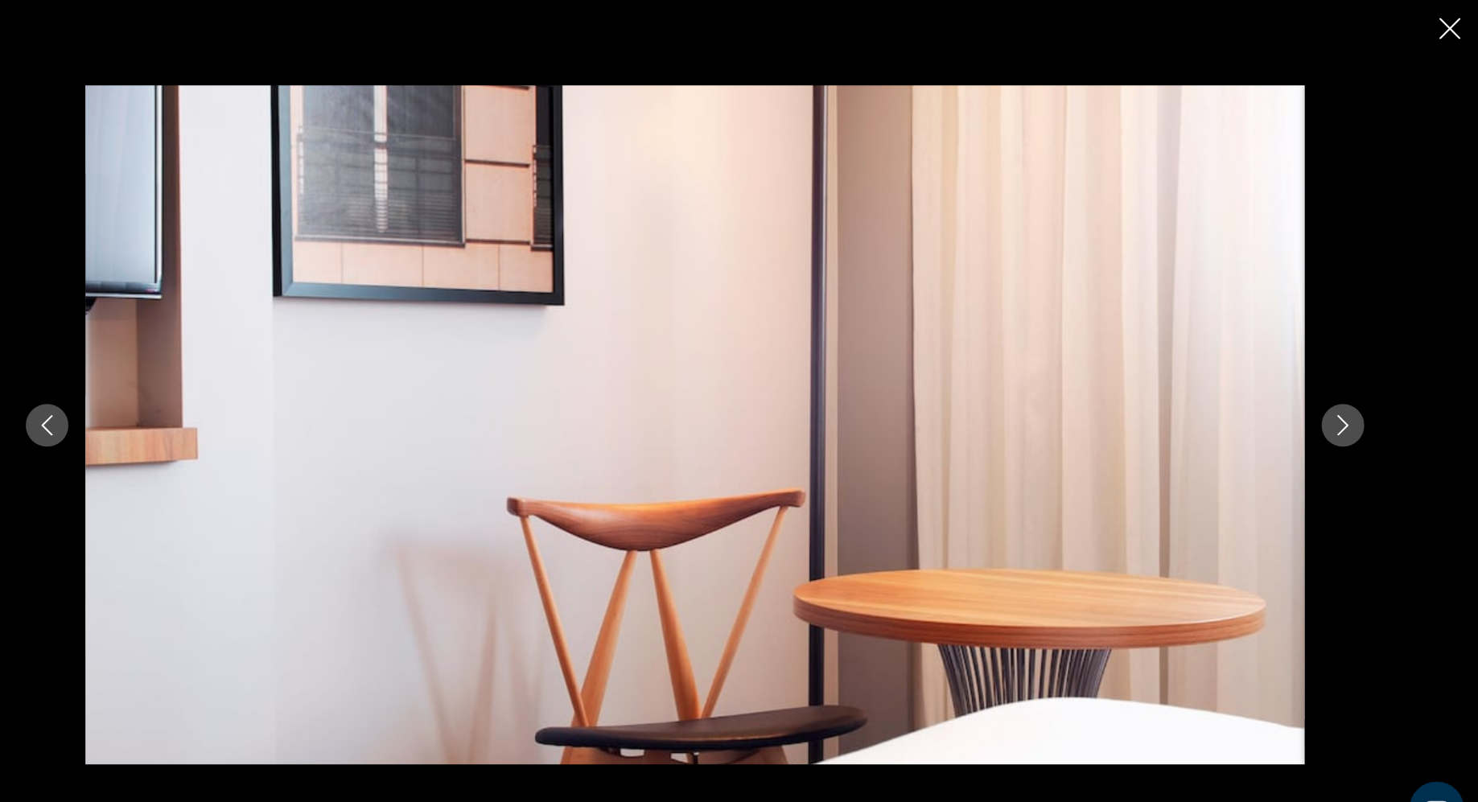
click at [1351, 397] on icon "Next image" at bounding box center [1350, 401] width 10 height 19
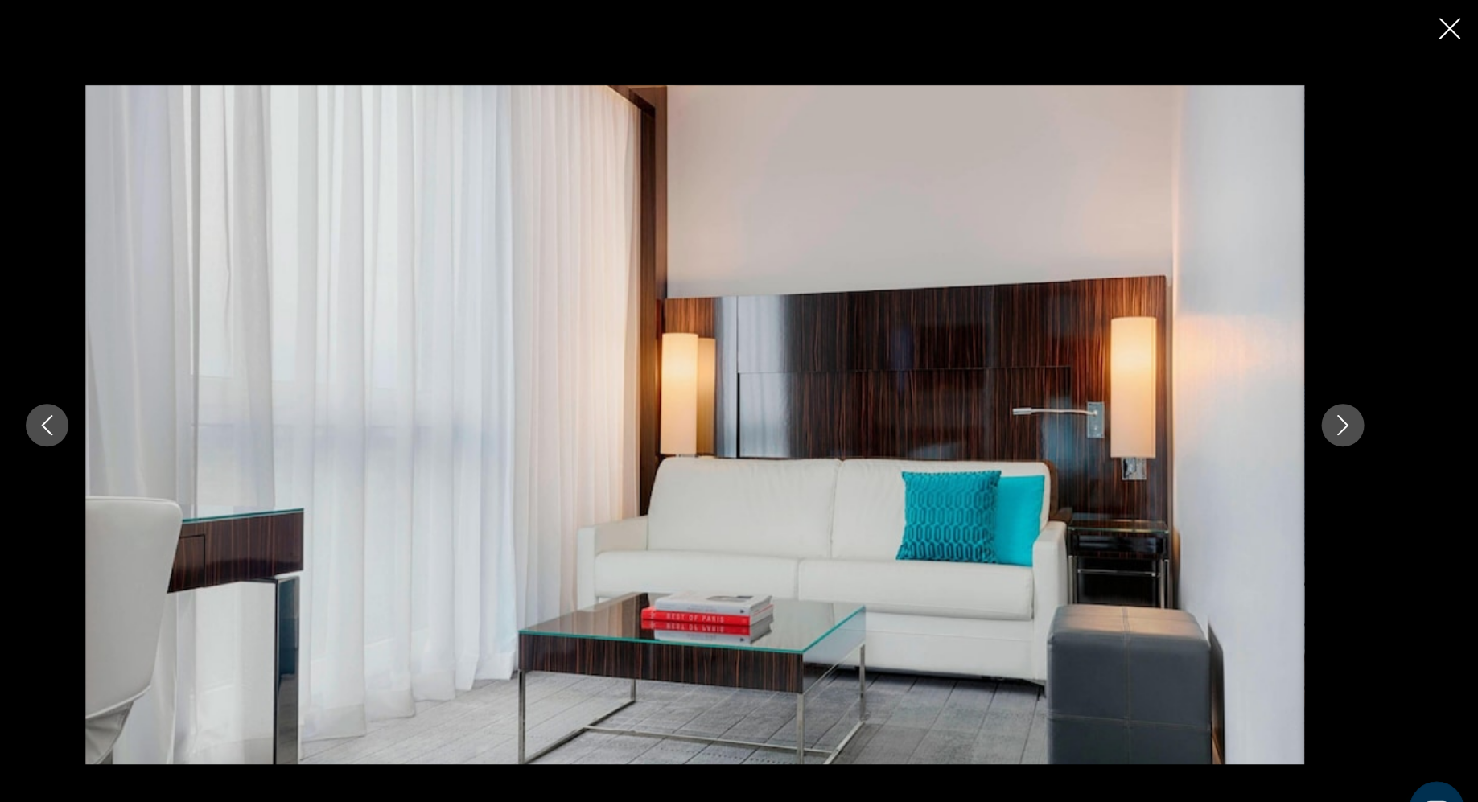
click at [1351, 397] on icon "Next image" at bounding box center [1350, 401] width 10 height 19
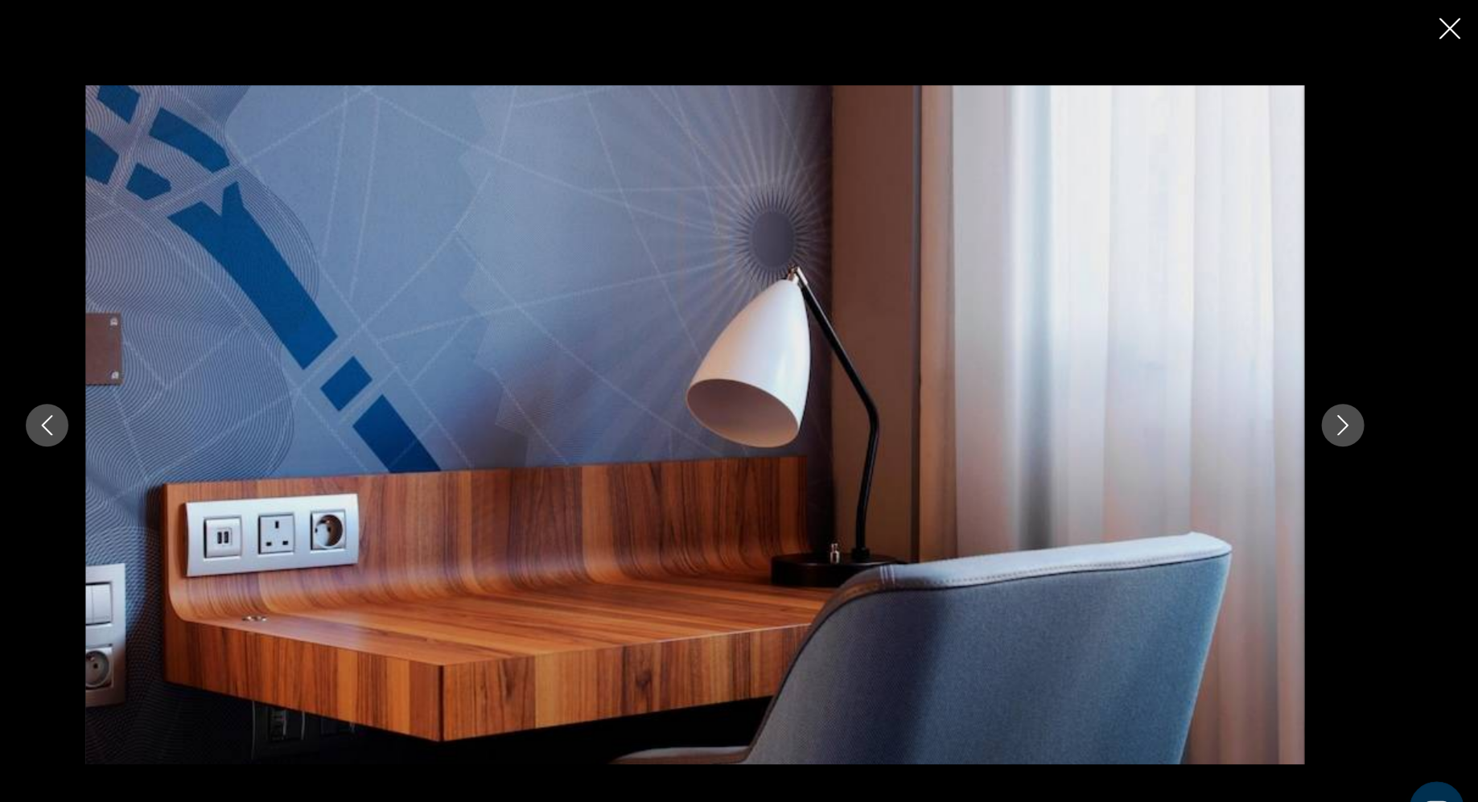
click at [1351, 397] on icon "Next image" at bounding box center [1350, 401] width 10 height 19
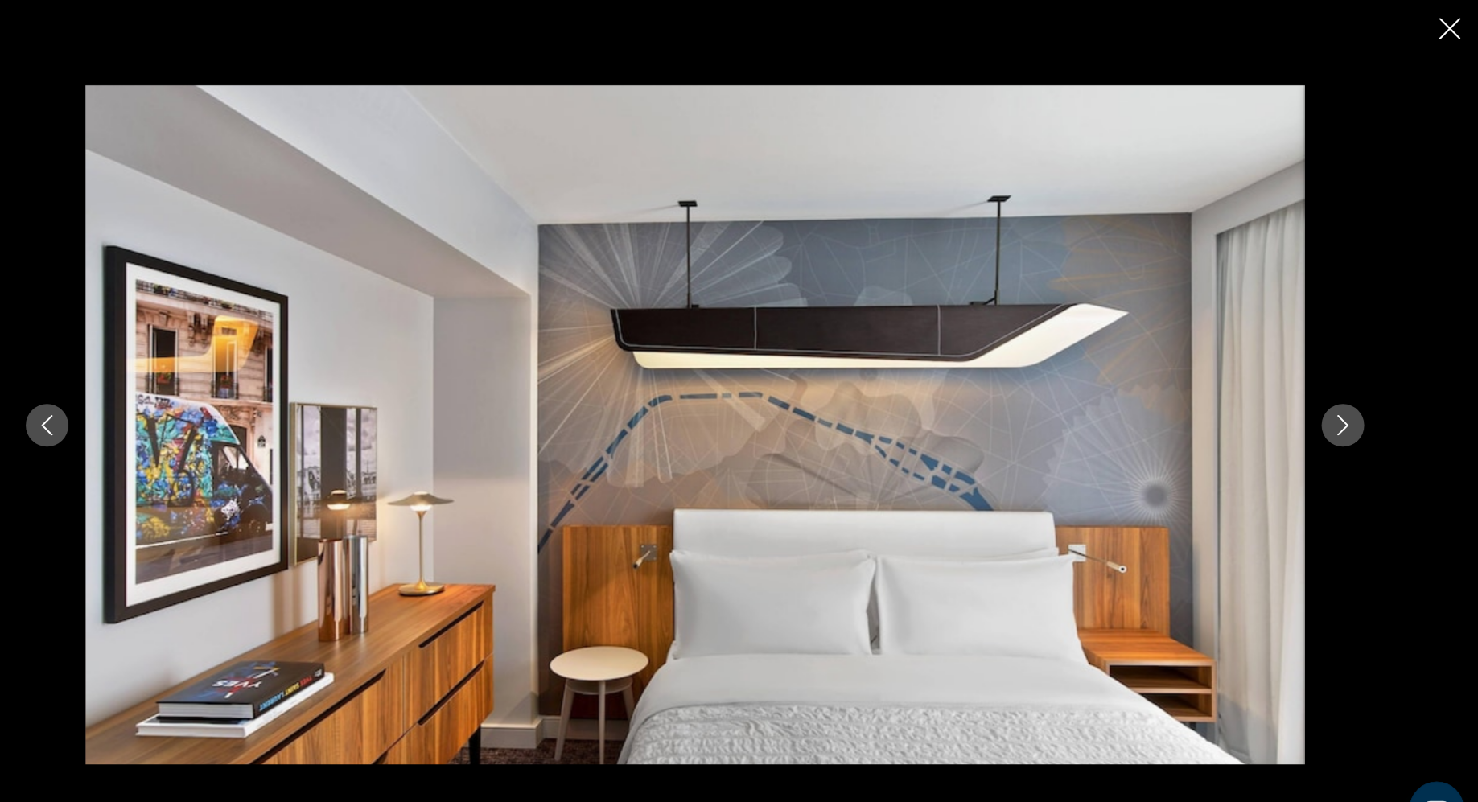
click at [1351, 397] on icon "Next image" at bounding box center [1350, 401] width 10 height 19
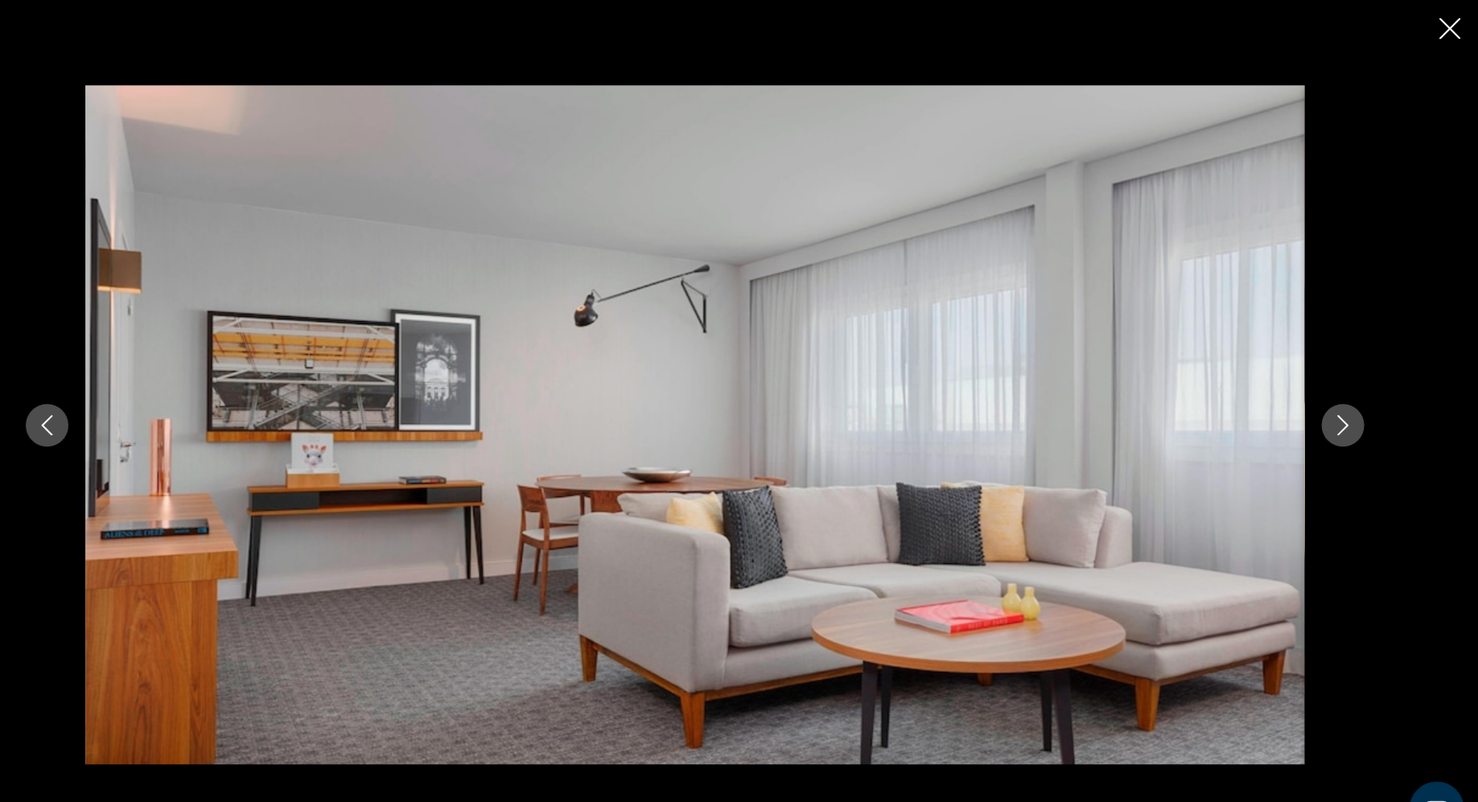
click at [1351, 397] on icon "Next image" at bounding box center [1350, 401] width 10 height 19
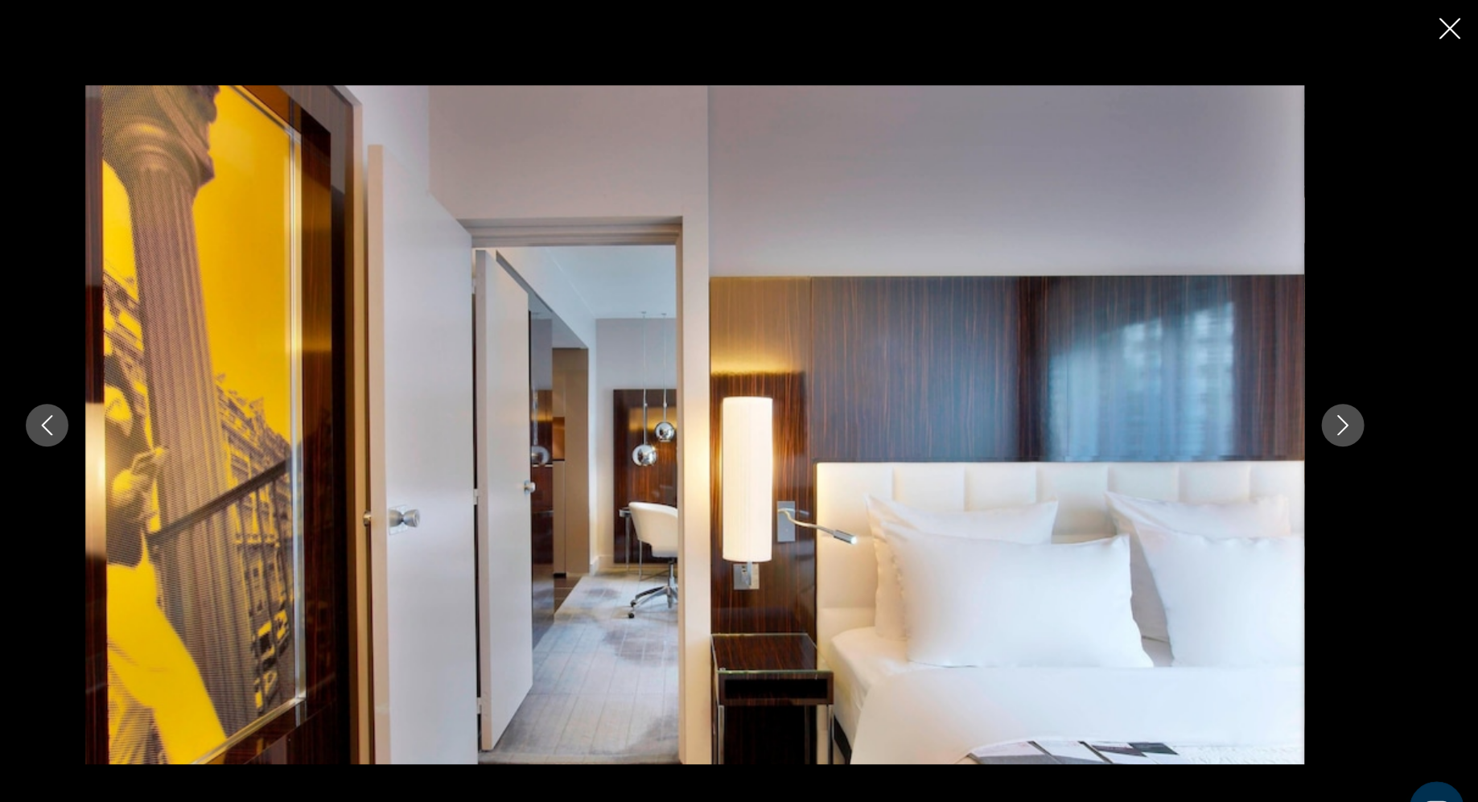
click at [1351, 397] on icon "Next image" at bounding box center [1350, 401] width 10 height 19
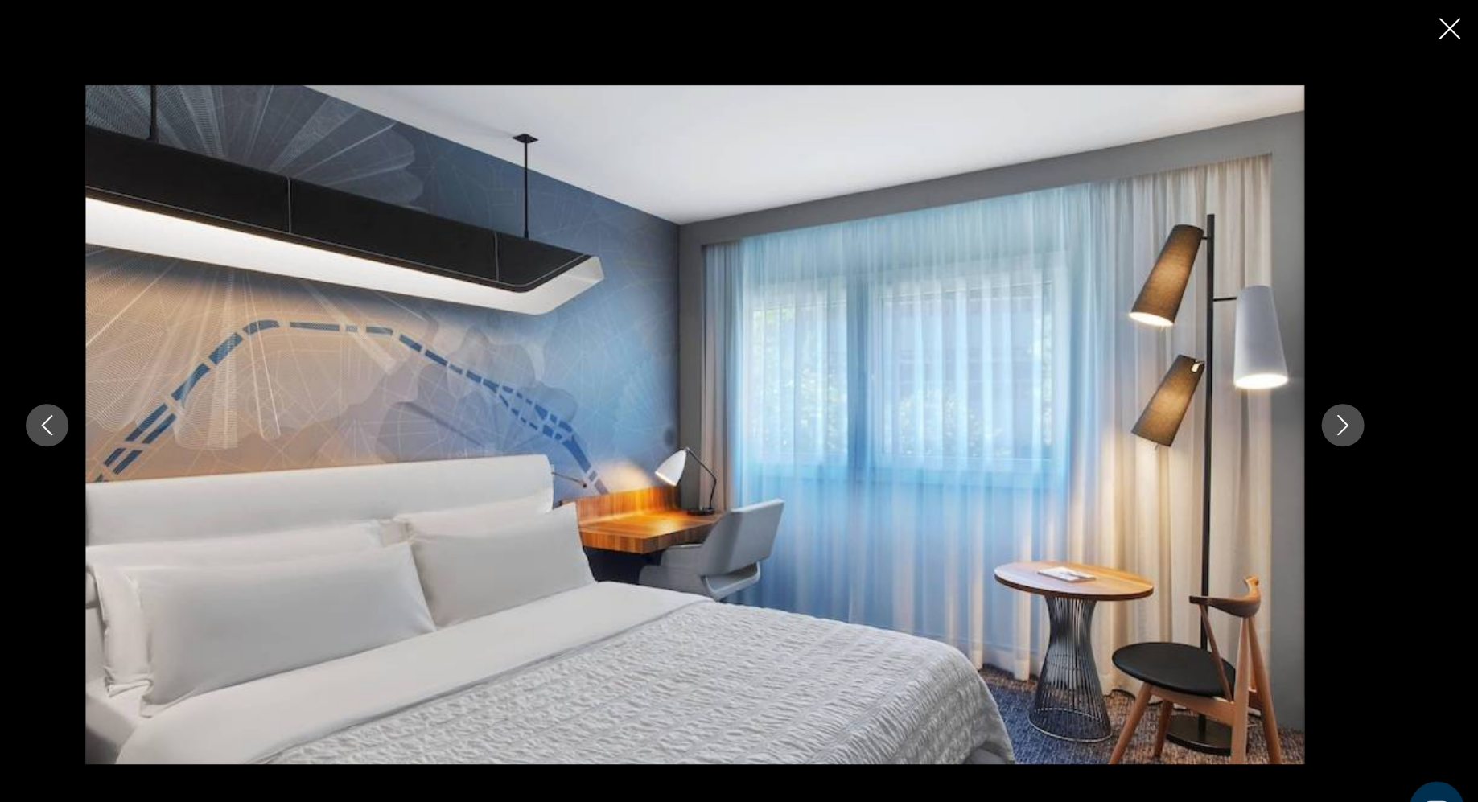
click at [130, 410] on icon "Previous image" at bounding box center [127, 401] width 19 height 19
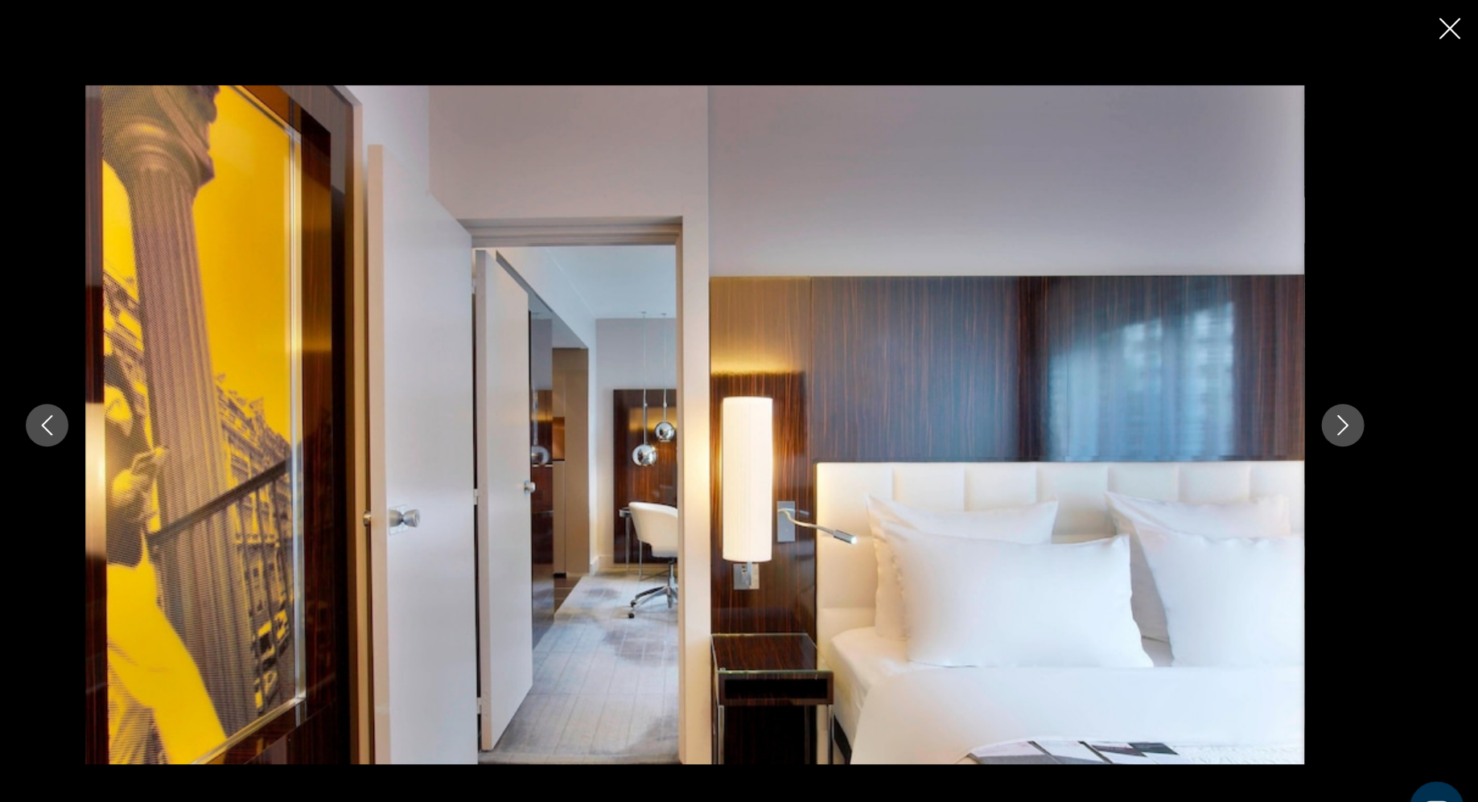
click at [1359, 393] on icon "Next image" at bounding box center [1350, 401] width 19 height 19
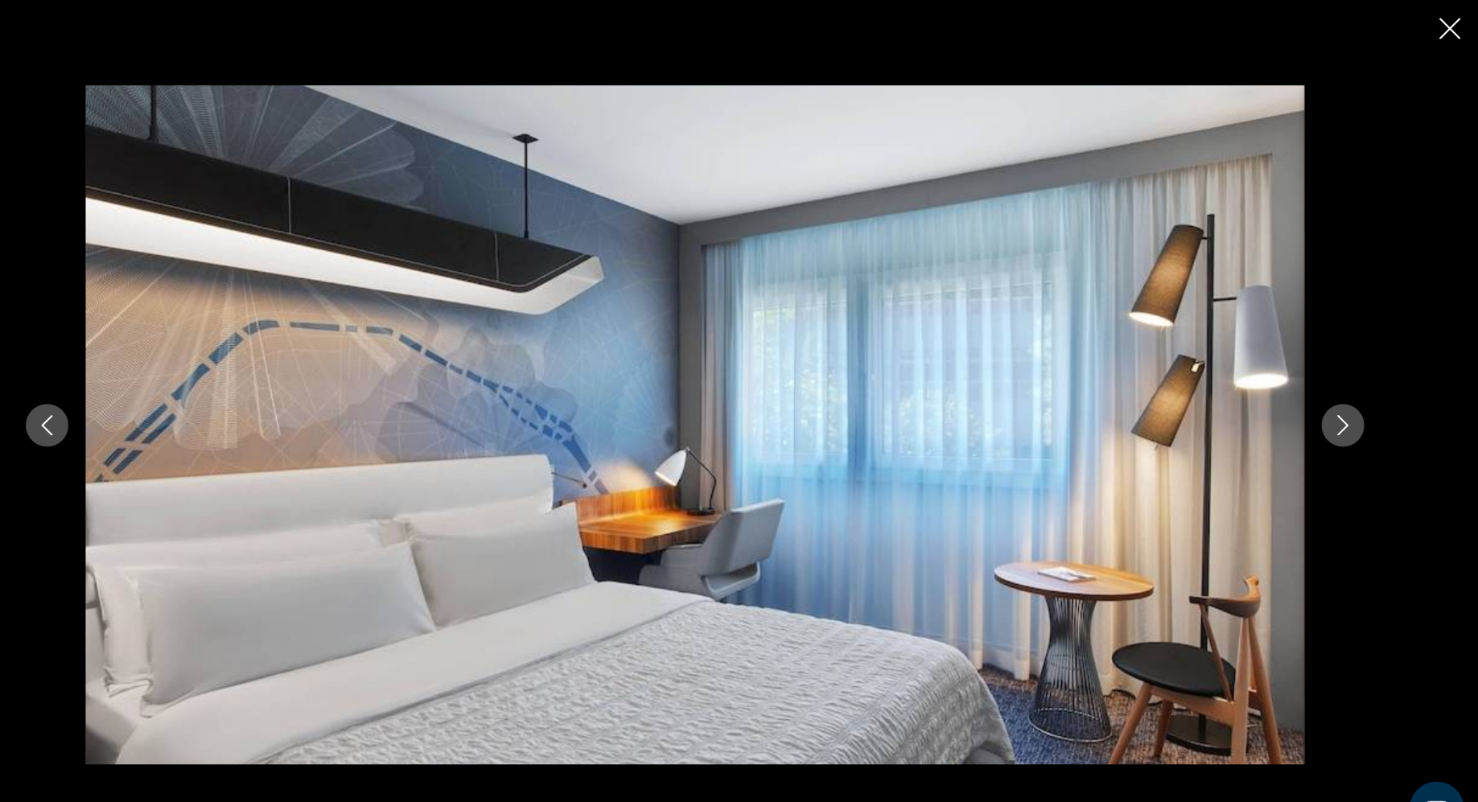
click at [1359, 393] on icon "Next image" at bounding box center [1350, 401] width 19 height 19
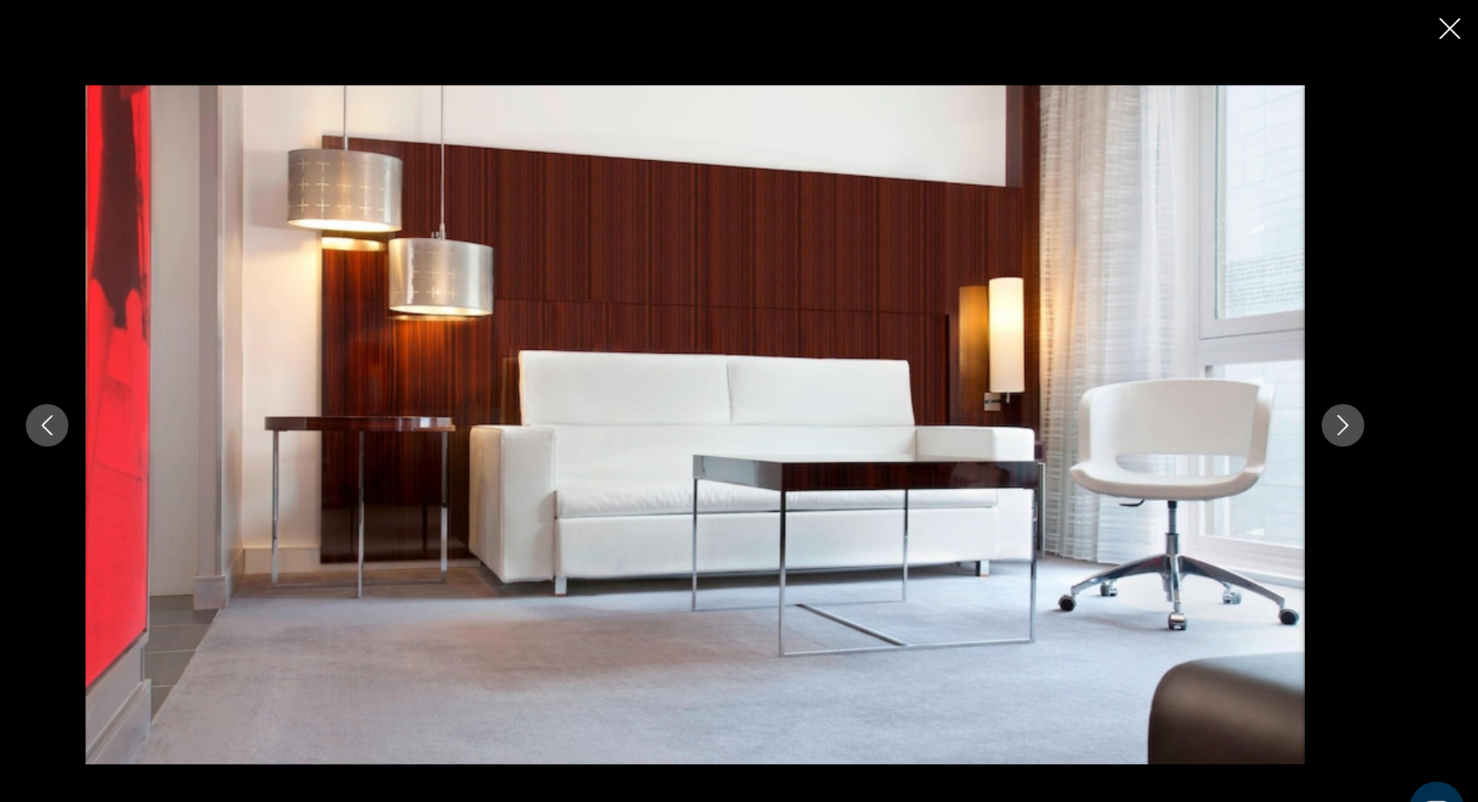
click at [1359, 393] on icon "Next image" at bounding box center [1350, 401] width 19 height 19
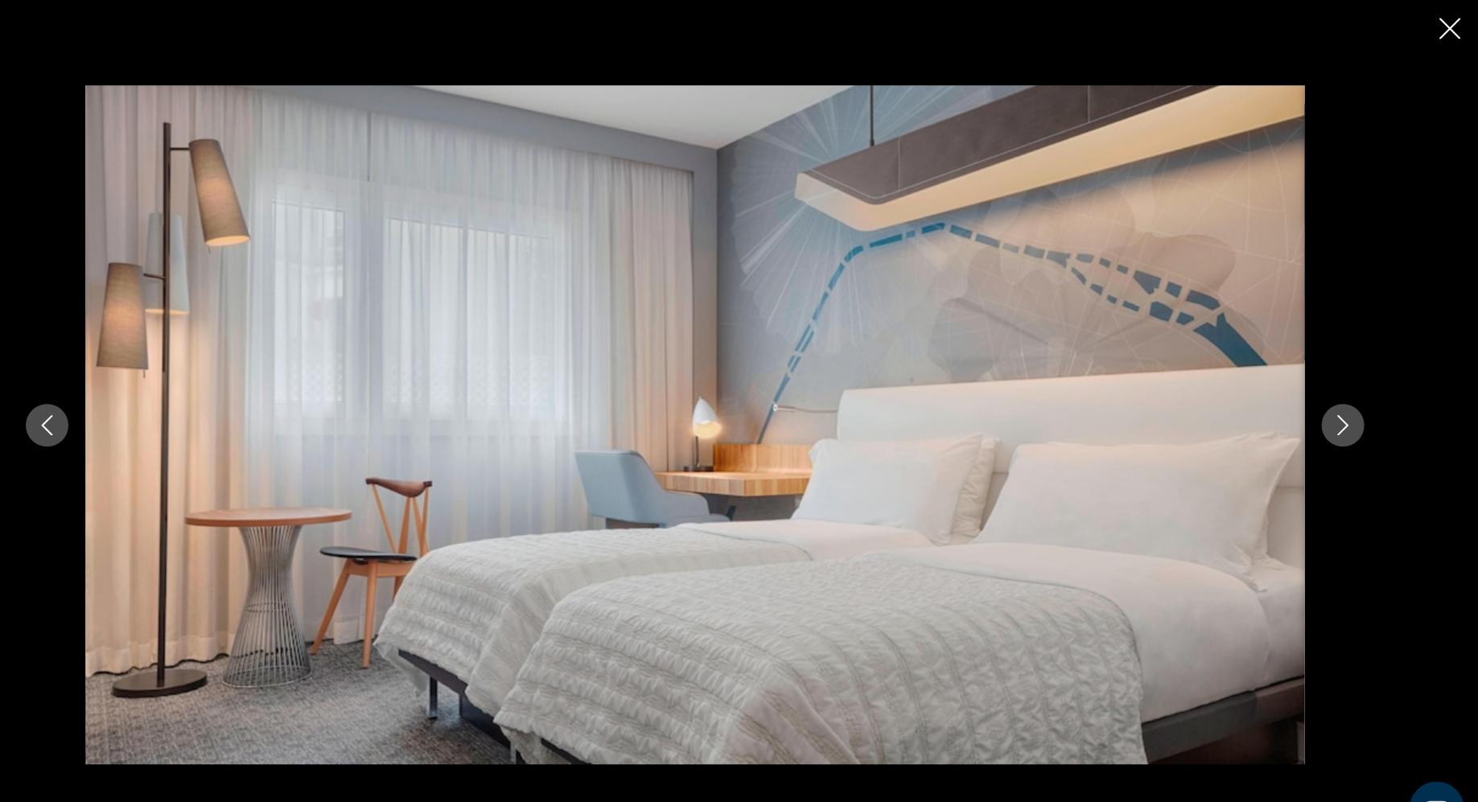
click at [1359, 393] on icon "Next image" at bounding box center [1350, 401] width 19 height 19
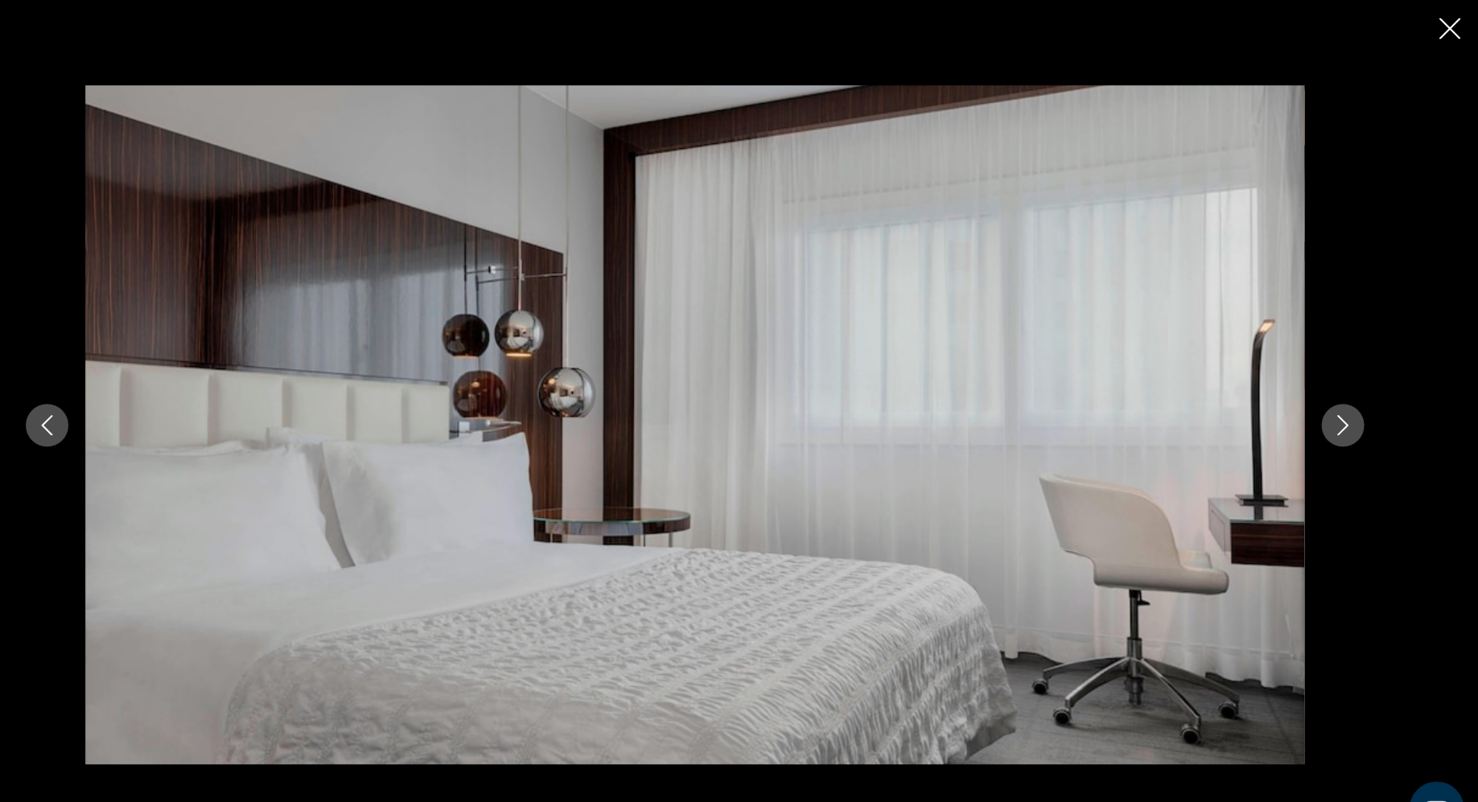
click at [1359, 393] on icon "Next image" at bounding box center [1350, 401] width 19 height 19
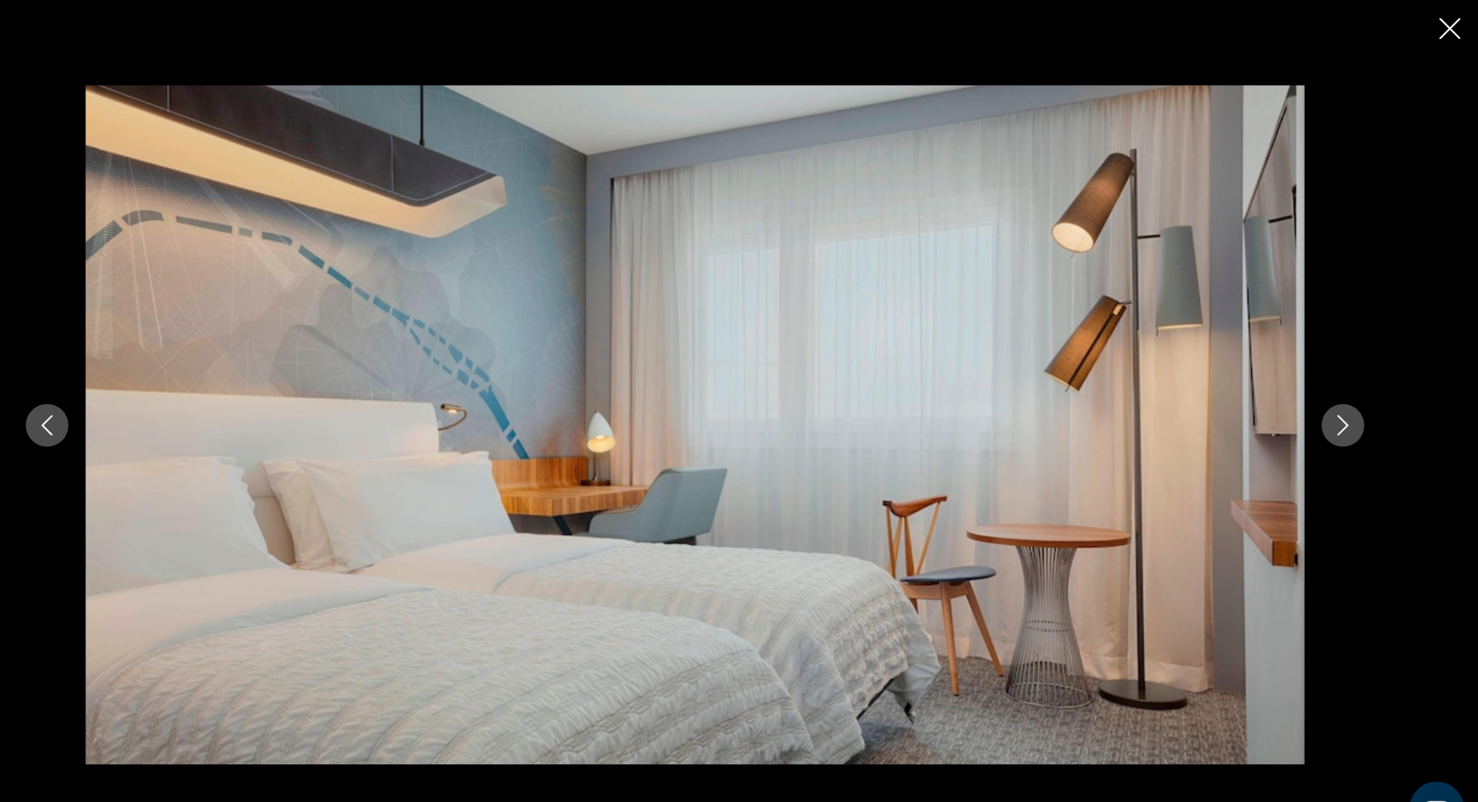
click at [1359, 393] on icon "Next image" at bounding box center [1350, 401] width 19 height 19
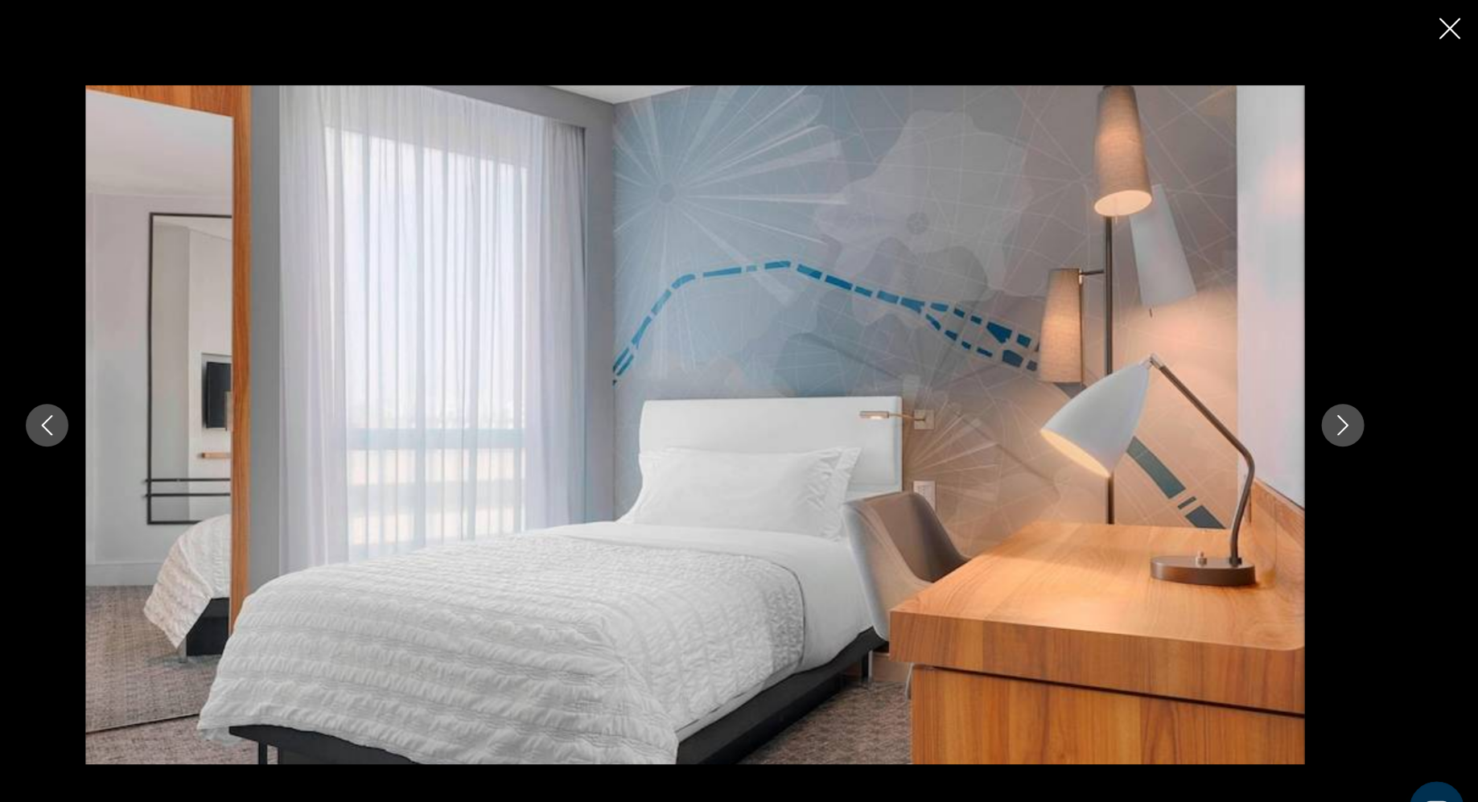
click at [1359, 393] on icon "Next image" at bounding box center [1350, 401] width 19 height 19
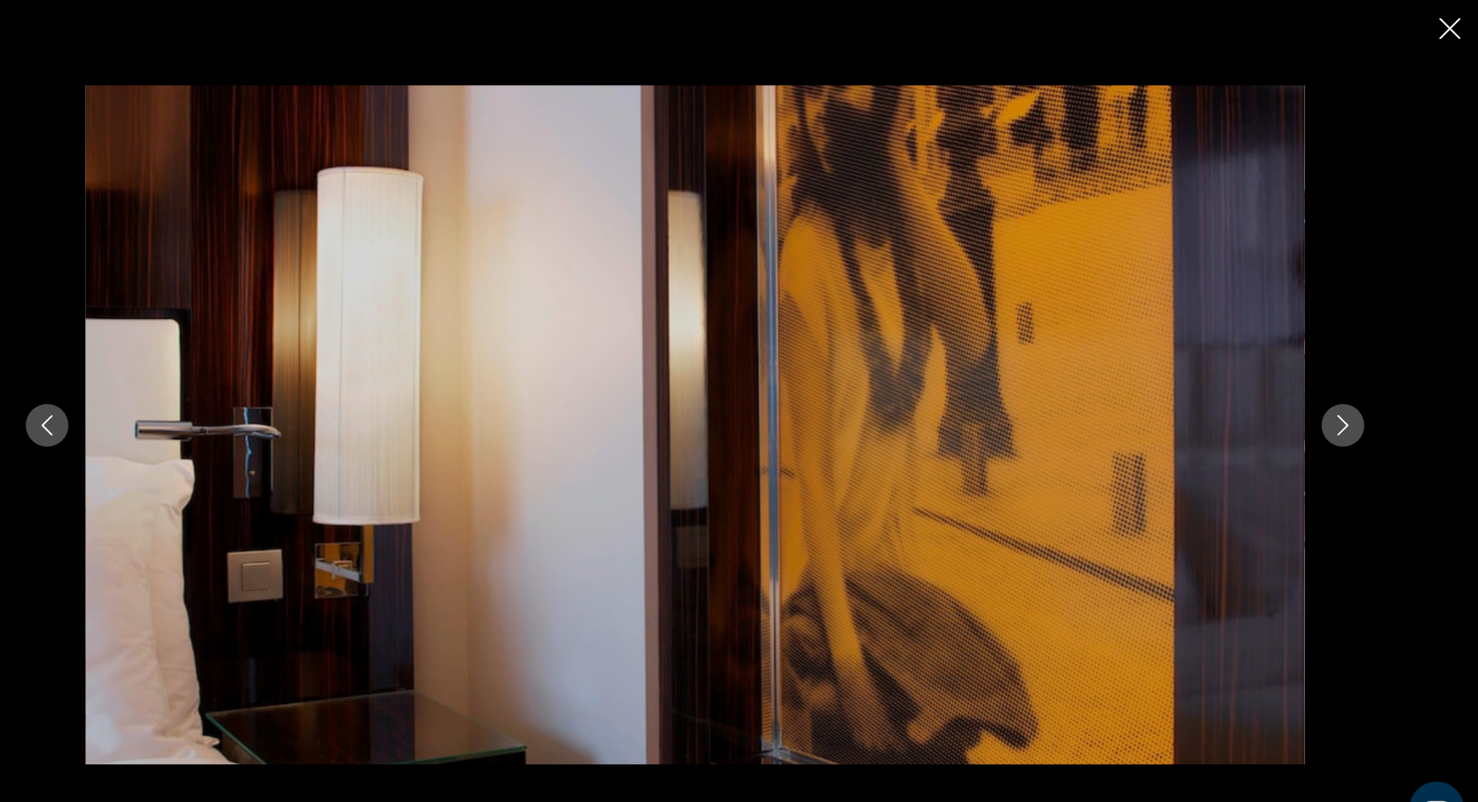
click at [138, 394] on button "Previous image" at bounding box center [128, 401] width 40 height 40
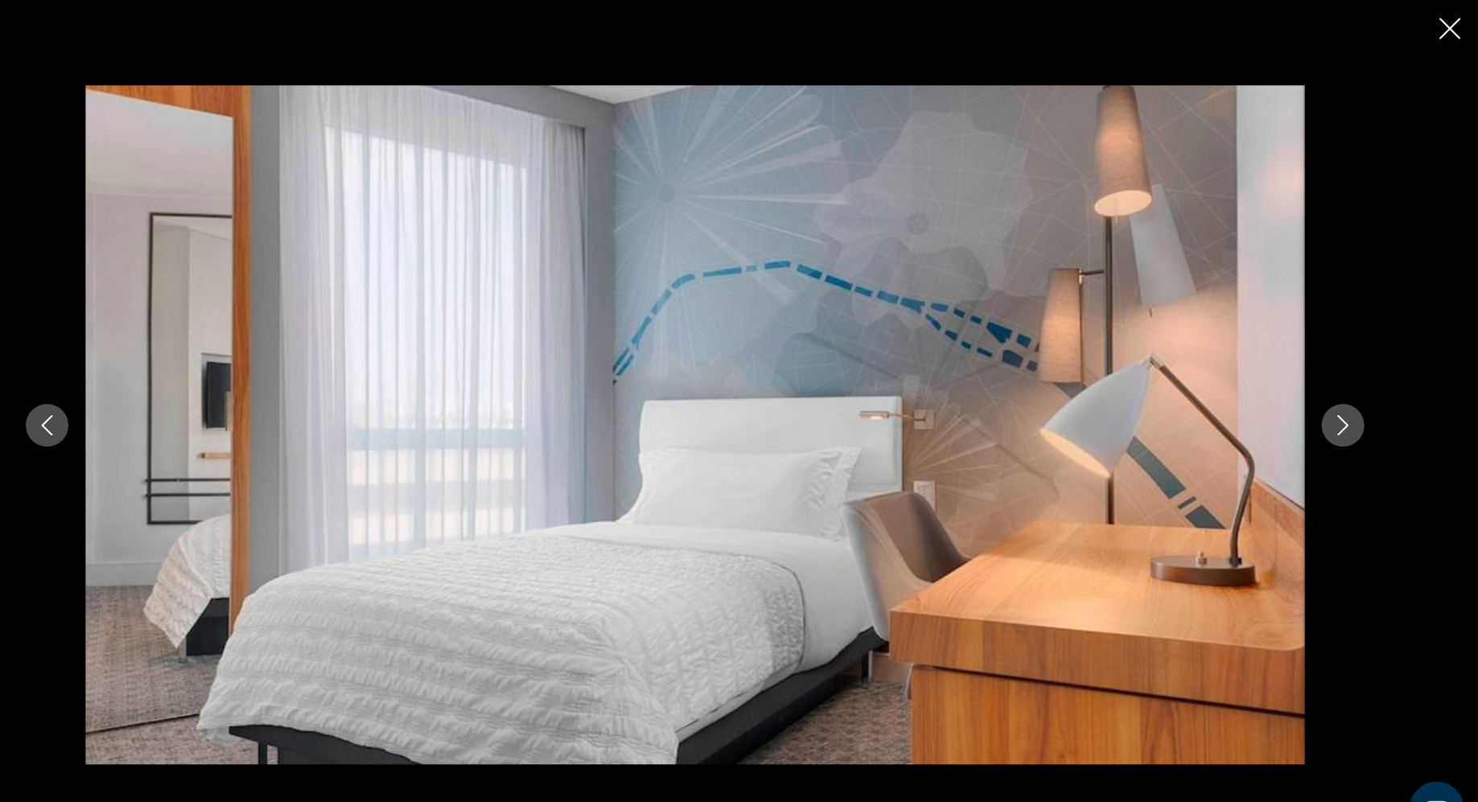
click at [1350, 404] on icon "Next image" at bounding box center [1350, 401] width 19 height 19
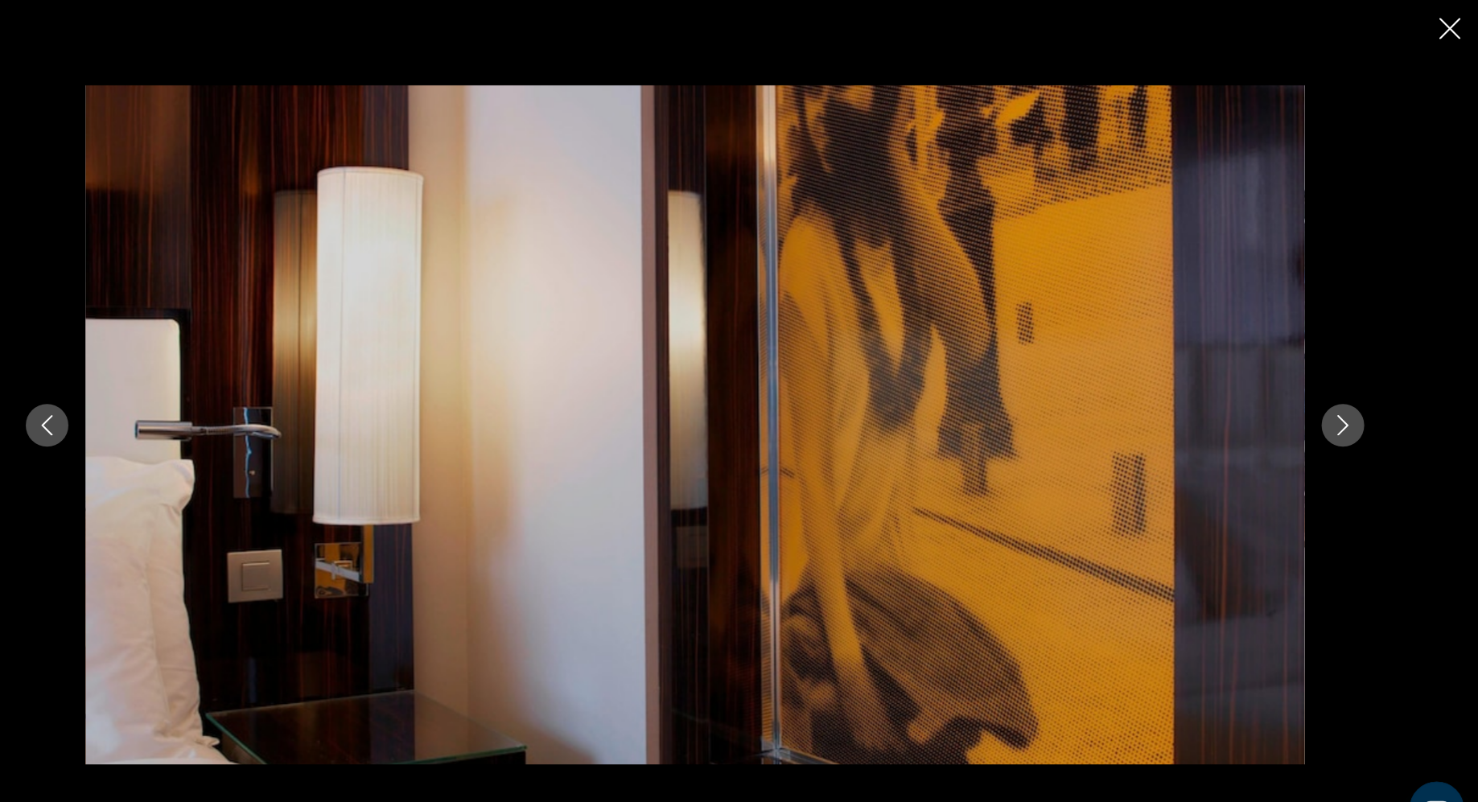
click at [1350, 404] on icon "Next image" at bounding box center [1350, 401] width 19 height 19
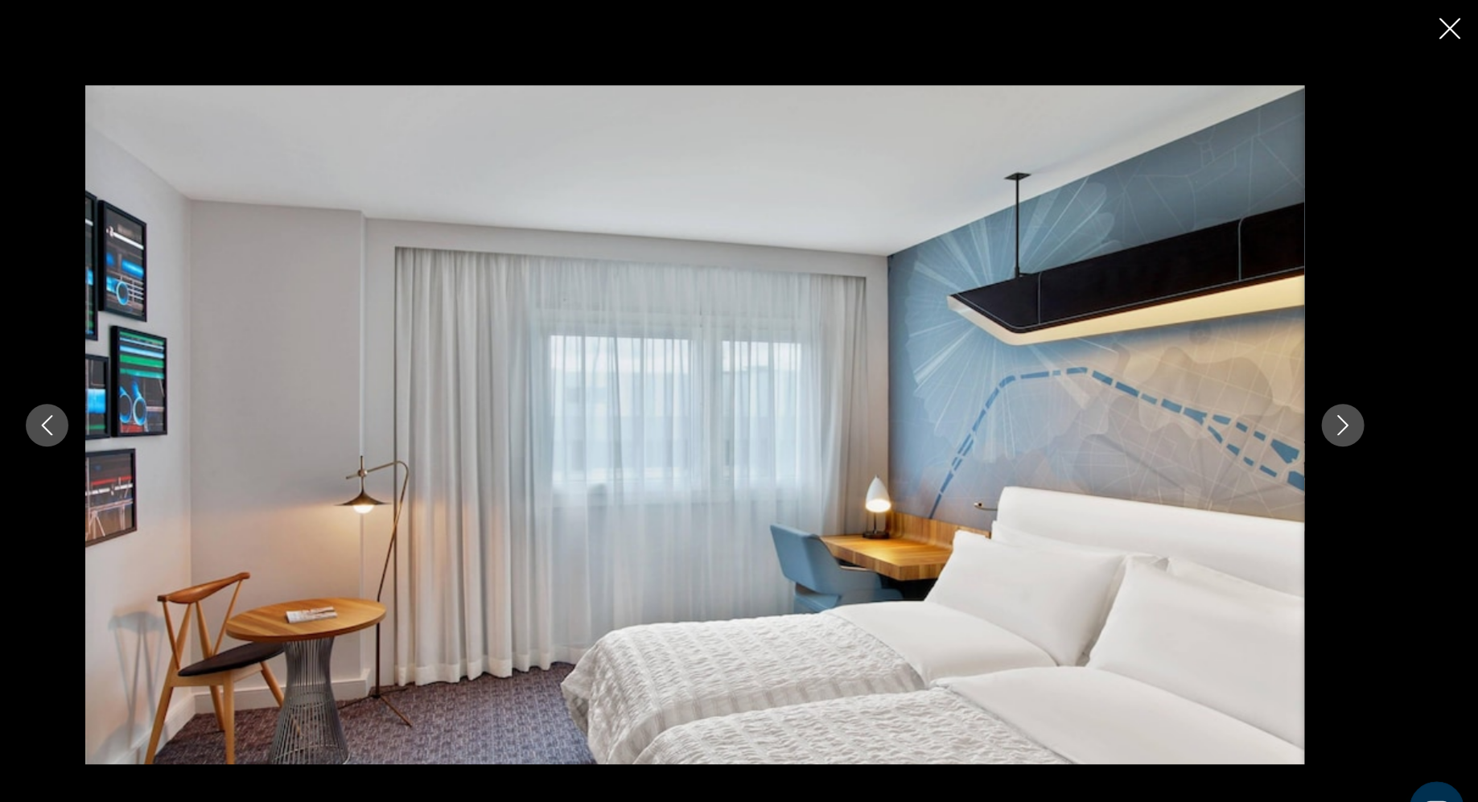
click at [1350, 404] on icon "Next image" at bounding box center [1350, 401] width 19 height 19
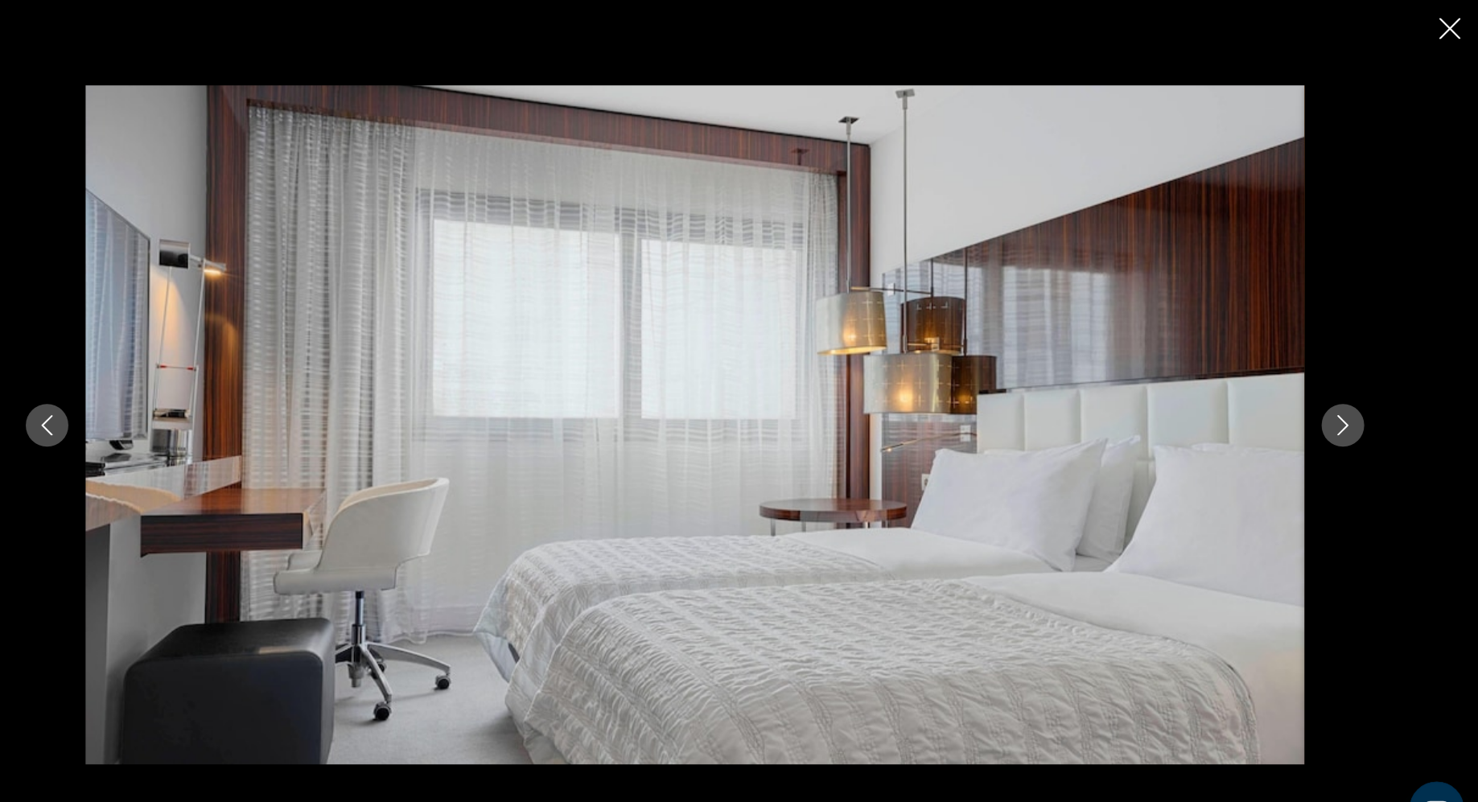
click at [1350, 404] on icon "Next image" at bounding box center [1350, 401] width 19 height 19
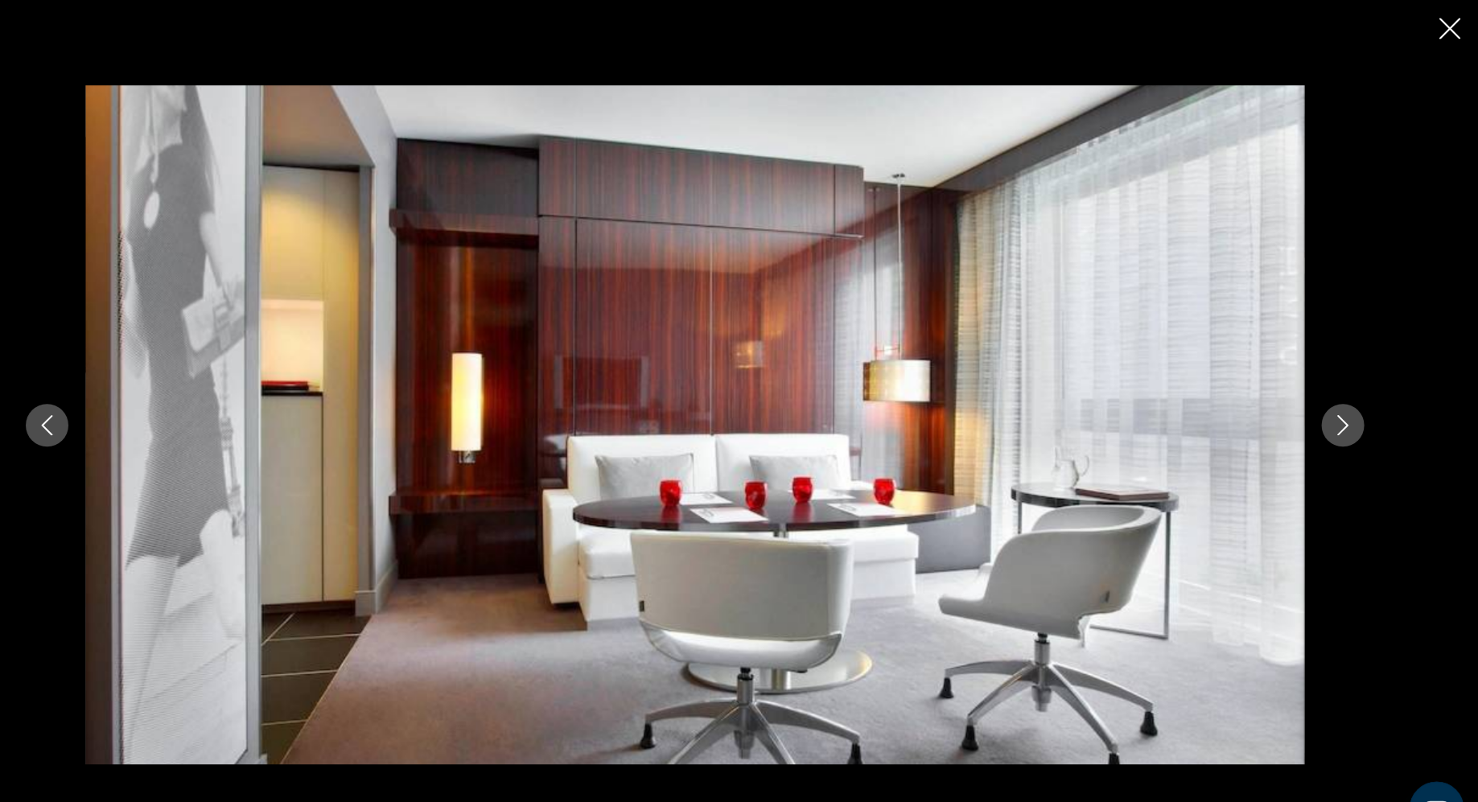
click at [1350, 404] on icon "Next image" at bounding box center [1350, 401] width 19 height 19
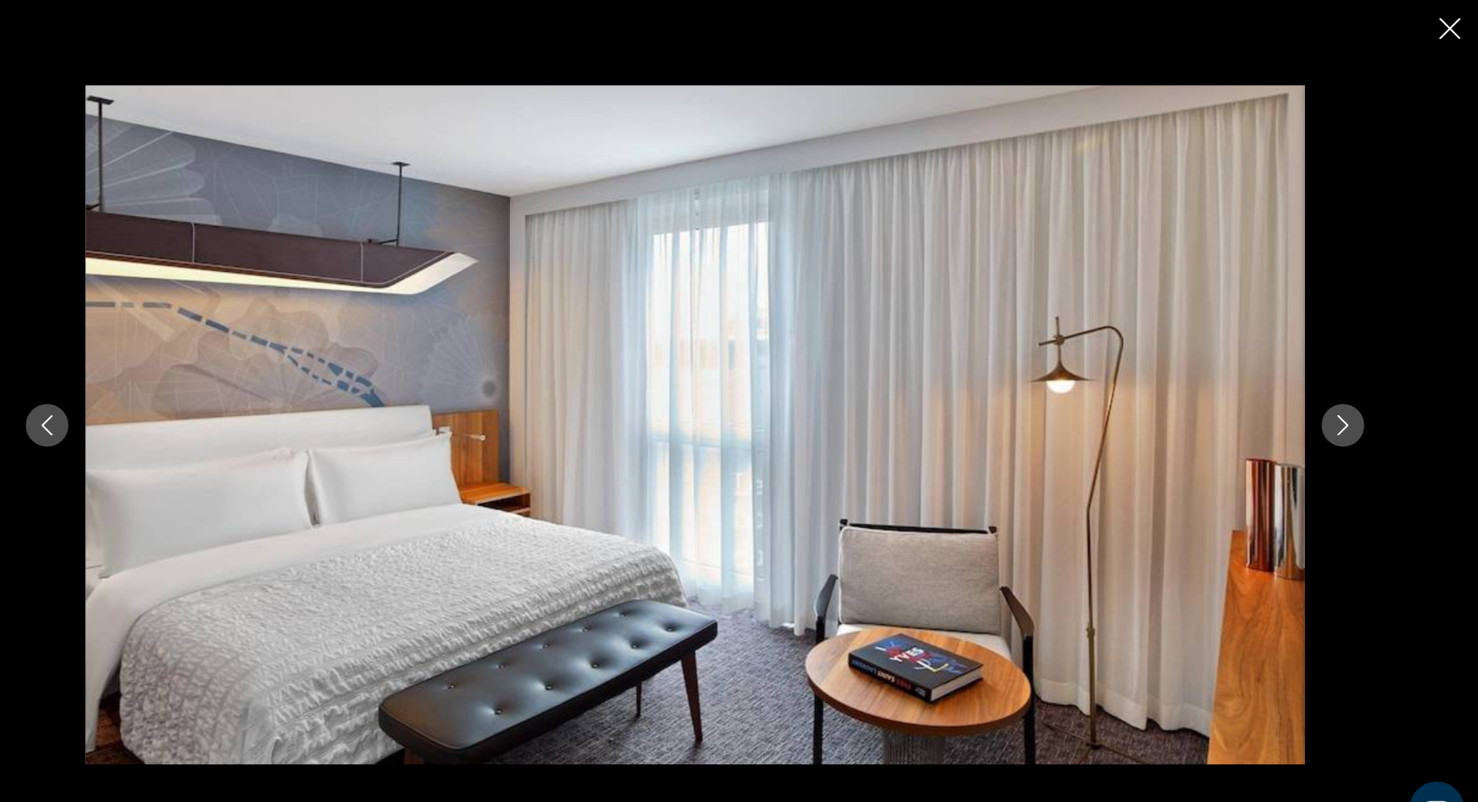
click at [1350, 404] on icon "Next image" at bounding box center [1350, 401] width 19 height 19
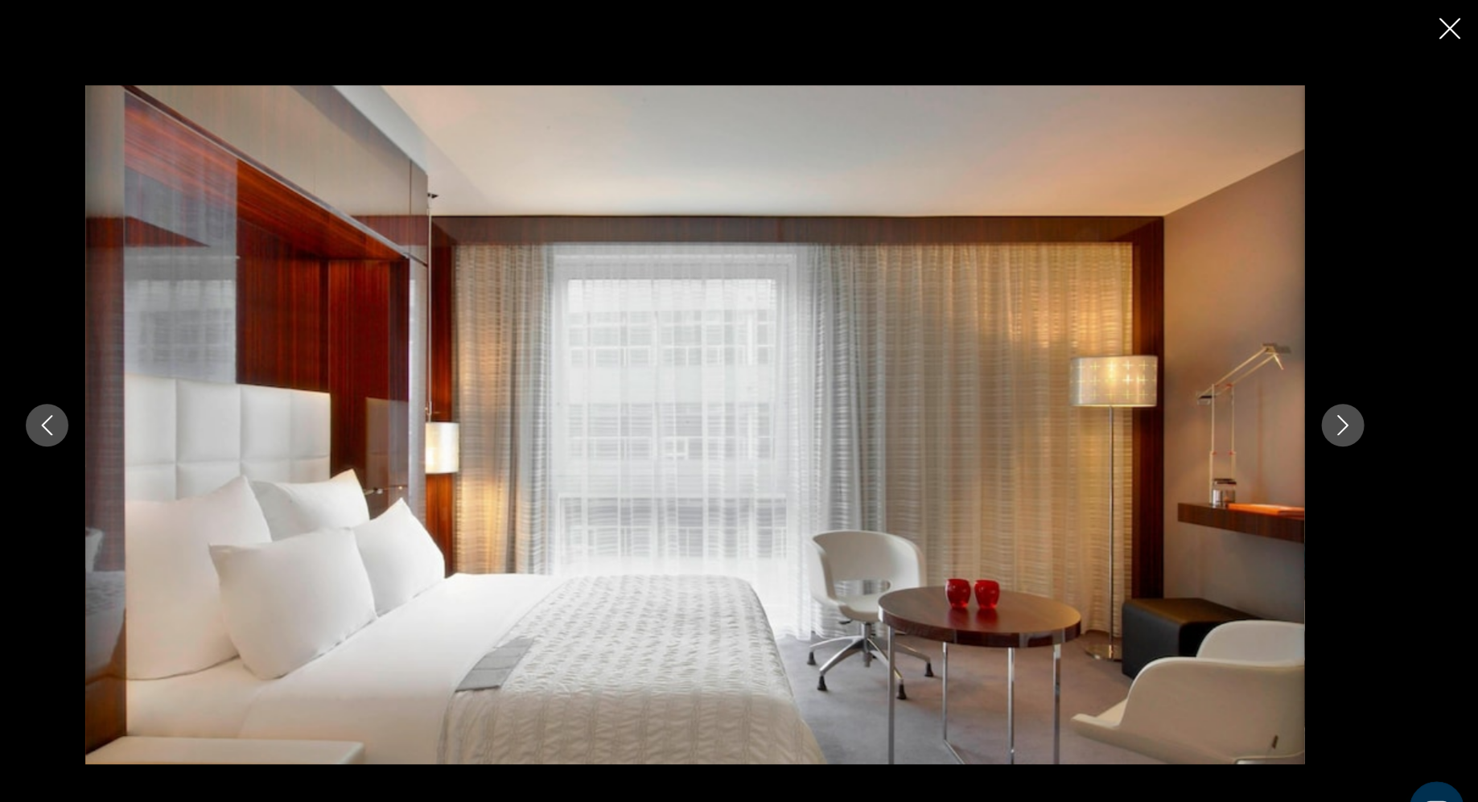
click at [1350, 404] on icon "Next image" at bounding box center [1350, 401] width 19 height 19
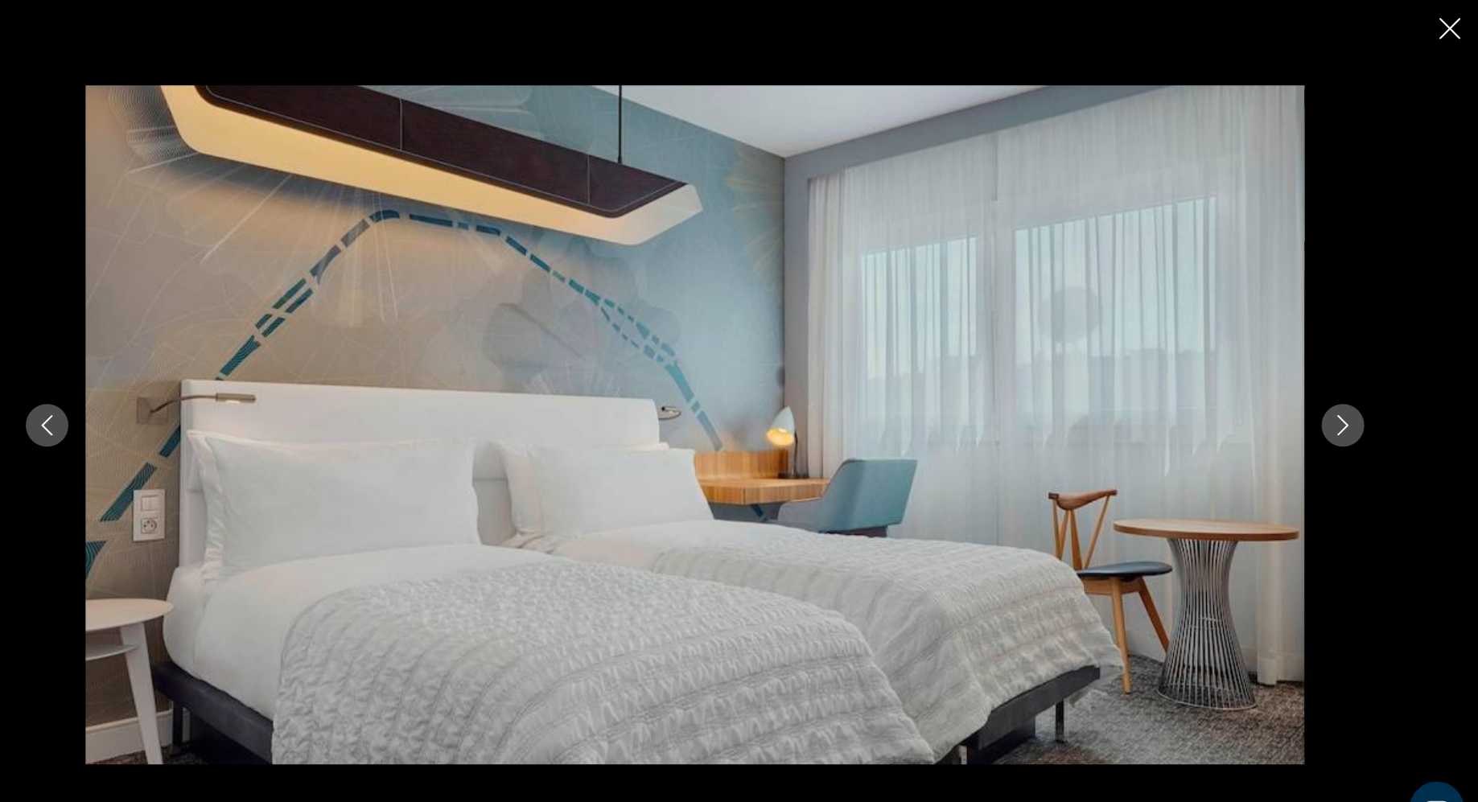
click at [1350, 404] on icon "Next image" at bounding box center [1350, 401] width 19 height 19
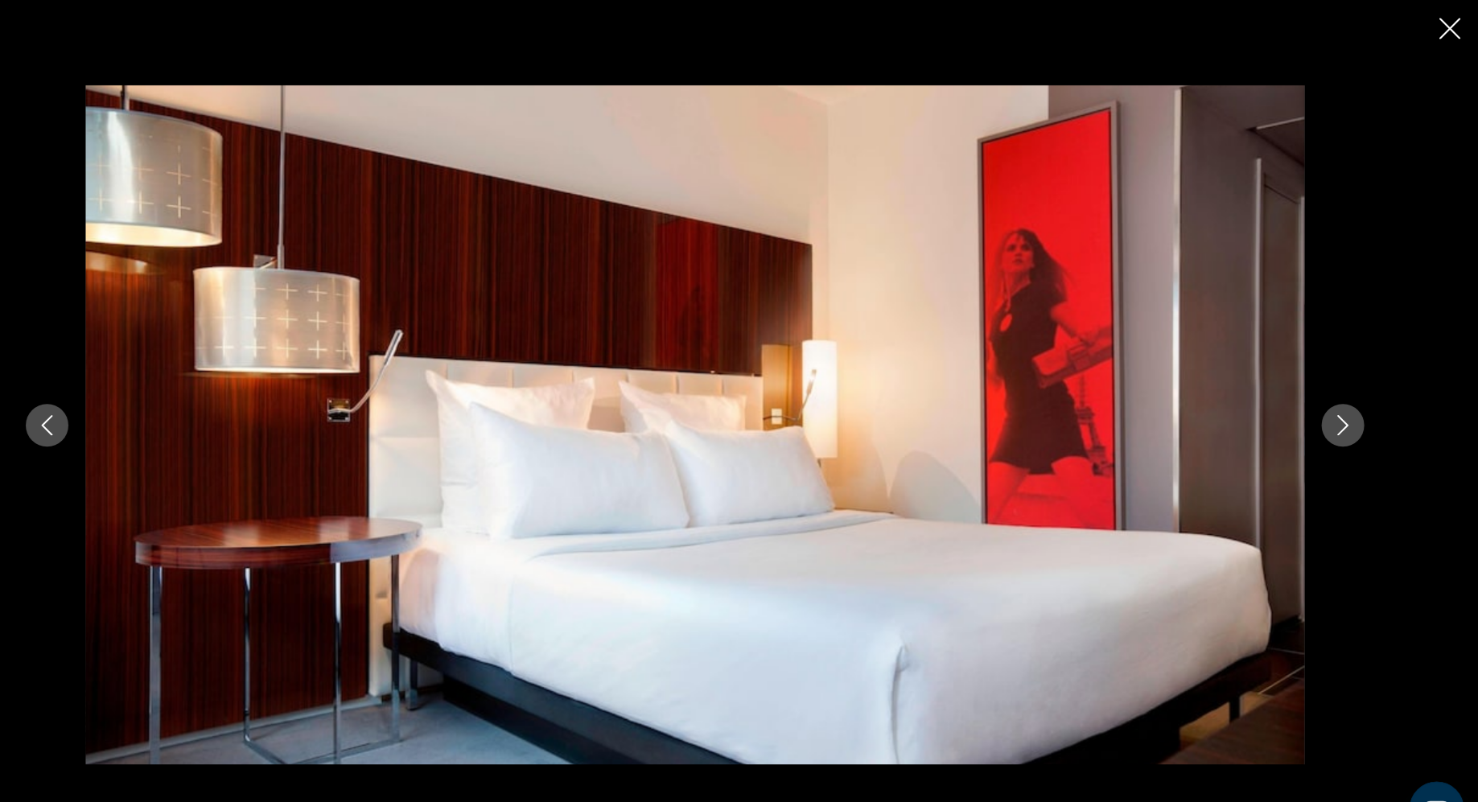
click at [1350, 404] on icon "Next image" at bounding box center [1350, 401] width 19 height 19
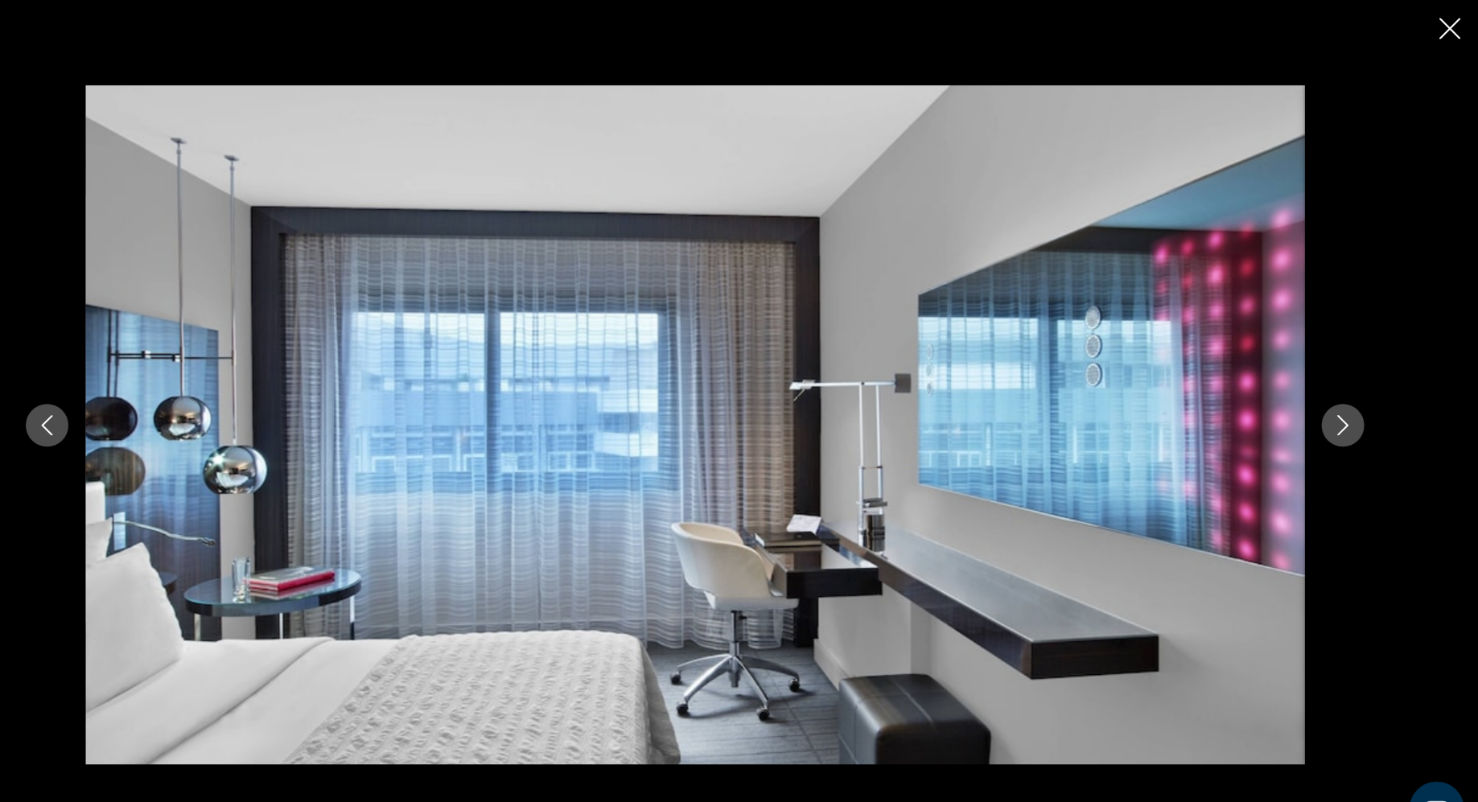
click at [1350, 404] on icon "Next image" at bounding box center [1350, 401] width 19 height 19
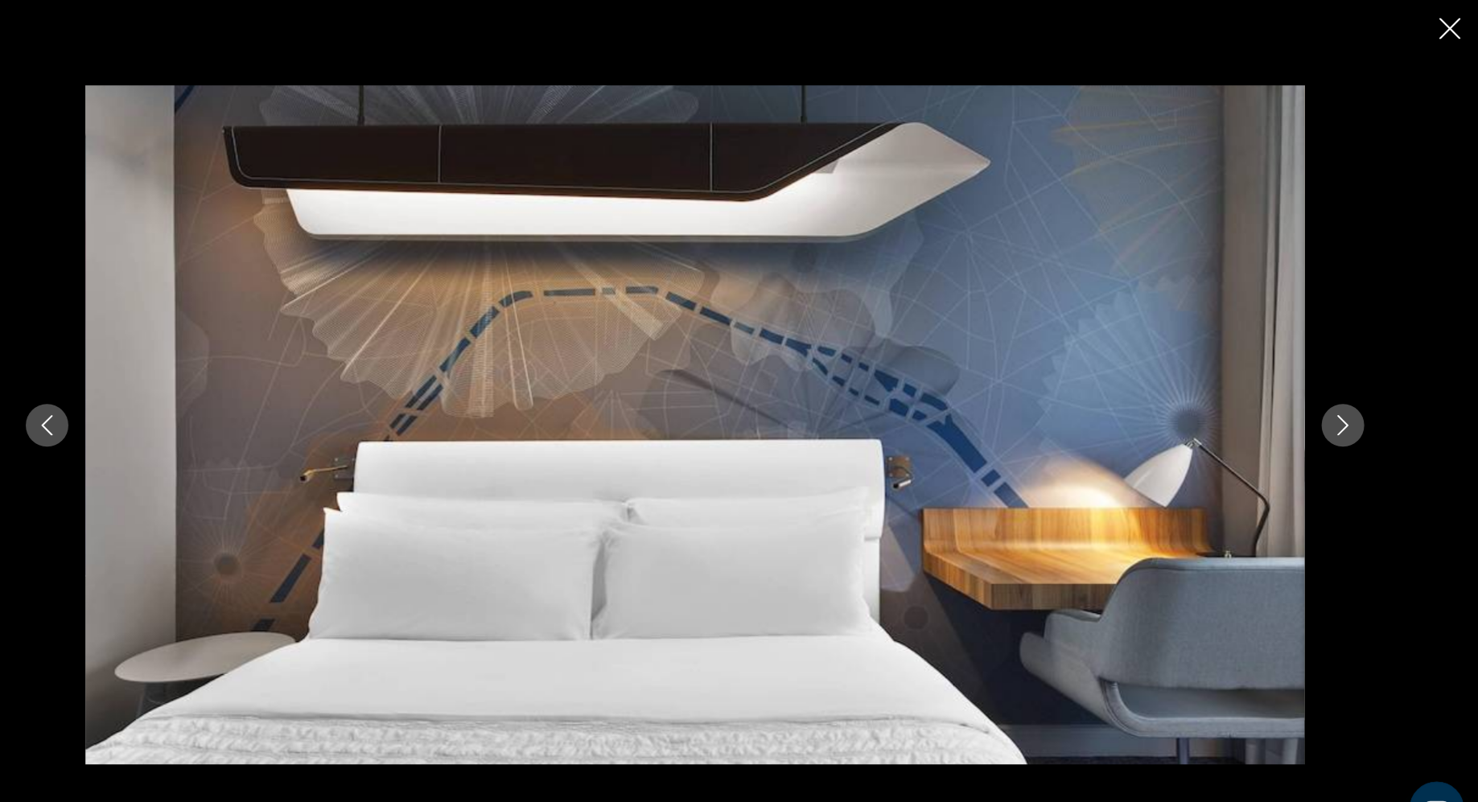
click at [1350, 404] on icon "Next image" at bounding box center [1350, 401] width 19 height 19
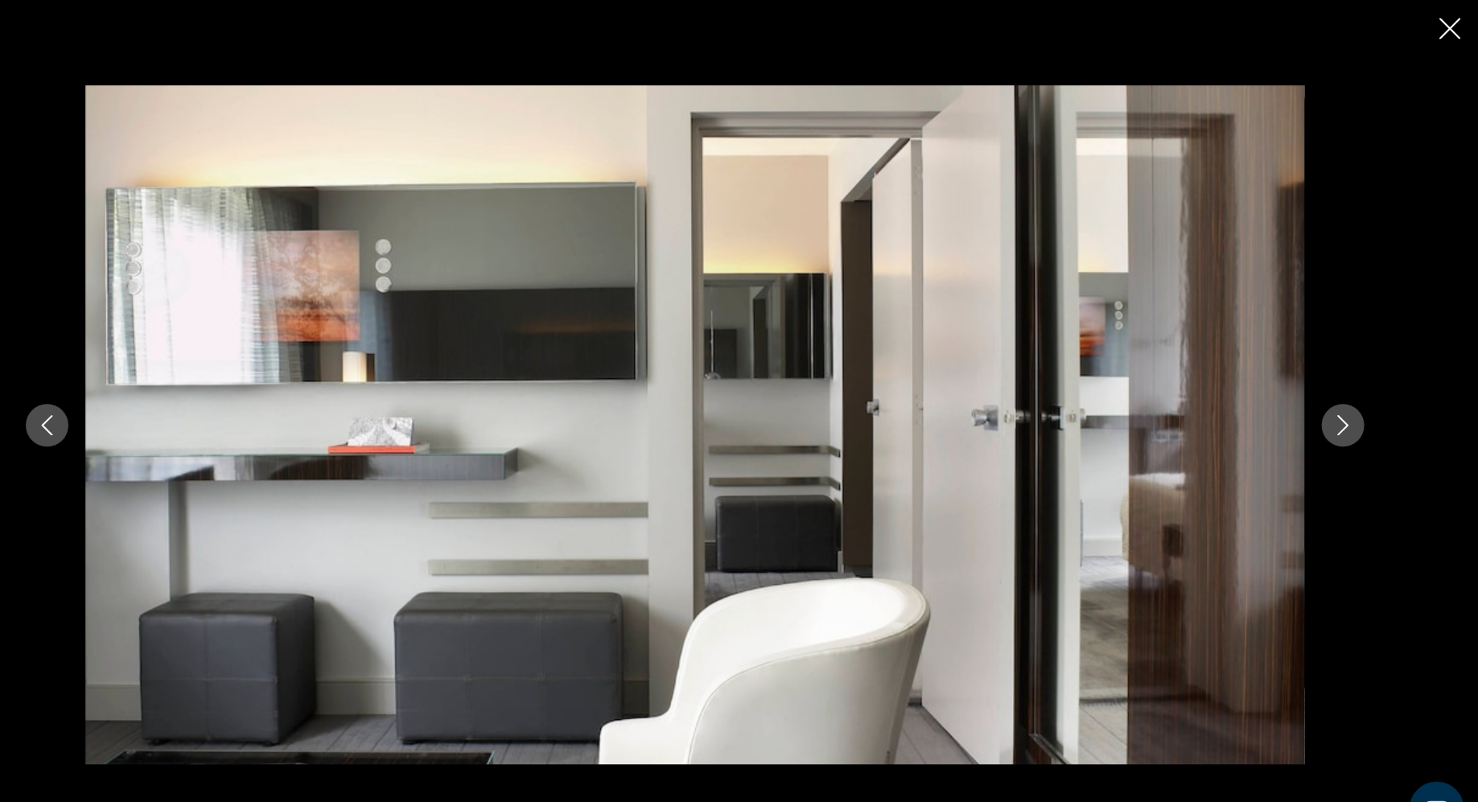
click at [1350, 404] on icon "Next image" at bounding box center [1350, 401] width 19 height 19
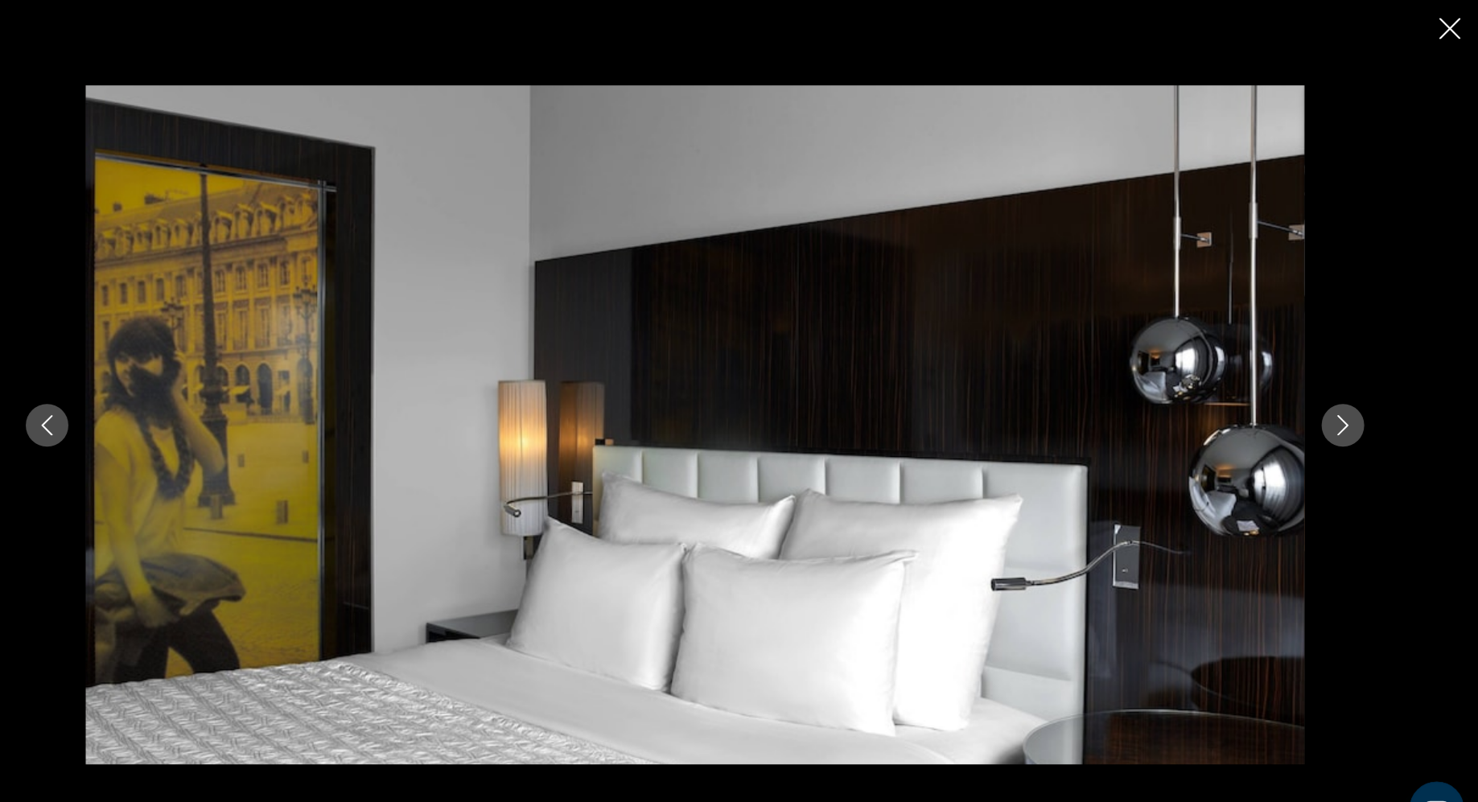
click at [1350, 404] on icon "Next image" at bounding box center [1350, 401] width 19 height 19
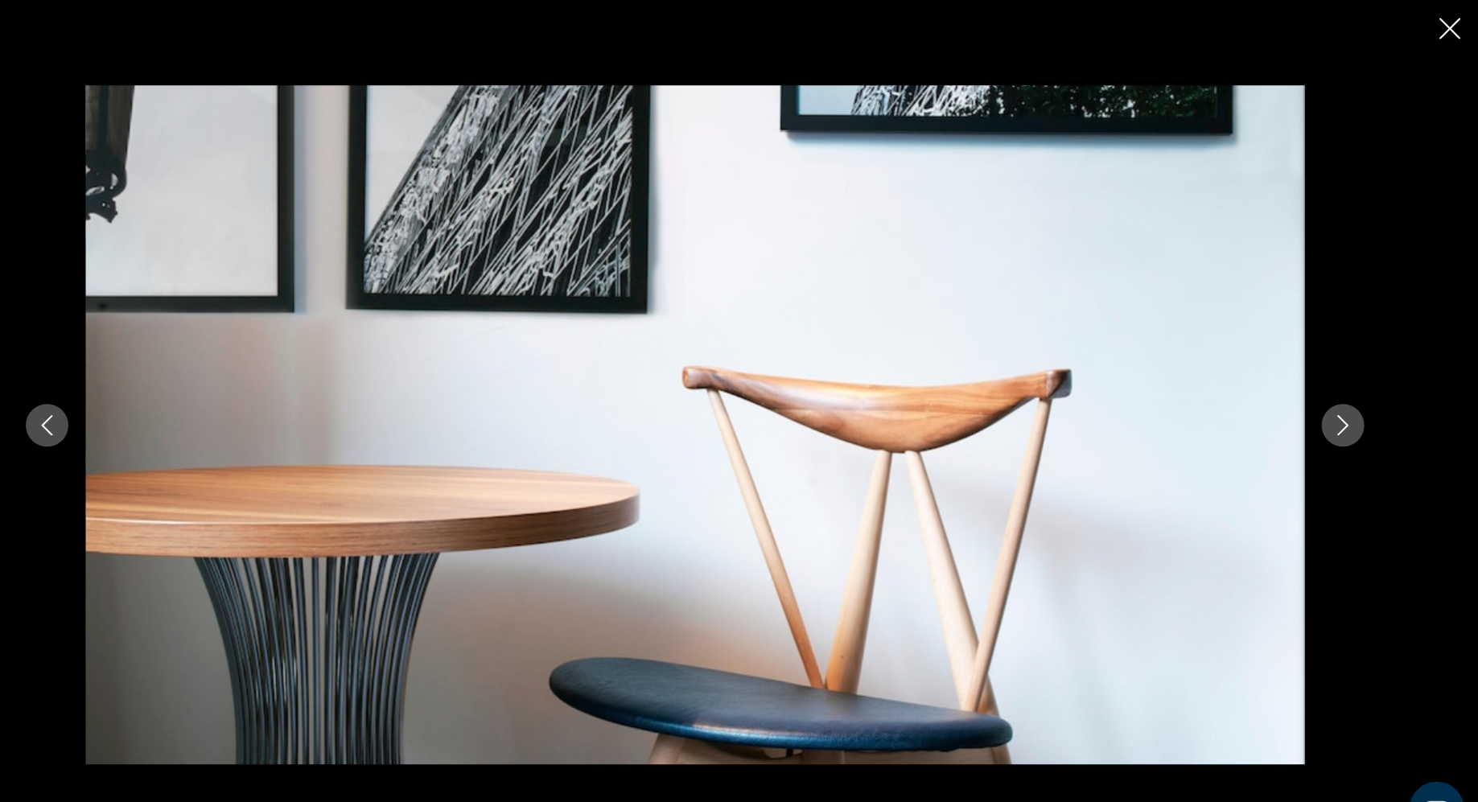
click at [1350, 404] on icon "Next image" at bounding box center [1350, 401] width 19 height 19
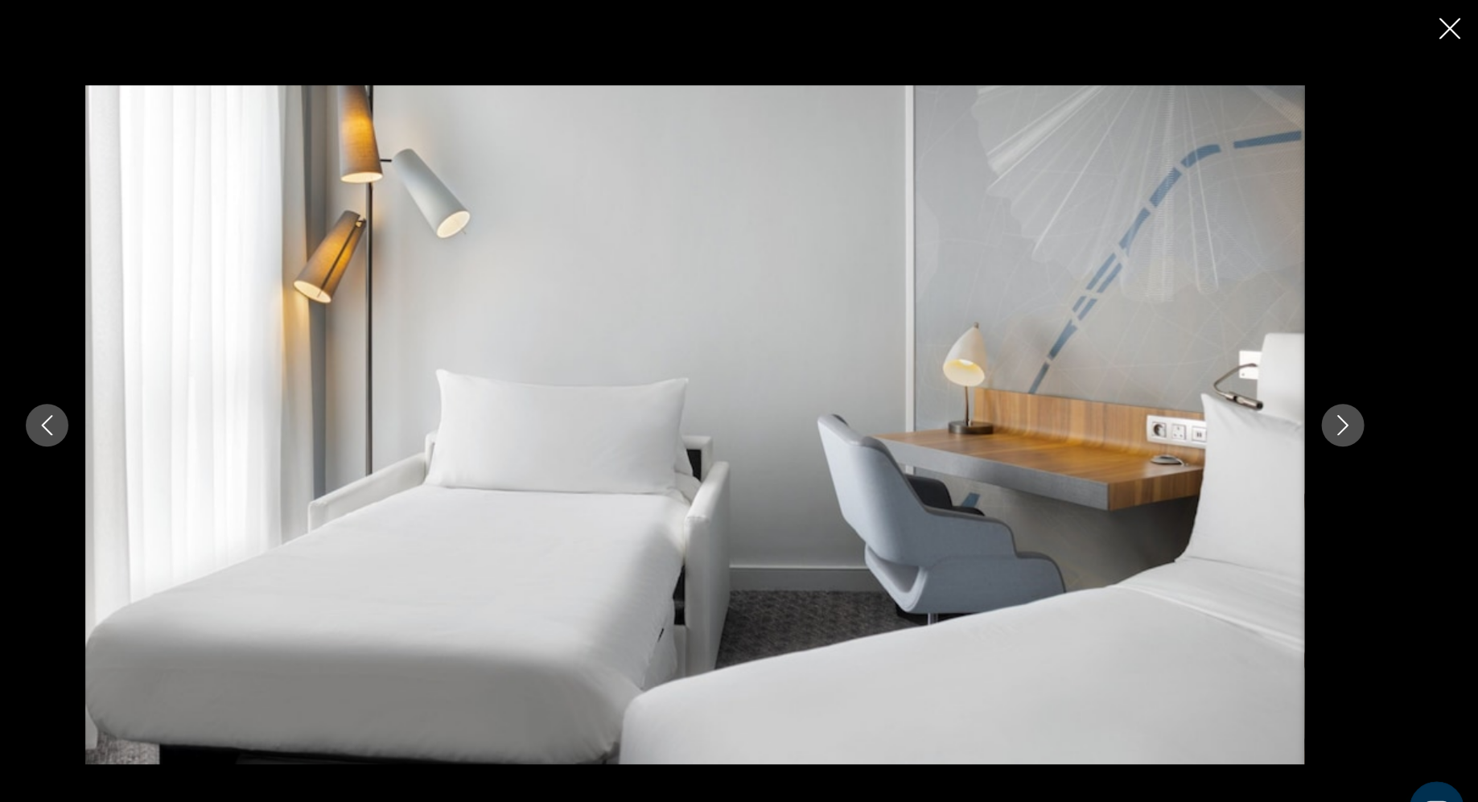
click at [1350, 404] on icon "Next image" at bounding box center [1350, 401] width 19 height 19
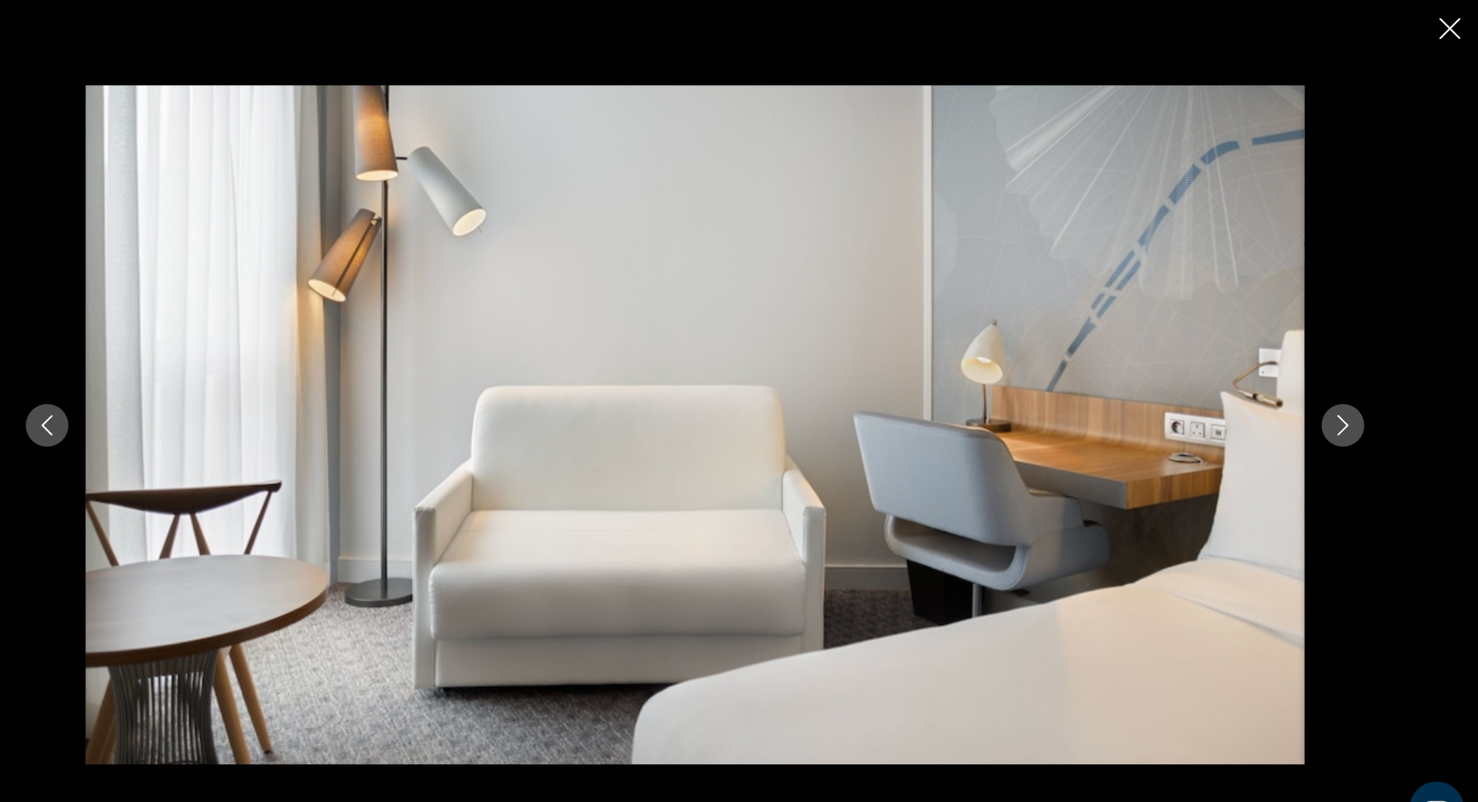
click at [1350, 404] on icon "Next image" at bounding box center [1350, 401] width 19 height 19
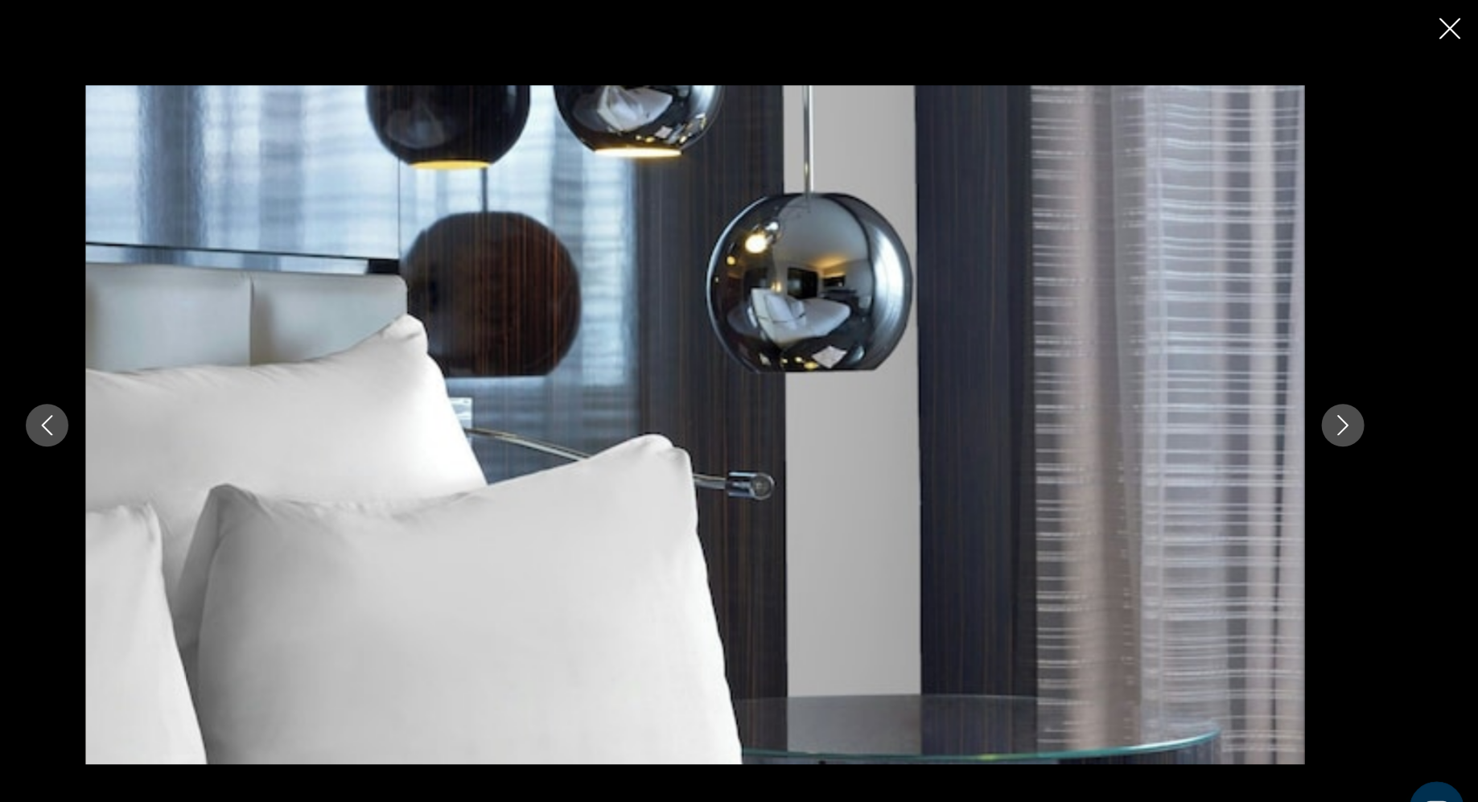
click at [1454, 26] on icon "Close slideshow" at bounding box center [1452, 27] width 20 height 20
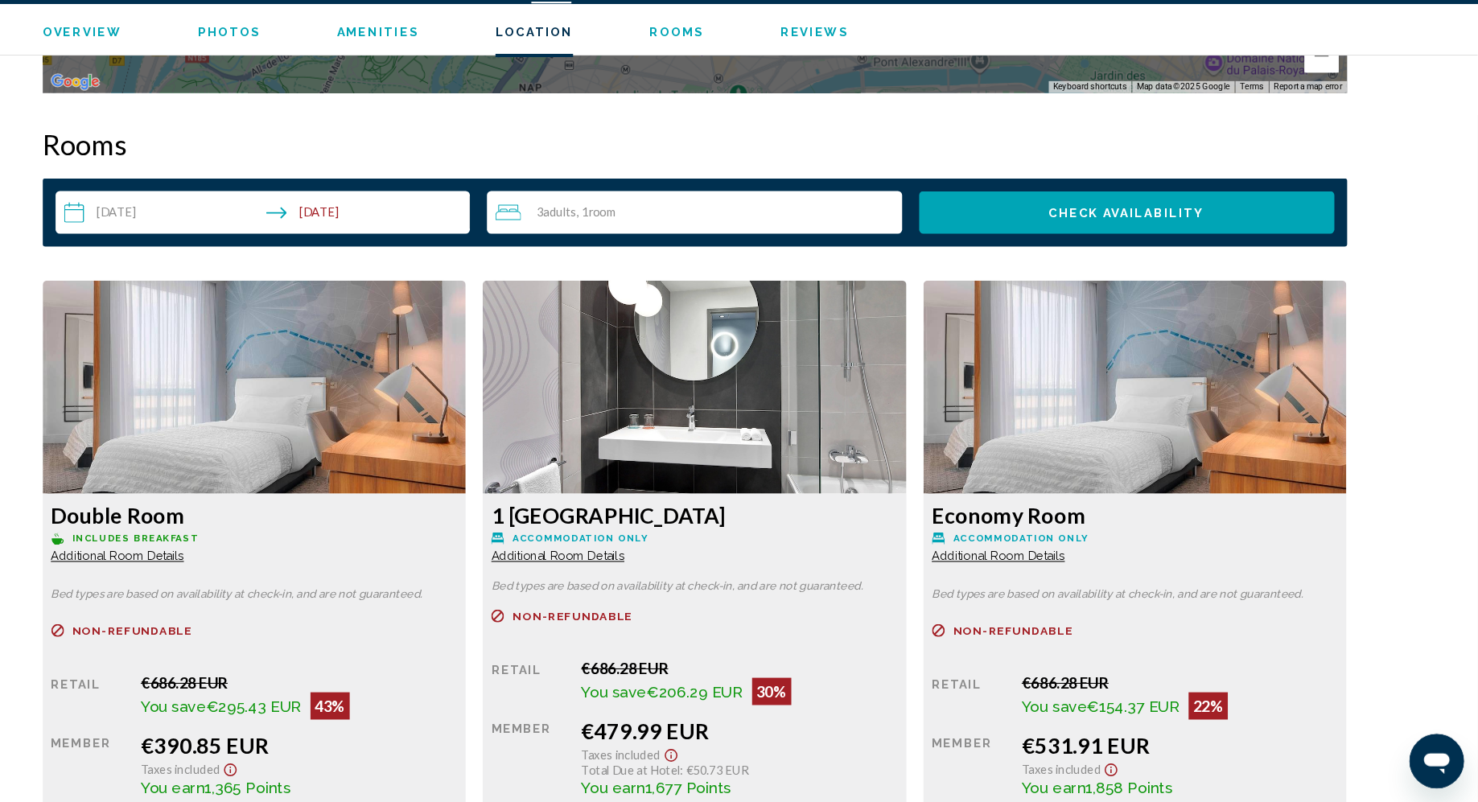
scroll to position [1971, 0]
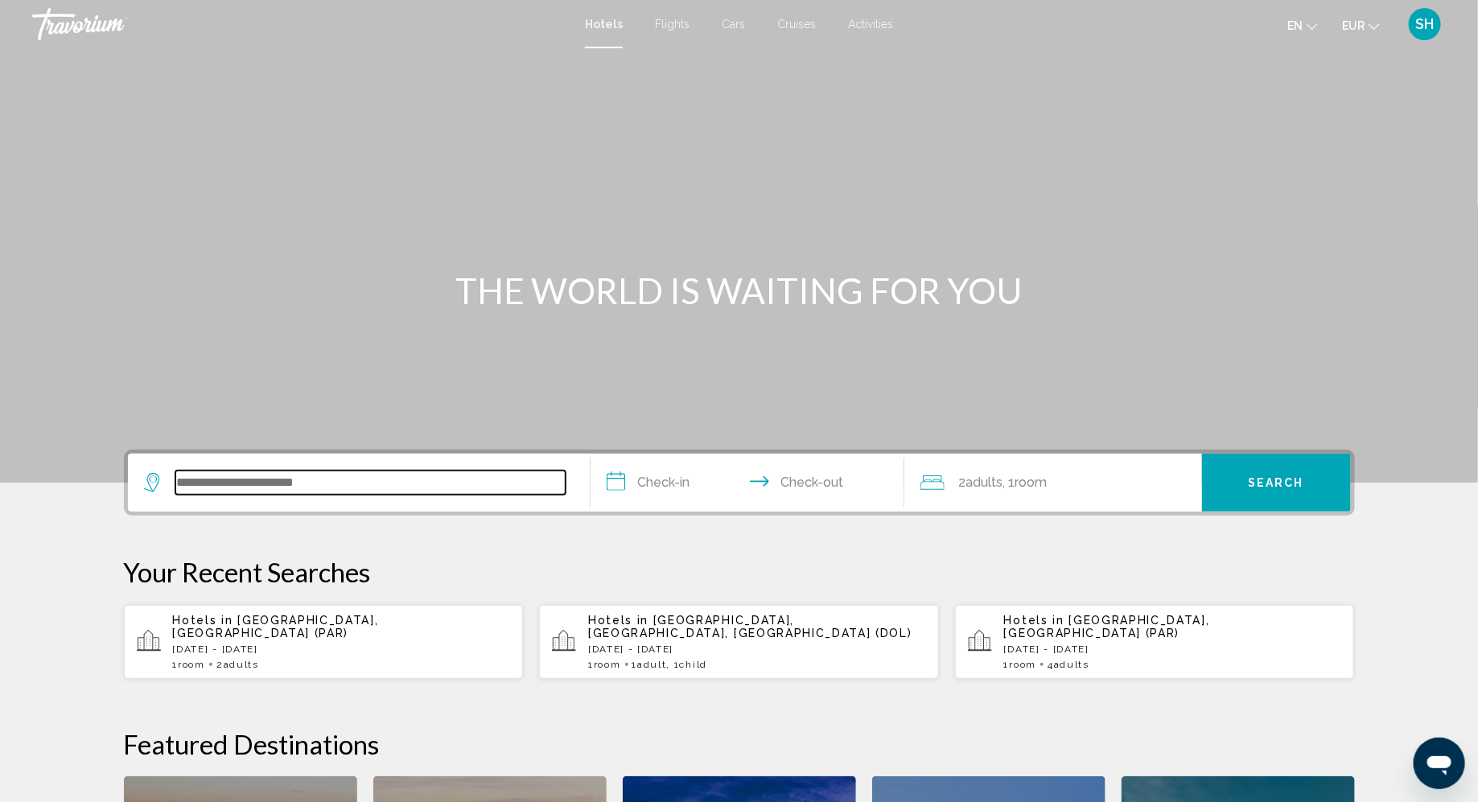
click at [235, 480] on input "Search widget" at bounding box center [370, 483] width 390 height 24
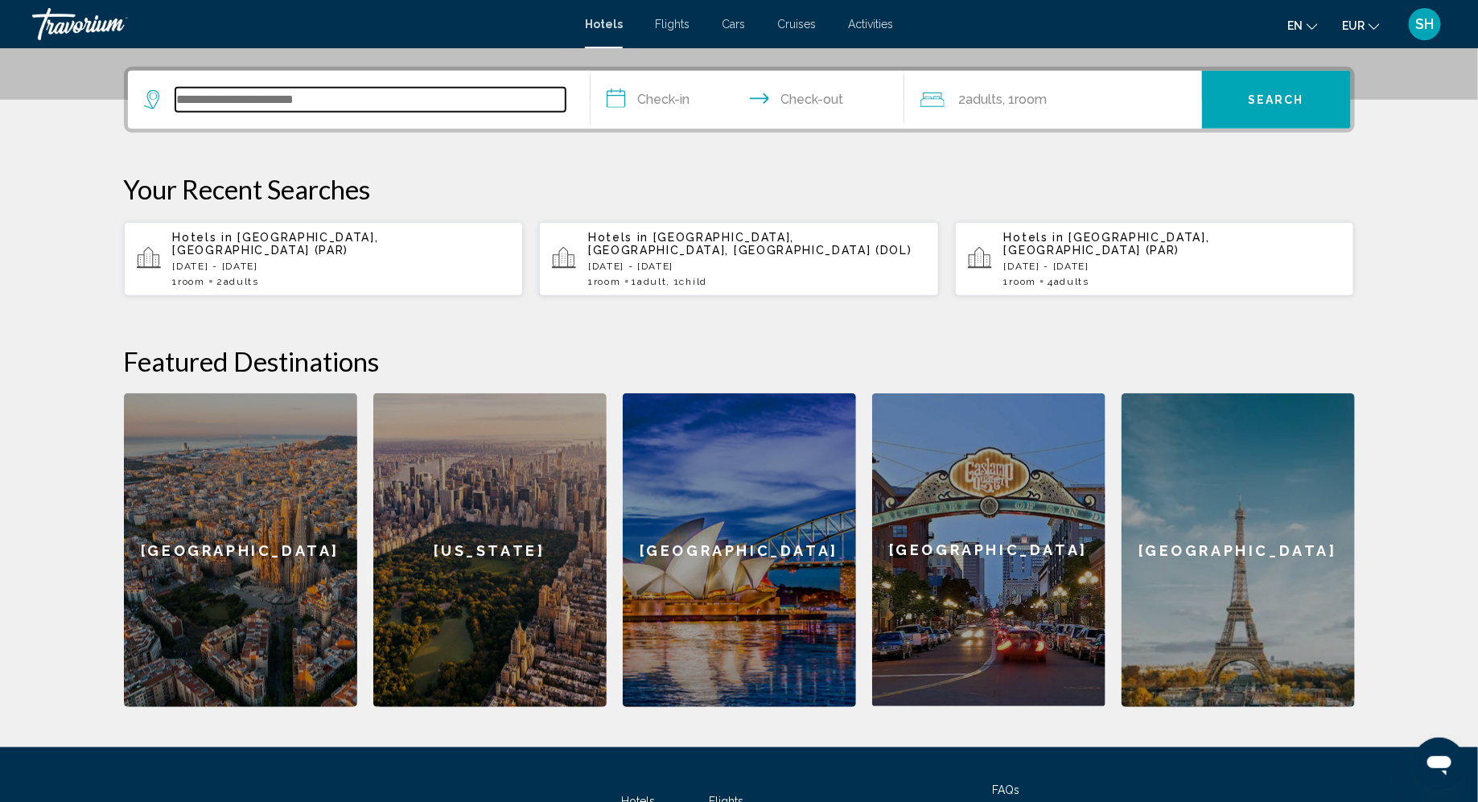
scroll to position [397, 0]
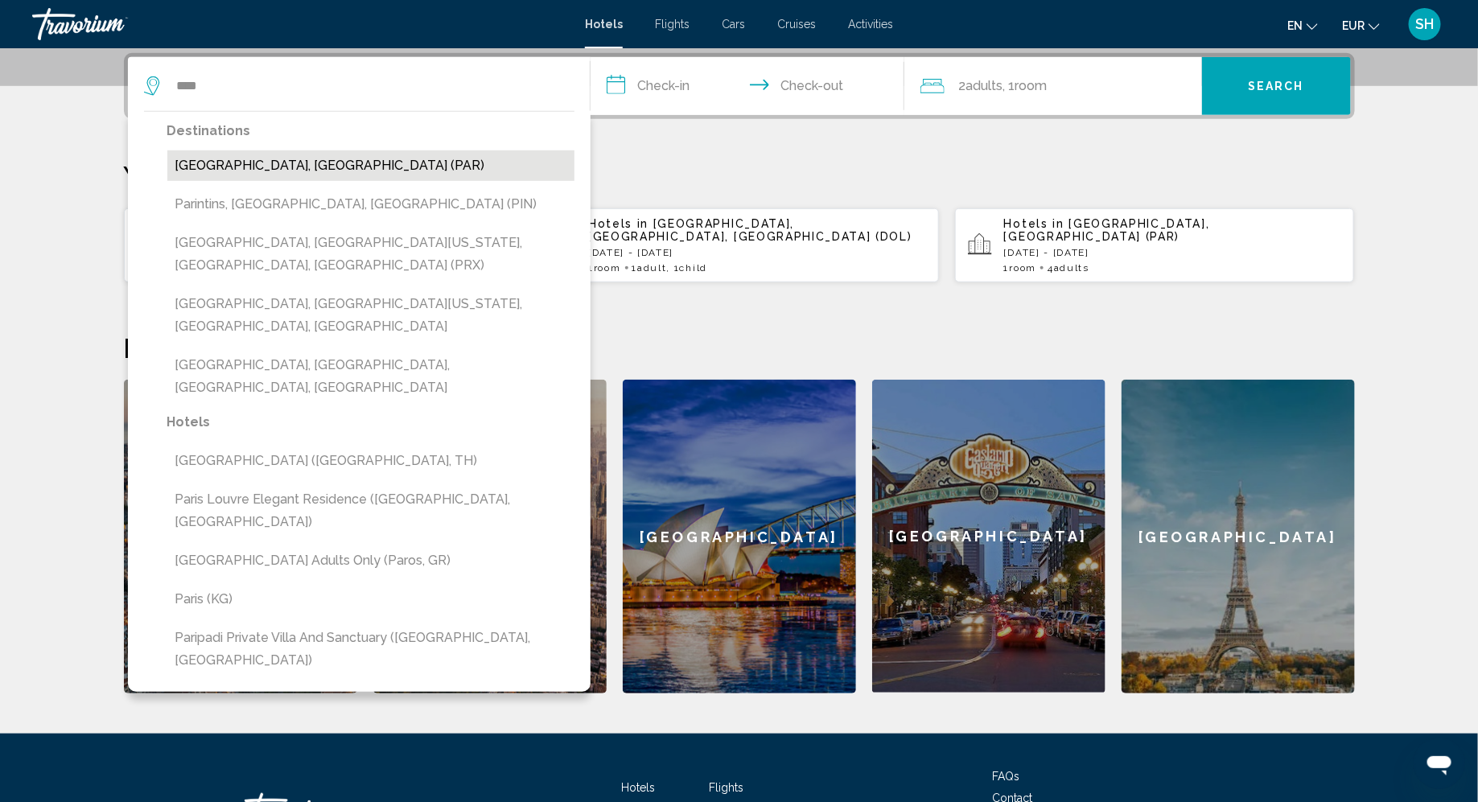
click at [239, 179] on button "[GEOGRAPHIC_DATA], [GEOGRAPHIC_DATA] (PAR)" at bounding box center [370, 165] width 407 height 31
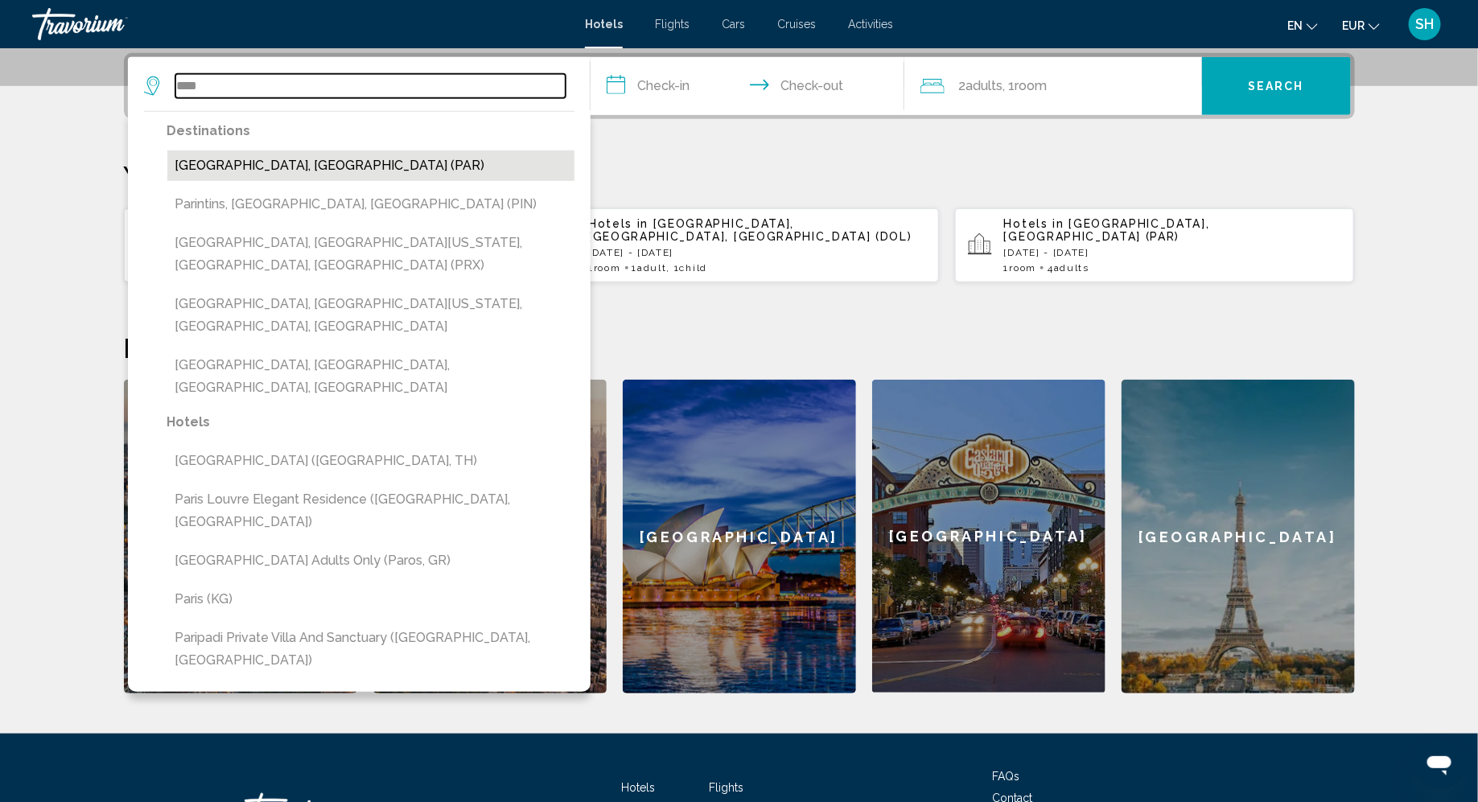
type input "**********"
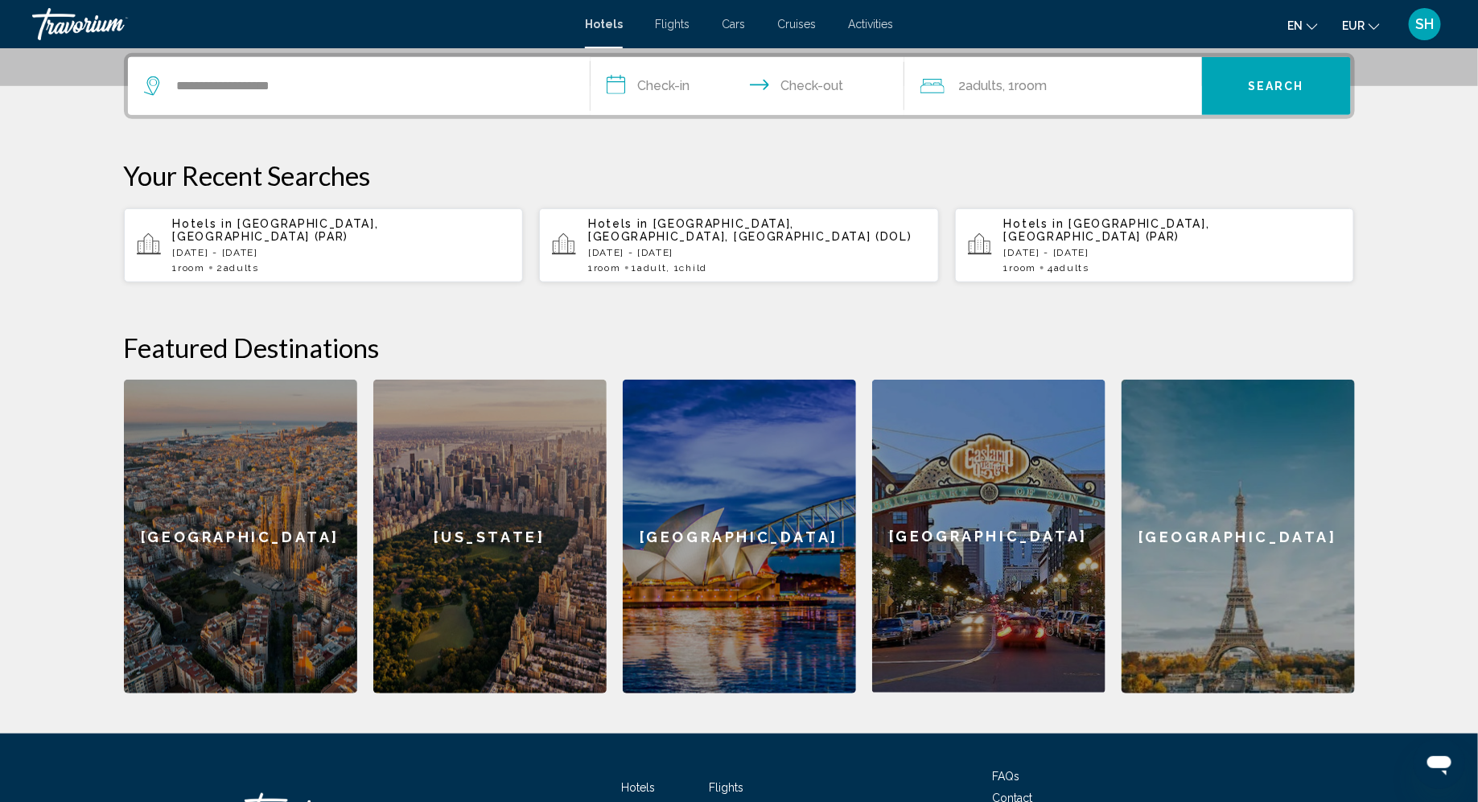
click at [652, 91] on input "**********" at bounding box center [750, 88] width 320 height 63
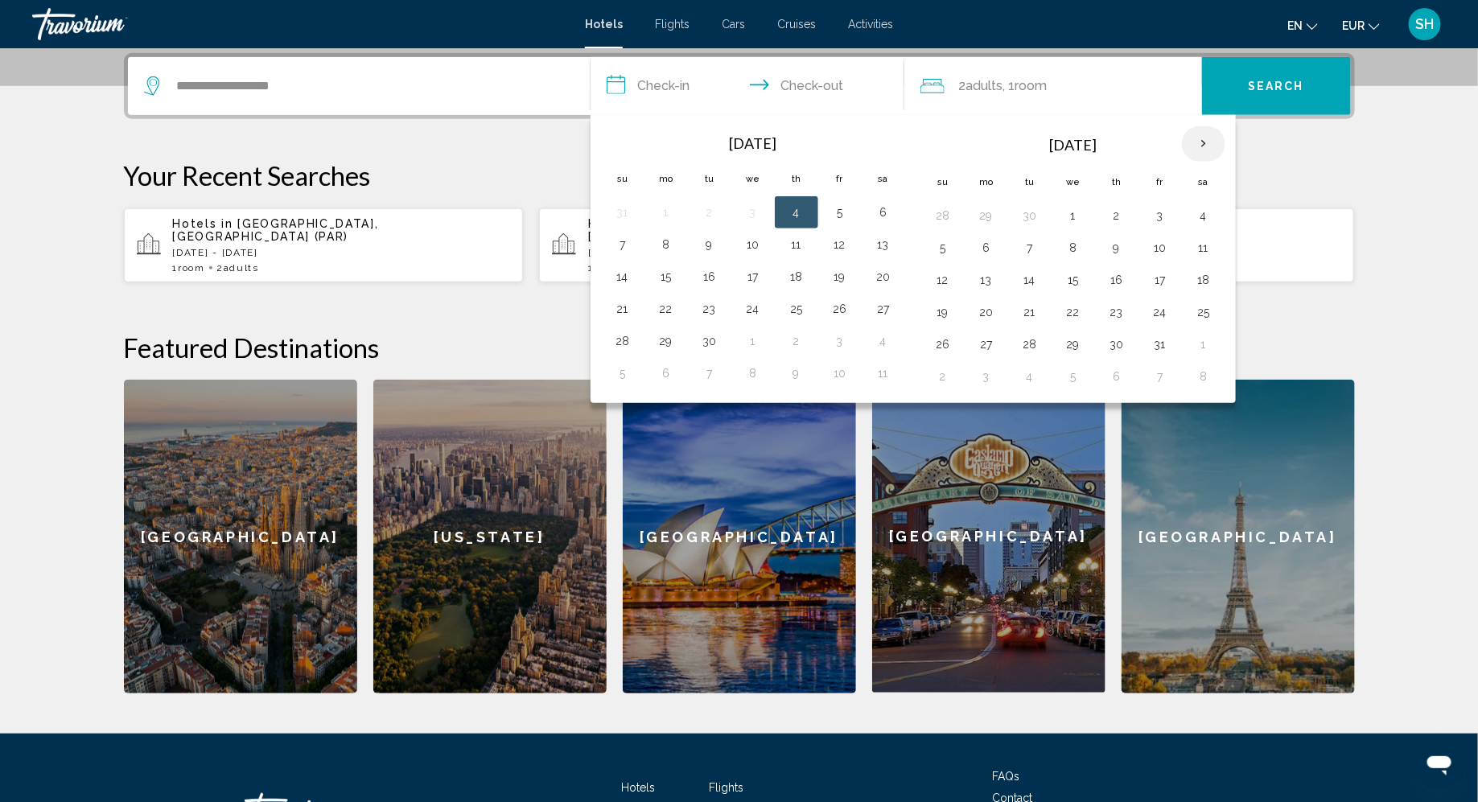
click at [1197, 143] on th "Next month" at bounding box center [1203, 143] width 43 height 35
click at [1114, 333] on button "27" at bounding box center [1117, 344] width 26 height 23
click at [981, 367] on button "1" at bounding box center [986, 376] width 26 height 23
type input "**********"
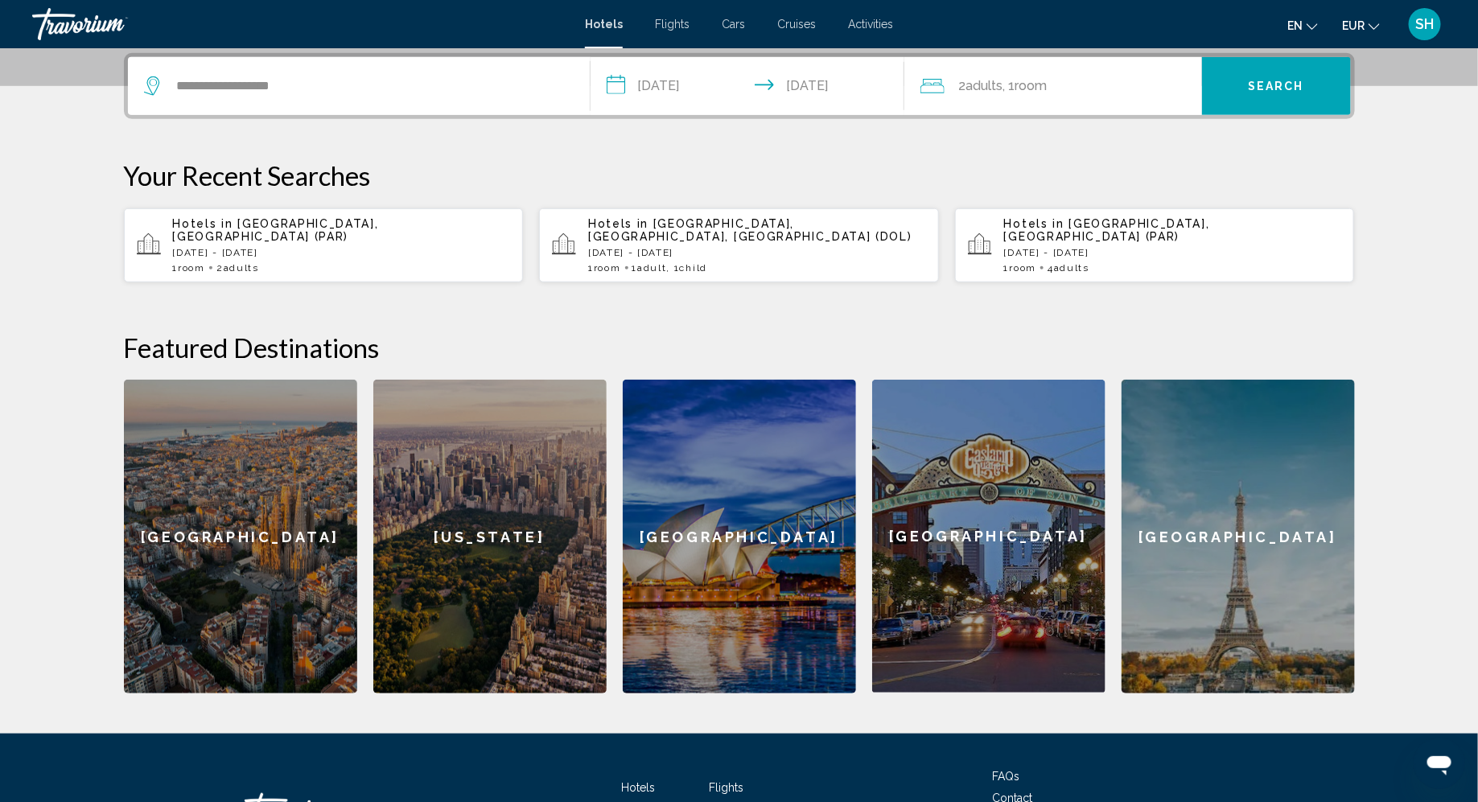
click at [1258, 93] on button "Search" at bounding box center [1276, 86] width 149 height 58
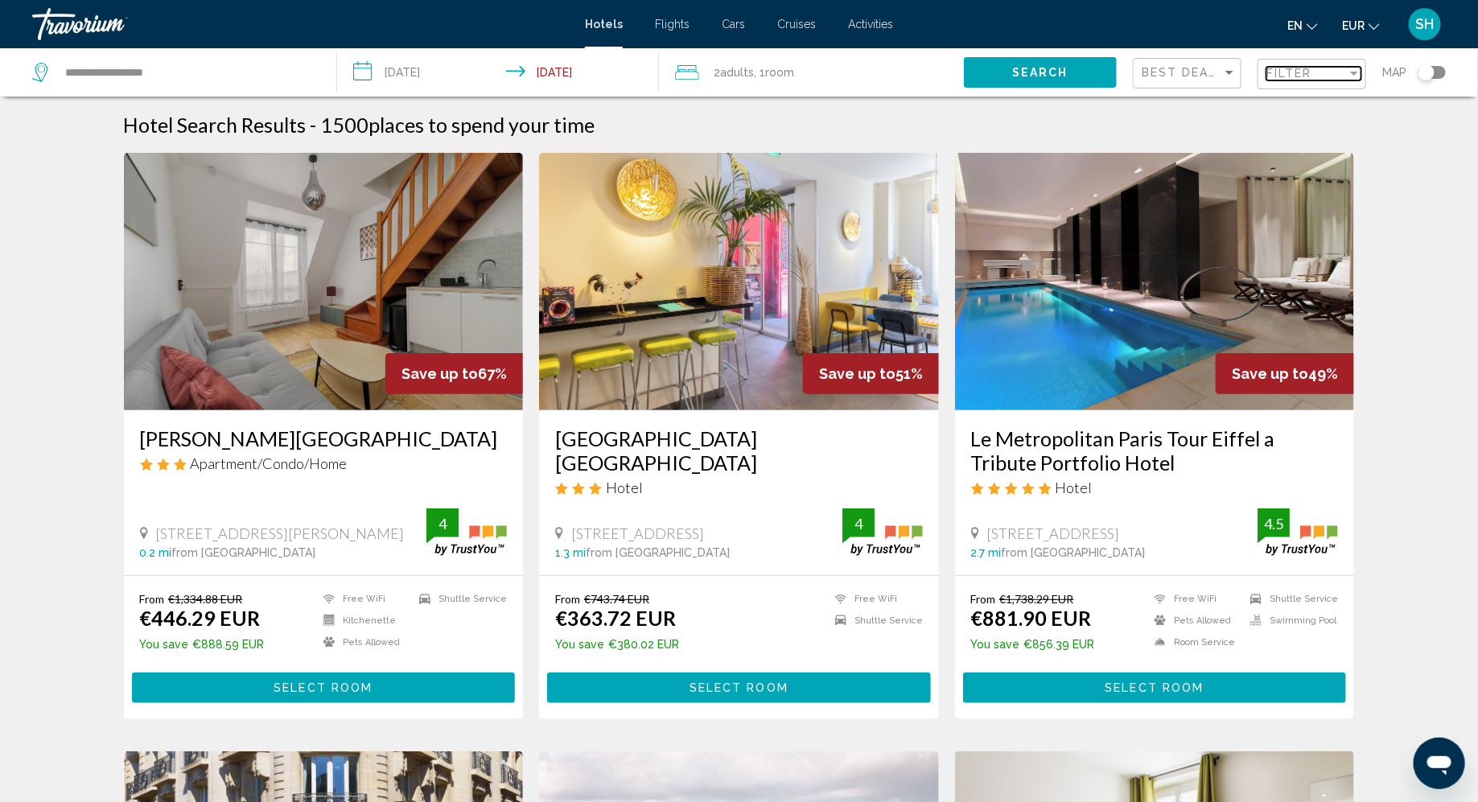
click at [1333, 71] on div "Filter" at bounding box center [1306, 73] width 80 height 13
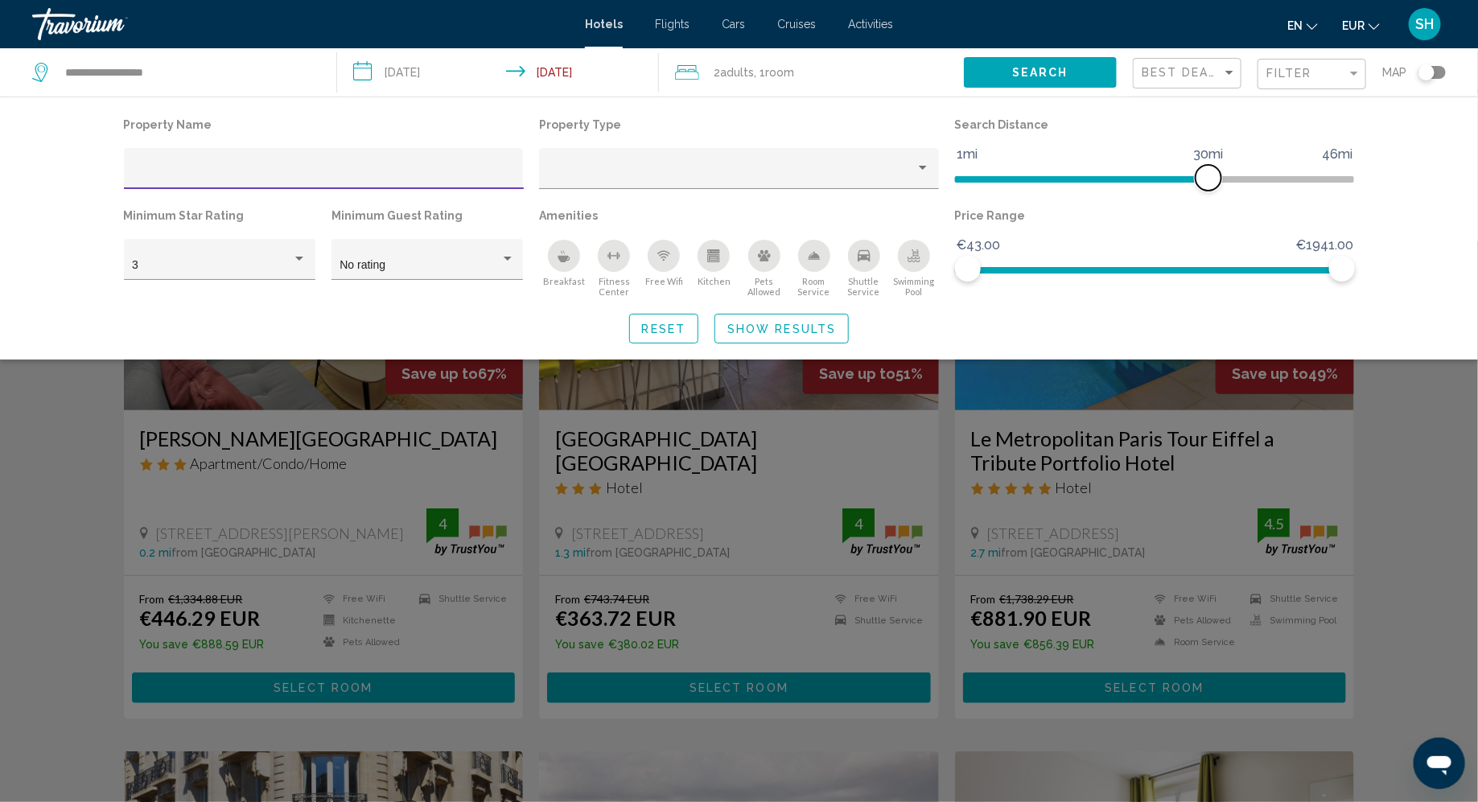
click at [964, 176] on span "Hotel Filters" at bounding box center [1081, 179] width 253 height 6
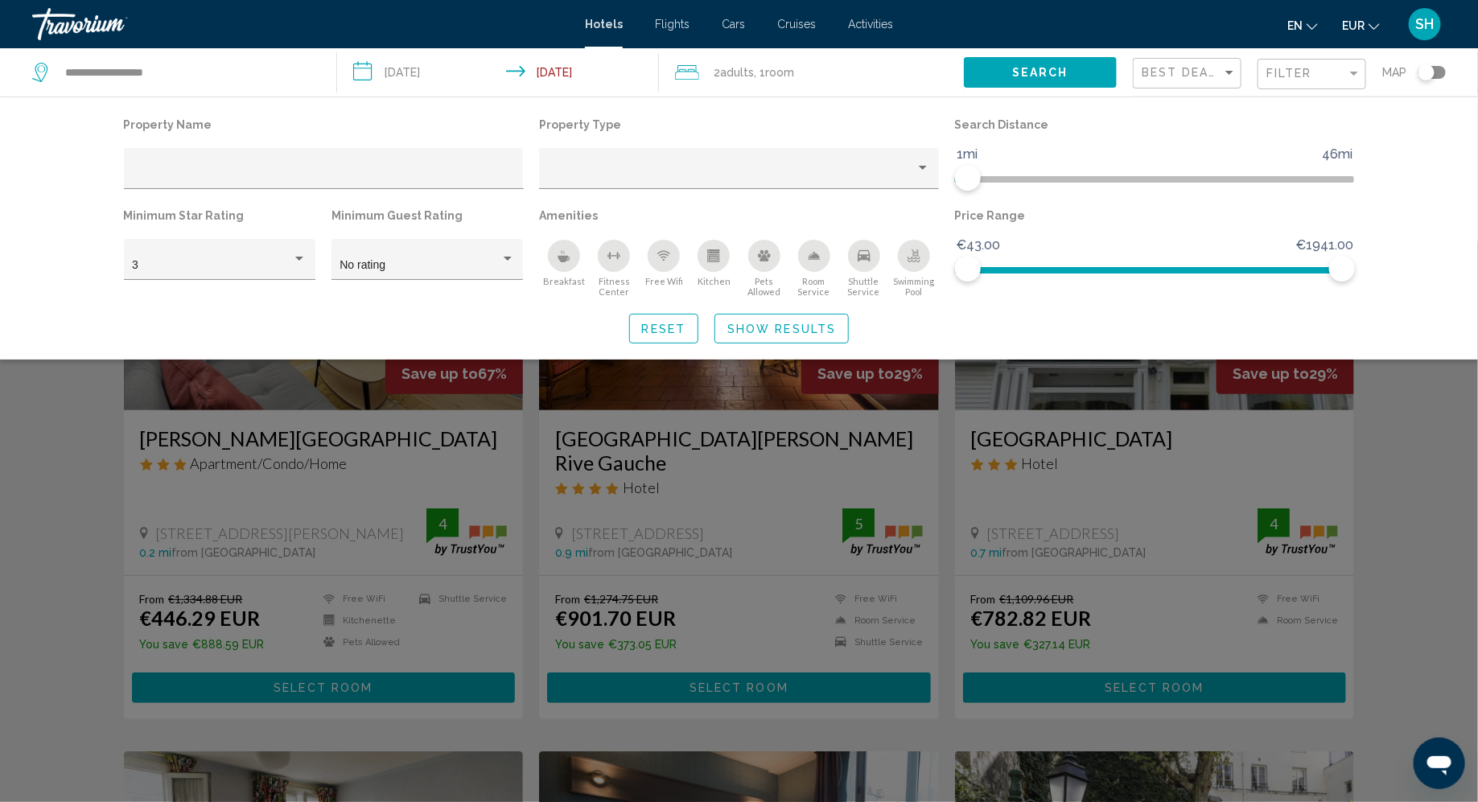
click at [789, 330] on span "Show Results" at bounding box center [781, 329] width 109 height 13
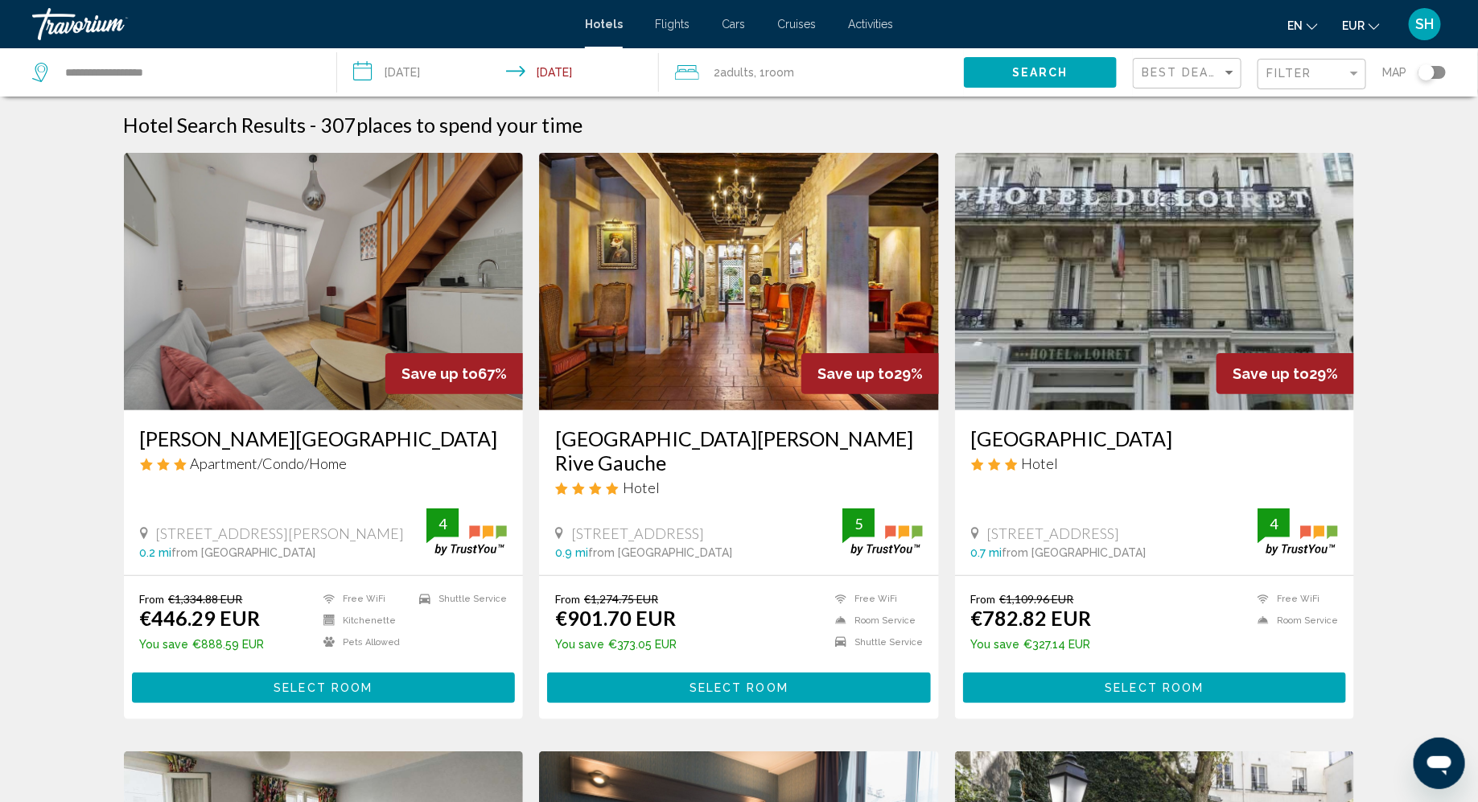
click at [344, 337] on img "Main content" at bounding box center [324, 281] width 400 height 257
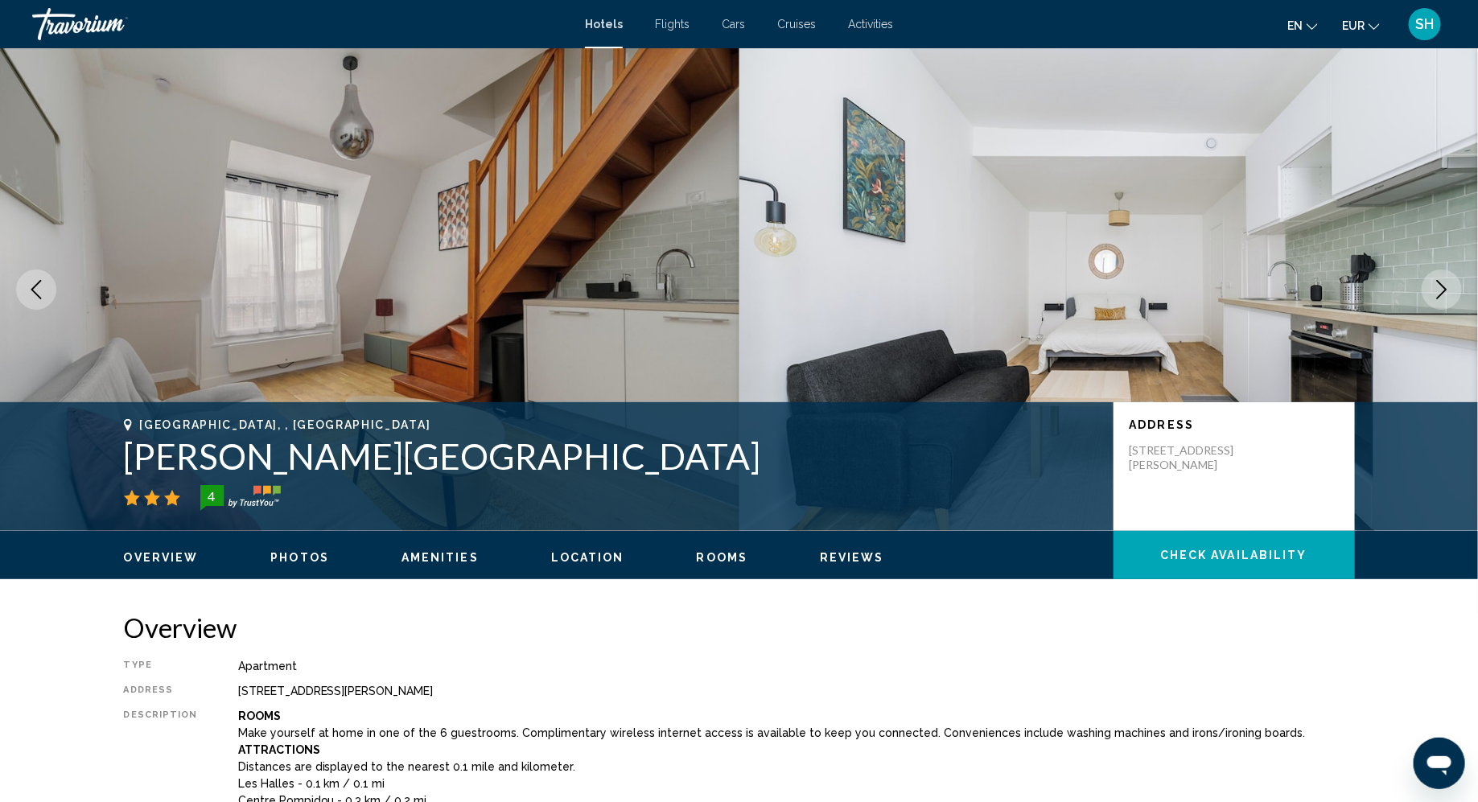
click at [302, 553] on span "Photos" at bounding box center [299, 557] width 59 height 13
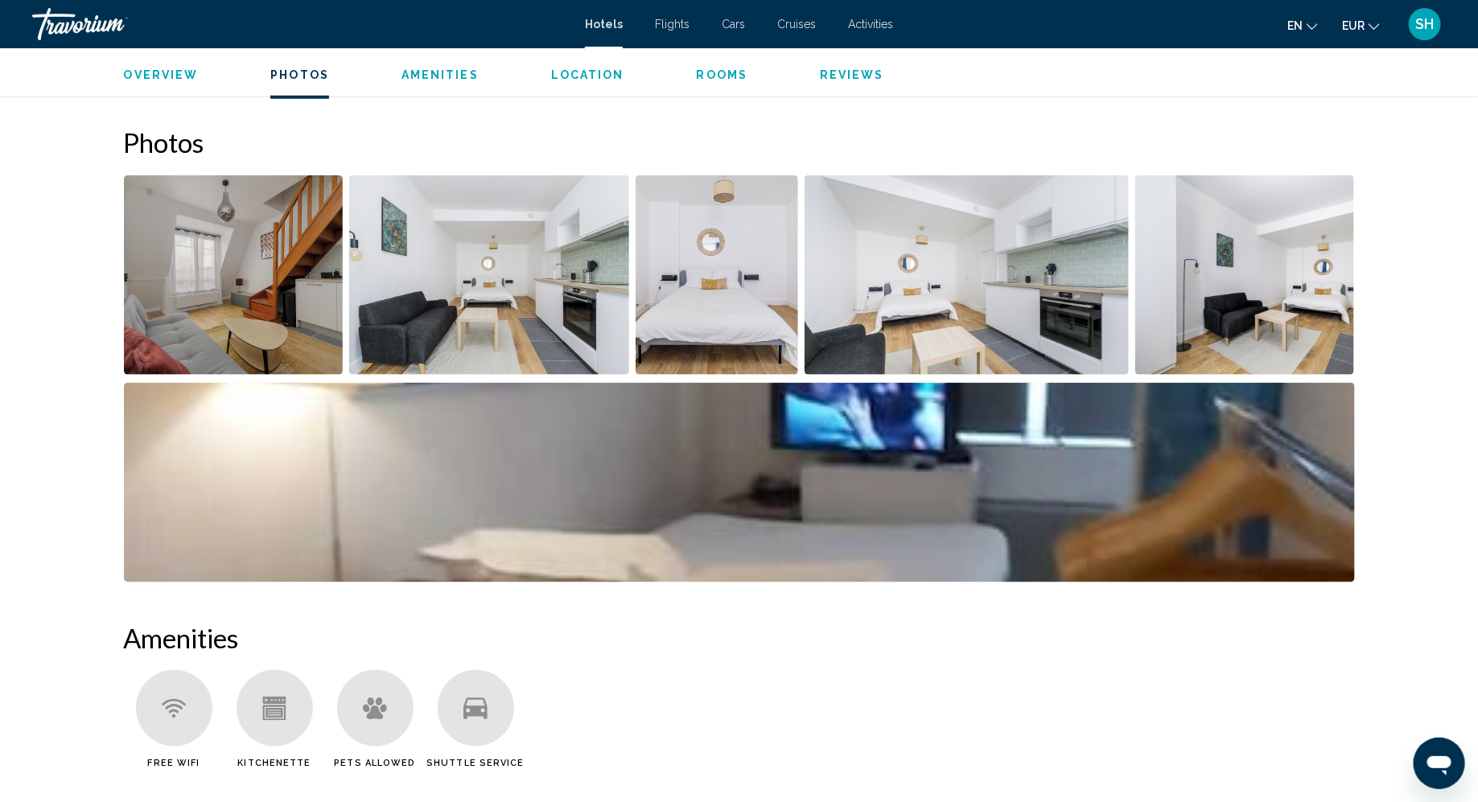
scroll to position [785, 0]
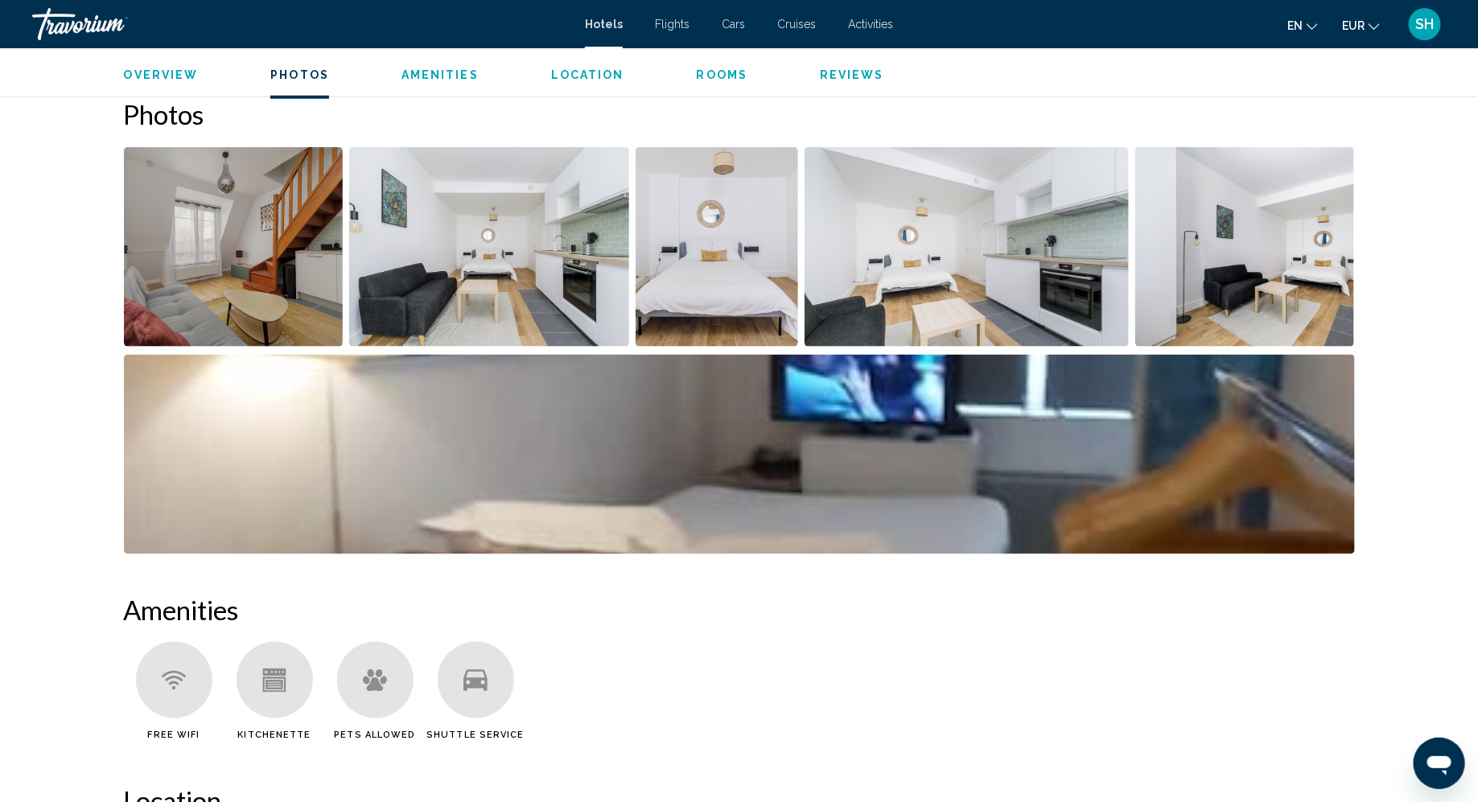
click at [256, 311] on img "Open full-screen image slider" at bounding box center [234, 247] width 220 height 200
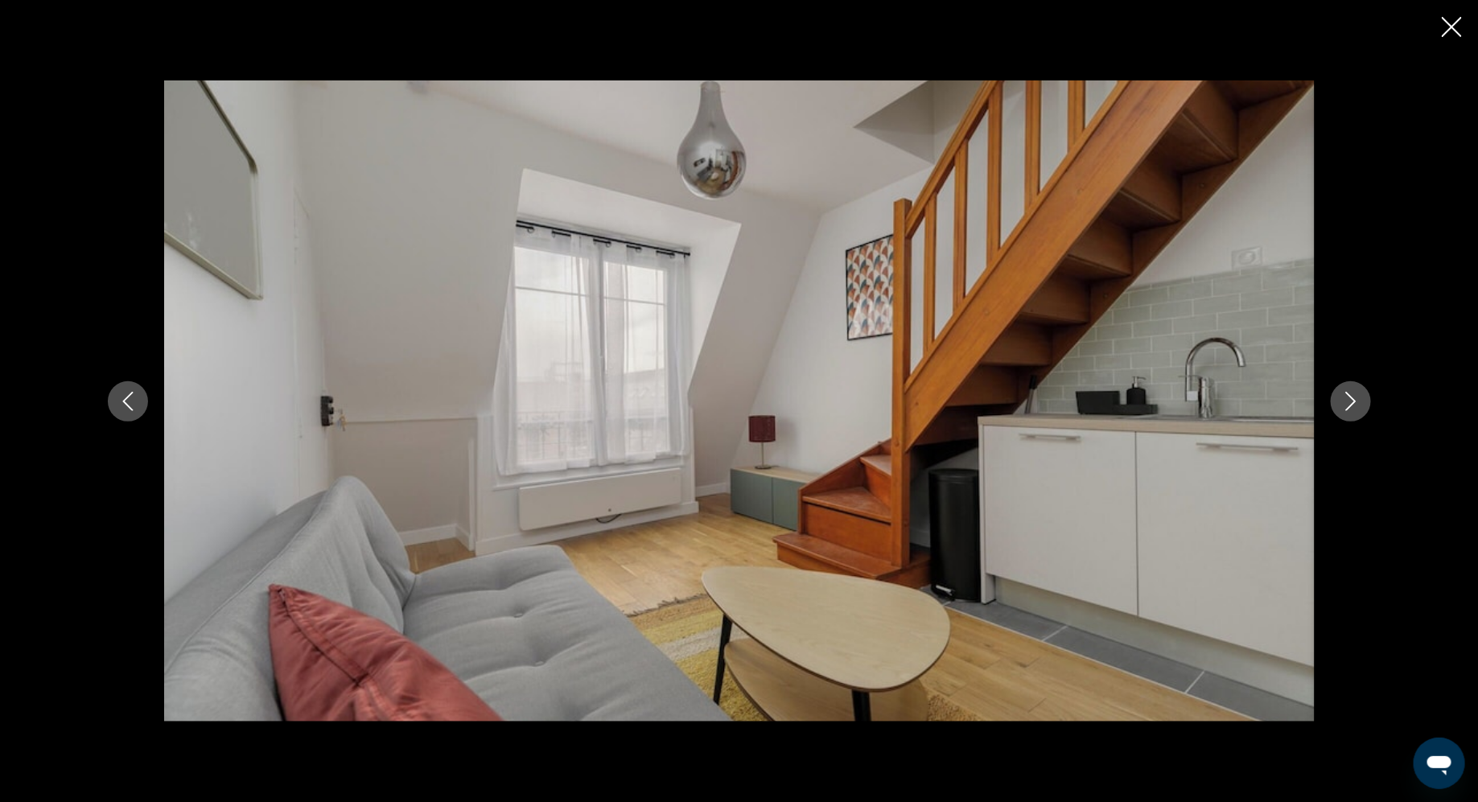
click at [1356, 397] on icon "Next image" at bounding box center [1350, 401] width 19 height 19
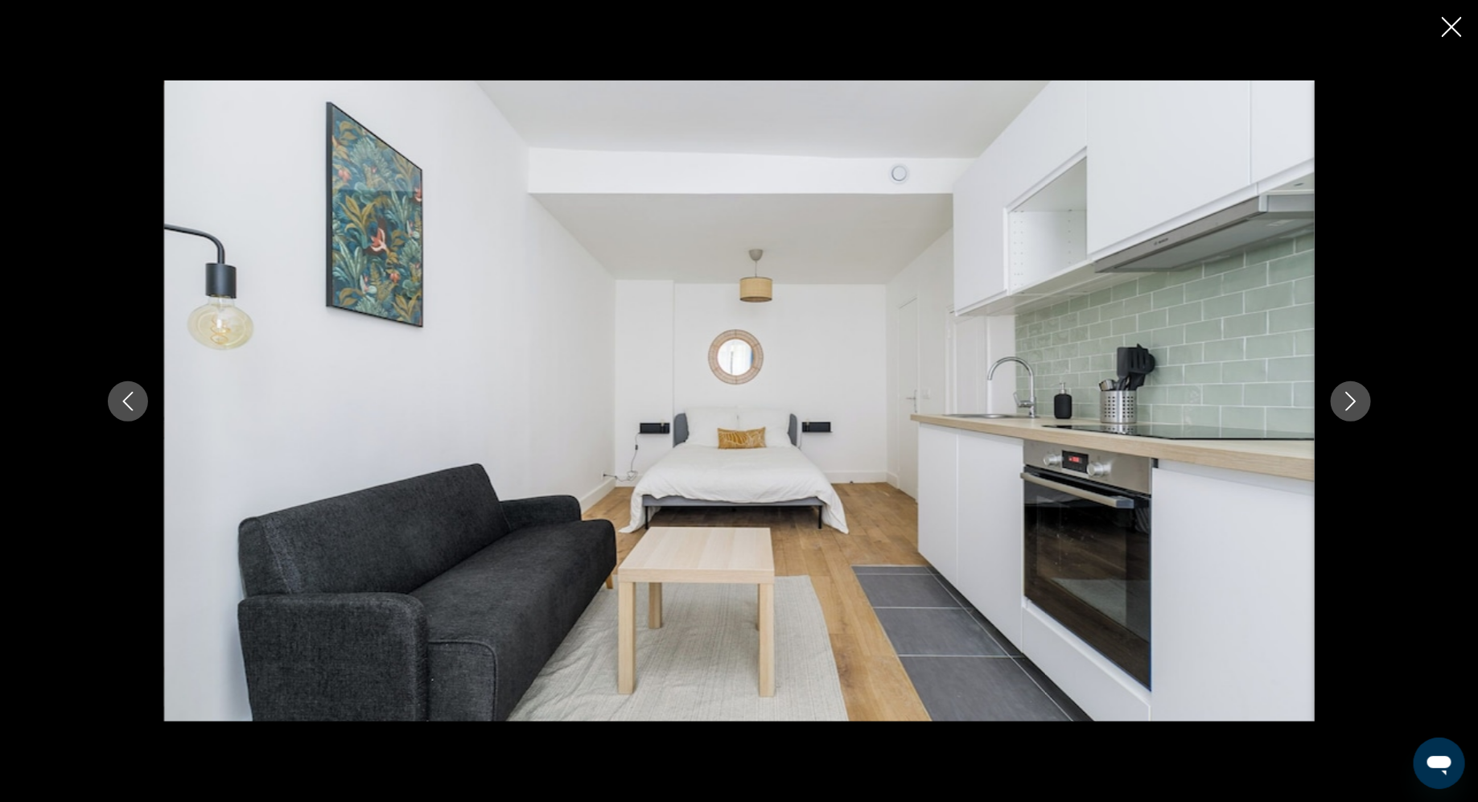
click at [1356, 397] on icon "Next image" at bounding box center [1350, 401] width 19 height 19
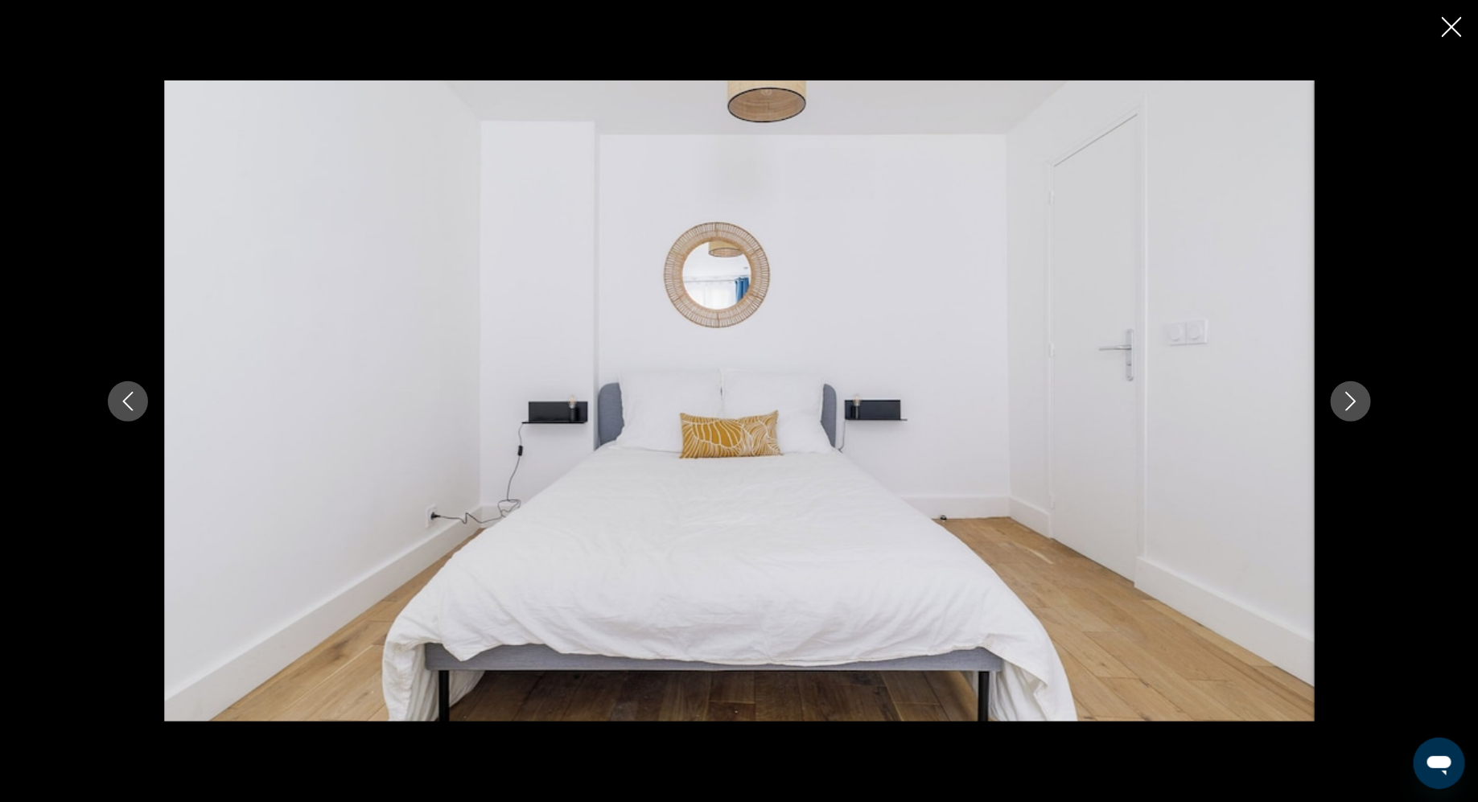
click at [1356, 397] on icon "Next image" at bounding box center [1350, 401] width 19 height 19
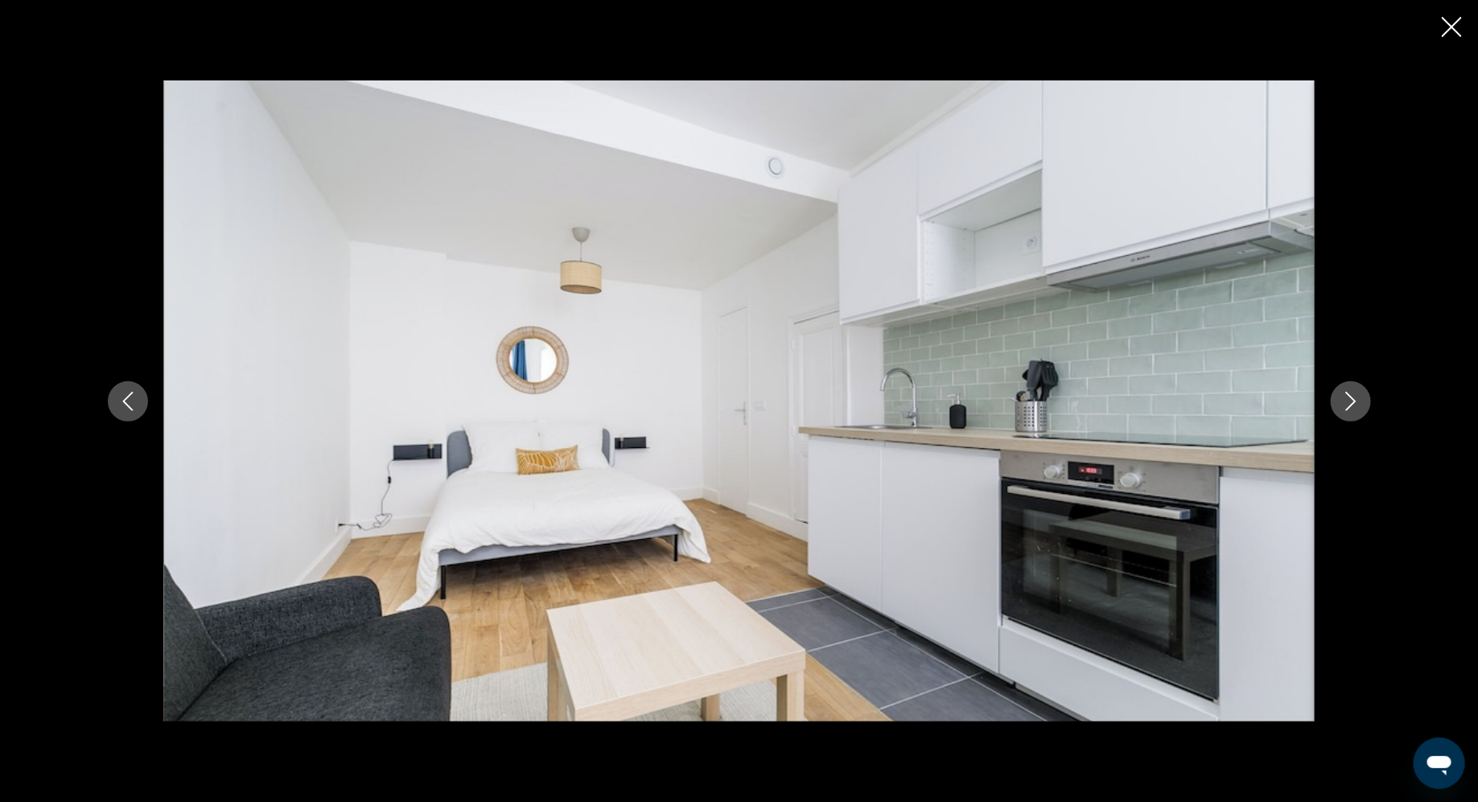
click at [1356, 397] on icon "Next image" at bounding box center [1350, 401] width 19 height 19
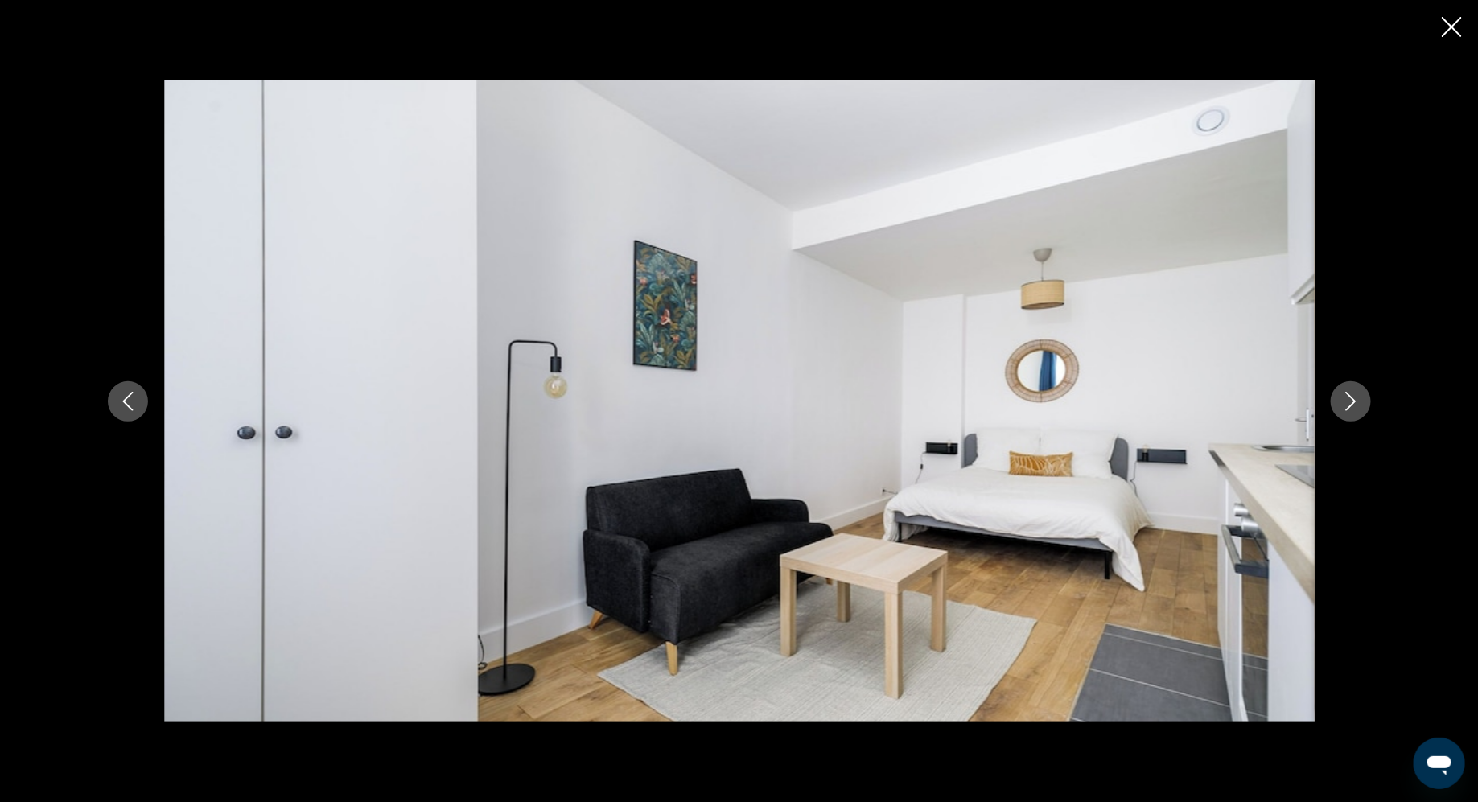
click at [1356, 397] on icon "Next image" at bounding box center [1350, 401] width 19 height 19
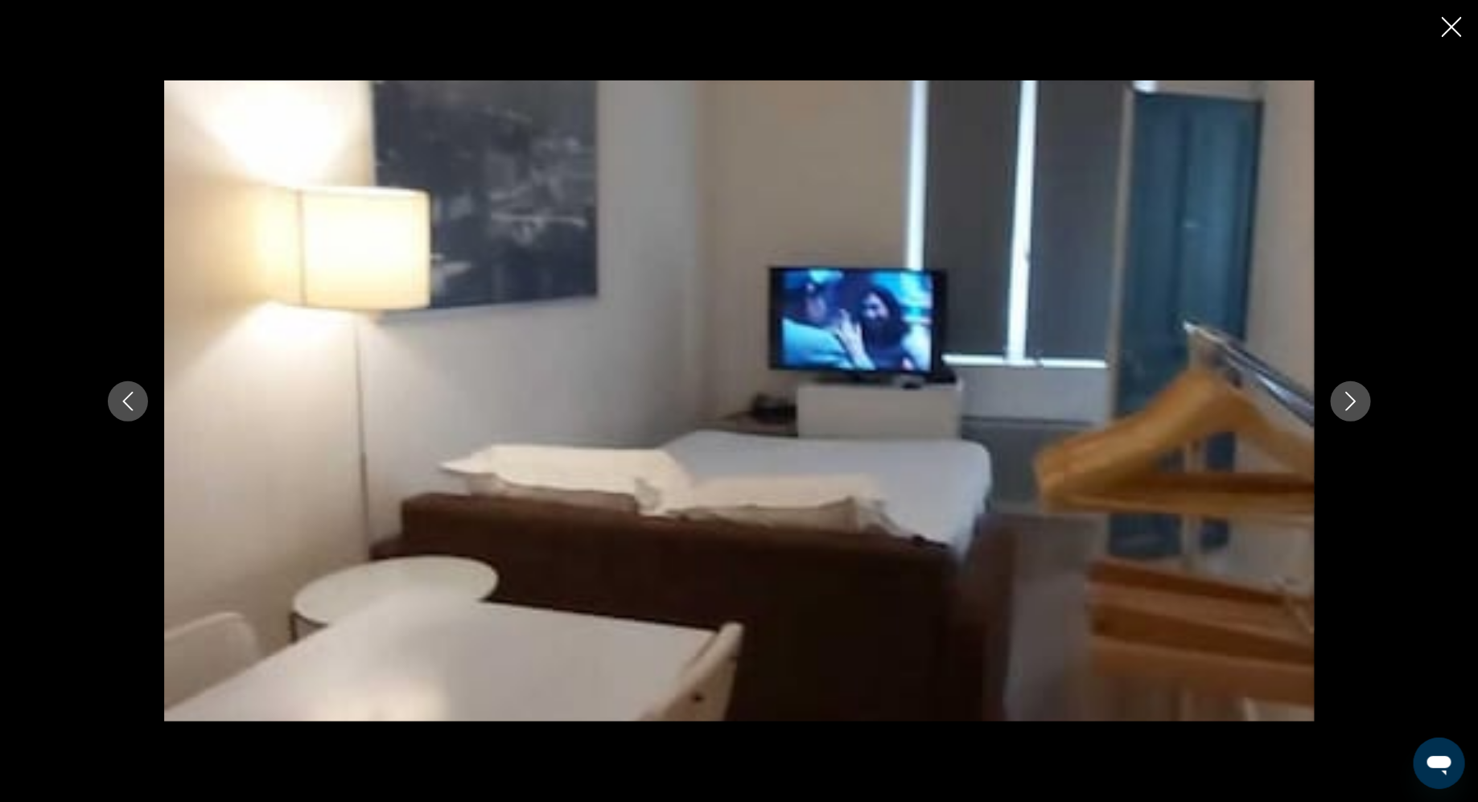
click at [1356, 397] on icon "Next image" at bounding box center [1350, 401] width 19 height 19
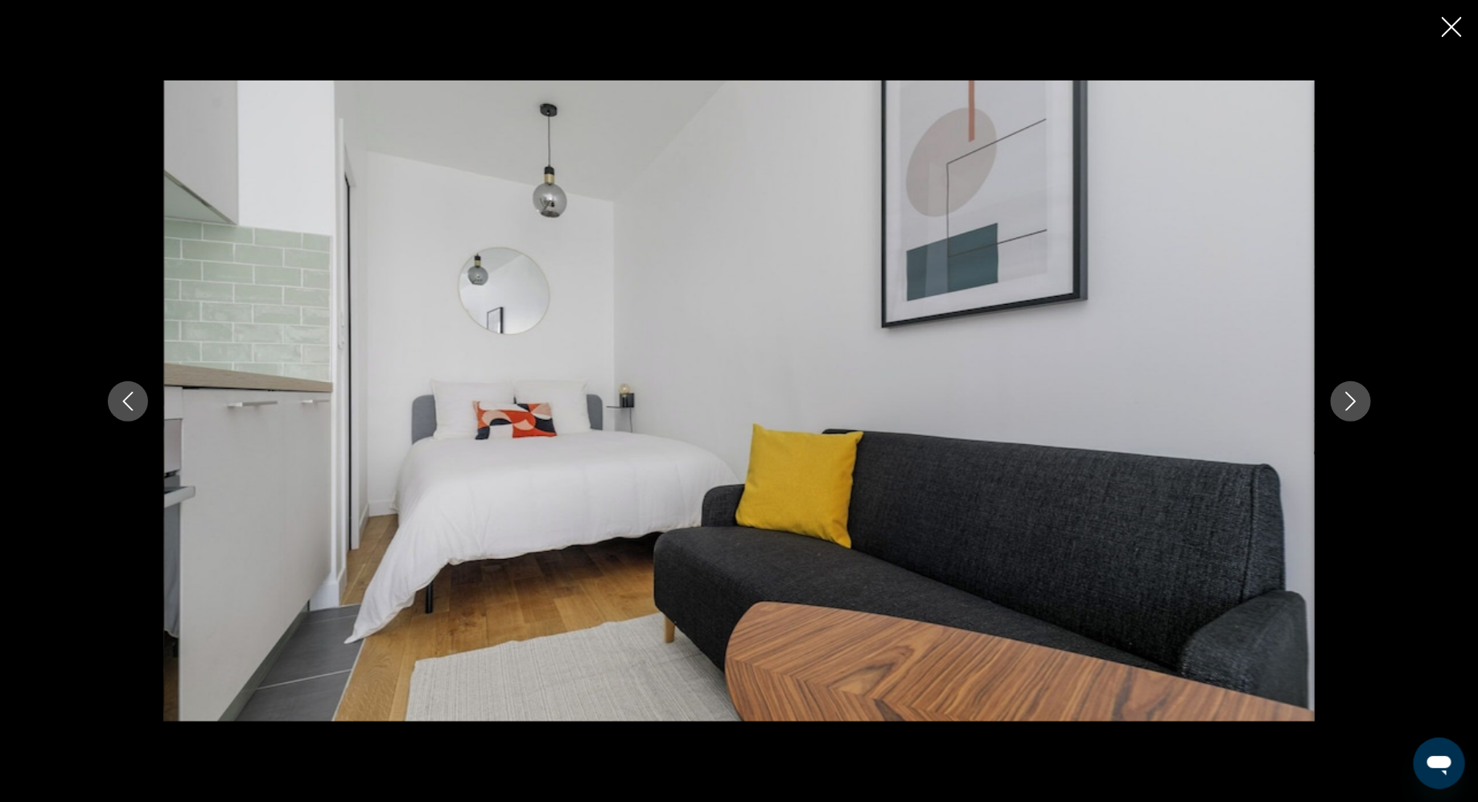
click at [1356, 397] on icon "Next image" at bounding box center [1350, 401] width 19 height 19
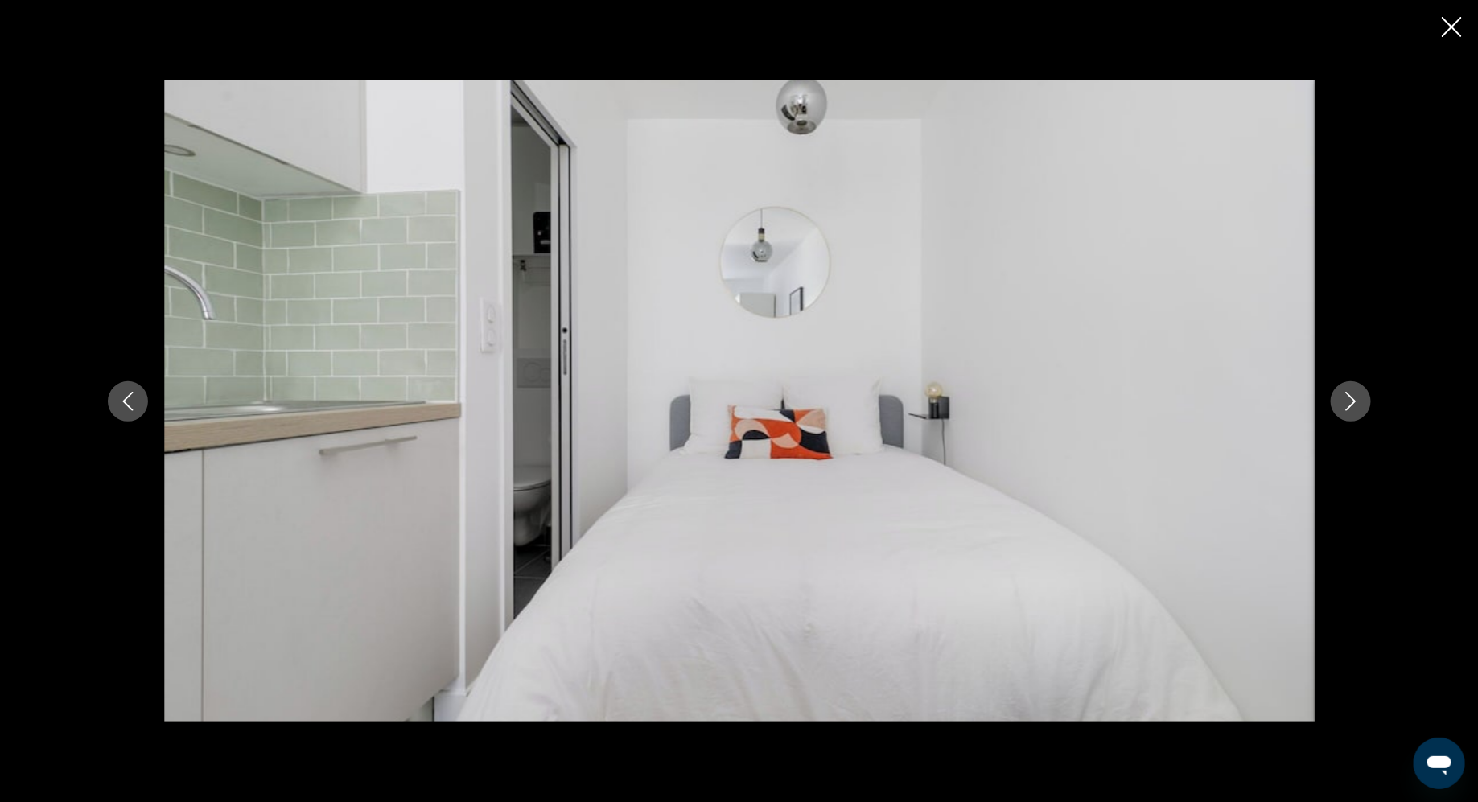
click at [1356, 397] on icon "Next image" at bounding box center [1350, 401] width 19 height 19
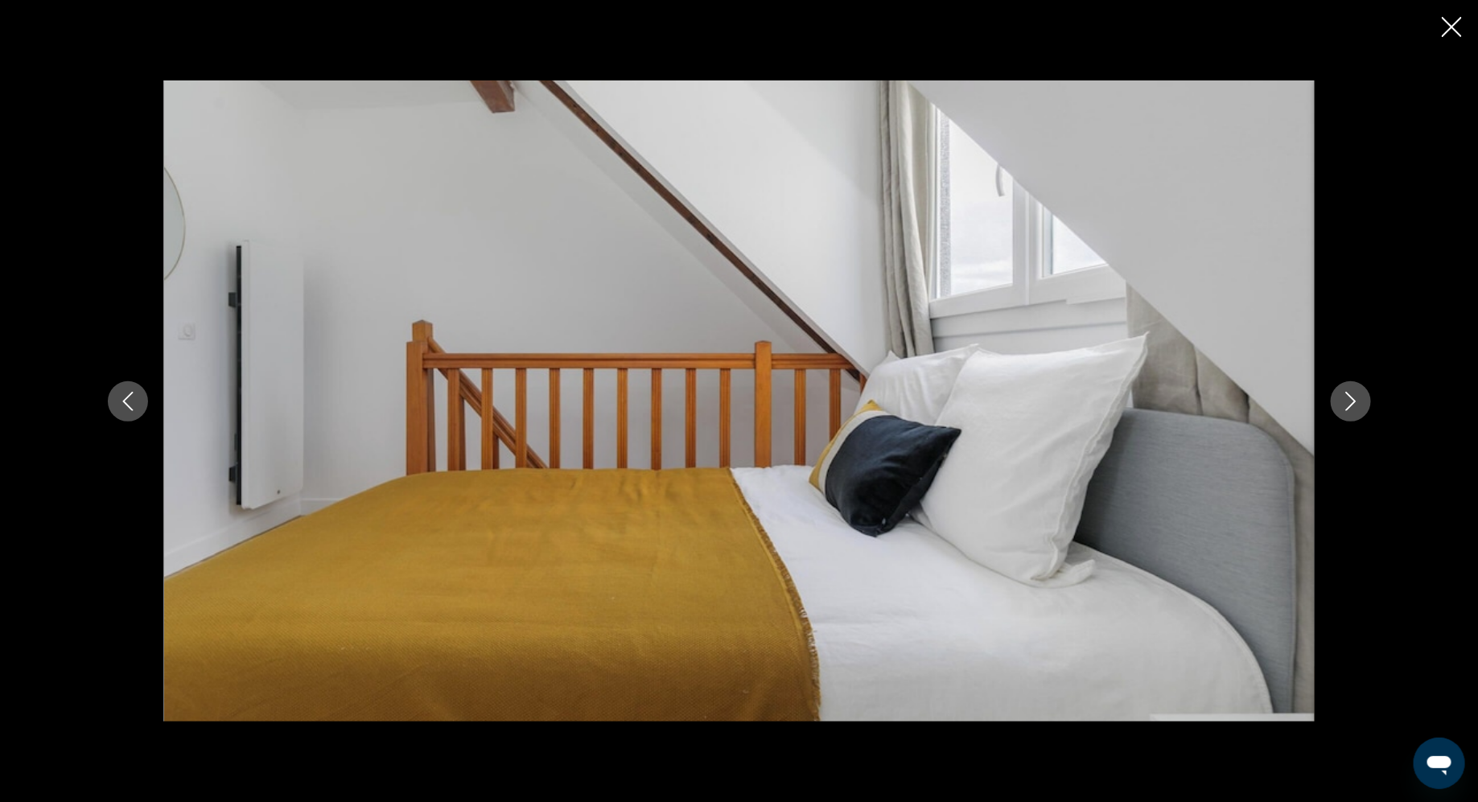
click at [1356, 397] on icon "Next image" at bounding box center [1350, 401] width 19 height 19
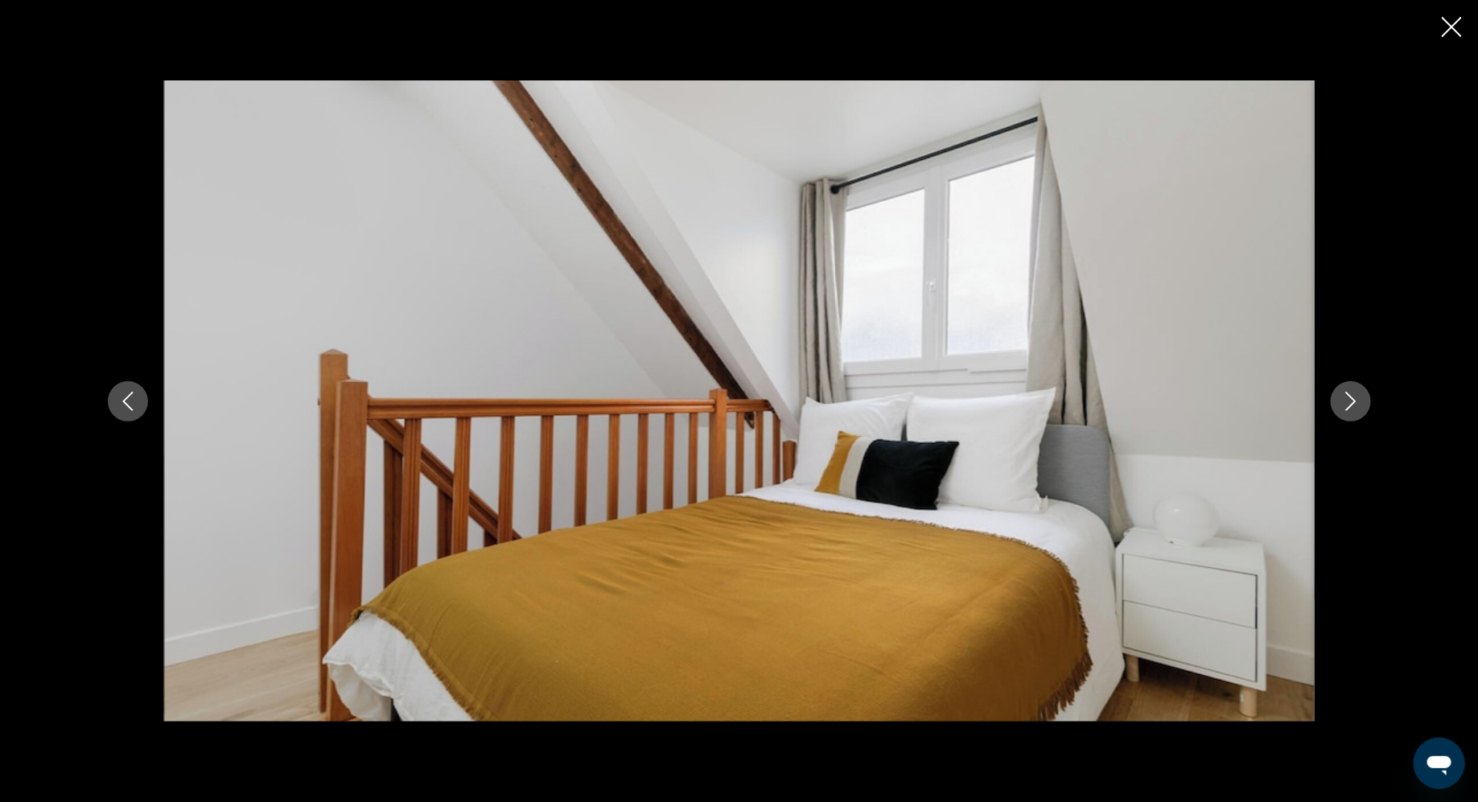
click at [1356, 397] on icon "Next image" at bounding box center [1350, 401] width 19 height 19
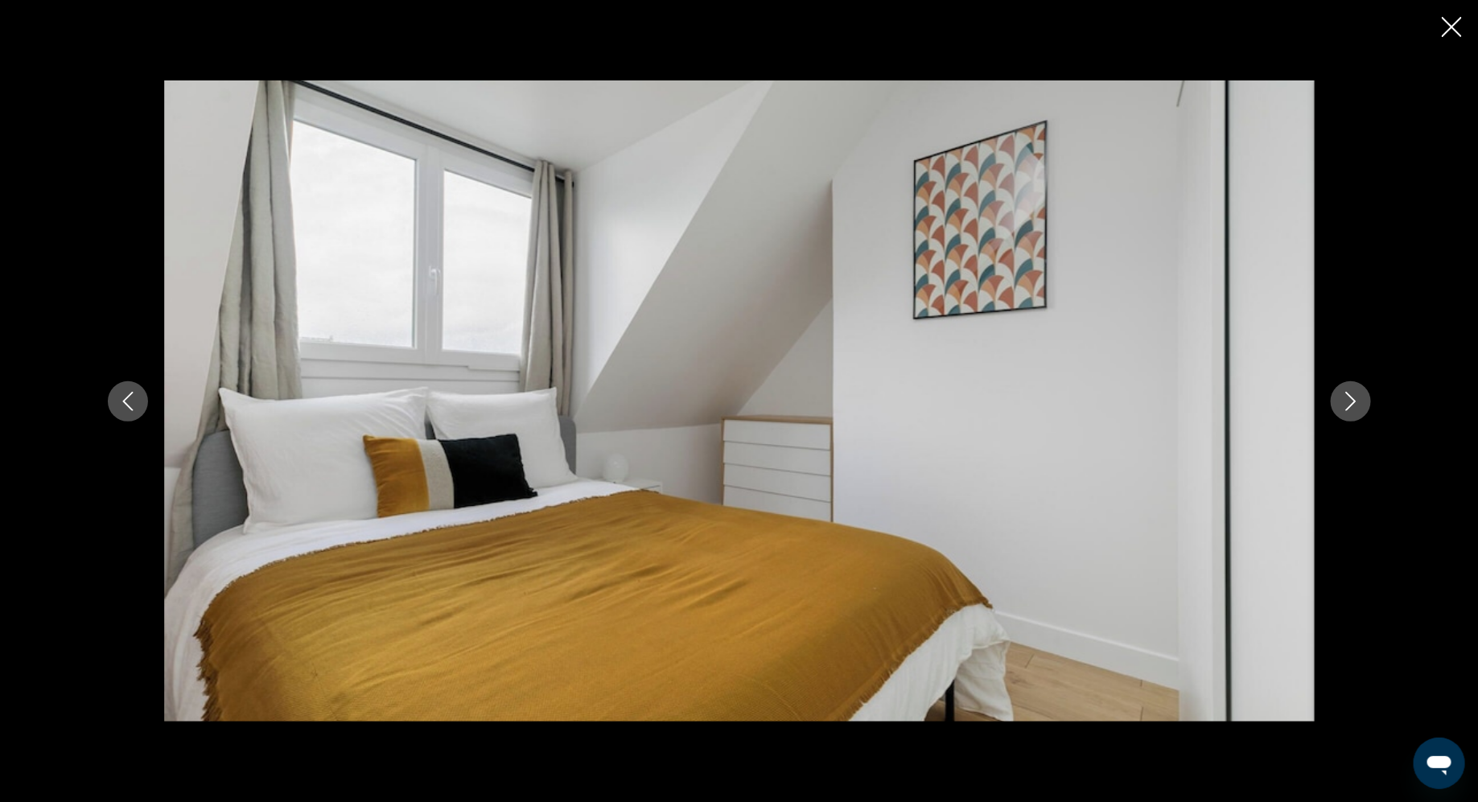
click at [132, 397] on icon "Previous image" at bounding box center [127, 401] width 19 height 19
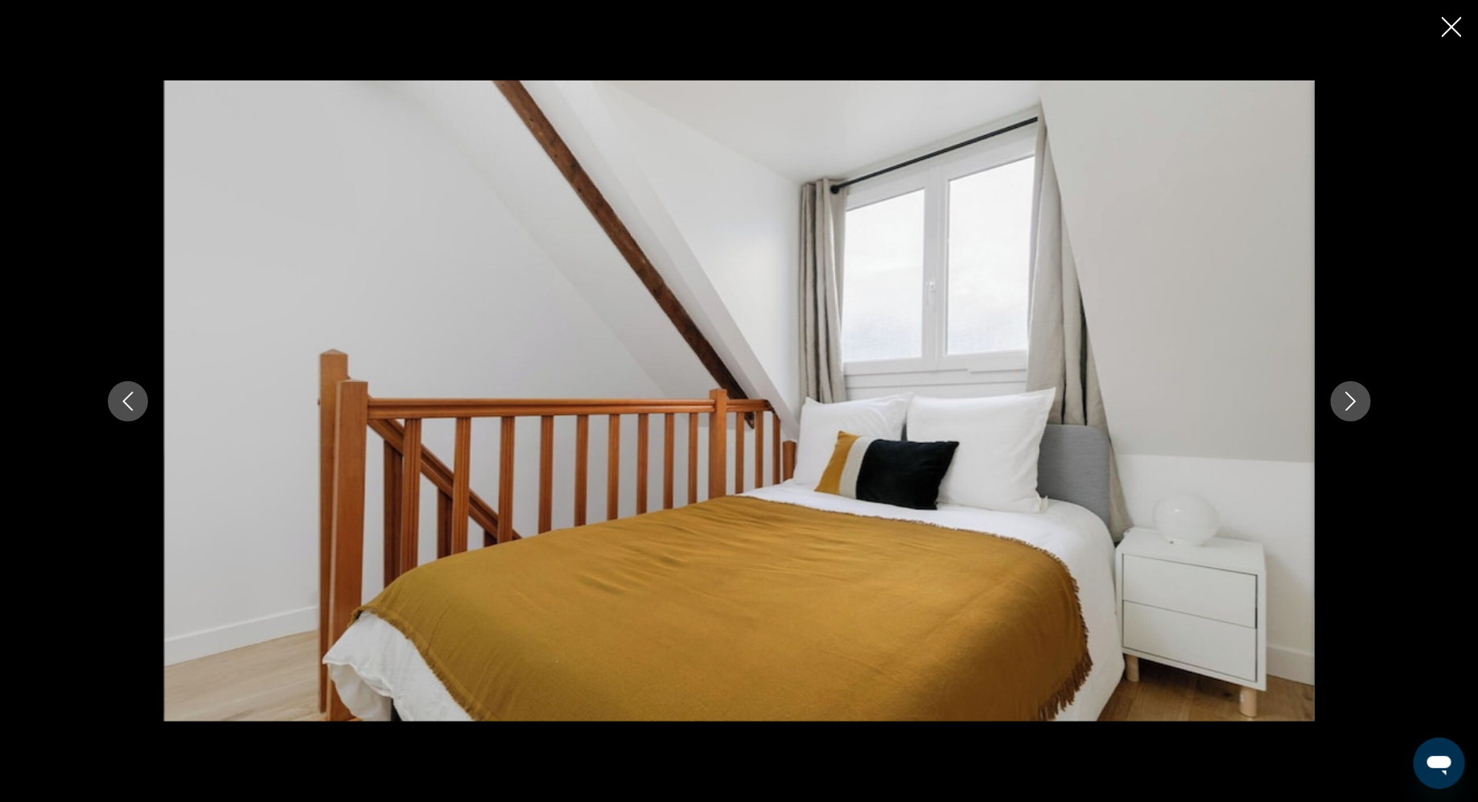
click at [140, 395] on button "Previous image" at bounding box center [128, 401] width 40 height 40
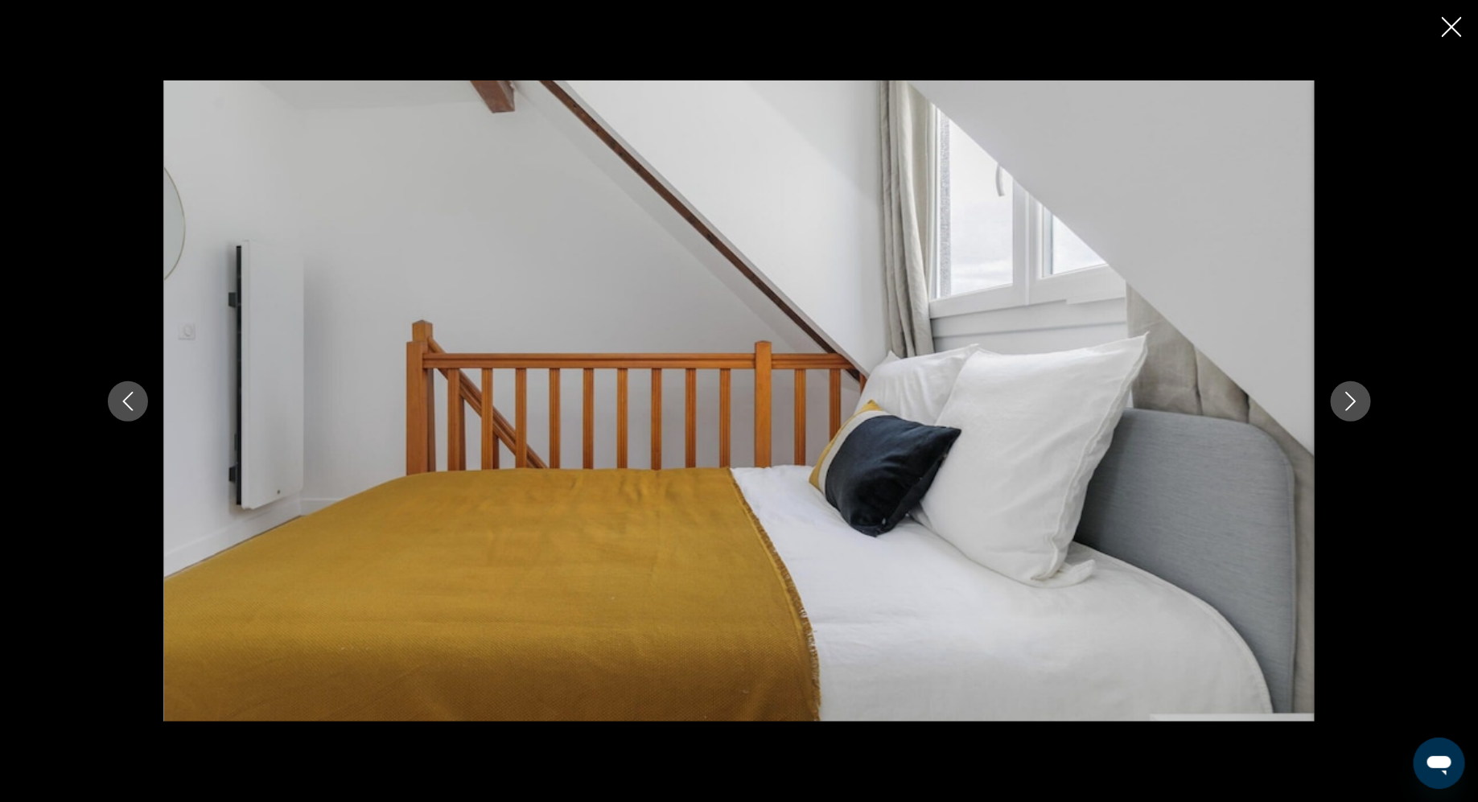
click at [140, 395] on button "Previous image" at bounding box center [128, 401] width 40 height 40
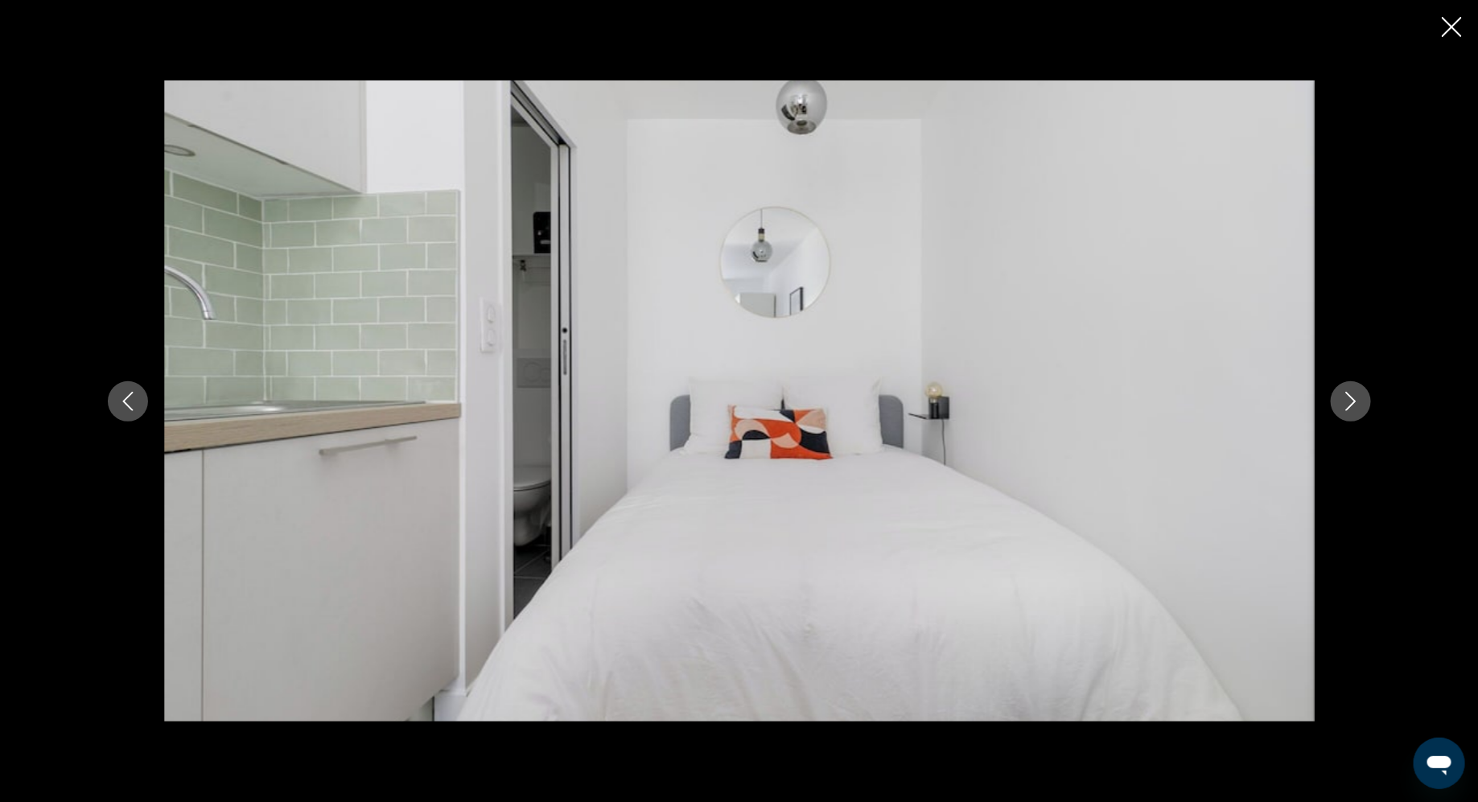
click at [140, 395] on button "Previous image" at bounding box center [128, 401] width 40 height 40
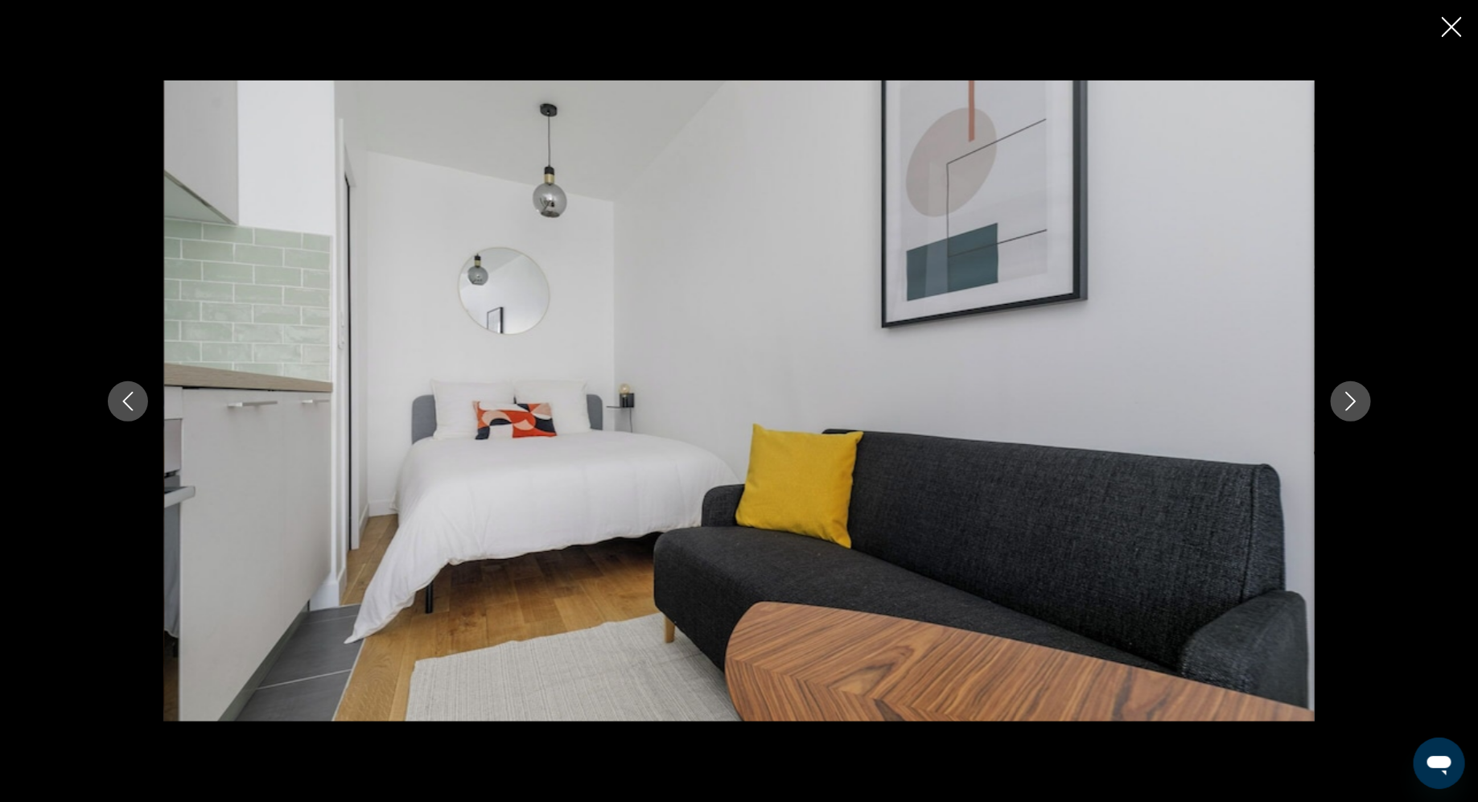
click at [140, 395] on button "Previous image" at bounding box center [128, 401] width 40 height 40
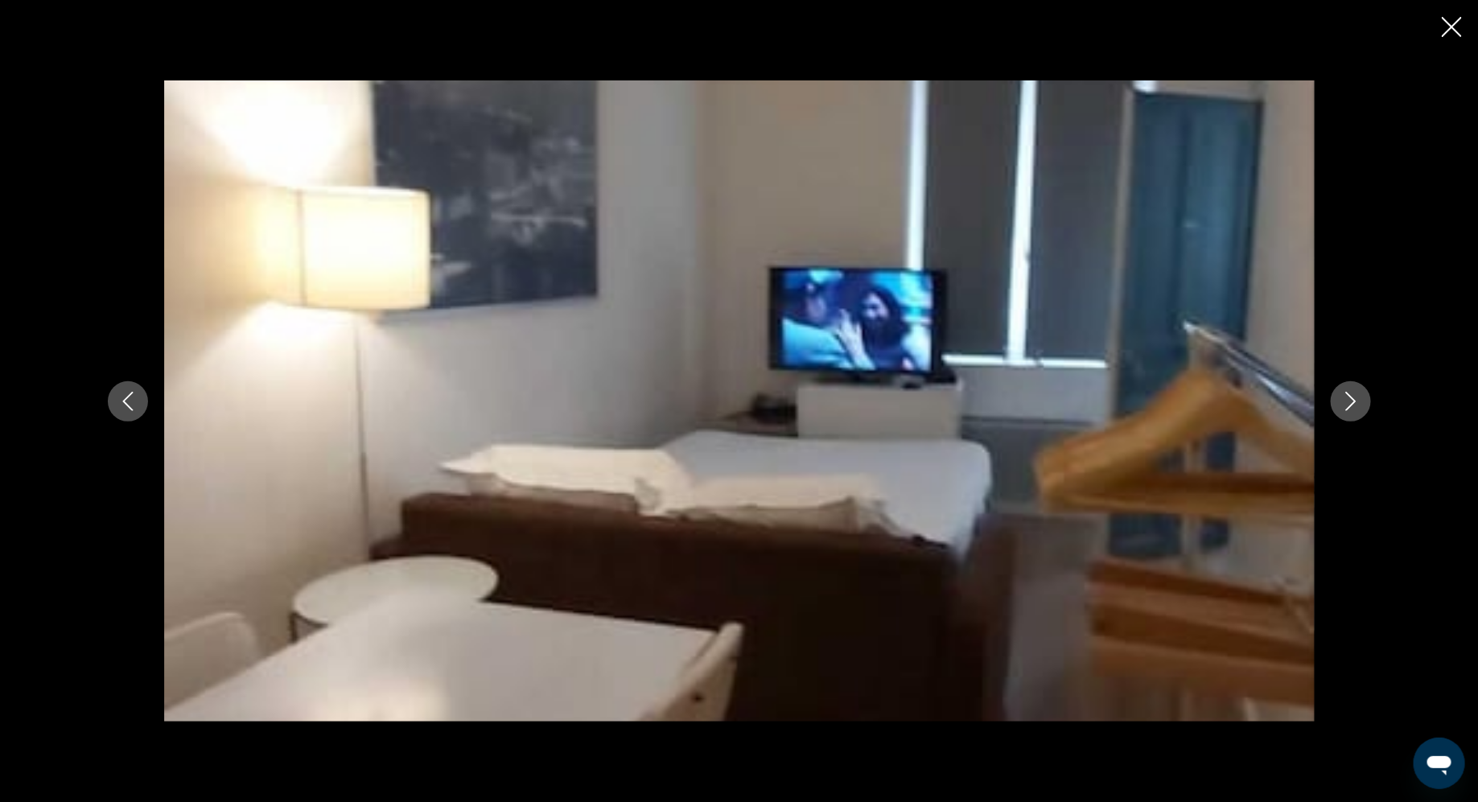
click at [140, 395] on button "Previous image" at bounding box center [128, 401] width 40 height 40
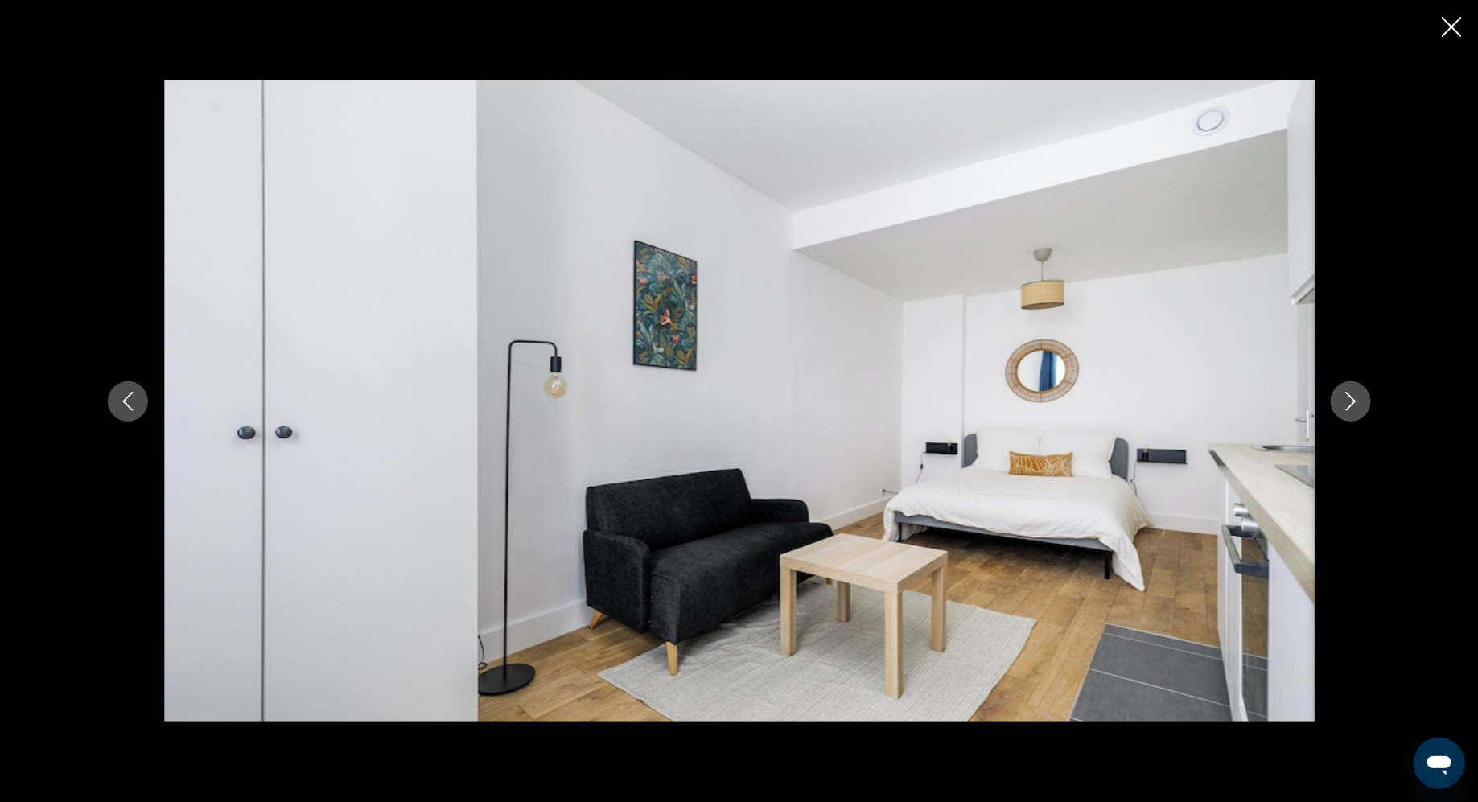
click at [140, 395] on button "Previous image" at bounding box center [128, 401] width 40 height 40
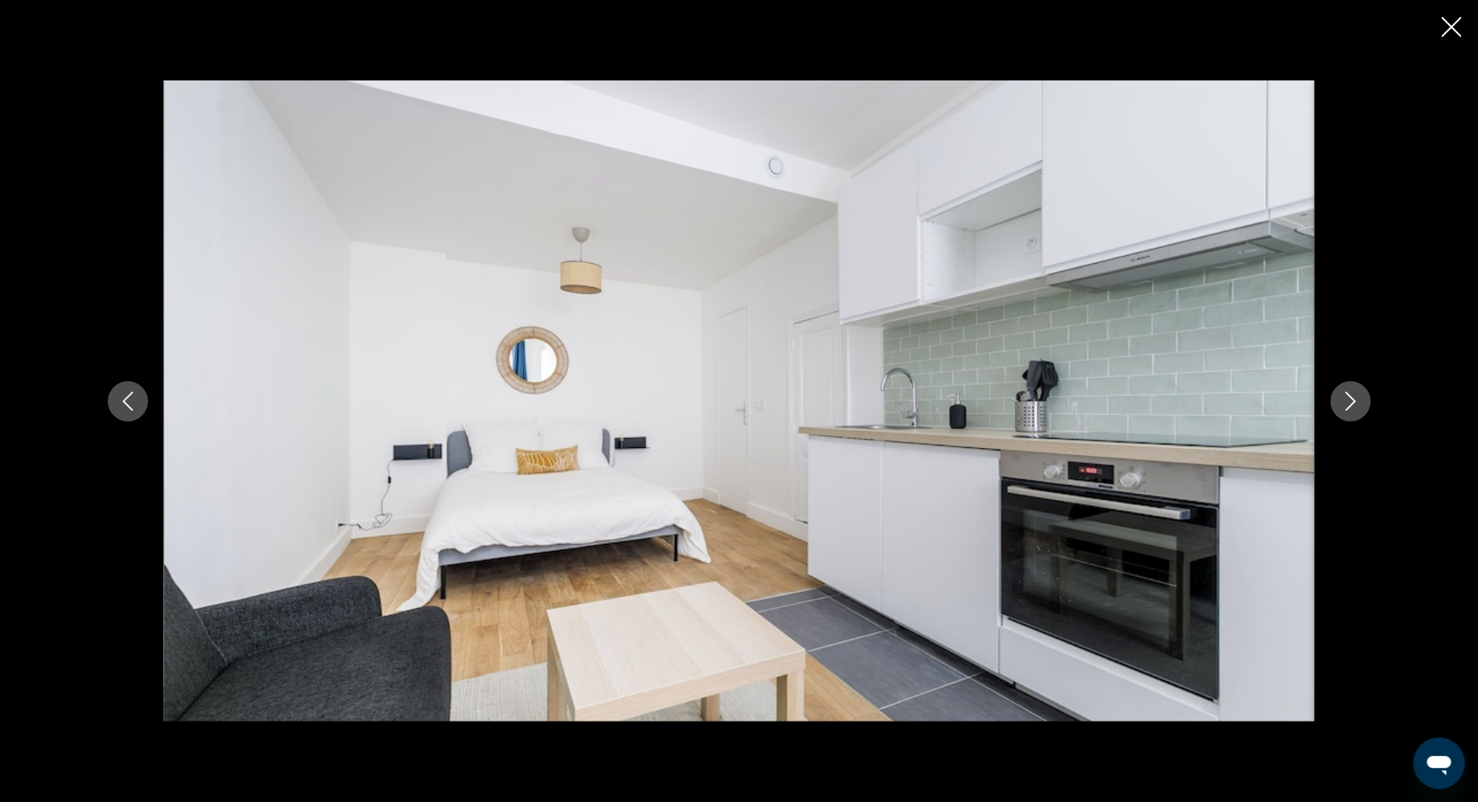
click at [140, 395] on button "Previous image" at bounding box center [128, 401] width 40 height 40
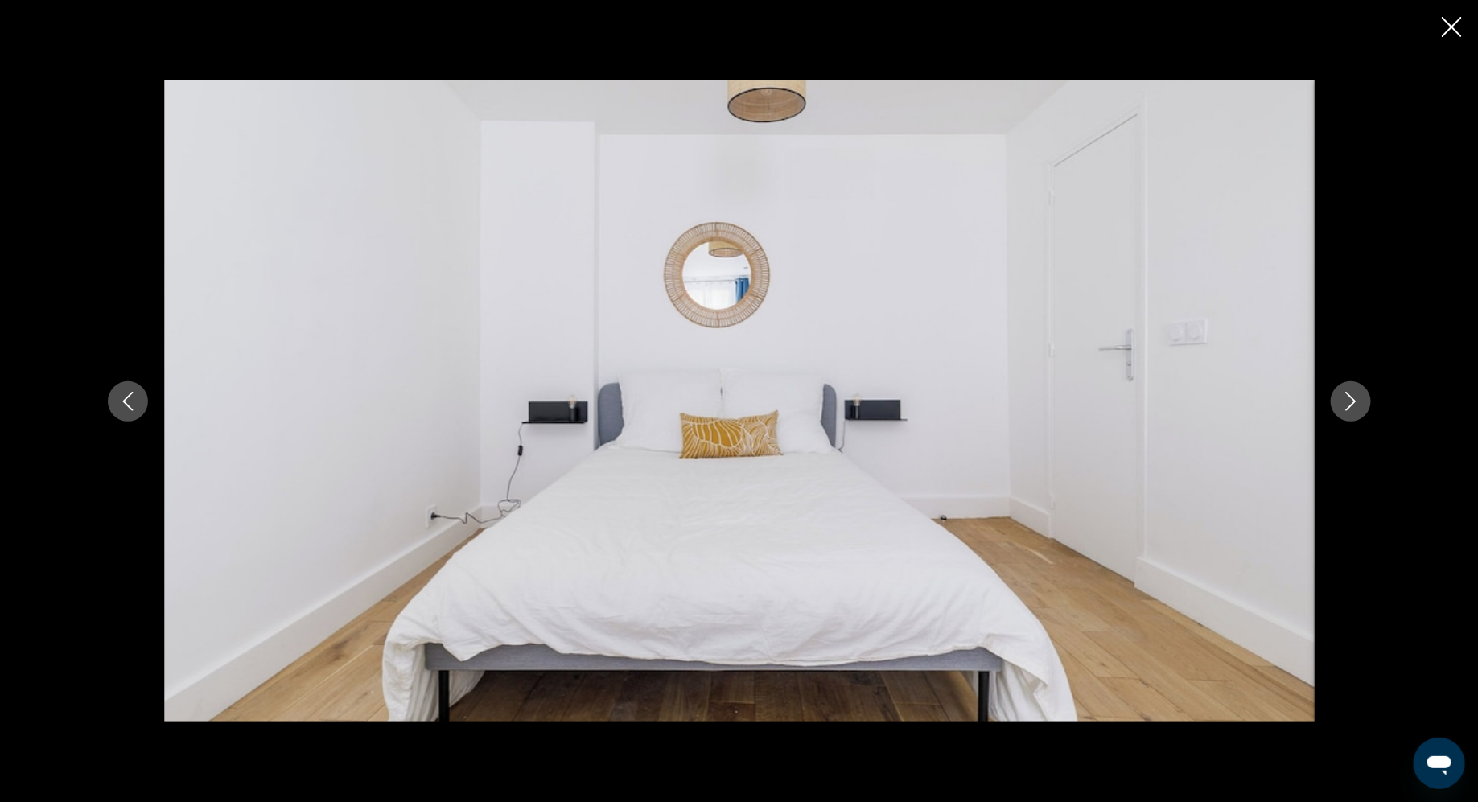
click at [140, 395] on button "Previous image" at bounding box center [128, 401] width 40 height 40
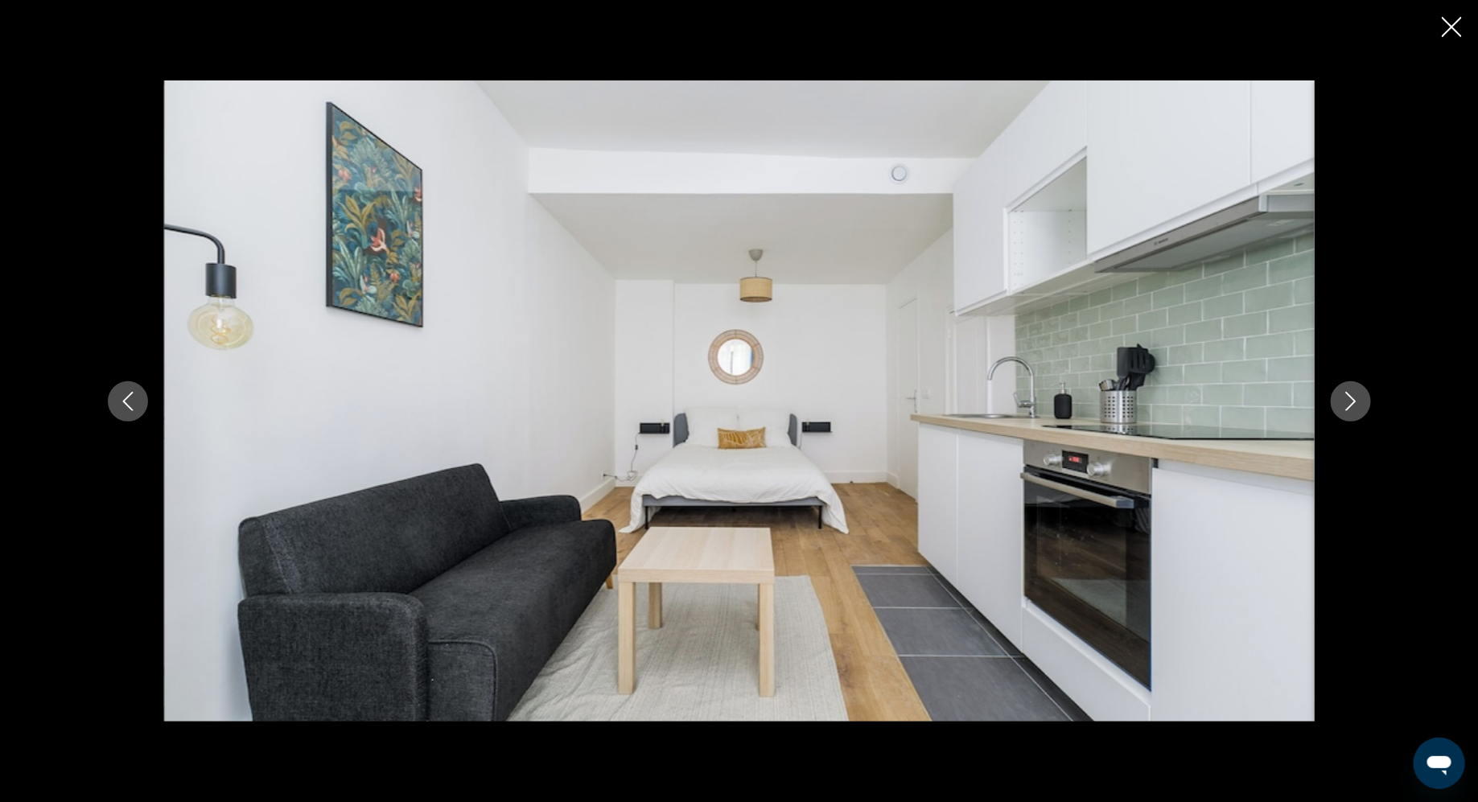
click at [140, 395] on button "Previous image" at bounding box center [128, 401] width 40 height 40
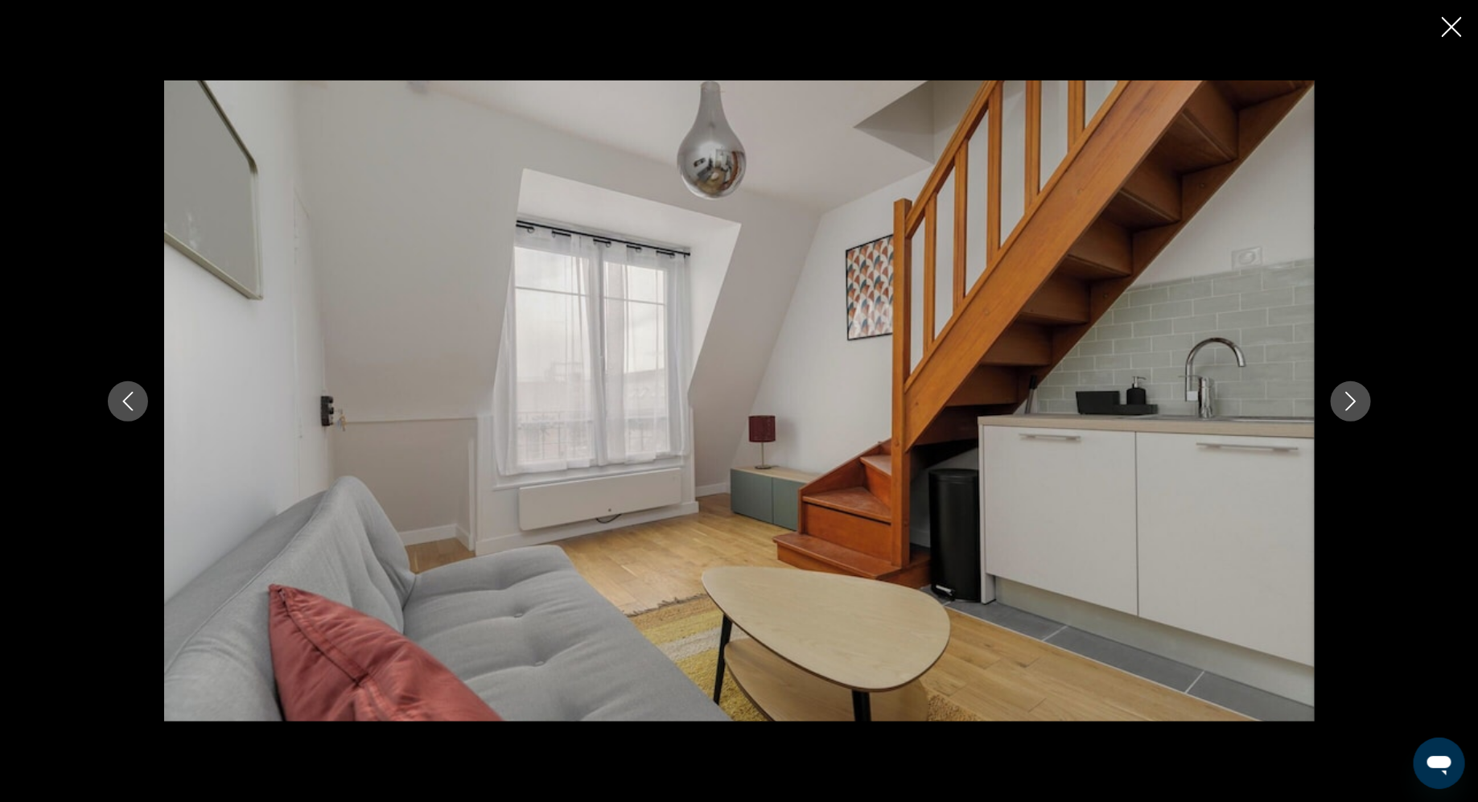
click at [1343, 398] on icon "Next image" at bounding box center [1350, 401] width 19 height 19
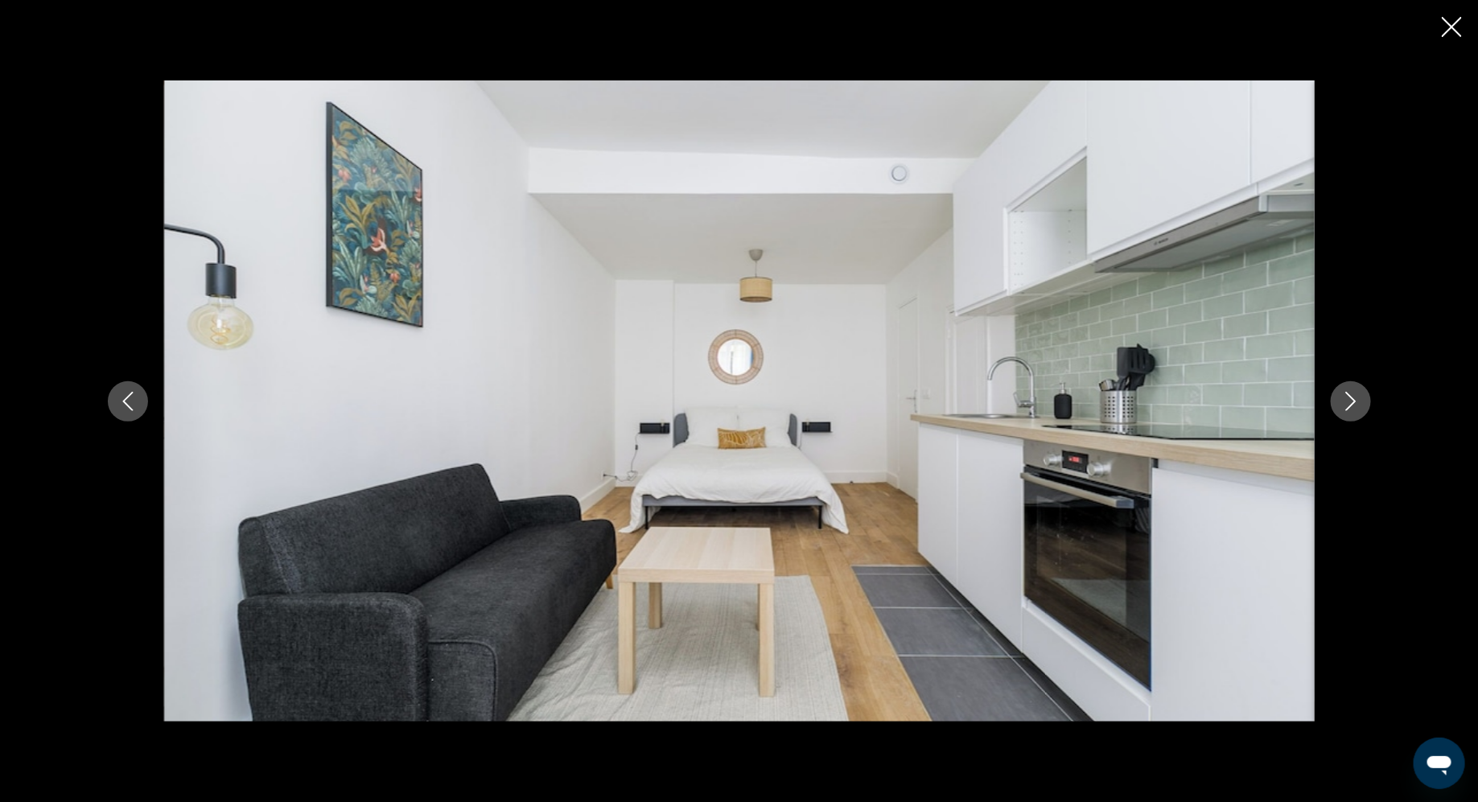
click at [1343, 398] on icon "Next image" at bounding box center [1350, 401] width 19 height 19
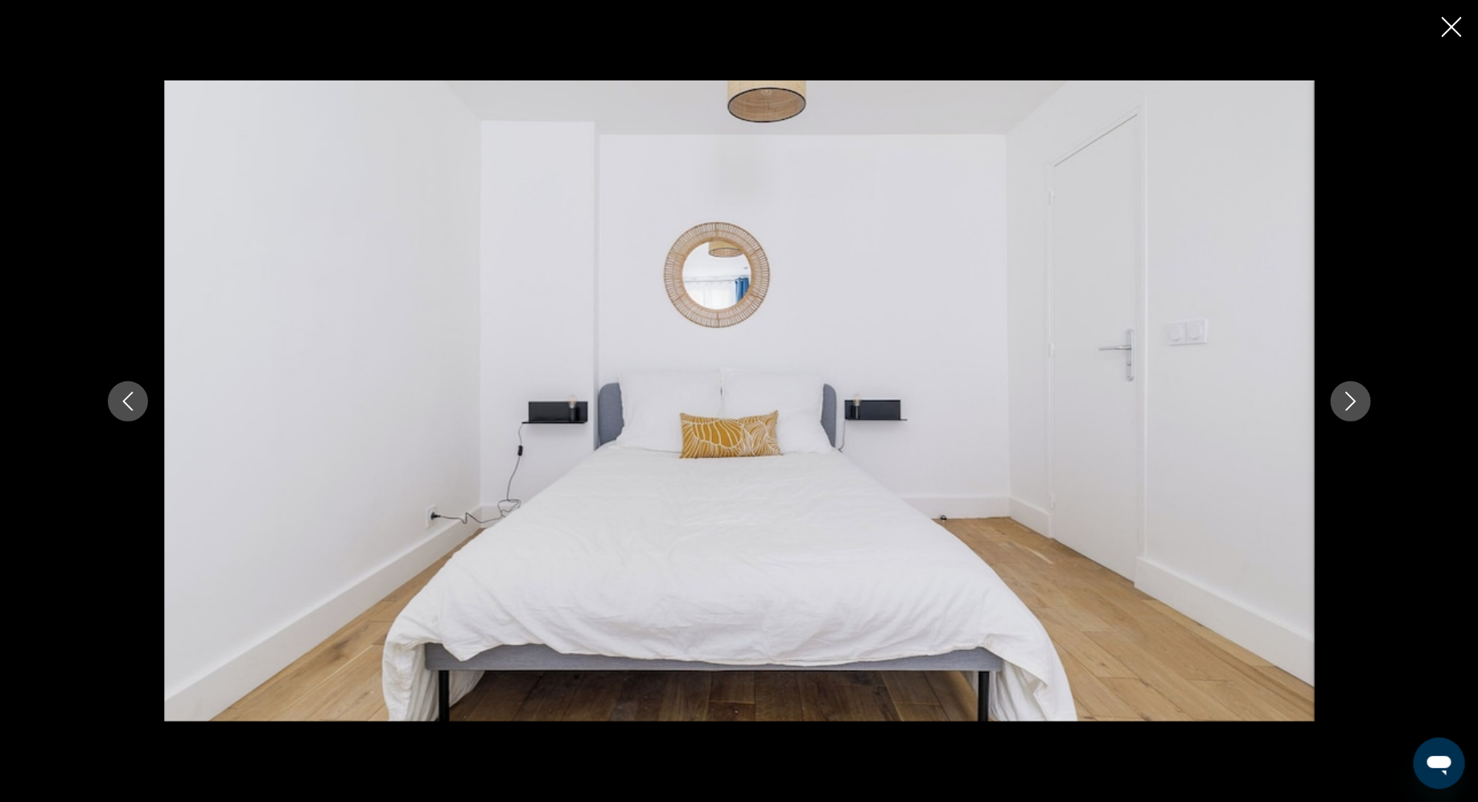
click at [1343, 398] on icon "Next image" at bounding box center [1350, 401] width 19 height 19
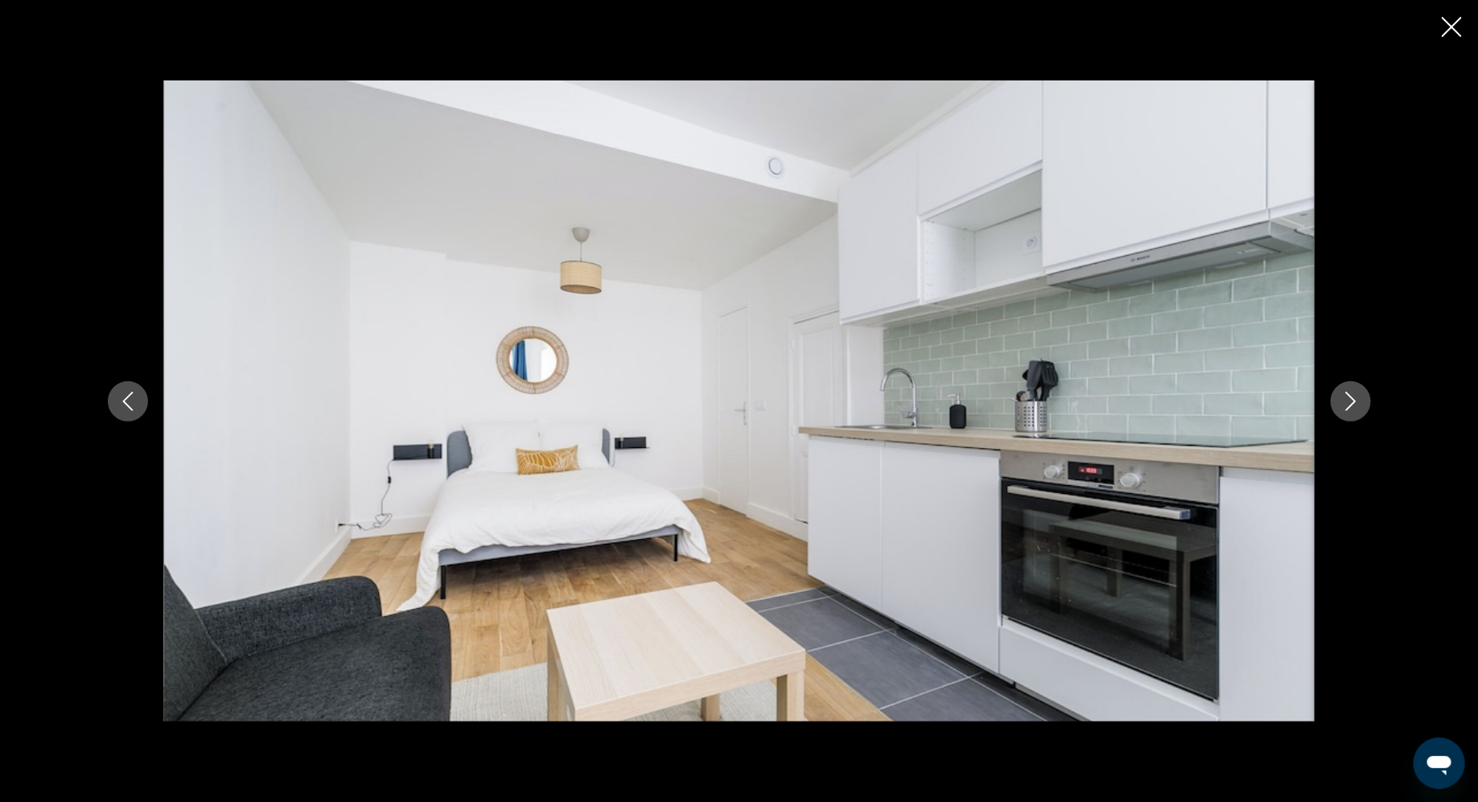
click at [1343, 398] on icon "Next image" at bounding box center [1350, 401] width 19 height 19
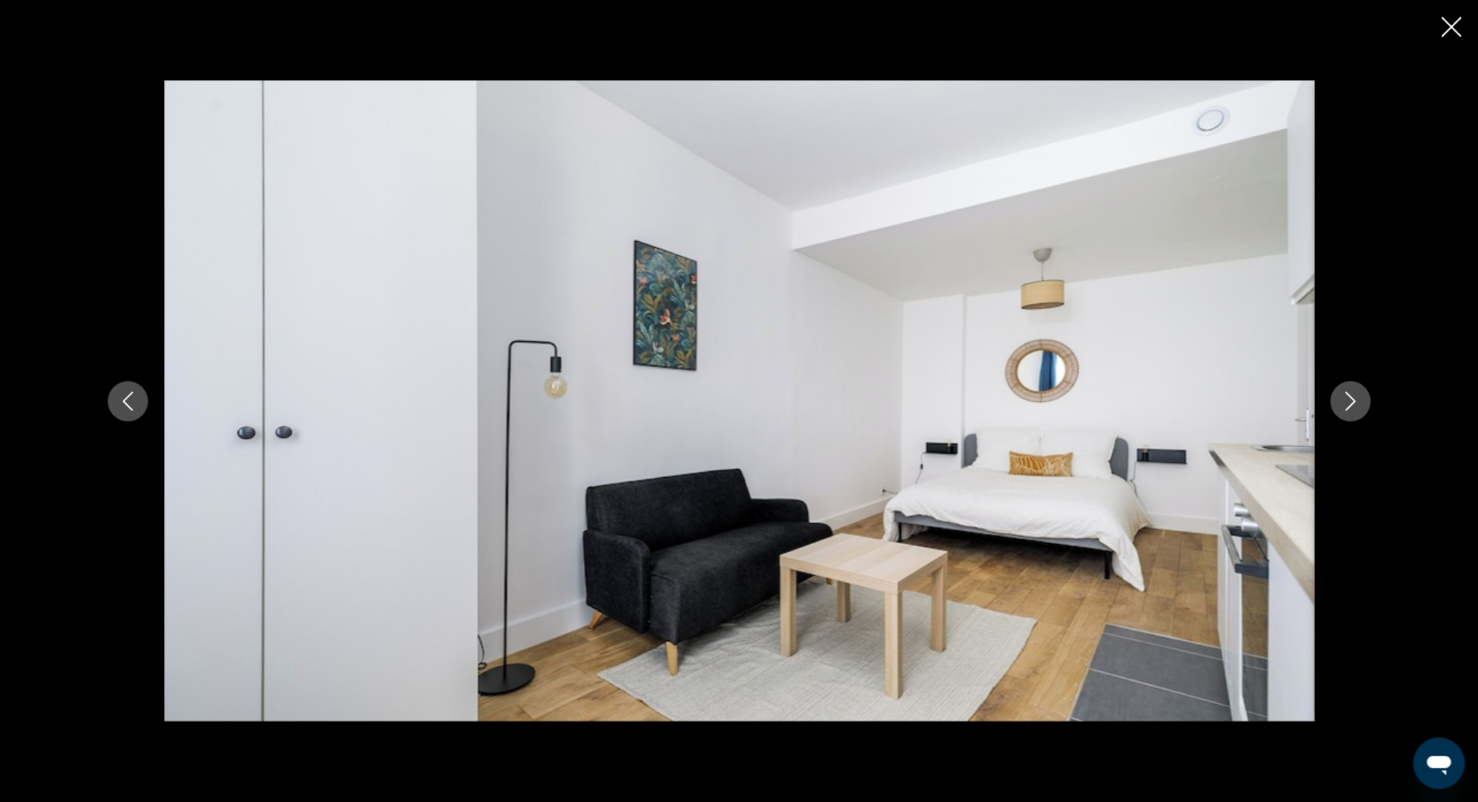
click at [1343, 398] on icon "Next image" at bounding box center [1350, 401] width 19 height 19
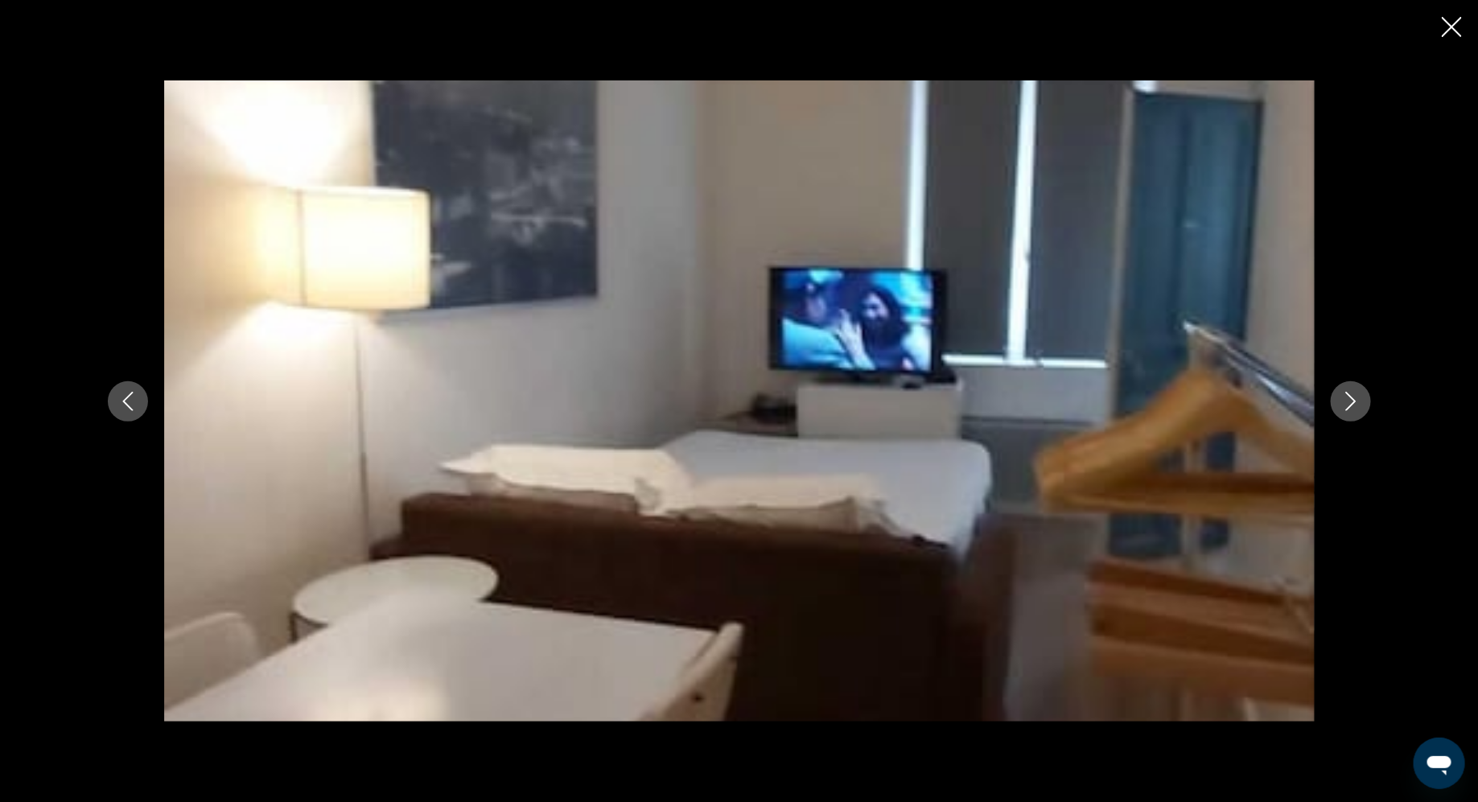
click at [1343, 398] on icon "Next image" at bounding box center [1350, 401] width 19 height 19
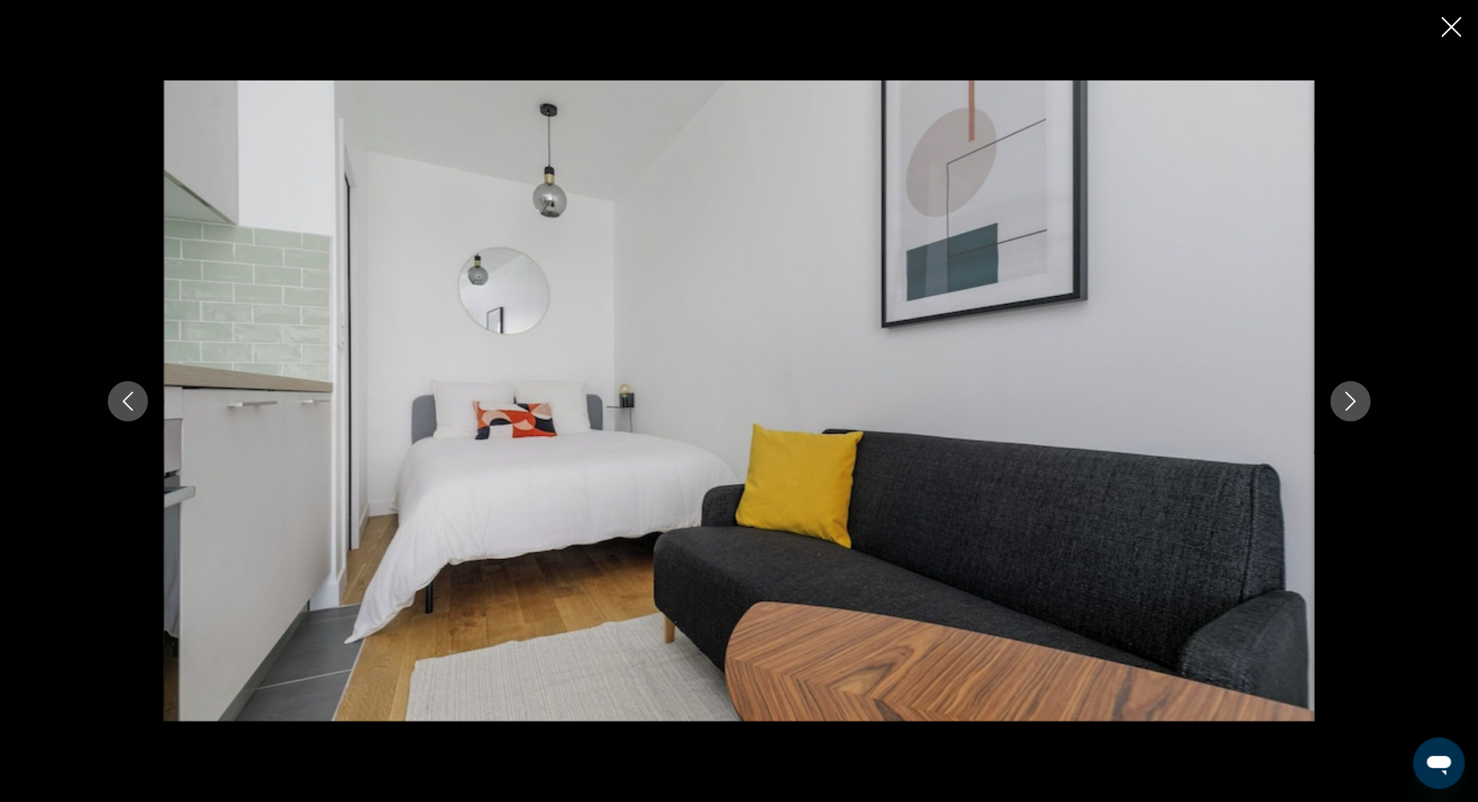
click at [1343, 398] on icon "Next image" at bounding box center [1350, 401] width 19 height 19
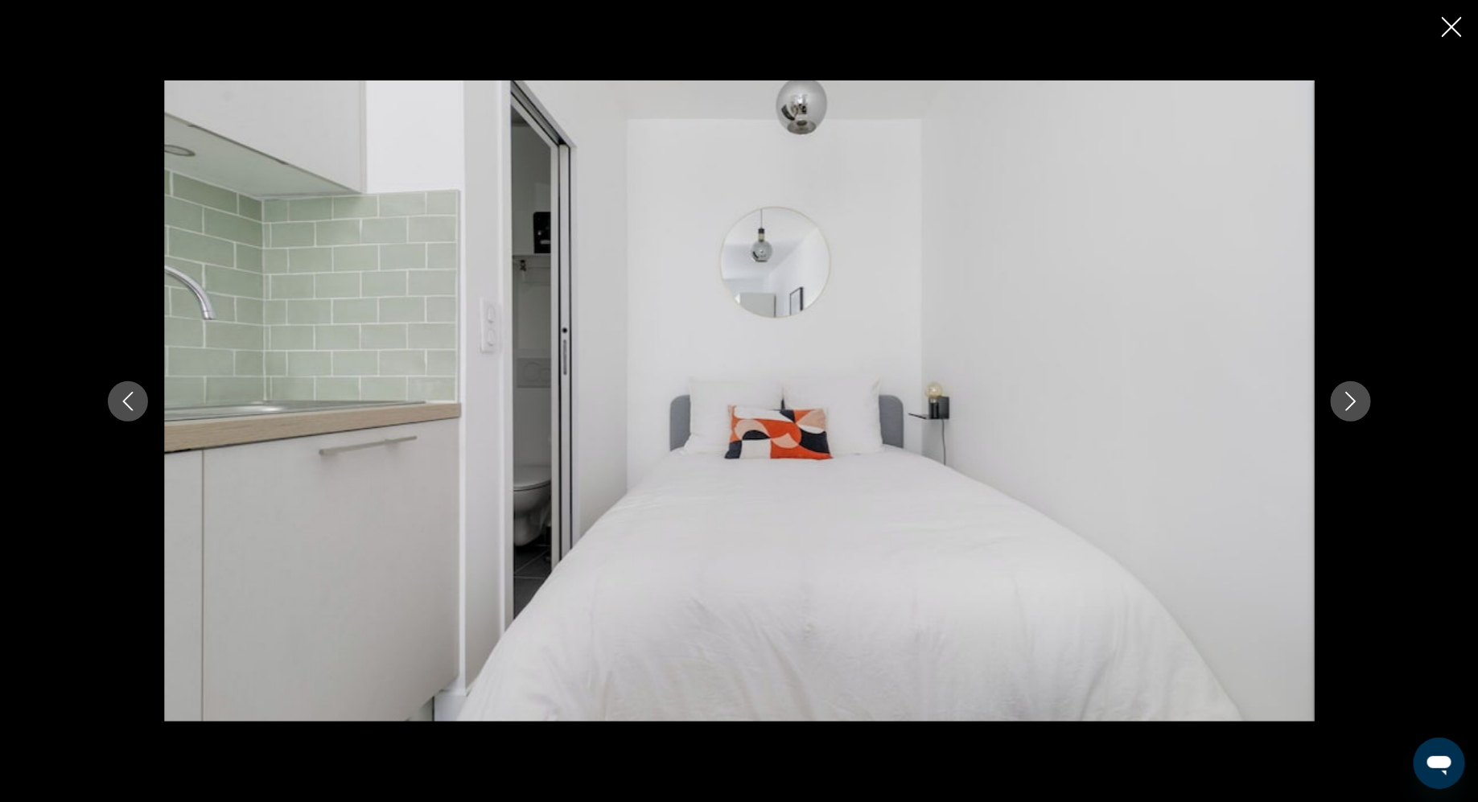
click at [1343, 398] on icon "Next image" at bounding box center [1350, 401] width 19 height 19
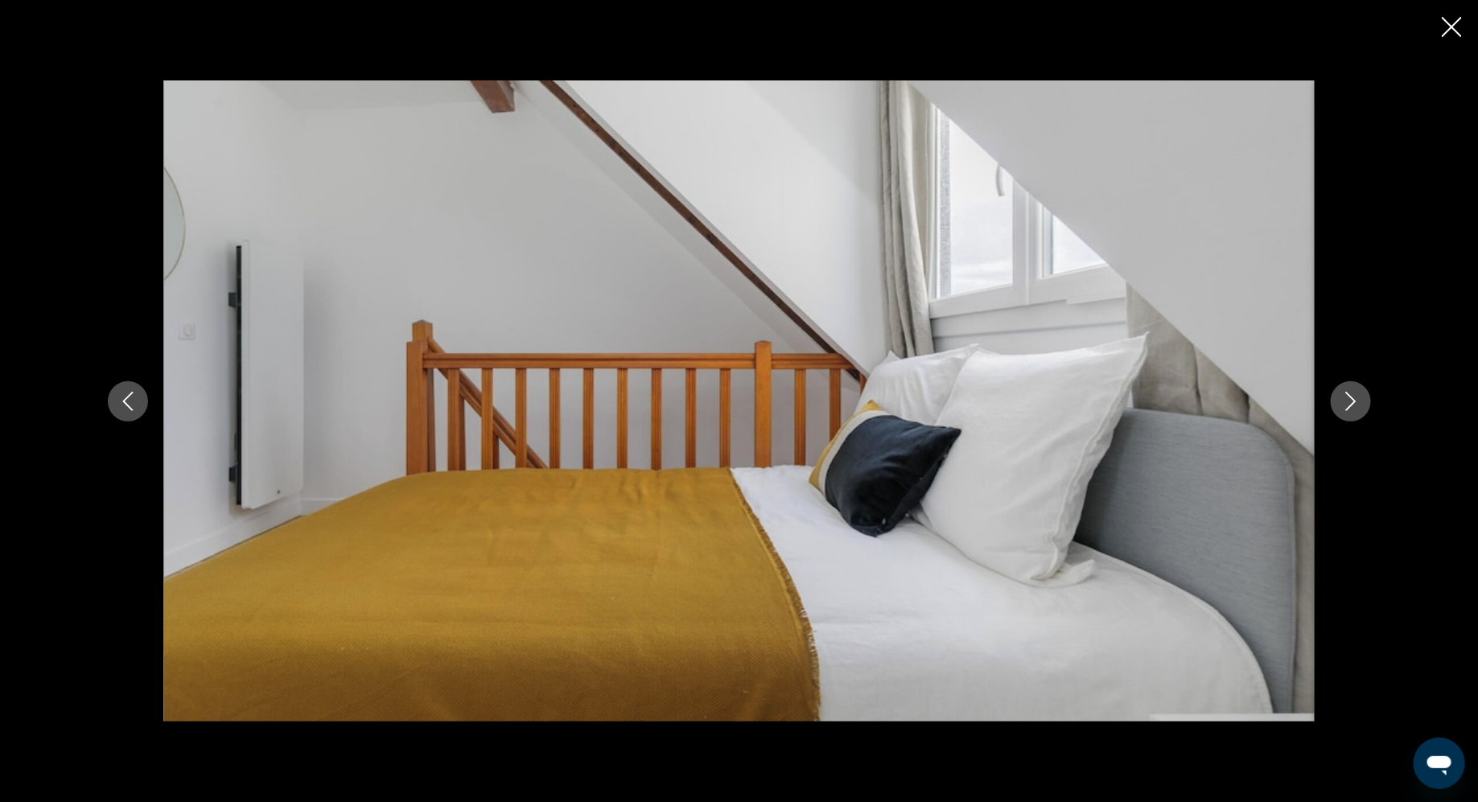
click at [1343, 398] on icon "Next image" at bounding box center [1350, 401] width 19 height 19
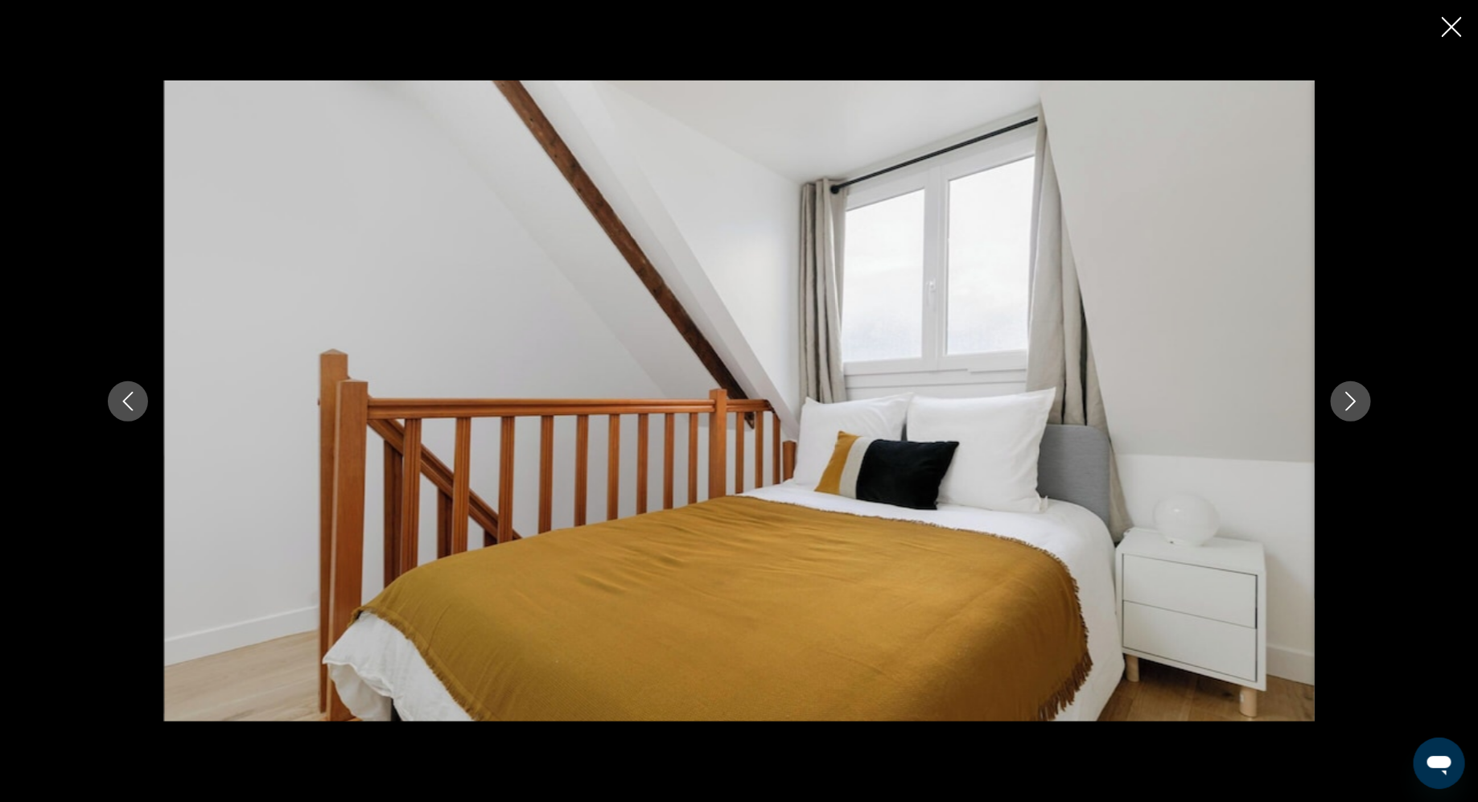
click at [1343, 398] on icon "Next image" at bounding box center [1350, 401] width 19 height 19
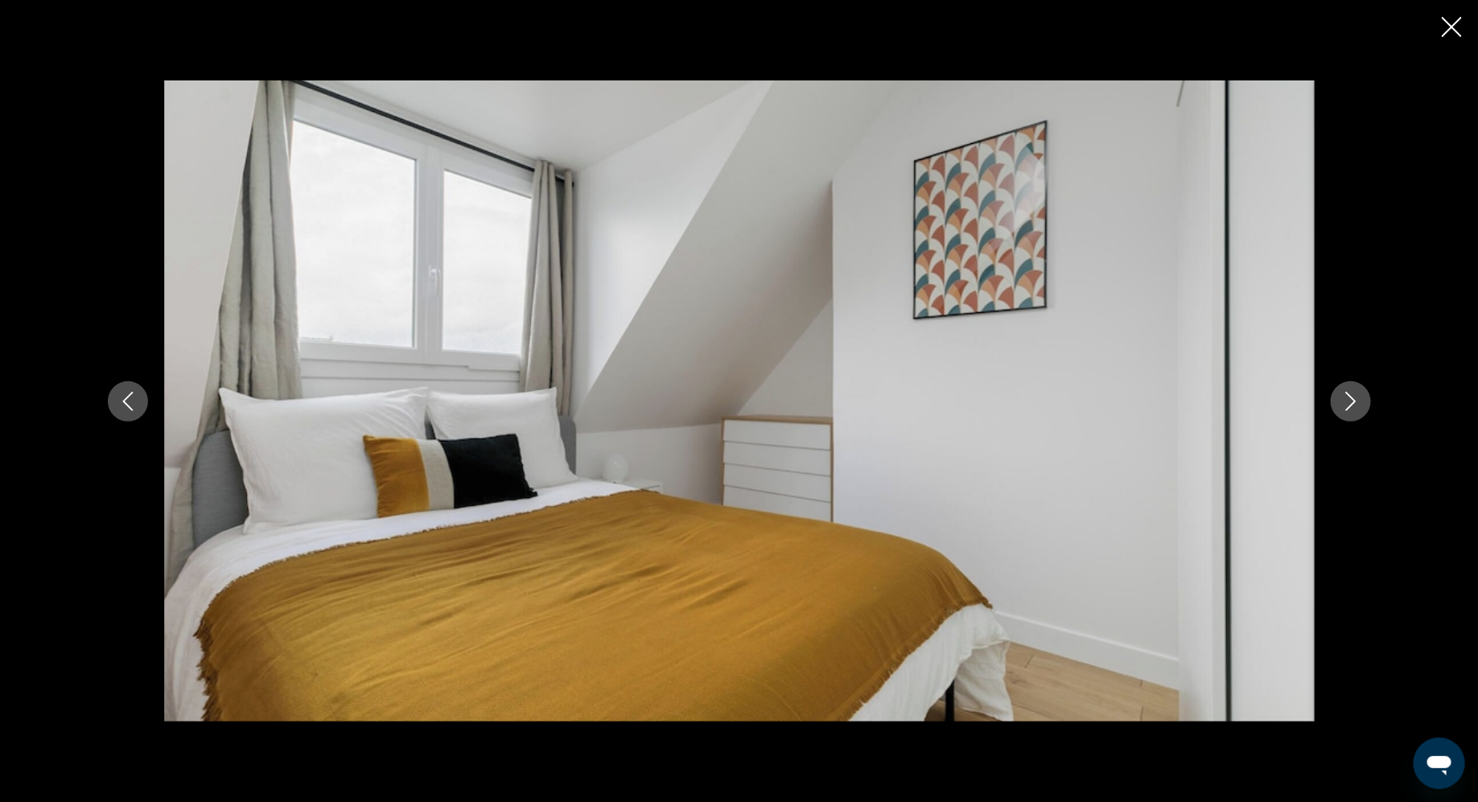
click at [1343, 398] on icon "Next image" at bounding box center [1350, 401] width 19 height 19
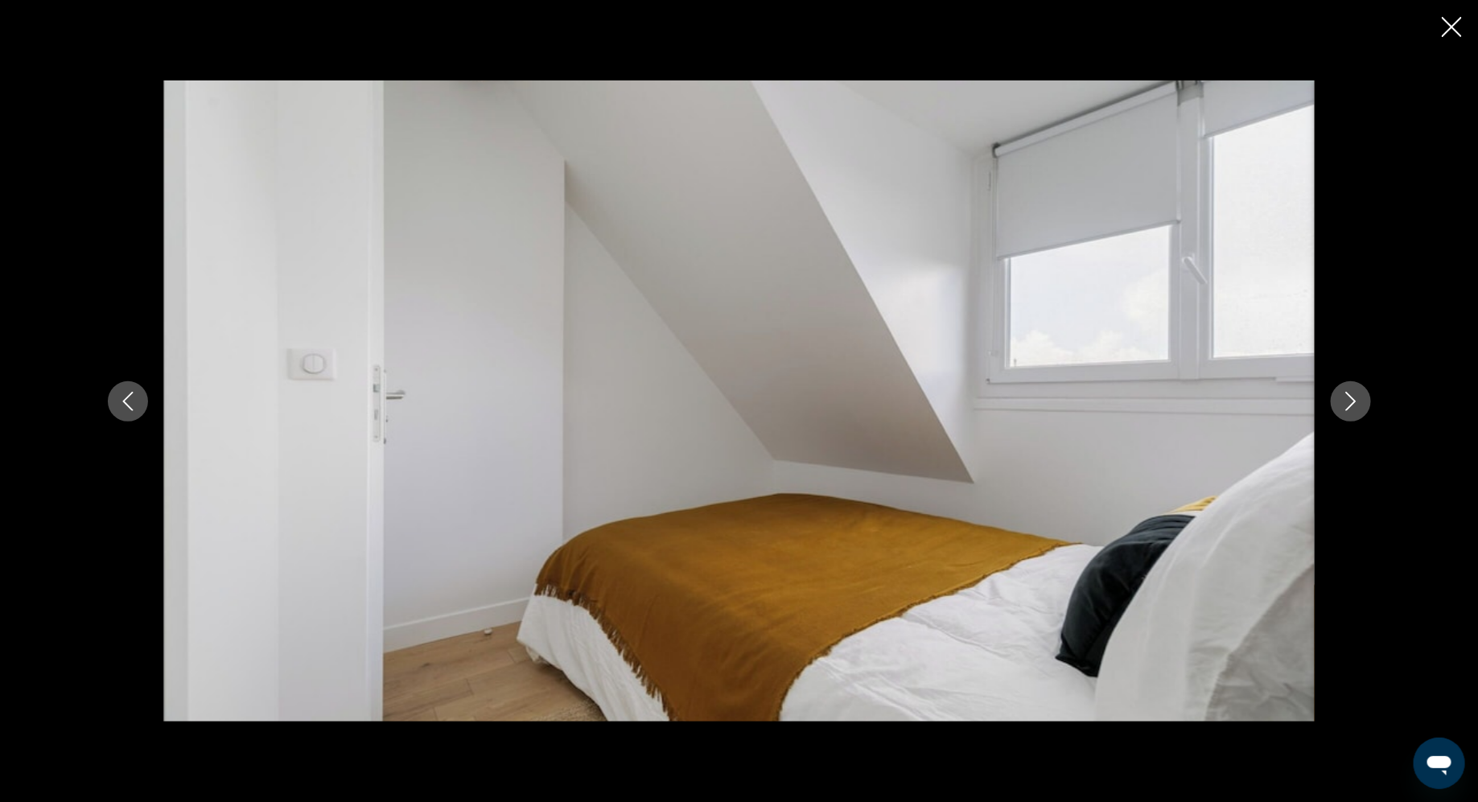
click at [1343, 398] on icon "Next image" at bounding box center [1350, 401] width 19 height 19
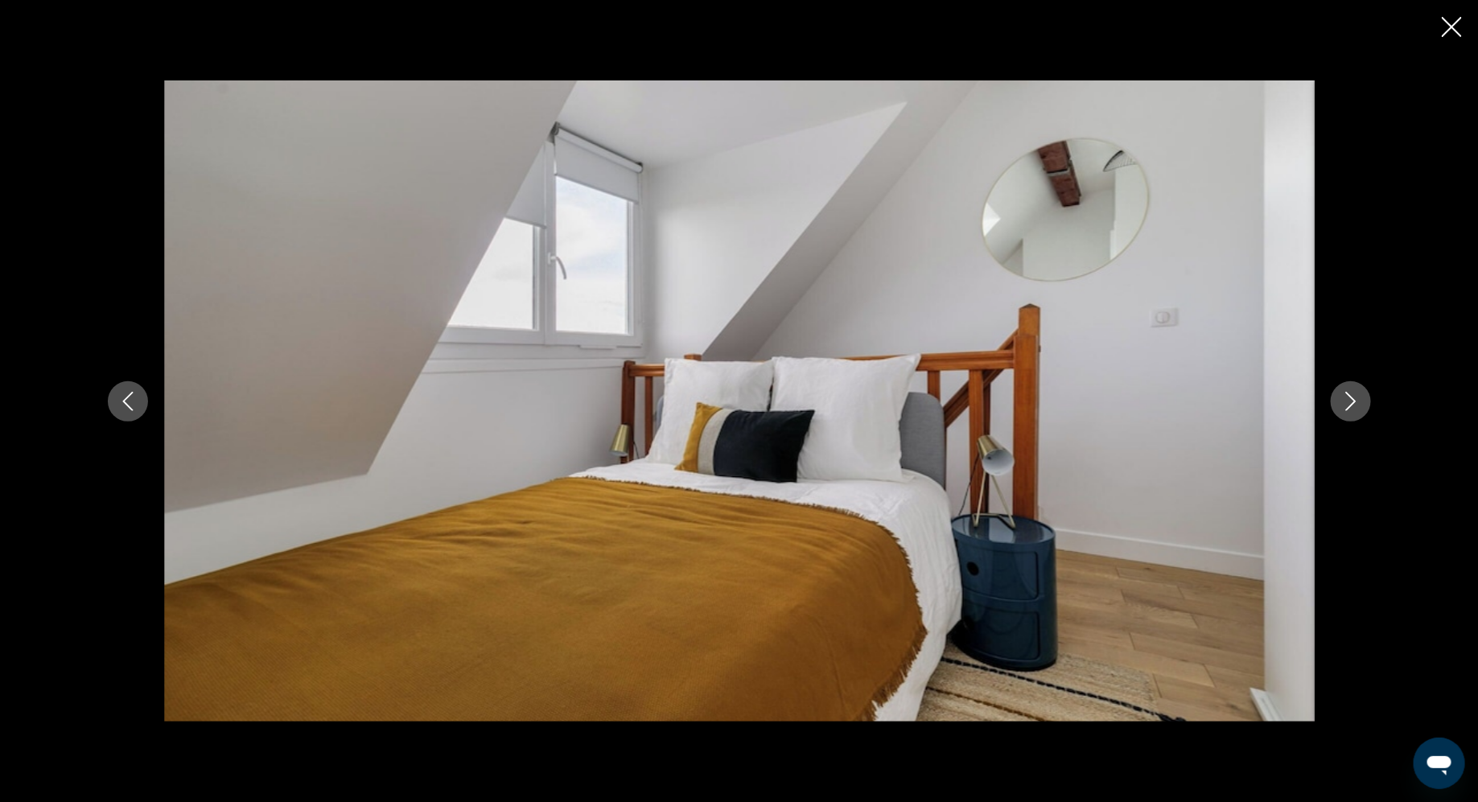
click at [1343, 398] on icon "Next image" at bounding box center [1350, 401] width 19 height 19
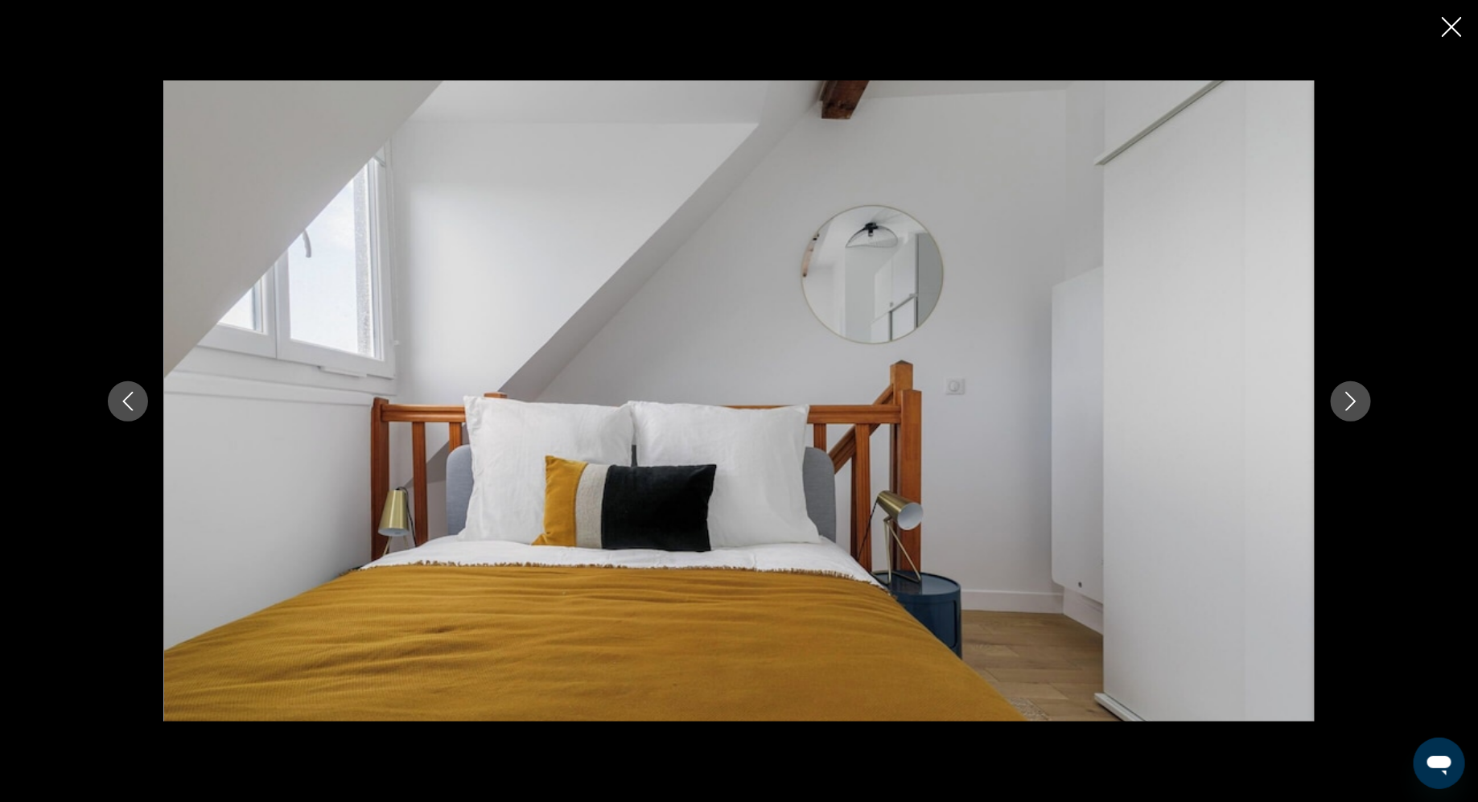
click at [1343, 398] on icon "Next image" at bounding box center [1350, 401] width 19 height 19
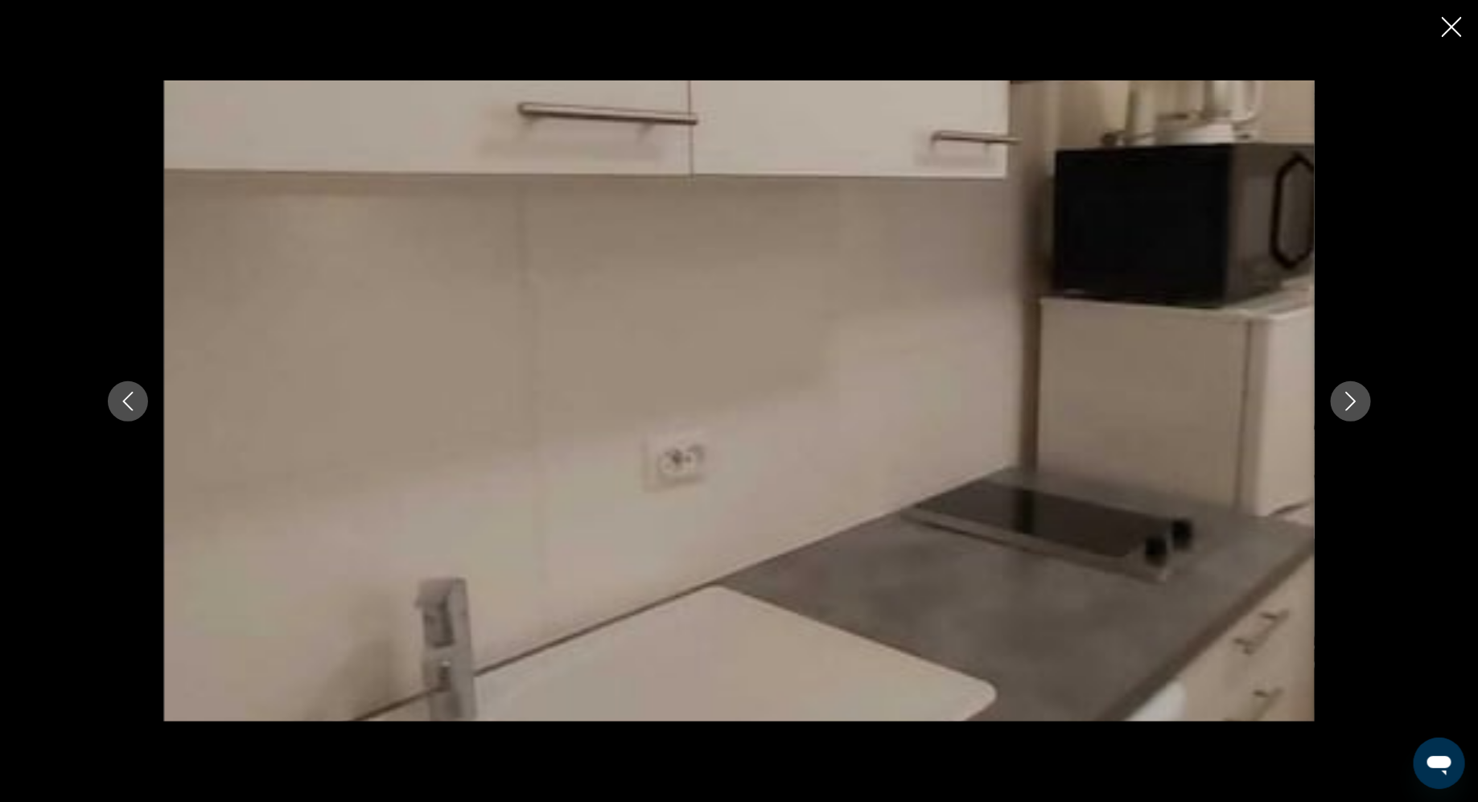
click at [1343, 398] on icon "Next image" at bounding box center [1350, 401] width 19 height 19
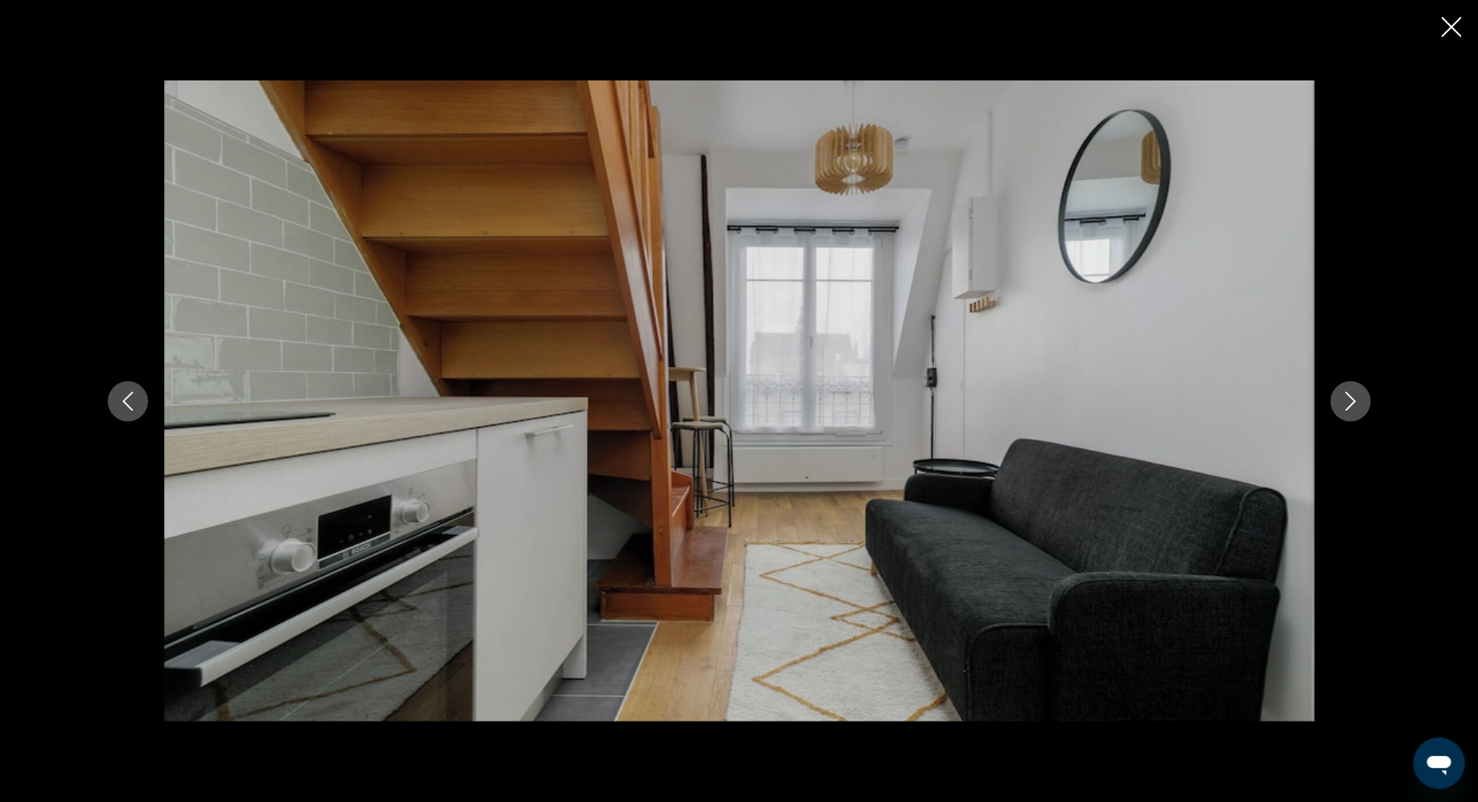
click at [1343, 398] on icon "Next image" at bounding box center [1350, 401] width 19 height 19
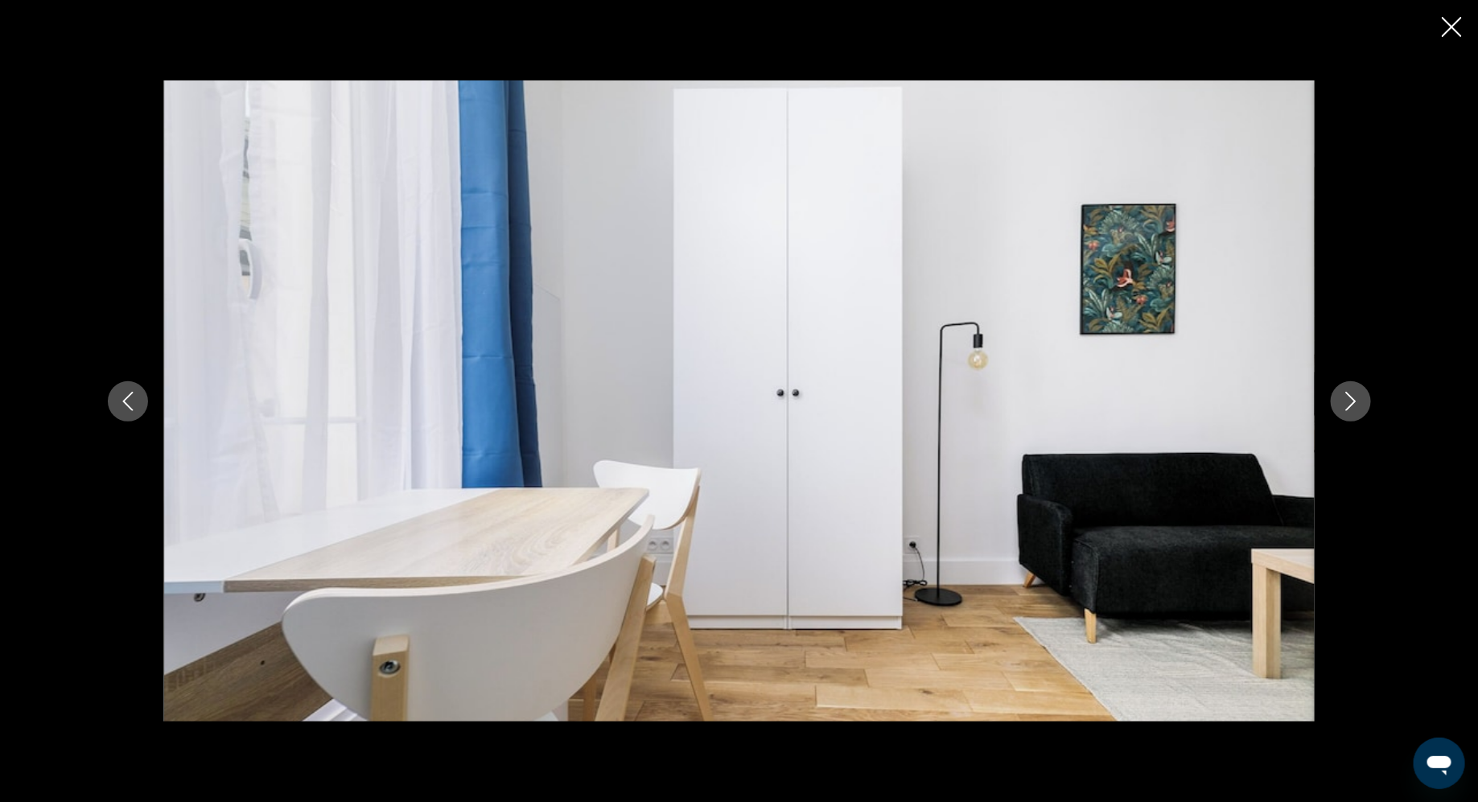
click at [1343, 398] on icon "Next image" at bounding box center [1350, 401] width 19 height 19
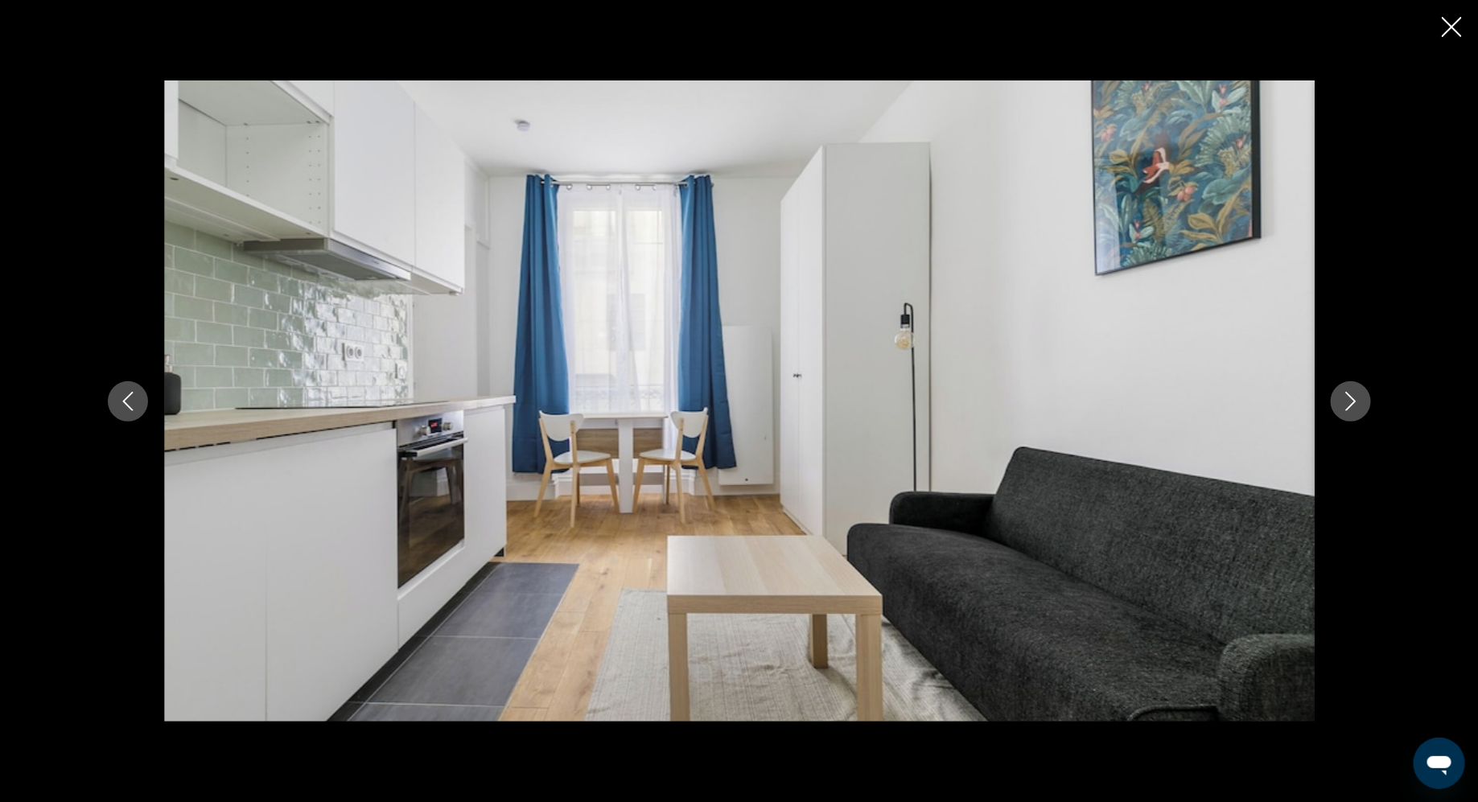
click at [1343, 398] on icon "Next image" at bounding box center [1350, 401] width 19 height 19
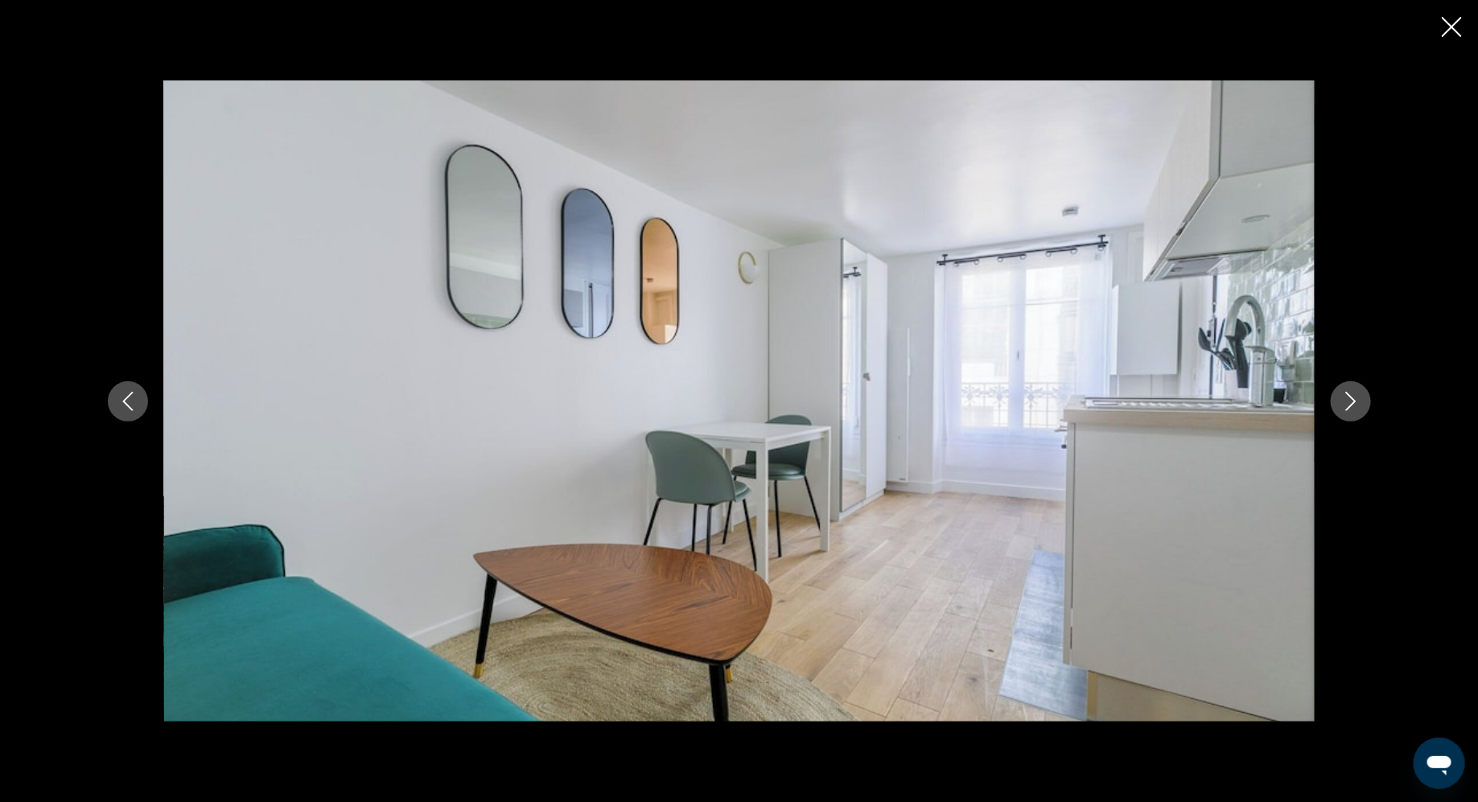
click at [1343, 398] on icon "Next image" at bounding box center [1350, 401] width 19 height 19
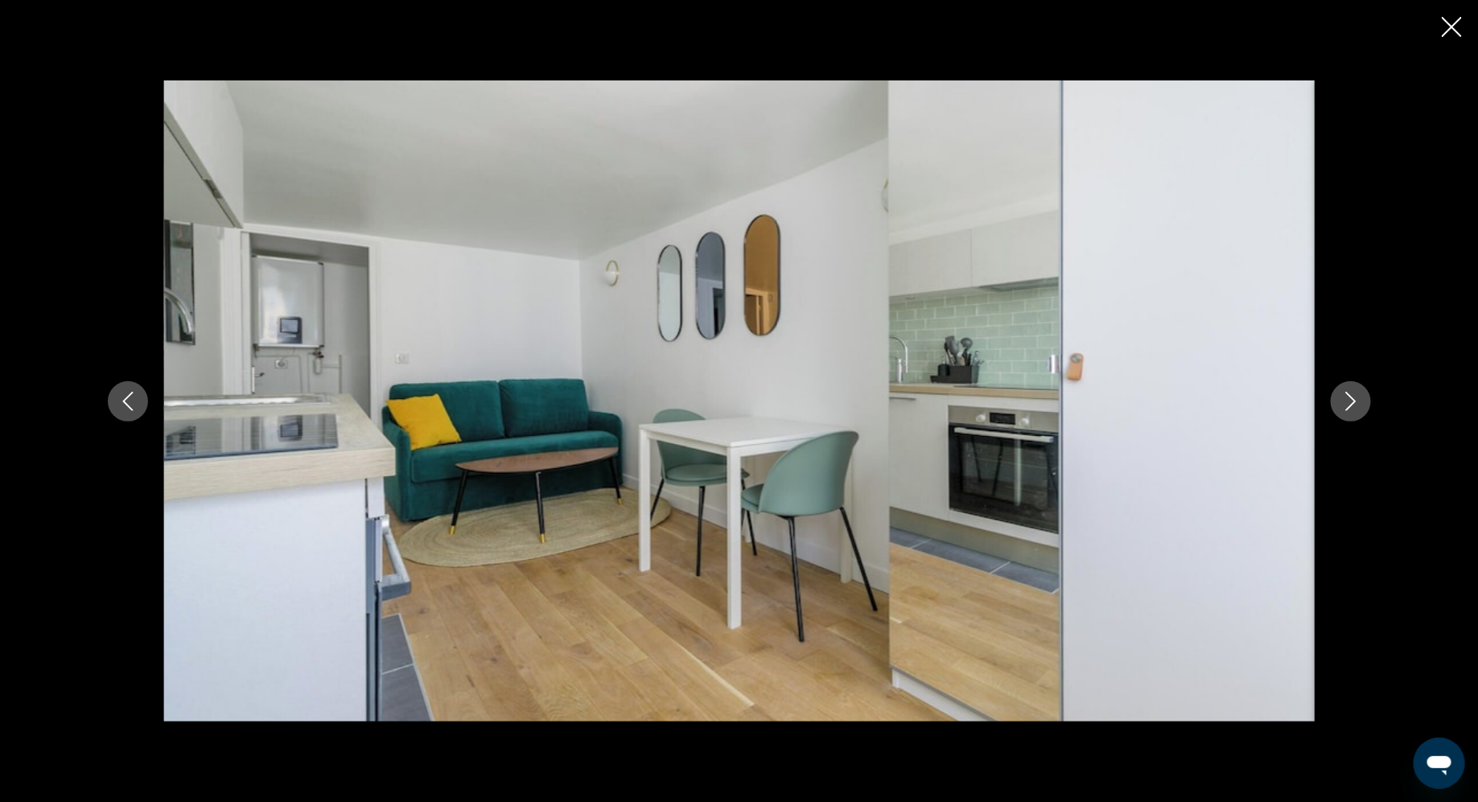
click at [1343, 398] on icon "Next image" at bounding box center [1350, 401] width 19 height 19
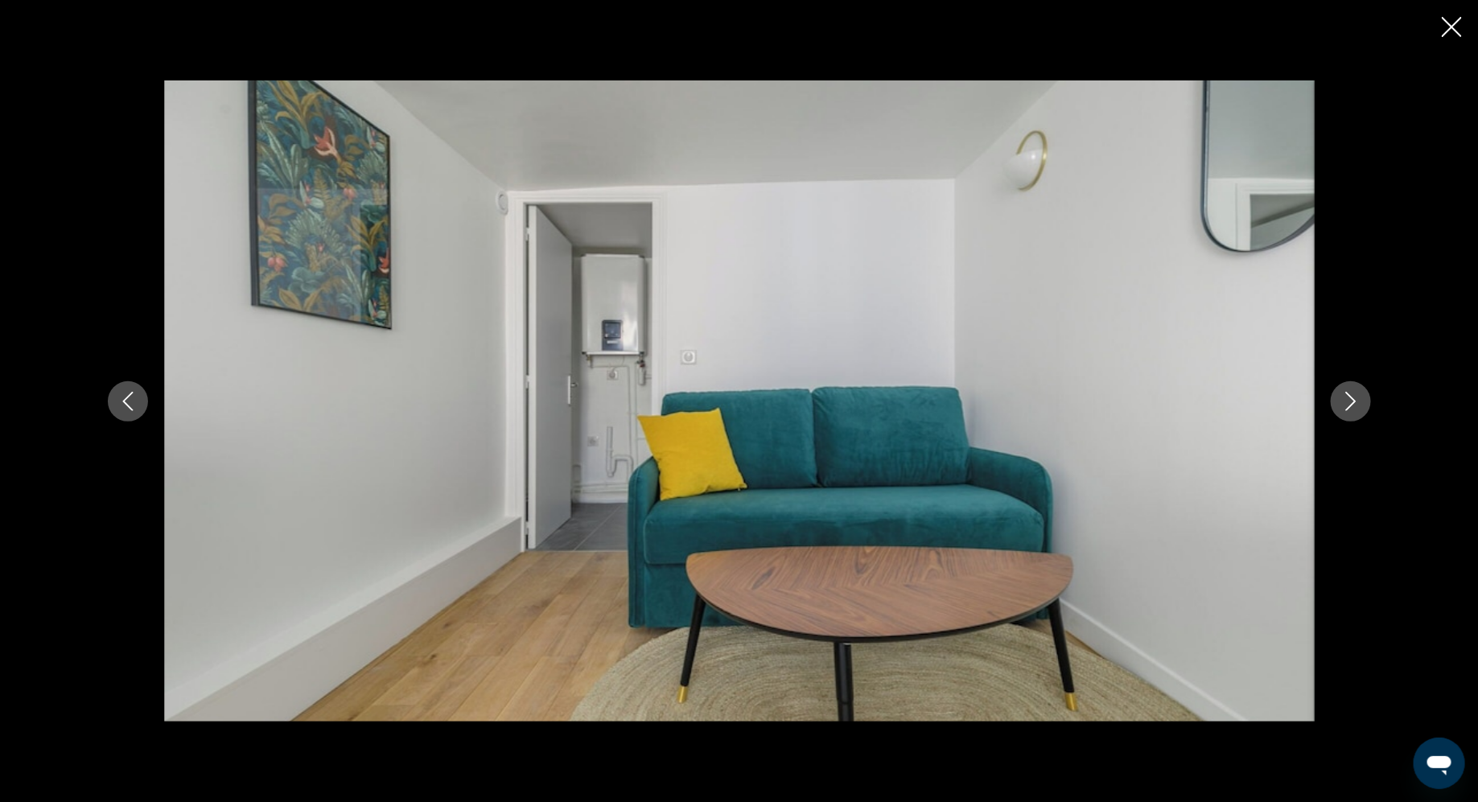
click at [1343, 398] on icon "Next image" at bounding box center [1350, 401] width 19 height 19
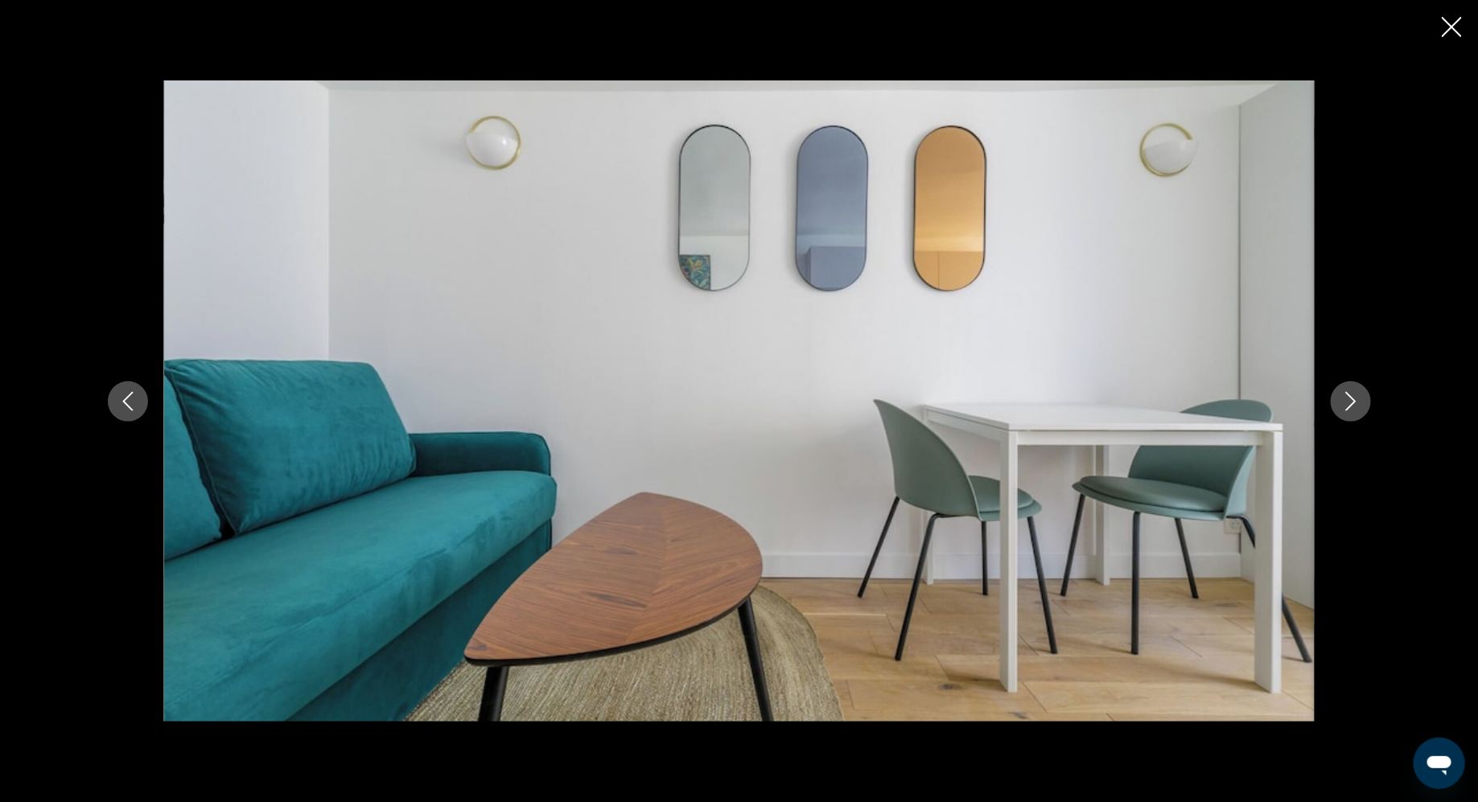
click at [1447, 33] on icon "Close slideshow" at bounding box center [1452, 27] width 20 height 20
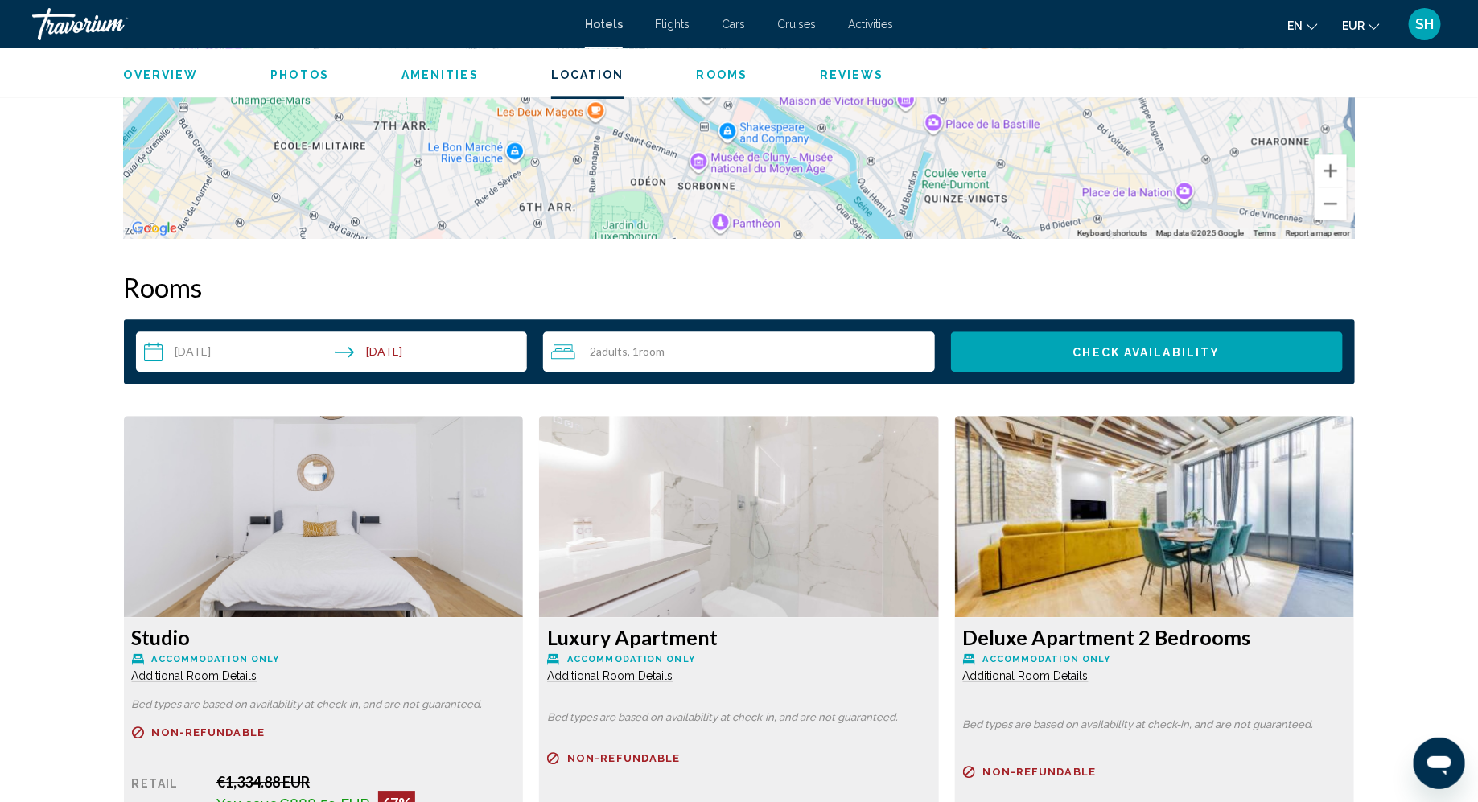
scroll to position [1831, 0]
